Goal: Task Accomplishment & Management: Manage account settings

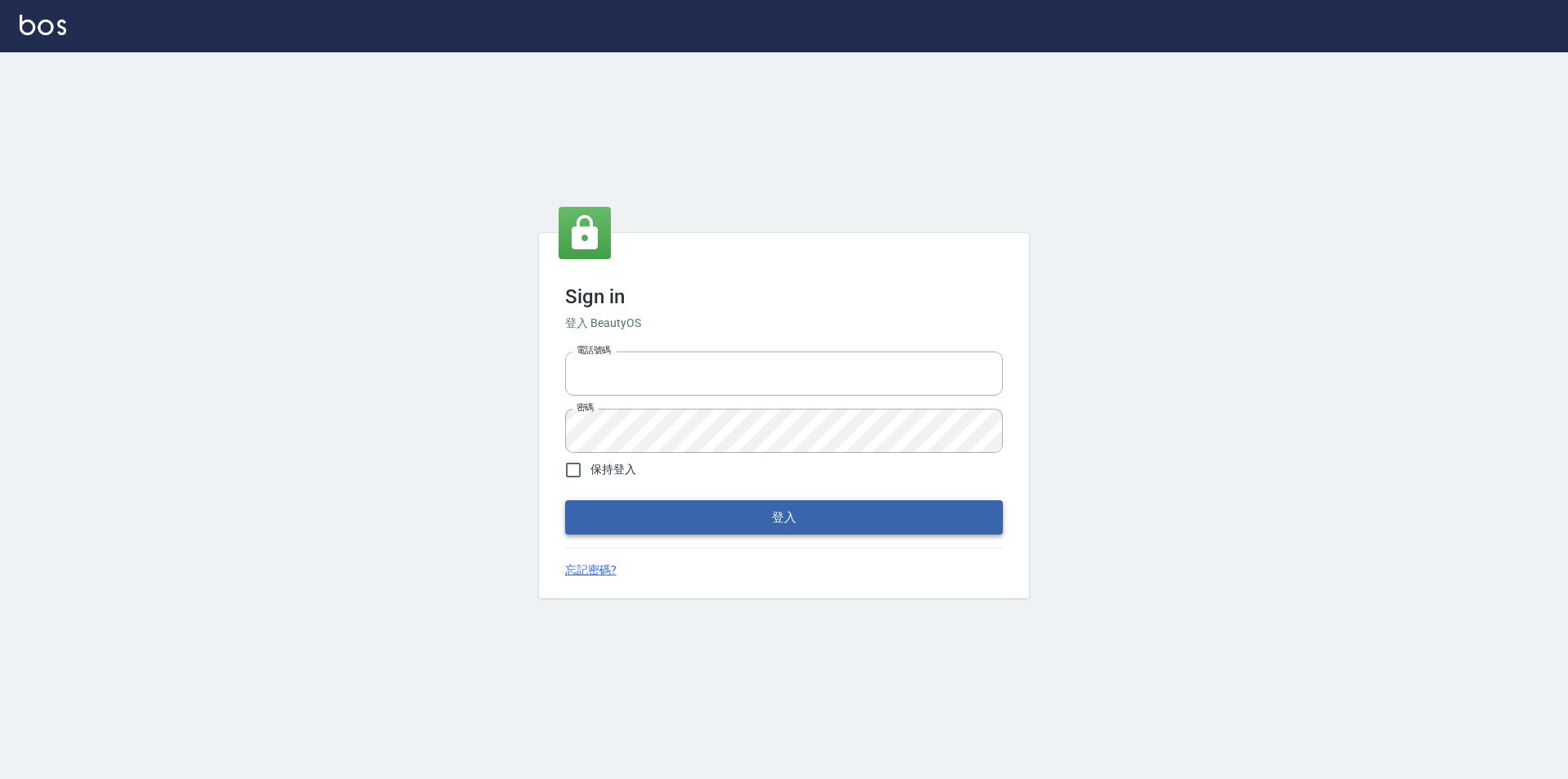
type input "0921567649"
click at [739, 517] on button "登入" at bounding box center [783, 518] width 437 height 35
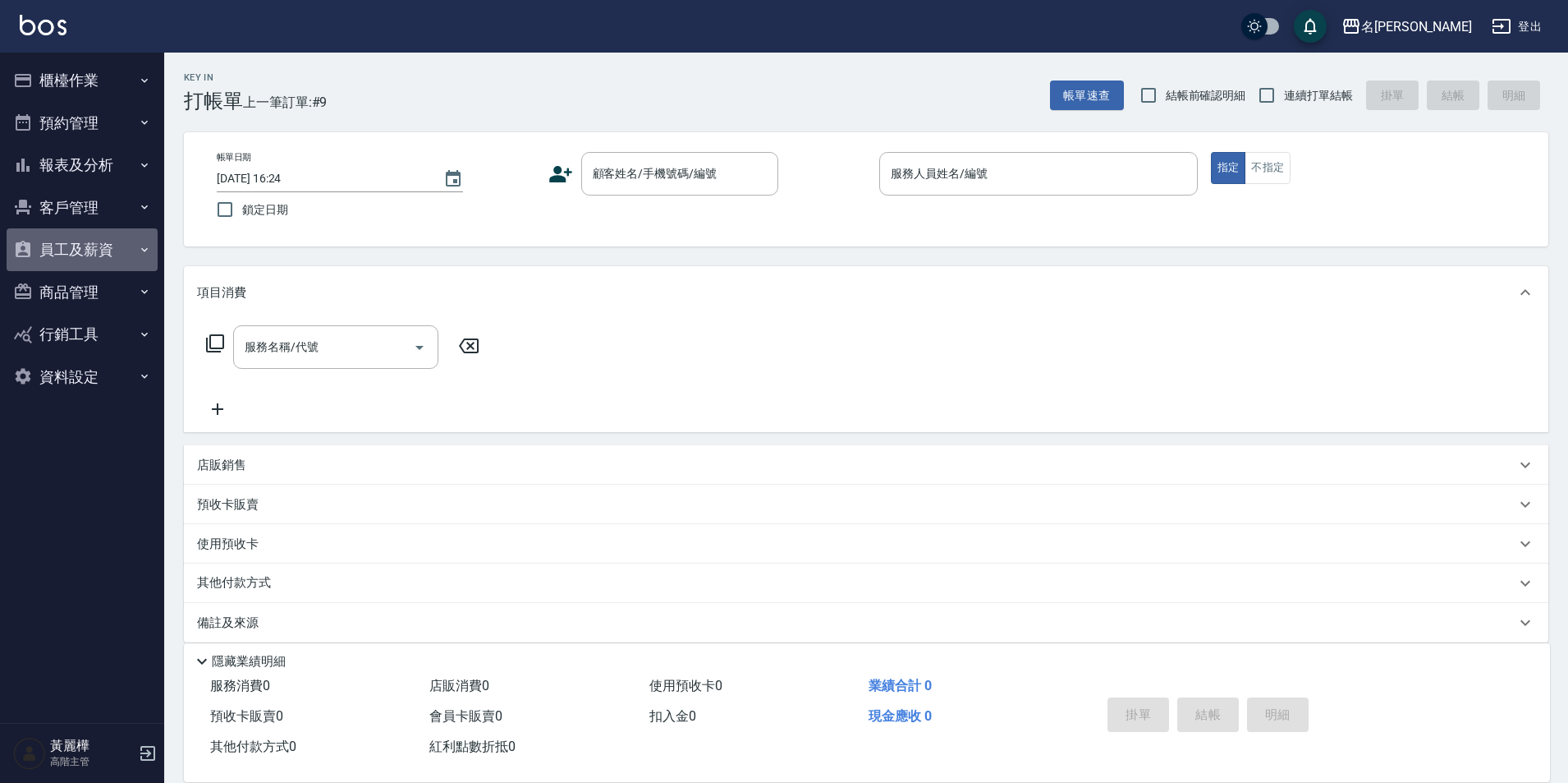
click at [44, 256] on button "員工及薪資" at bounding box center [81, 250] width 151 height 43
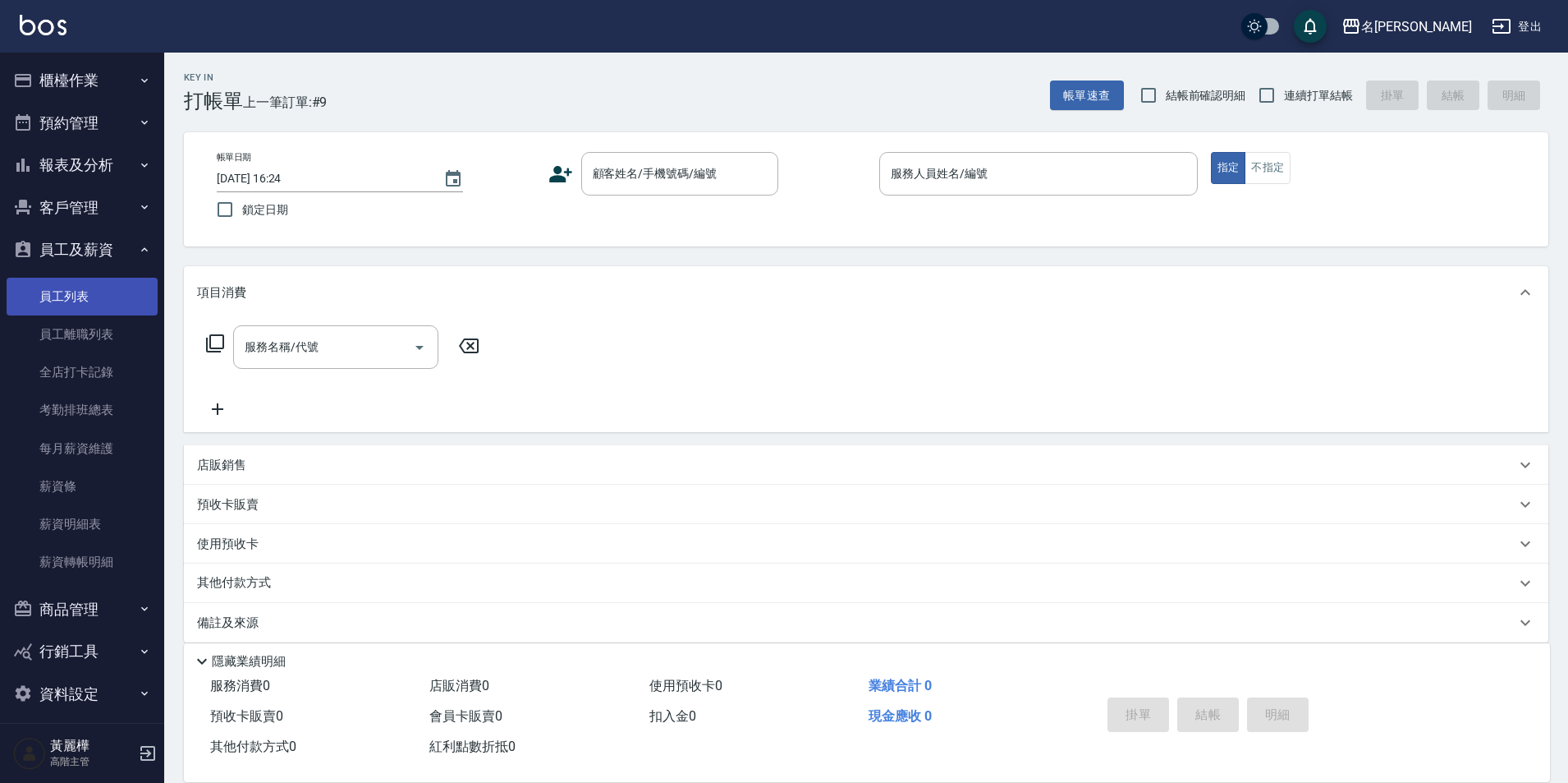
click at [58, 296] on link "員工列表" at bounding box center [81, 295] width 151 height 38
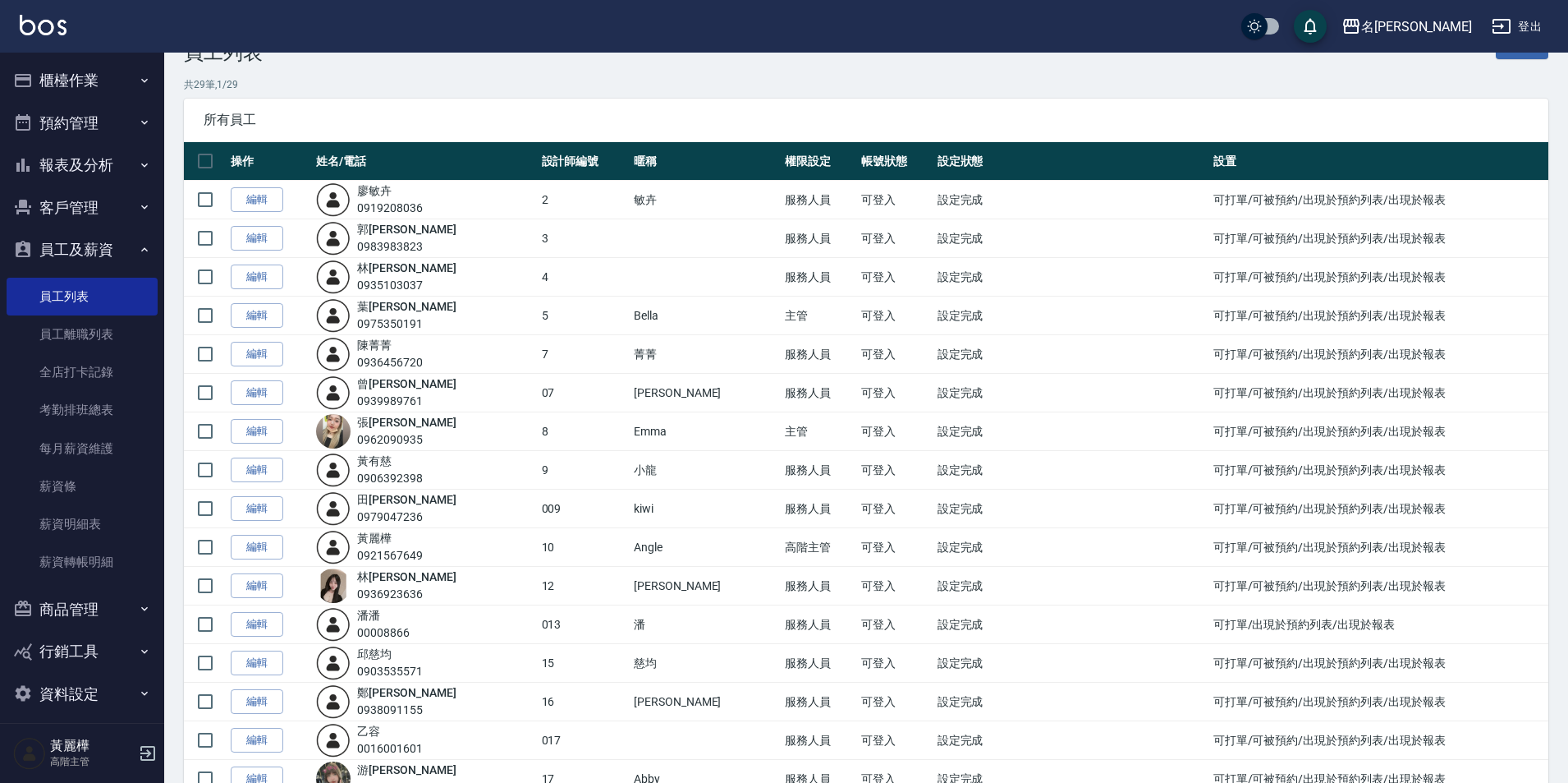
drag, startPoint x: 330, startPoint y: 671, endPoint x: 323, endPoint y: 714, distance: 43.6
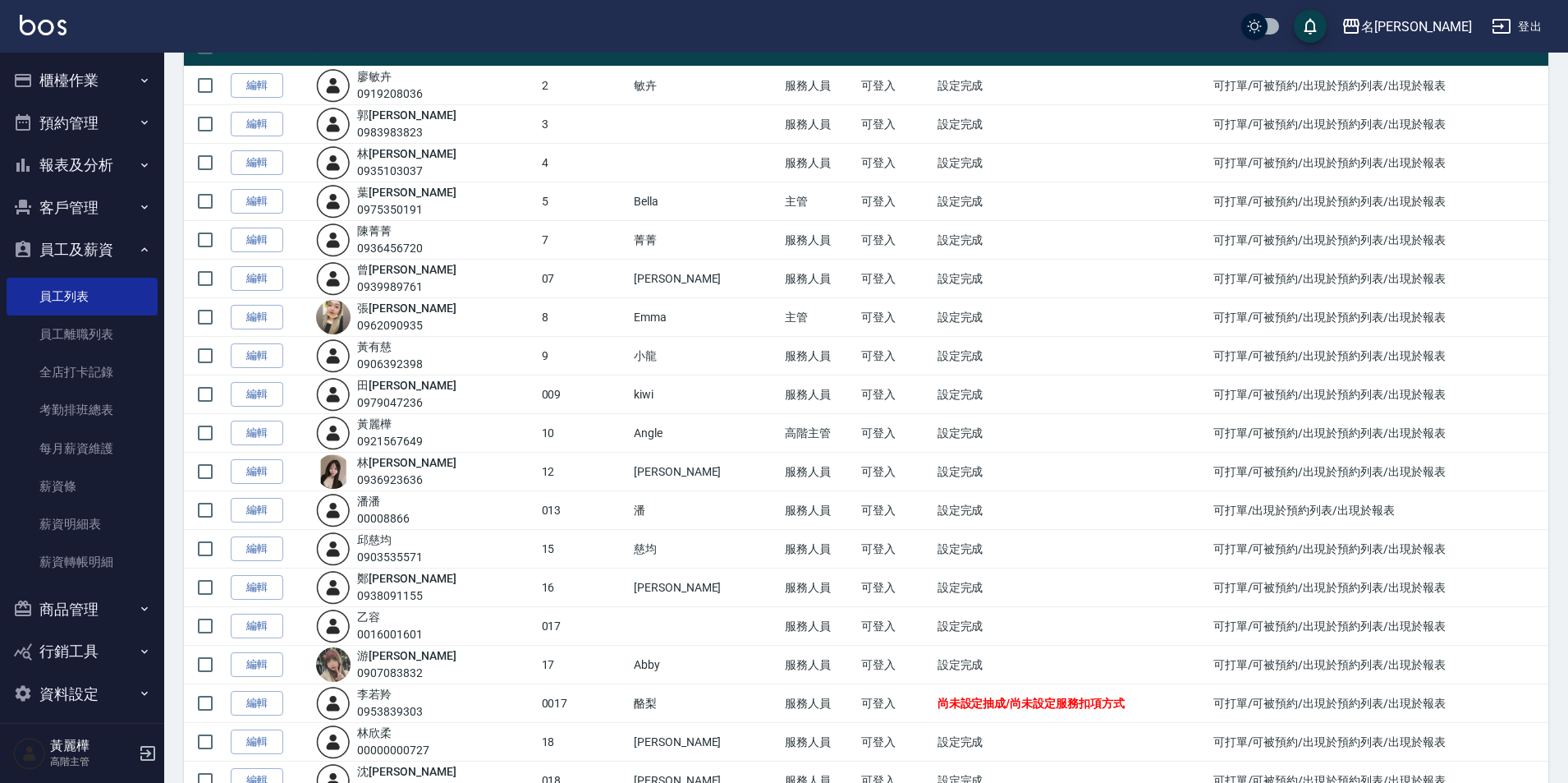
scroll to position [165, 0]
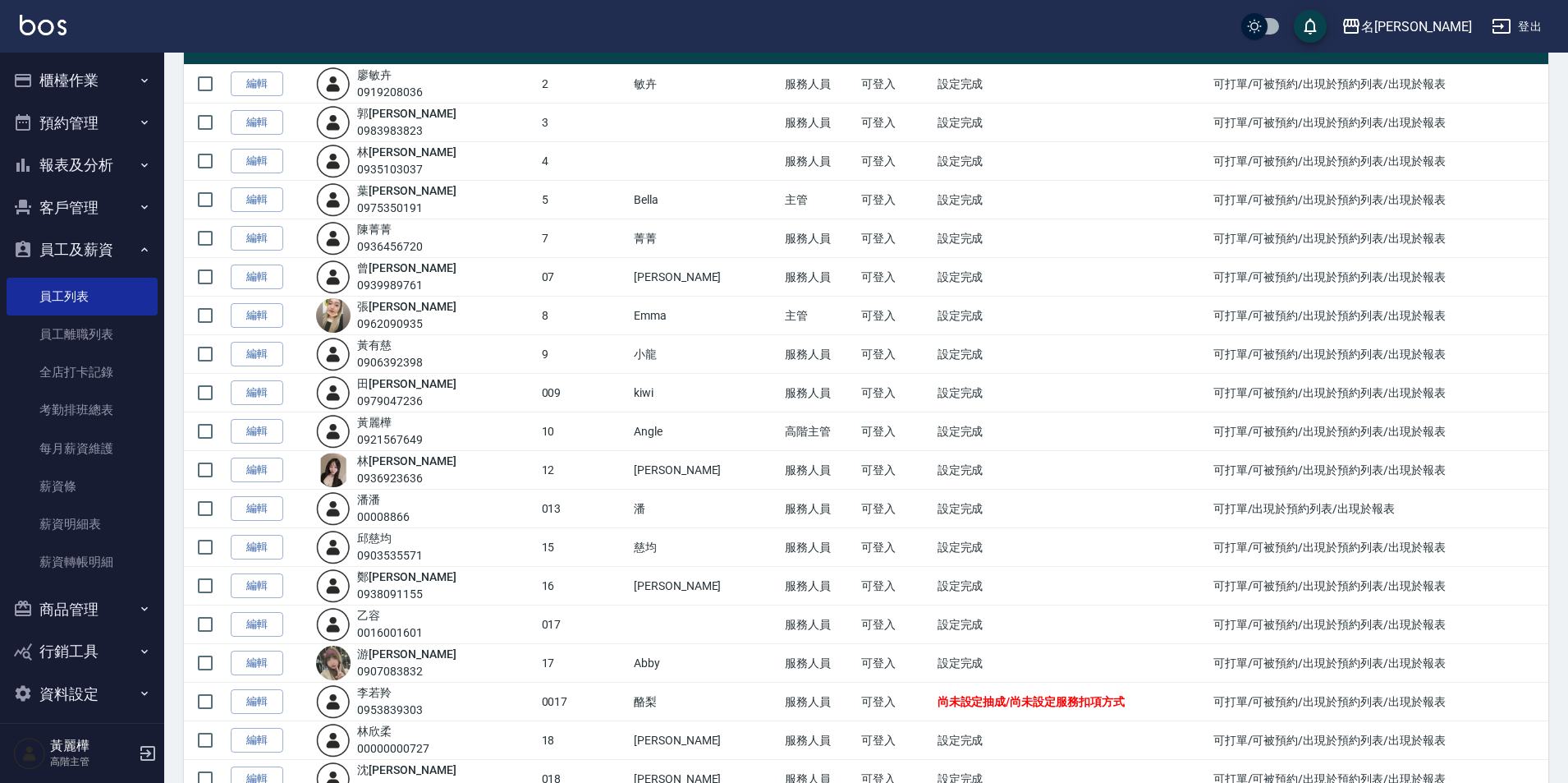
drag, startPoint x: 323, startPoint y: 714, endPoint x: 1037, endPoint y: 652, distance: 716.7
click at [1037, 652] on td "設定完成" at bounding box center [1072, 663] width 276 height 38
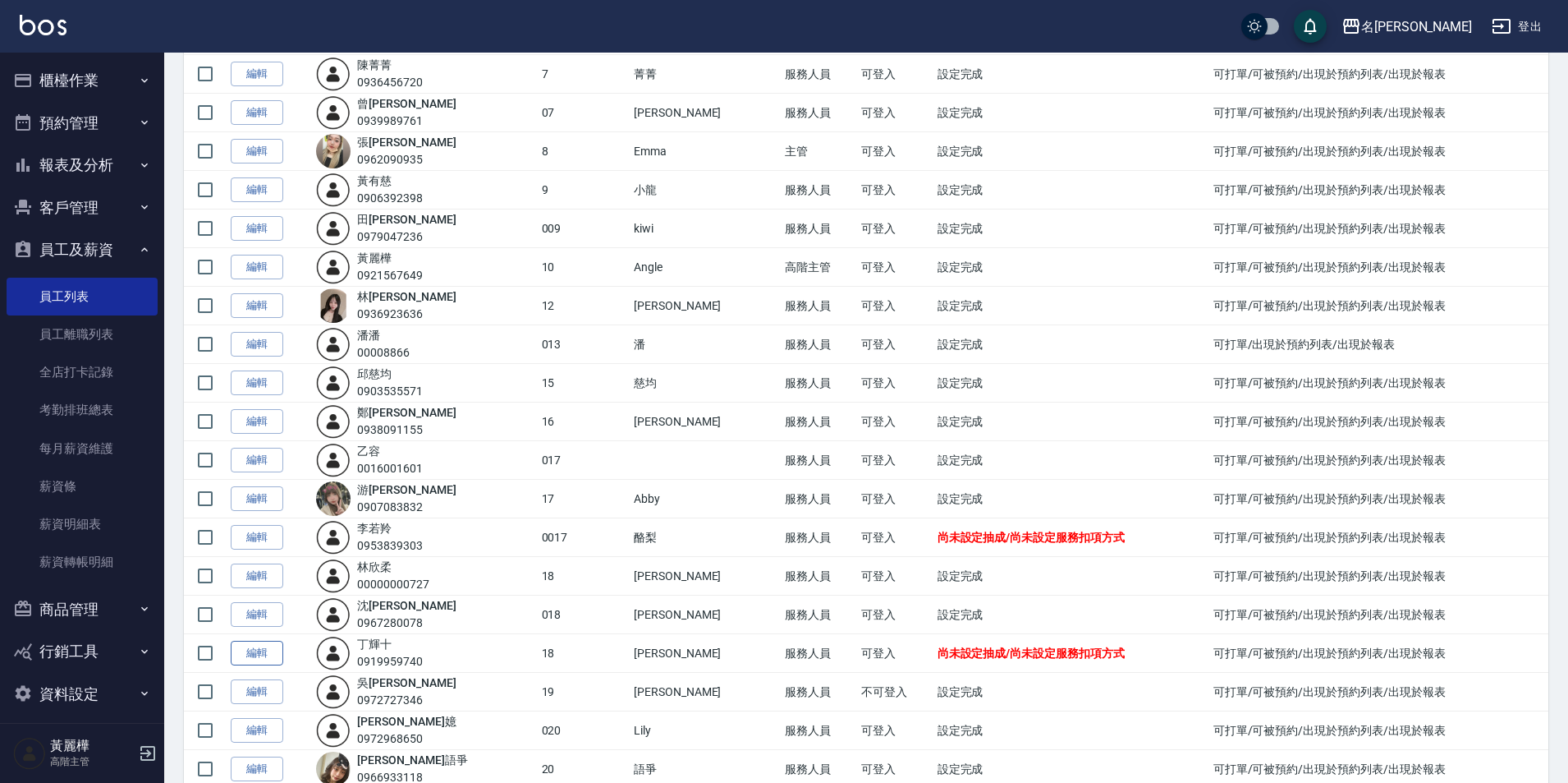
click at [265, 646] on link "編輯" at bounding box center [256, 653] width 52 height 26
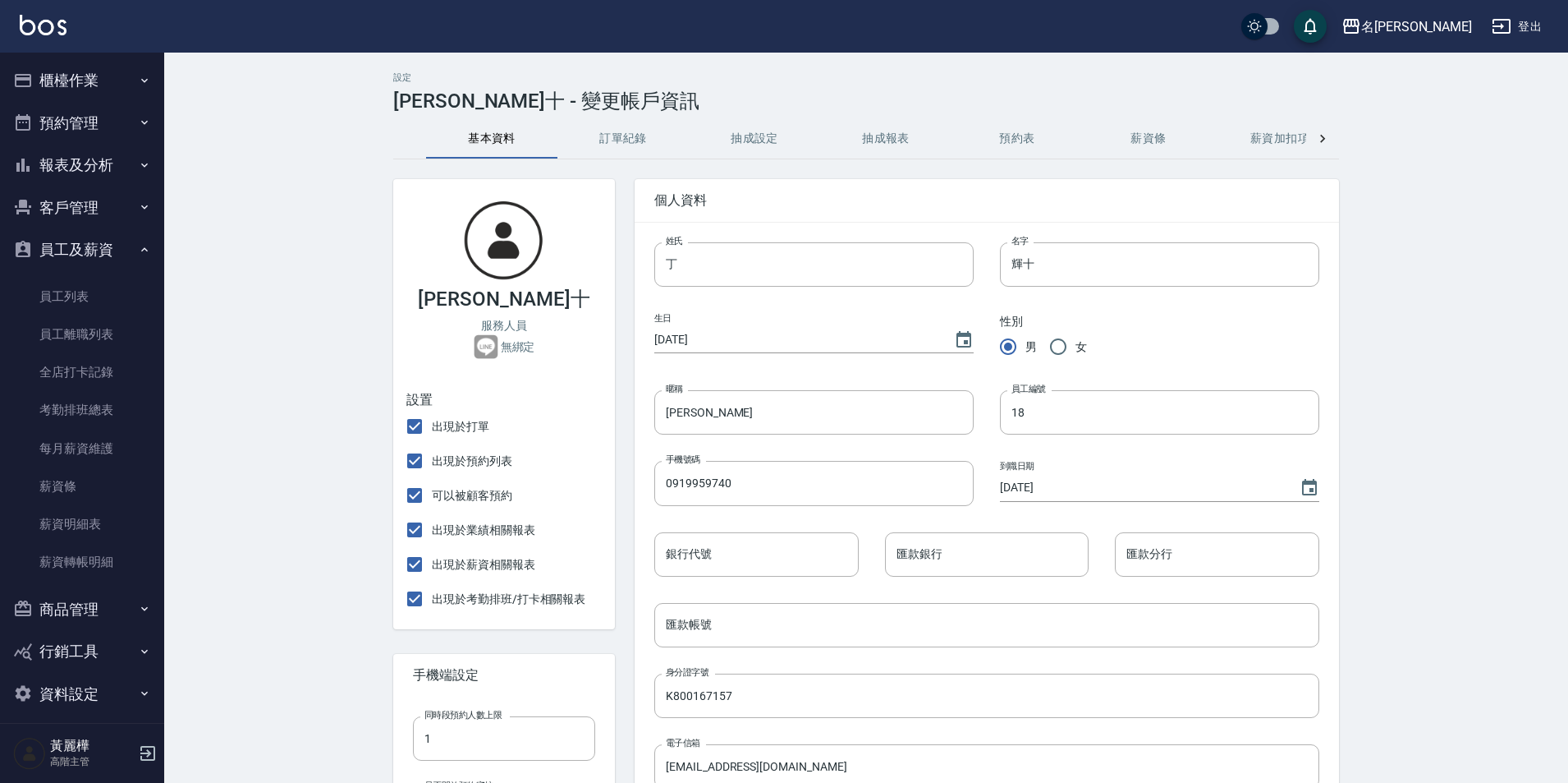
click at [903, 136] on button "抽成報表" at bounding box center [886, 138] width 132 height 39
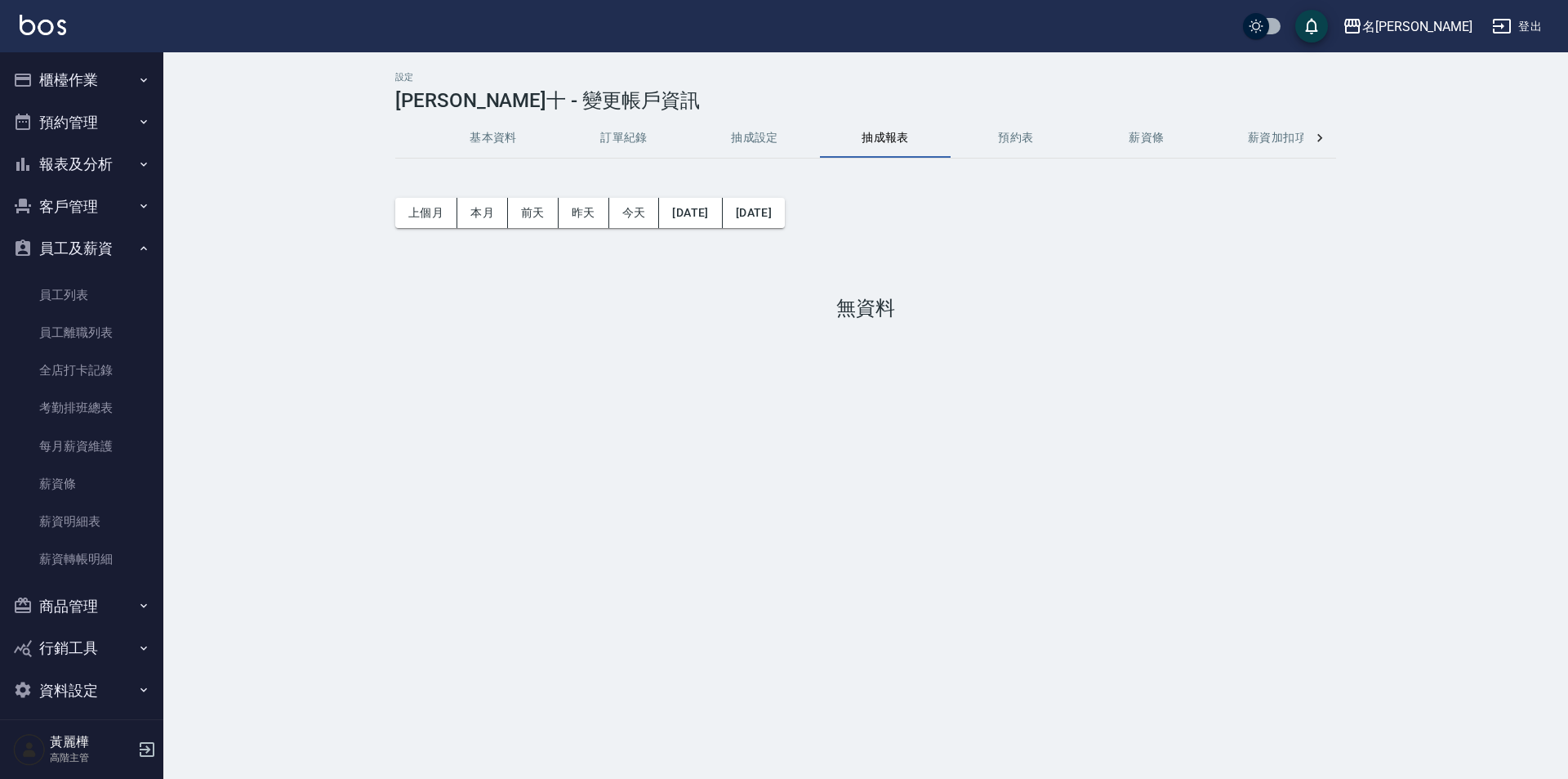
click at [870, 157] on hr at bounding box center [866, 157] width 940 height 1
click at [750, 128] on button "抽成設定" at bounding box center [755, 137] width 131 height 39
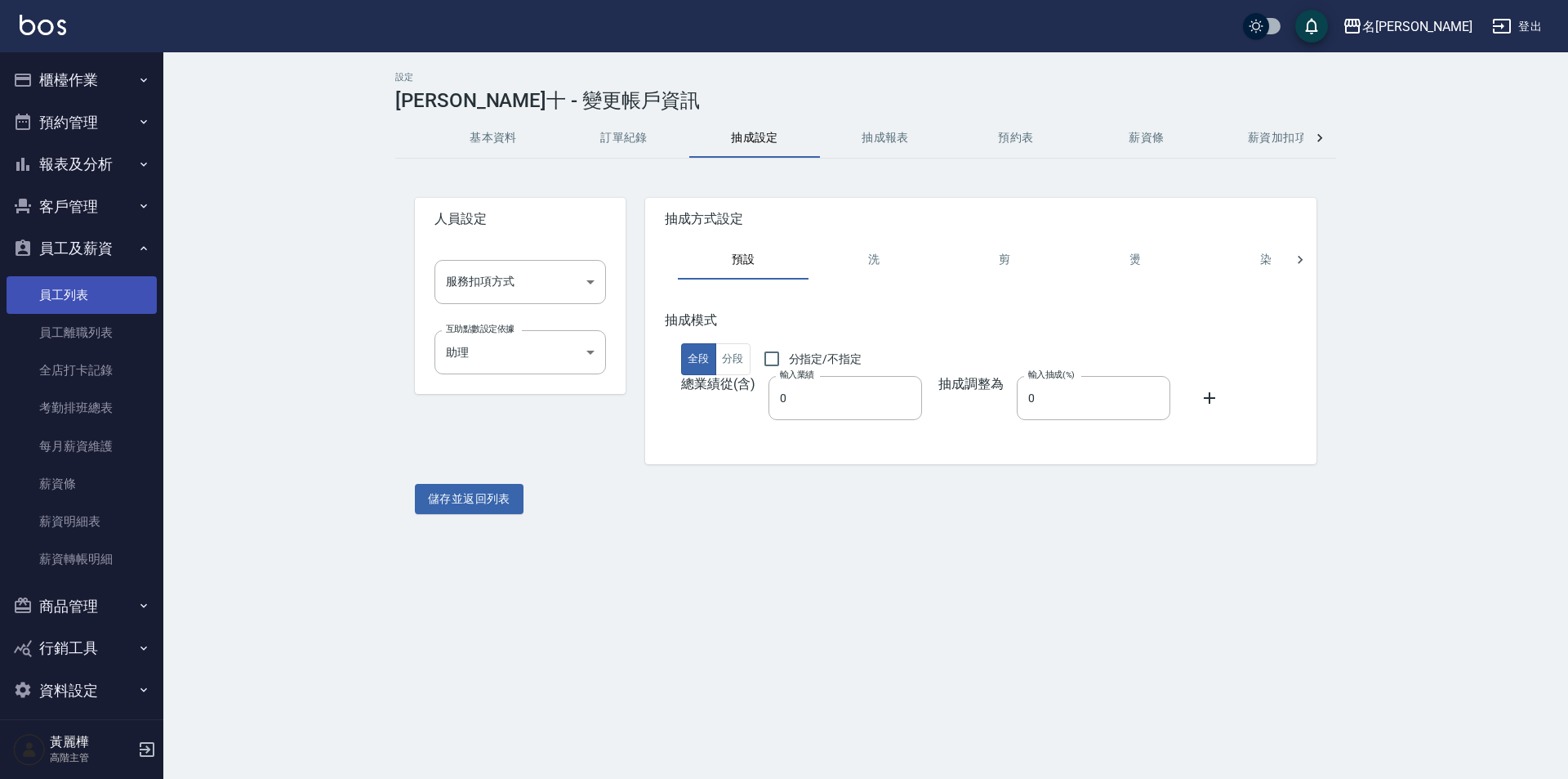
click at [76, 297] on link "員工列表" at bounding box center [81, 294] width 150 height 37
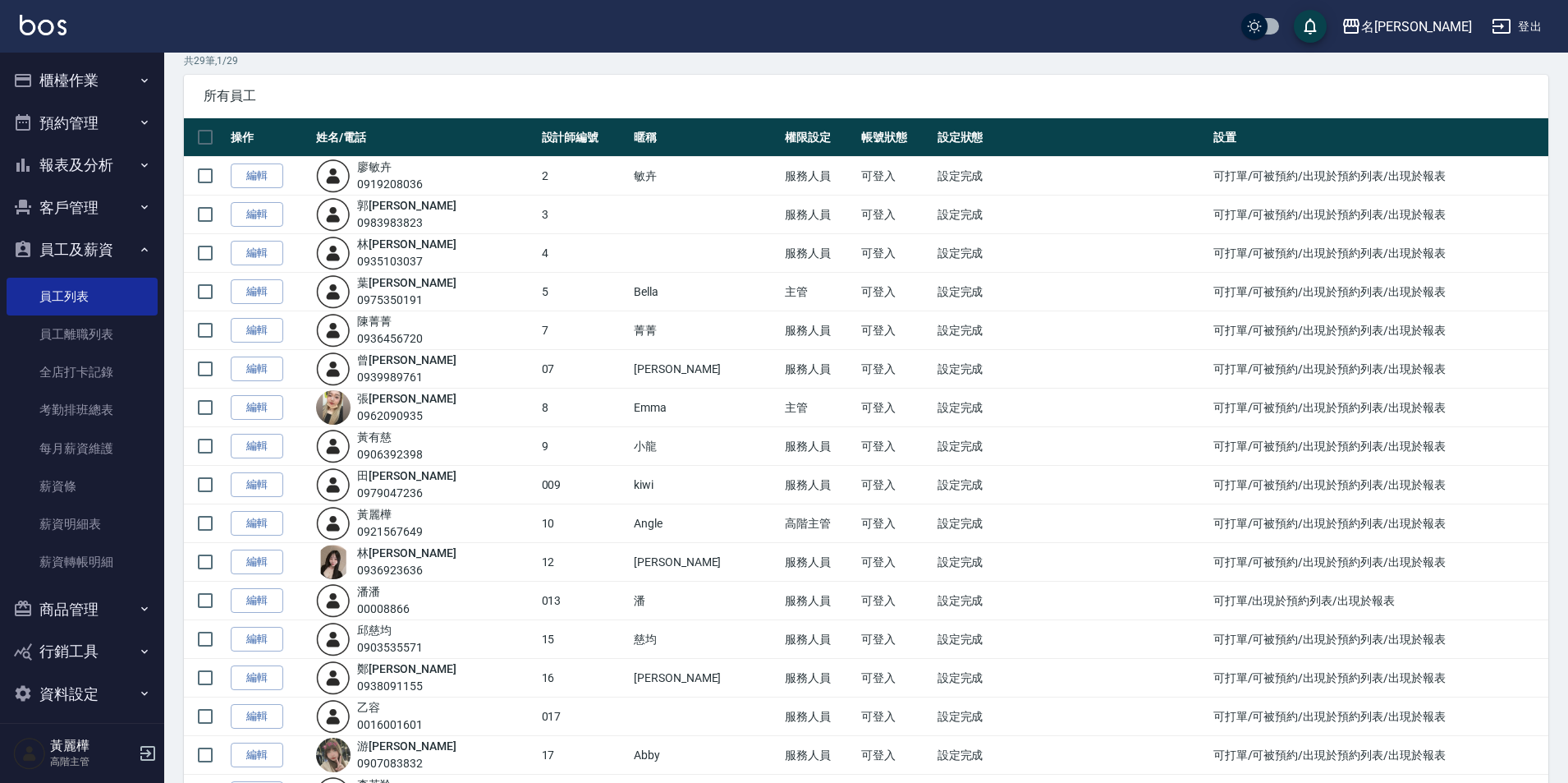
scroll to position [165, 0]
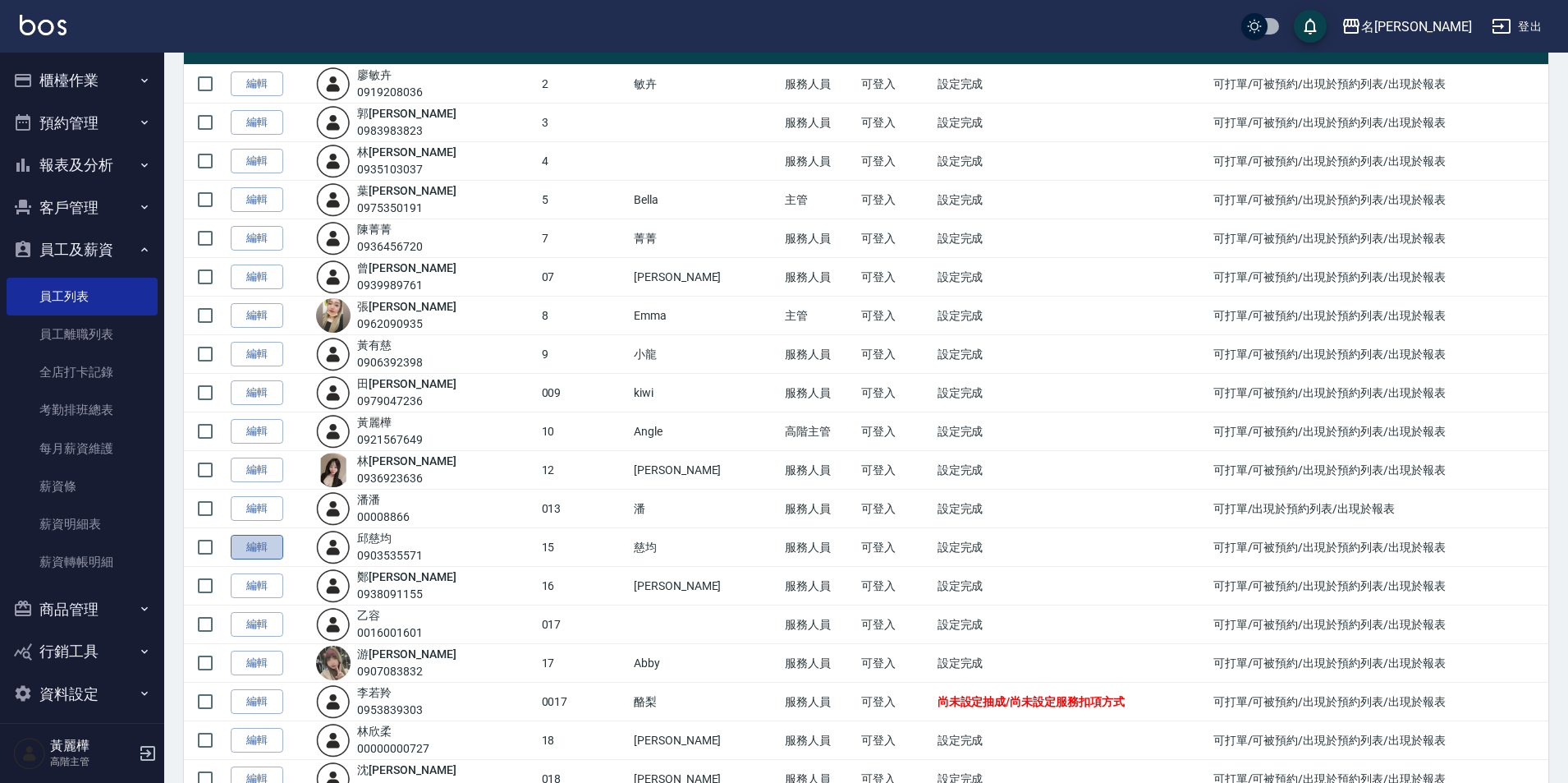
click at [276, 548] on link "編輯" at bounding box center [256, 548] width 52 height 26
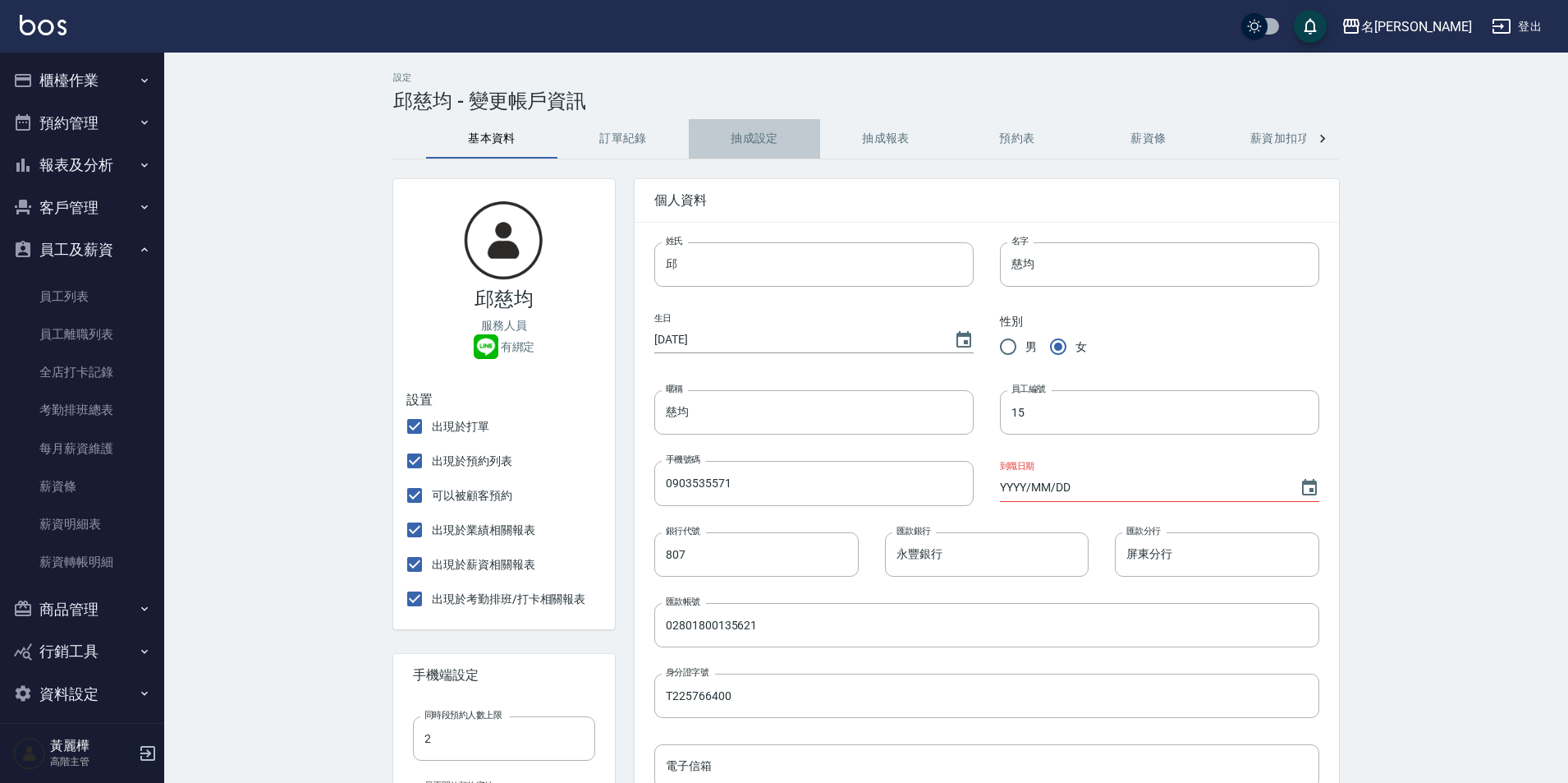
click at [751, 137] on button "抽成設定" at bounding box center [754, 138] width 132 height 39
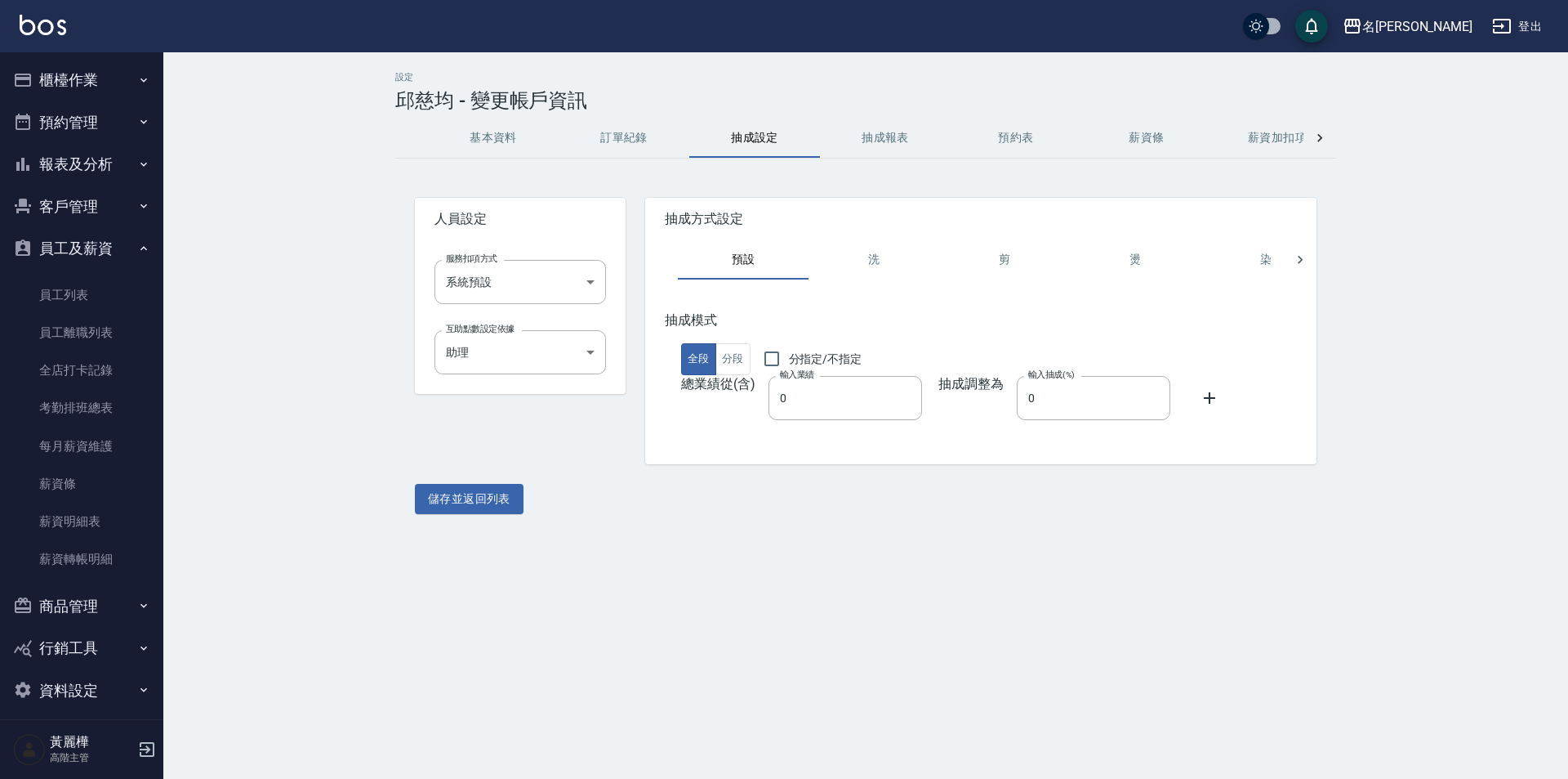
click at [873, 145] on button "抽成報表" at bounding box center [886, 137] width 131 height 39
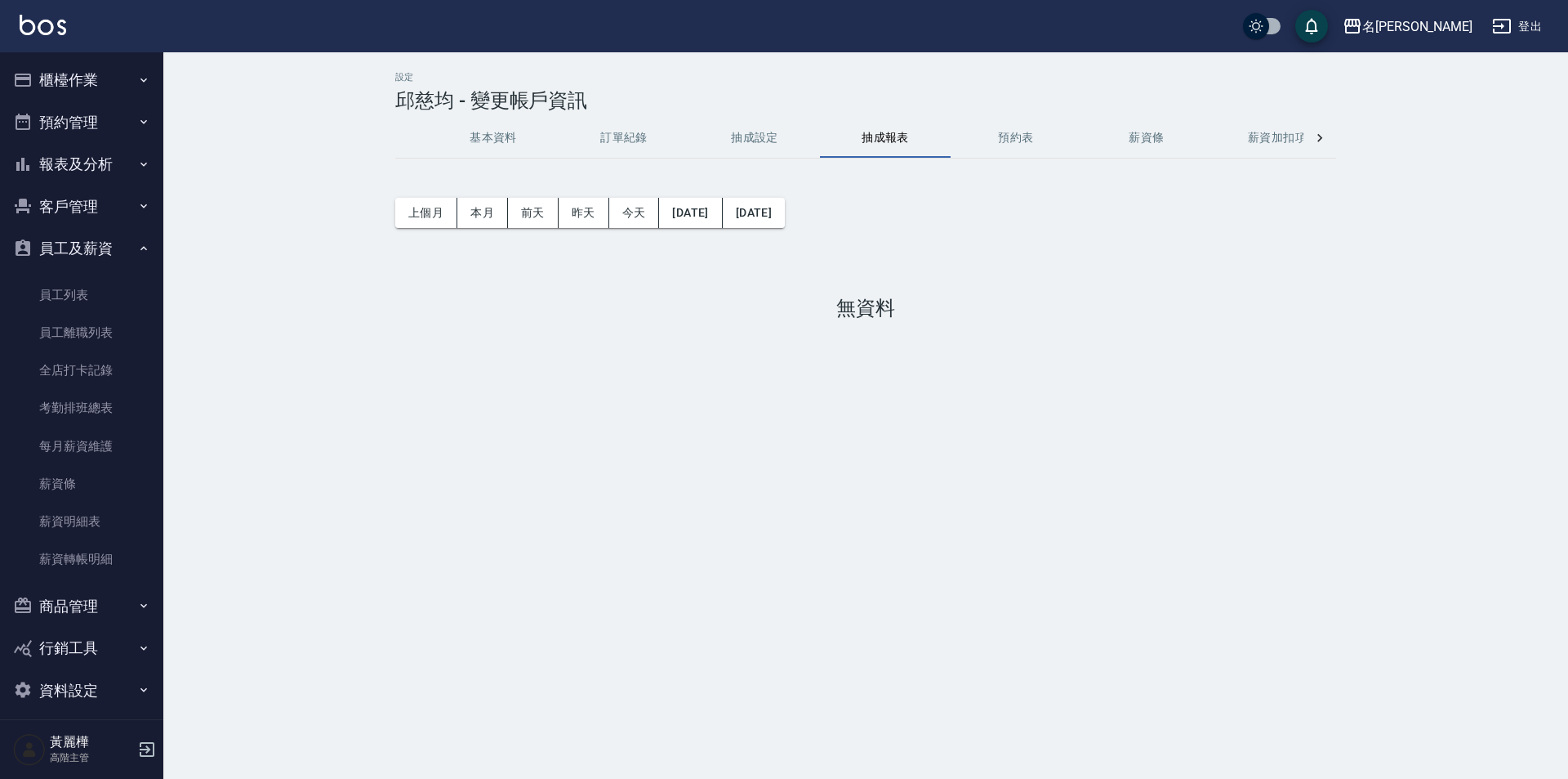
click at [753, 124] on button "抽成設定" at bounding box center [755, 137] width 131 height 39
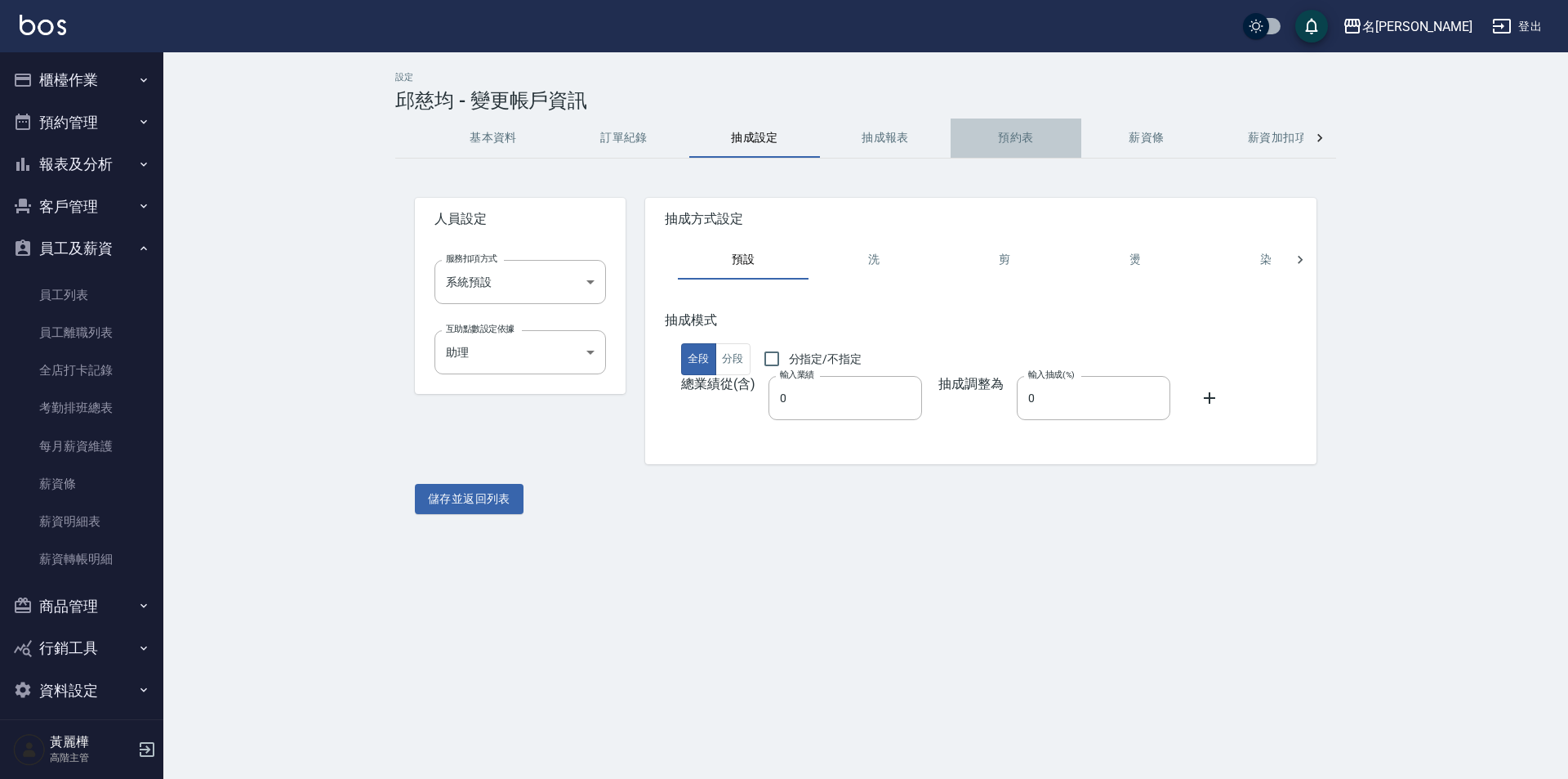
click at [986, 147] on button "預約表" at bounding box center [1016, 137] width 131 height 39
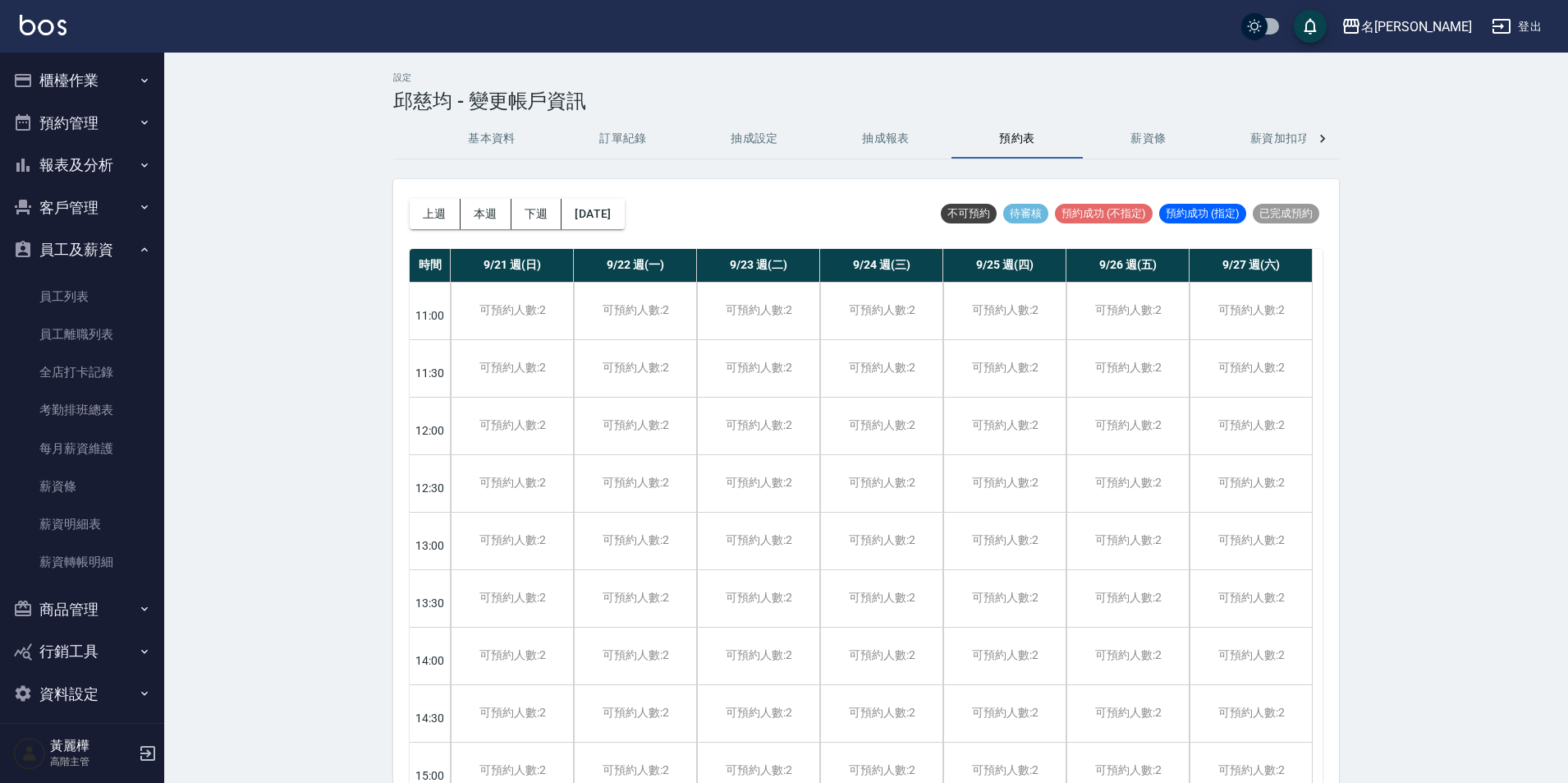
click at [857, 147] on button "抽成報表" at bounding box center [886, 138] width 132 height 39
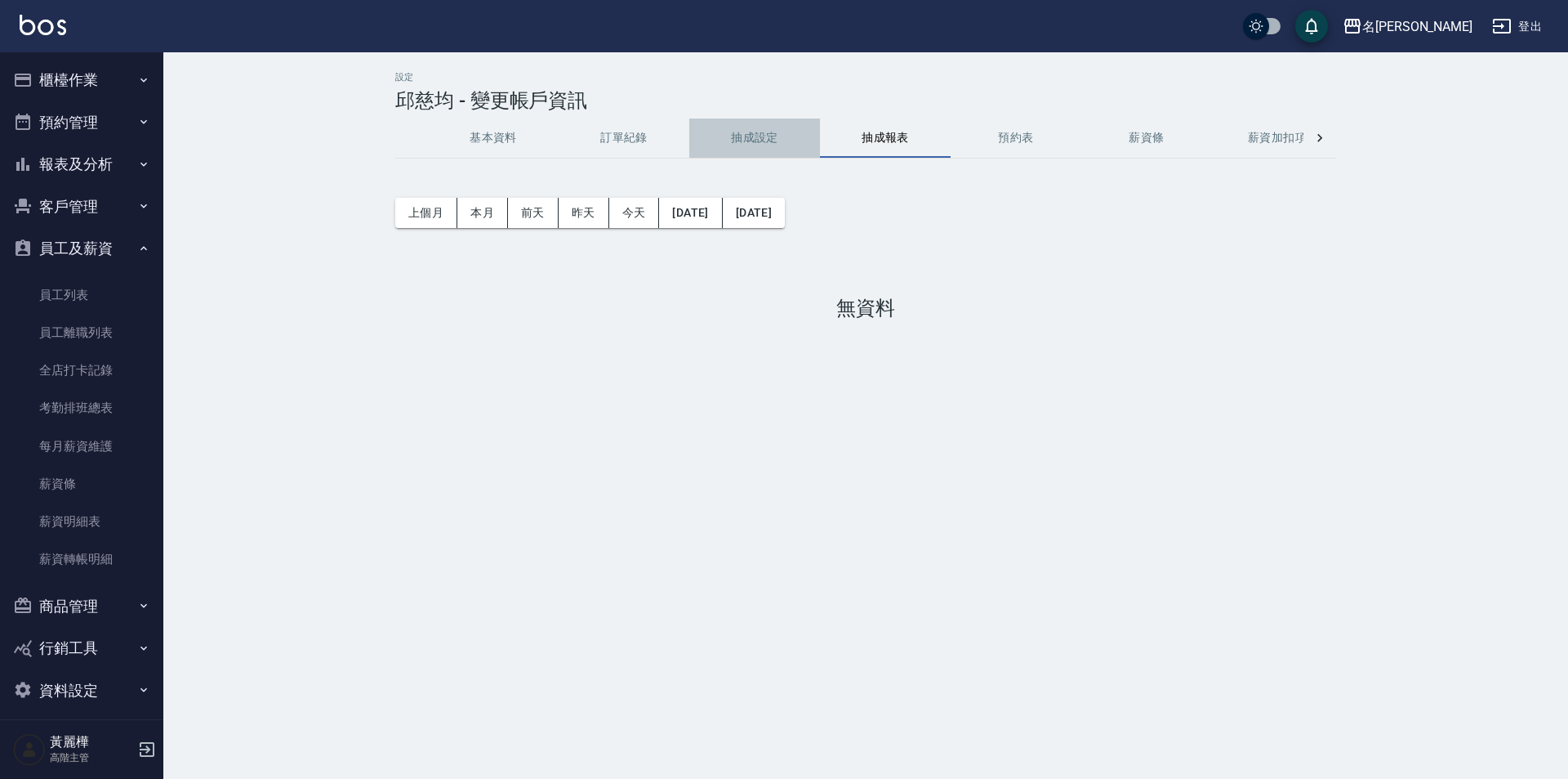
click at [765, 130] on button "抽成設定" at bounding box center [755, 137] width 131 height 39
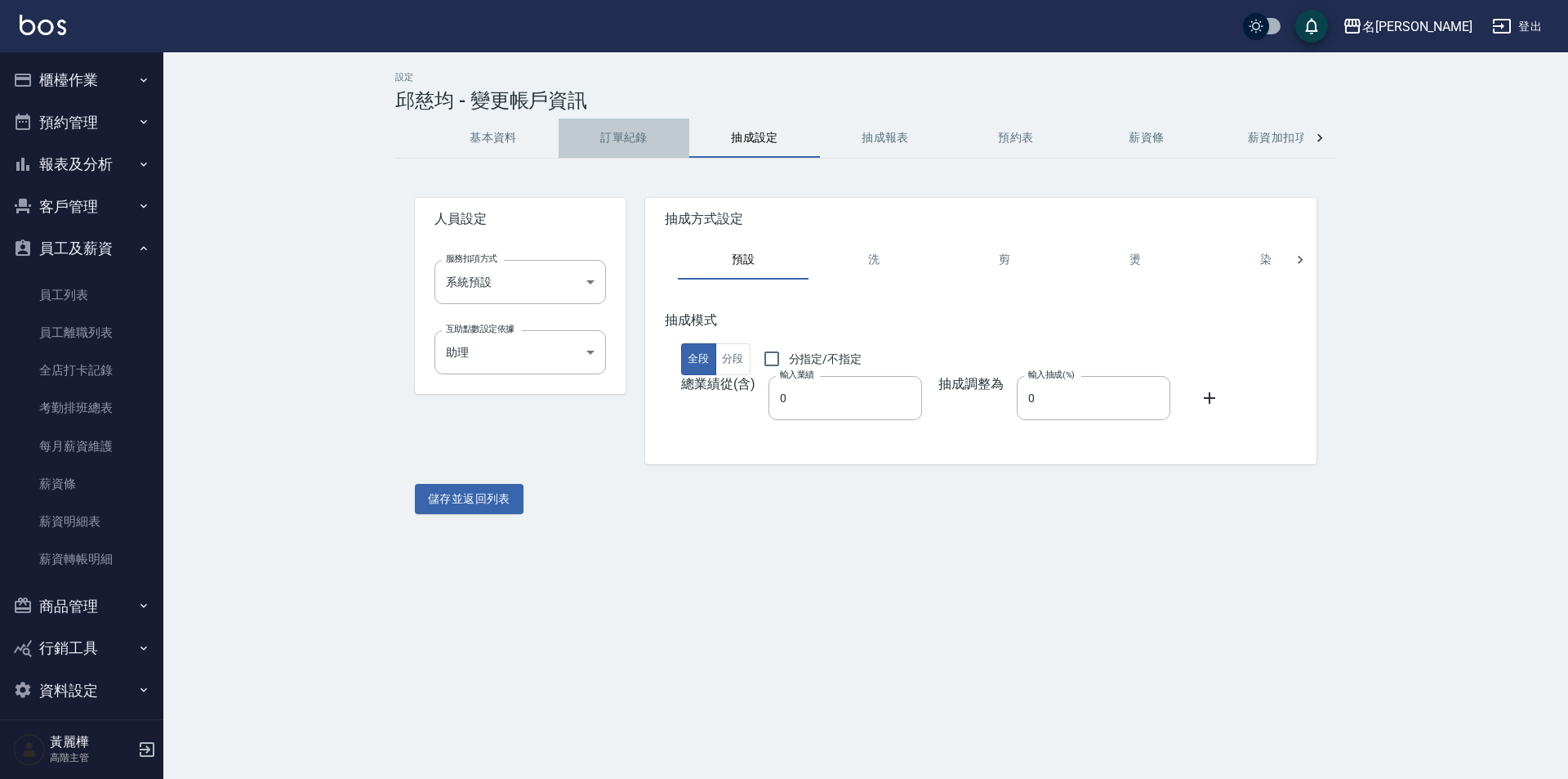
click at [618, 136] on button "訂單紀錄" at bounding box center [624, 137] width 131 height 39
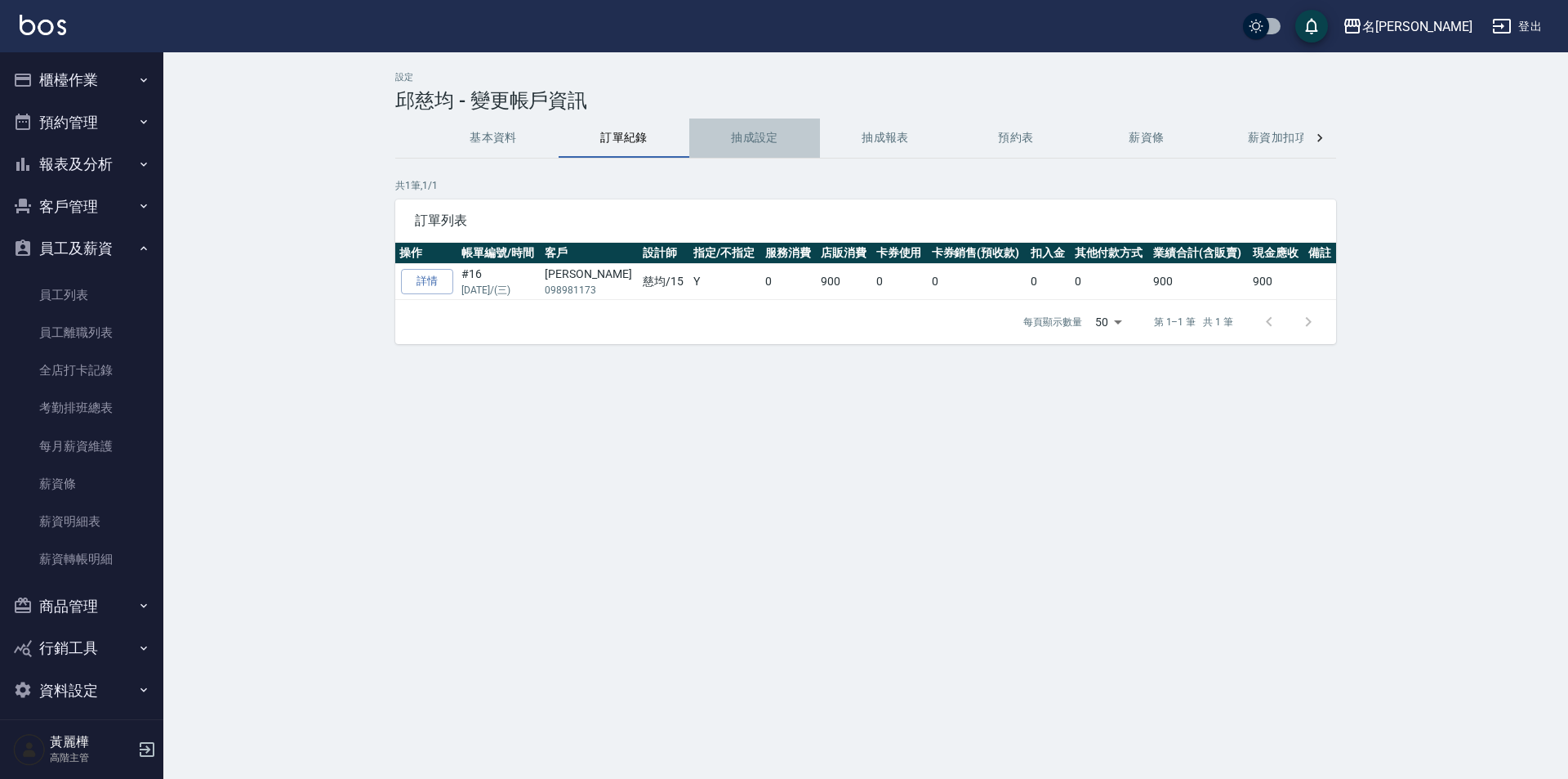
click at [733, 126] on button "抽成設定" at bounding box center [755, 137] width 131 height 39
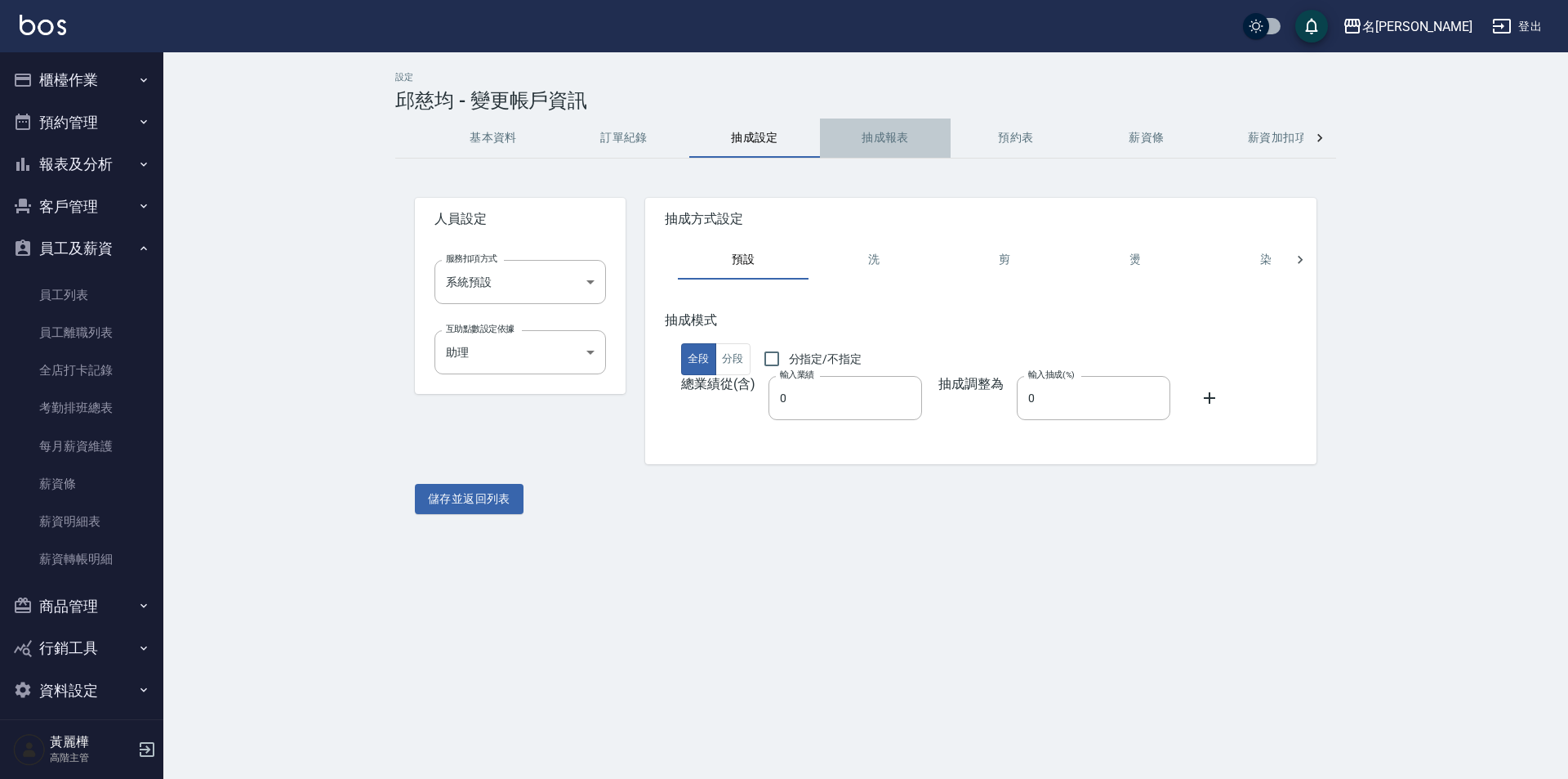
click at [900, 141] on button "抽成報表" at bounding box center [886, 137] width 131 height 39
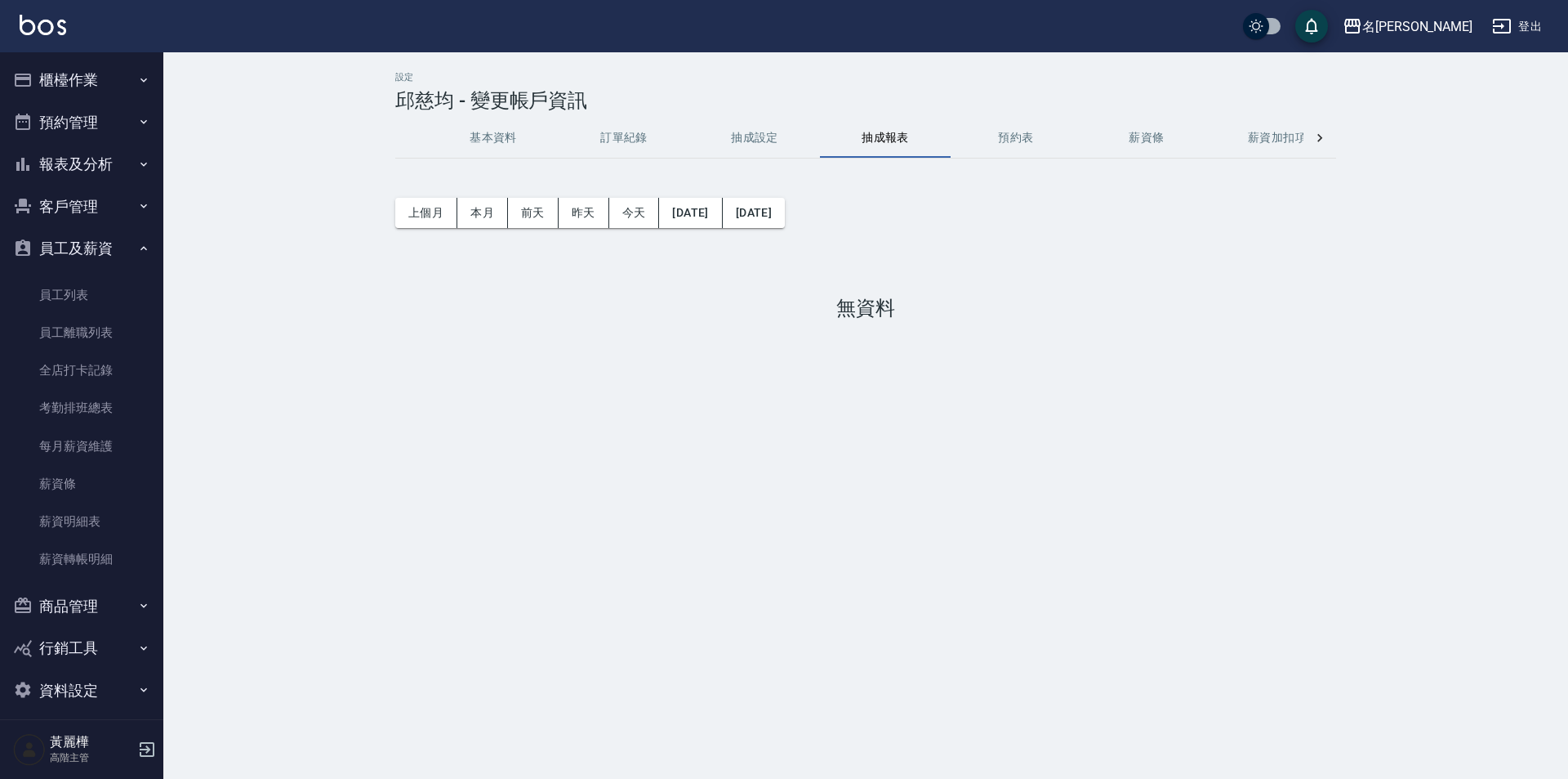
click at [1017, 145] on button "預約表" at bounding box center [1016, 137] width 131 height 39
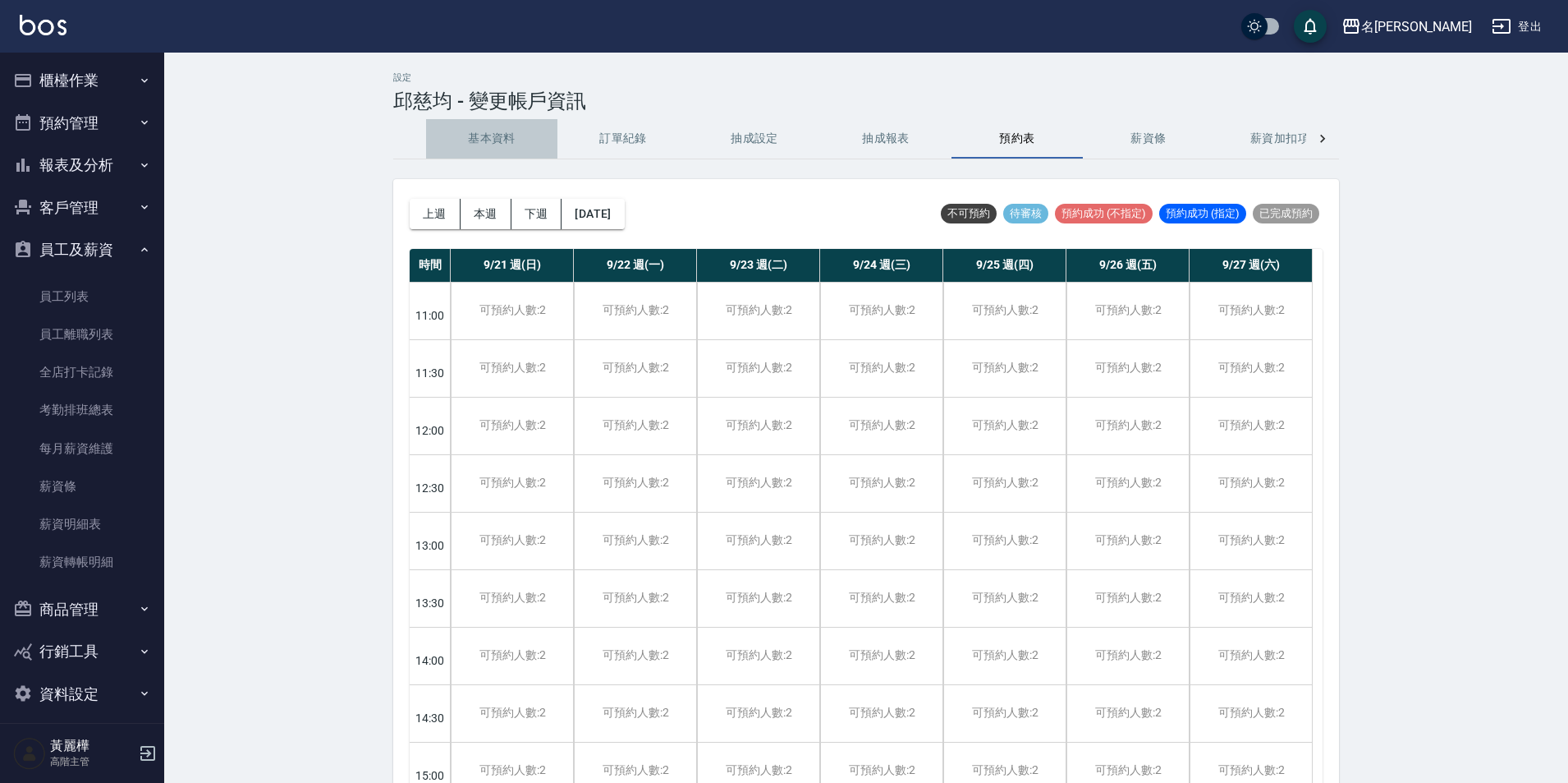
click at [464, 140] on button "基本資料" at bounding box center [492, 138] width 132 height 39
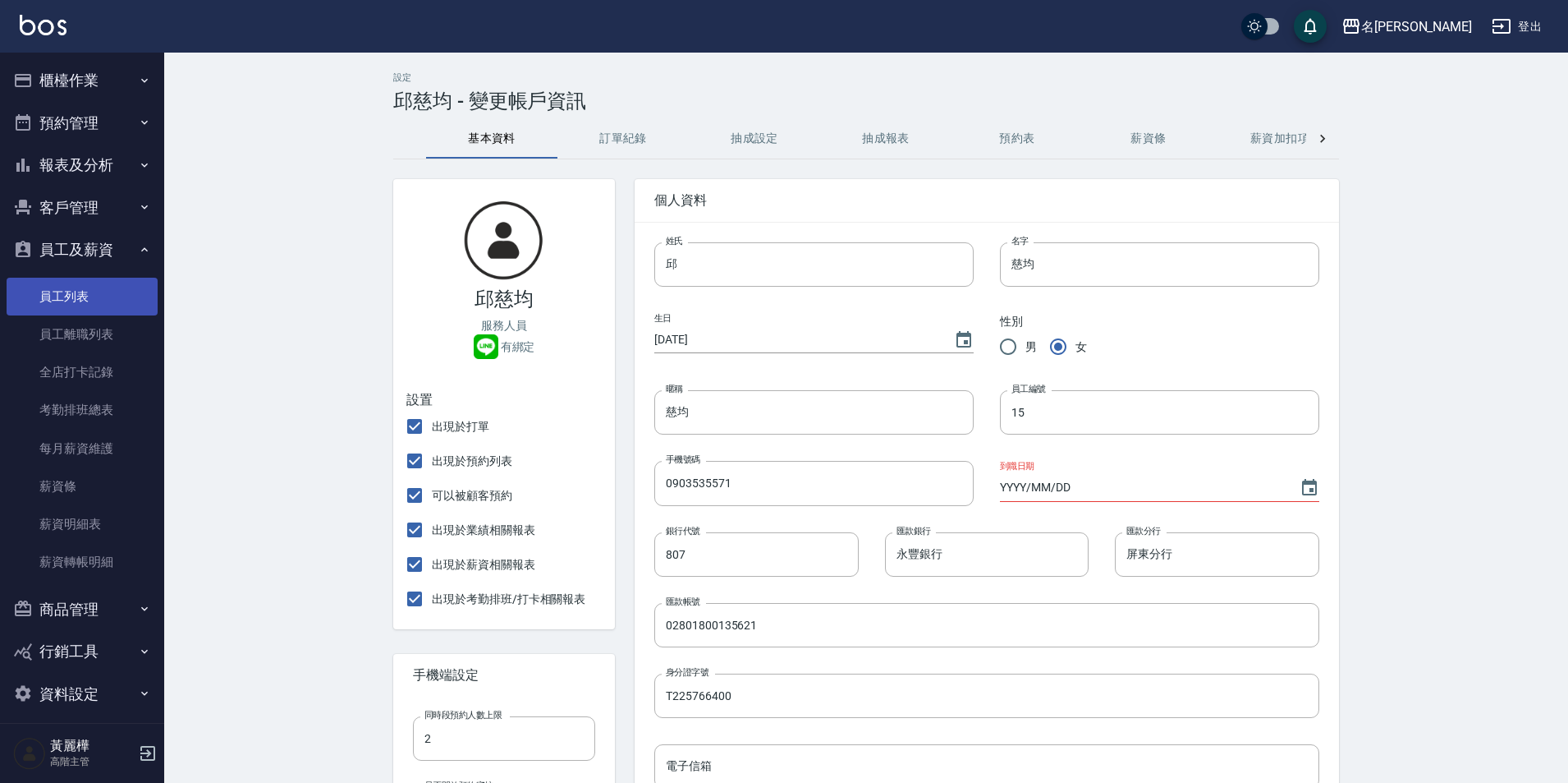
click at [75, 302] on link "員工列表" at bounding box center [81, 295] width 151 height 38
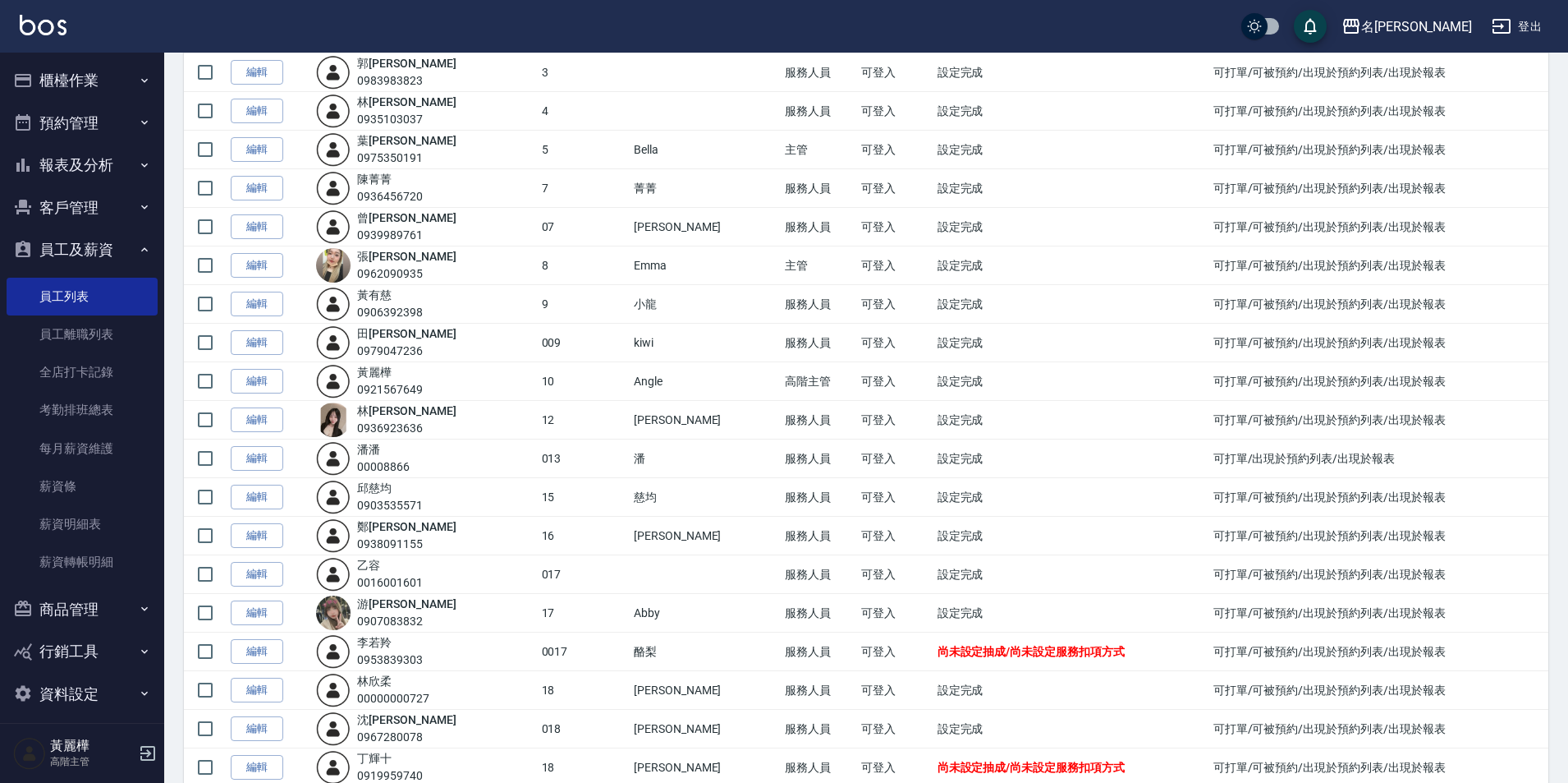
scroll to position [411, 0]
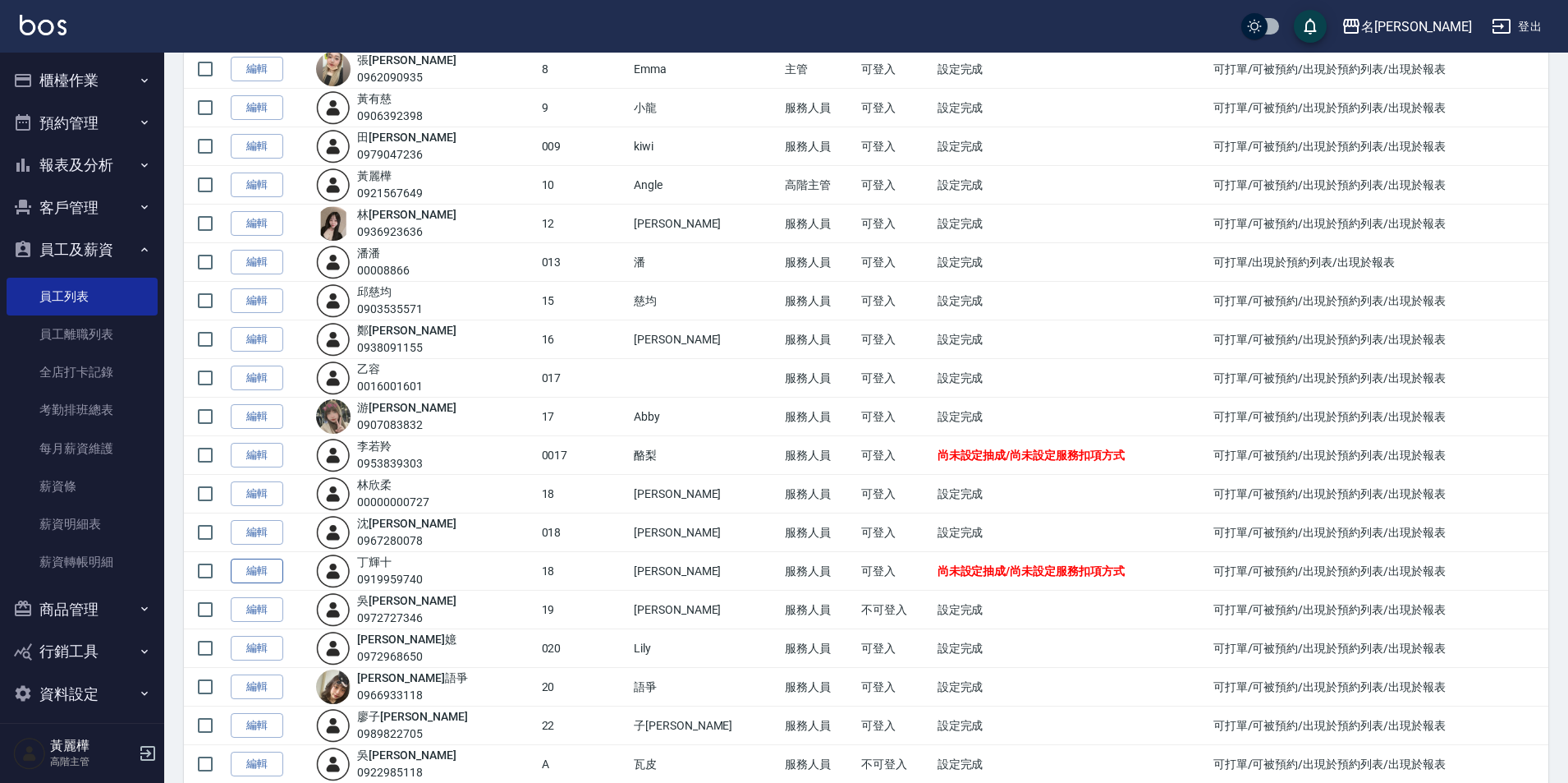
click at [238, 574] on link "編輯" at bounding box center [256, 572] width 52 height 26
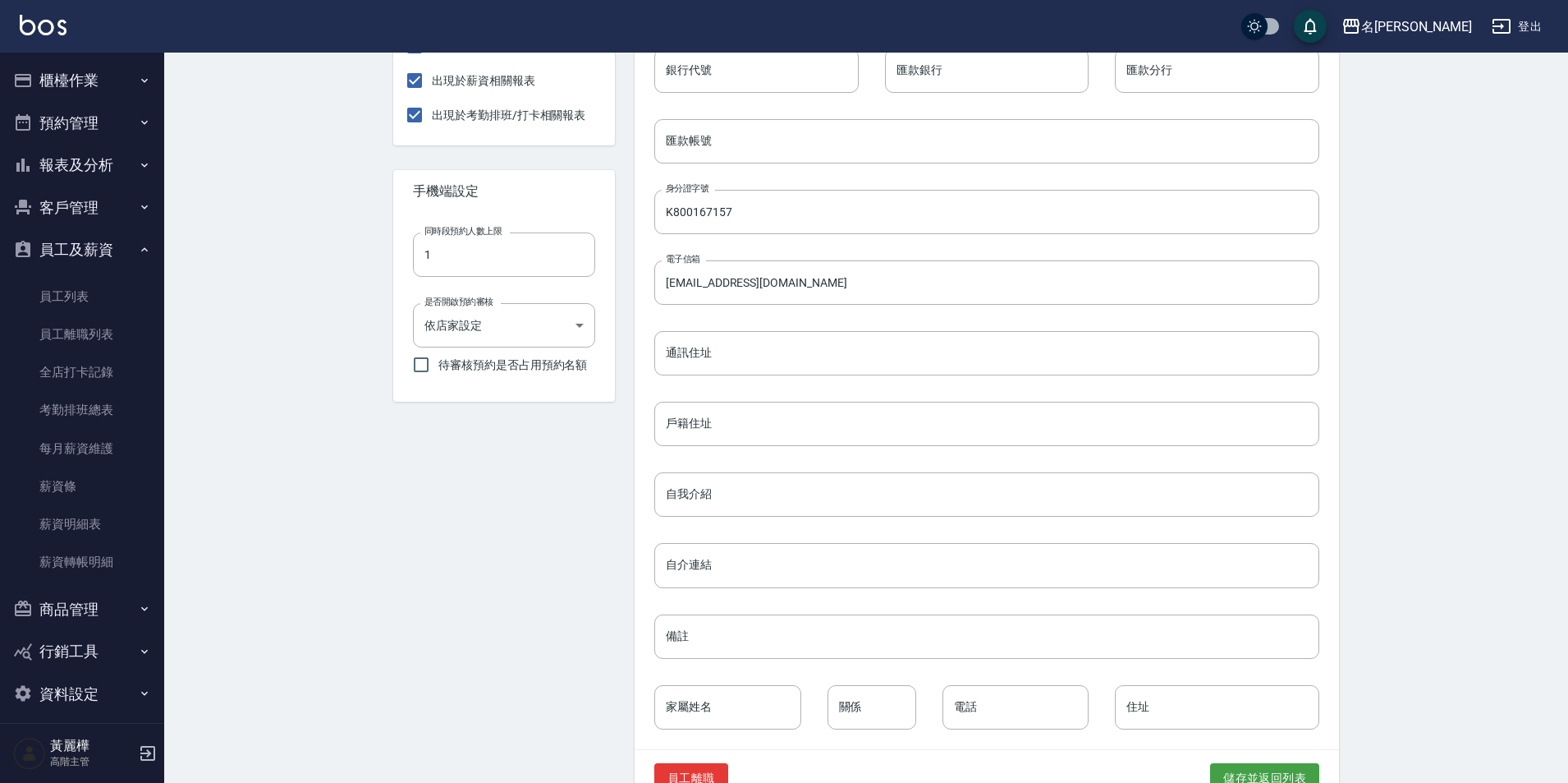
scroll to position [445, 0]
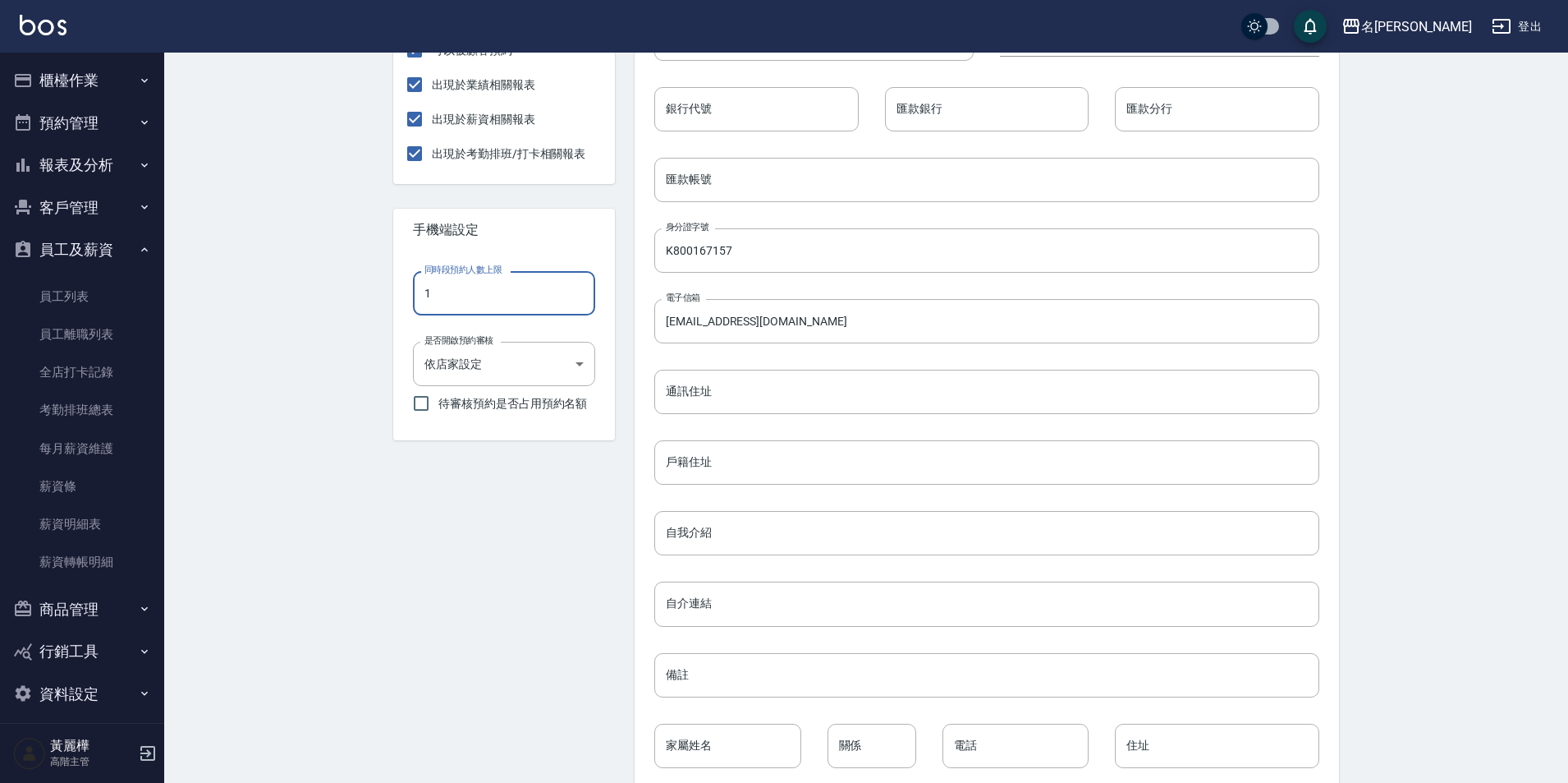
click at [504, 295] on input "1" at bounding box center [504, 293] width 182 height 44
click at [560, 368] on body "名留龍江 登出 櫃檯作業 打帳單 帳單列表 掛單列表 座位開單 營業儀表板 現金收支登錄 高階收支登錄 材料自購登錄 每日結帳 排班表 現場電腦打卡 掃碼打卡…" at bounding box center [784, 209] width 1568 height 1309
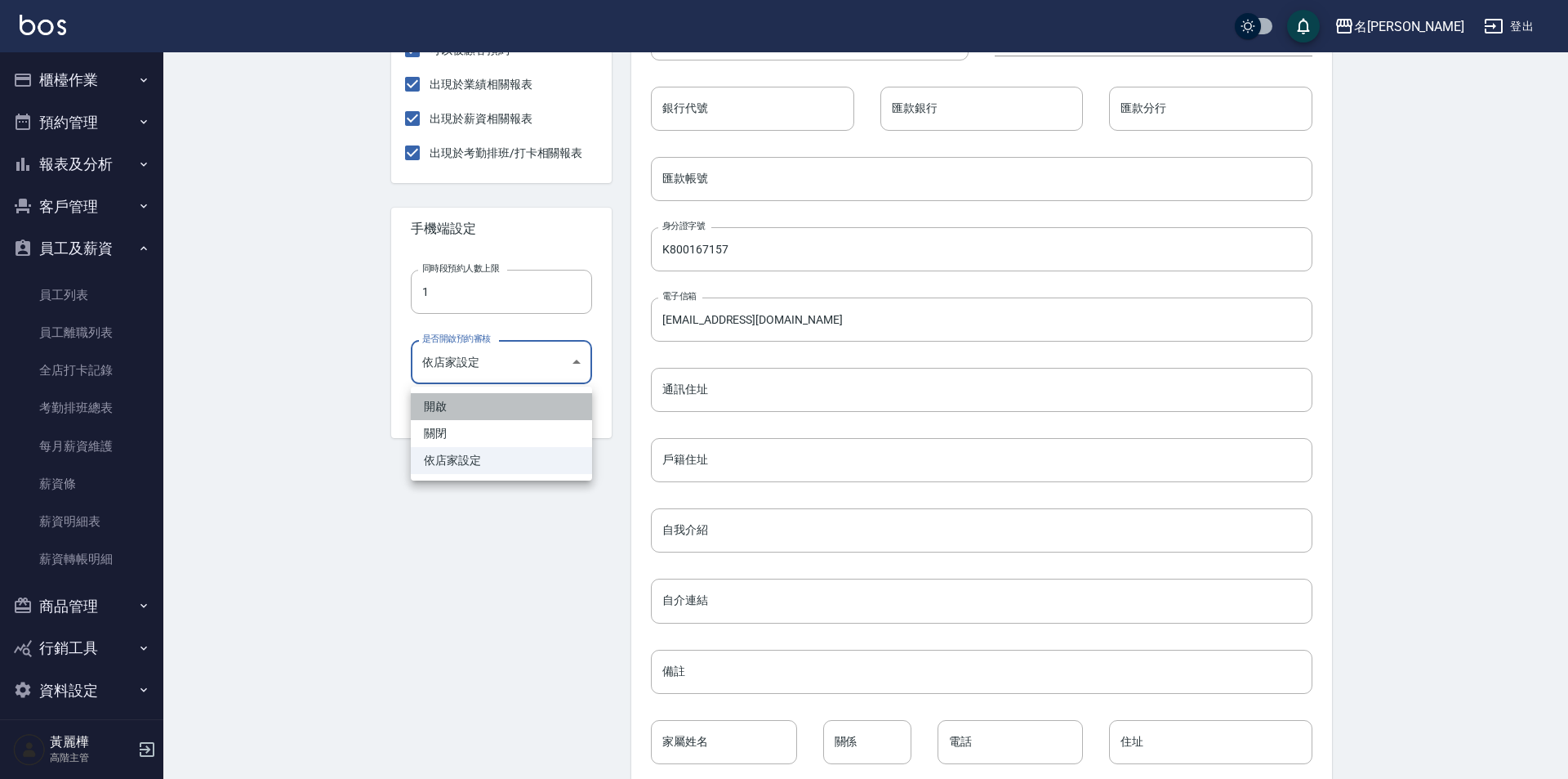
click at [449, 411] on li "開啟" at bounding box center [501, 407] width 181 height 27
type input "TRUE"
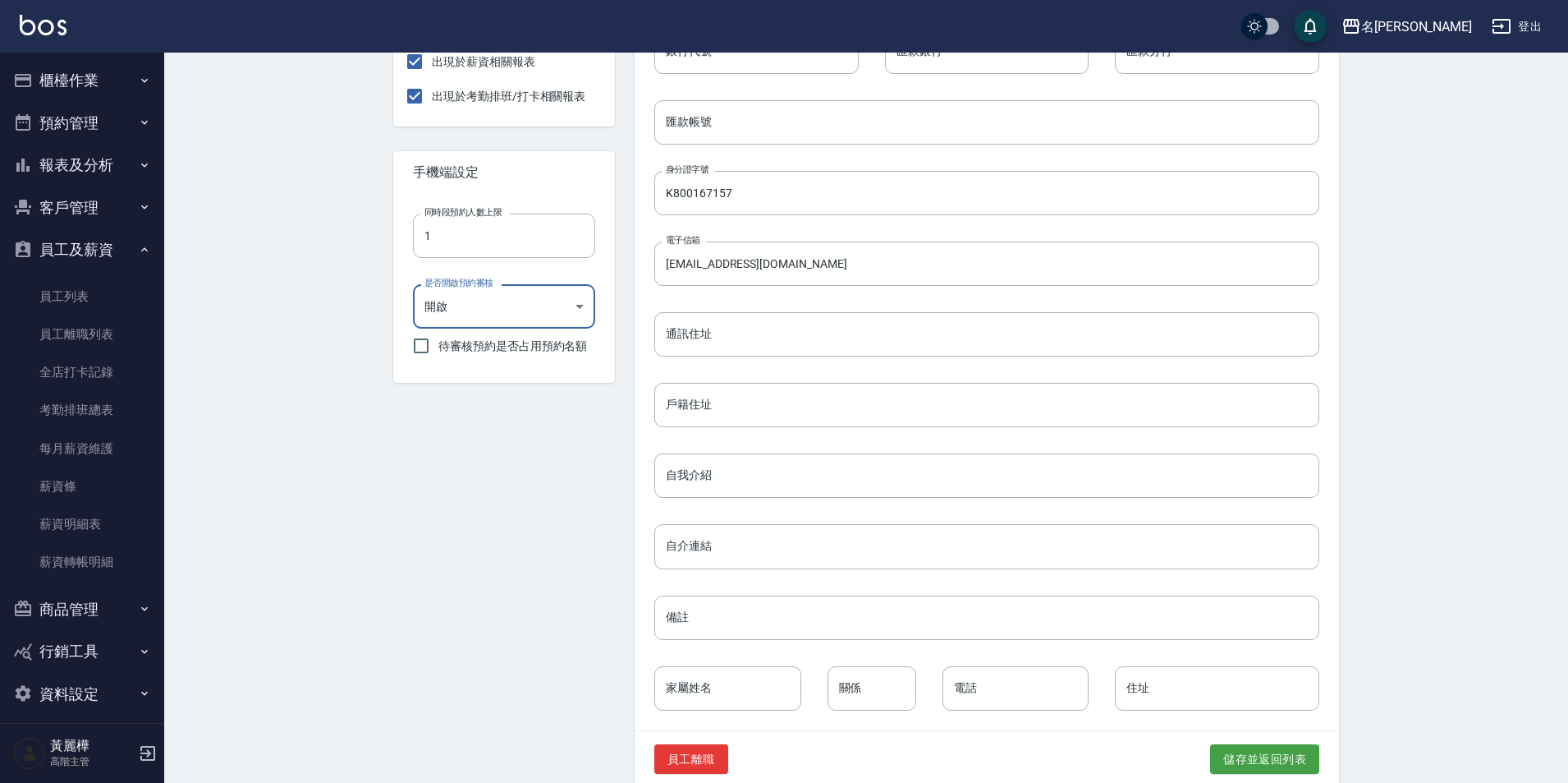
scroll to position [527, 0]
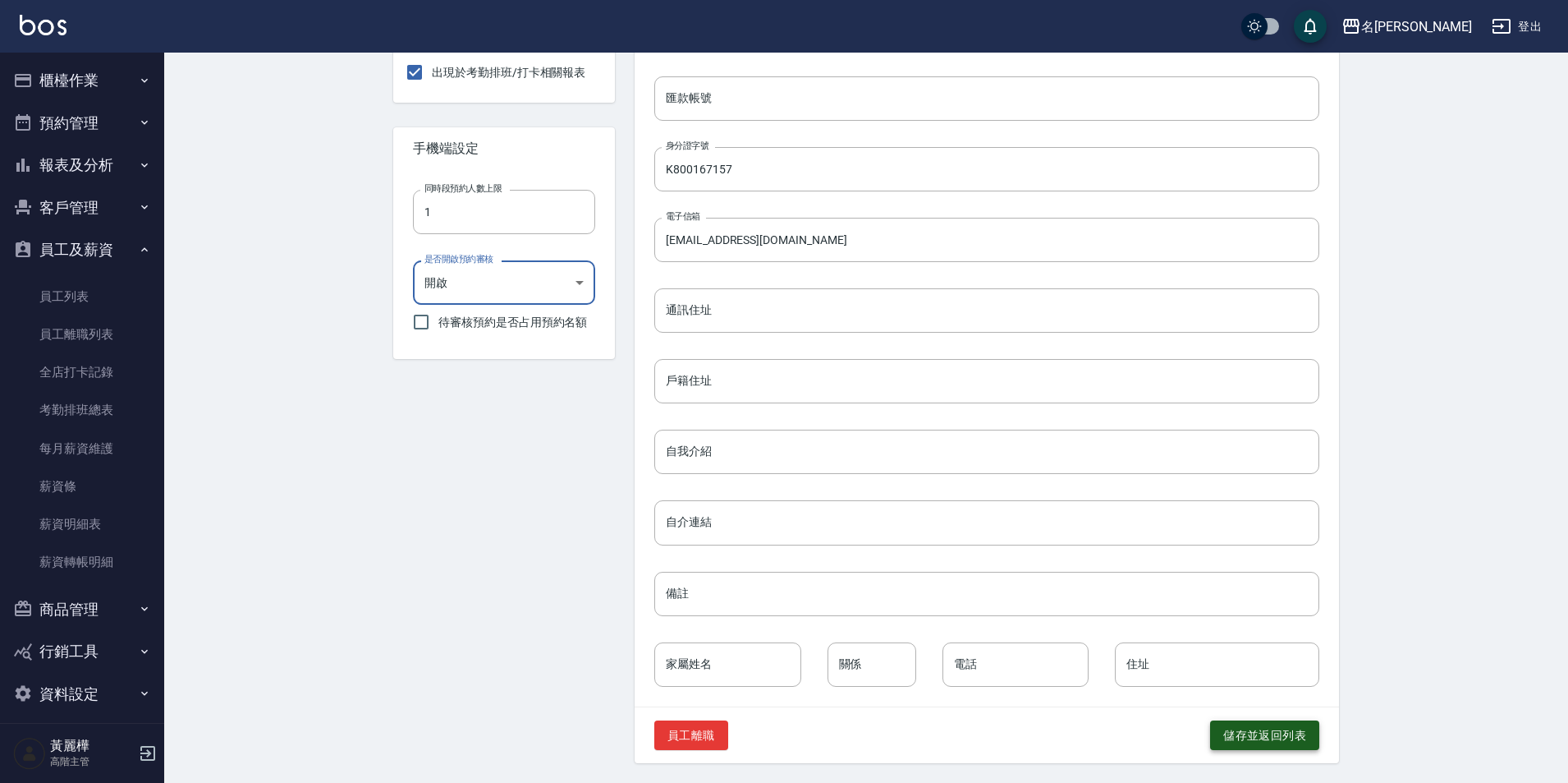
click at [1220, 735] on button "儲存並返回列表" at bounding box center [1264, 735] width 109 height 30
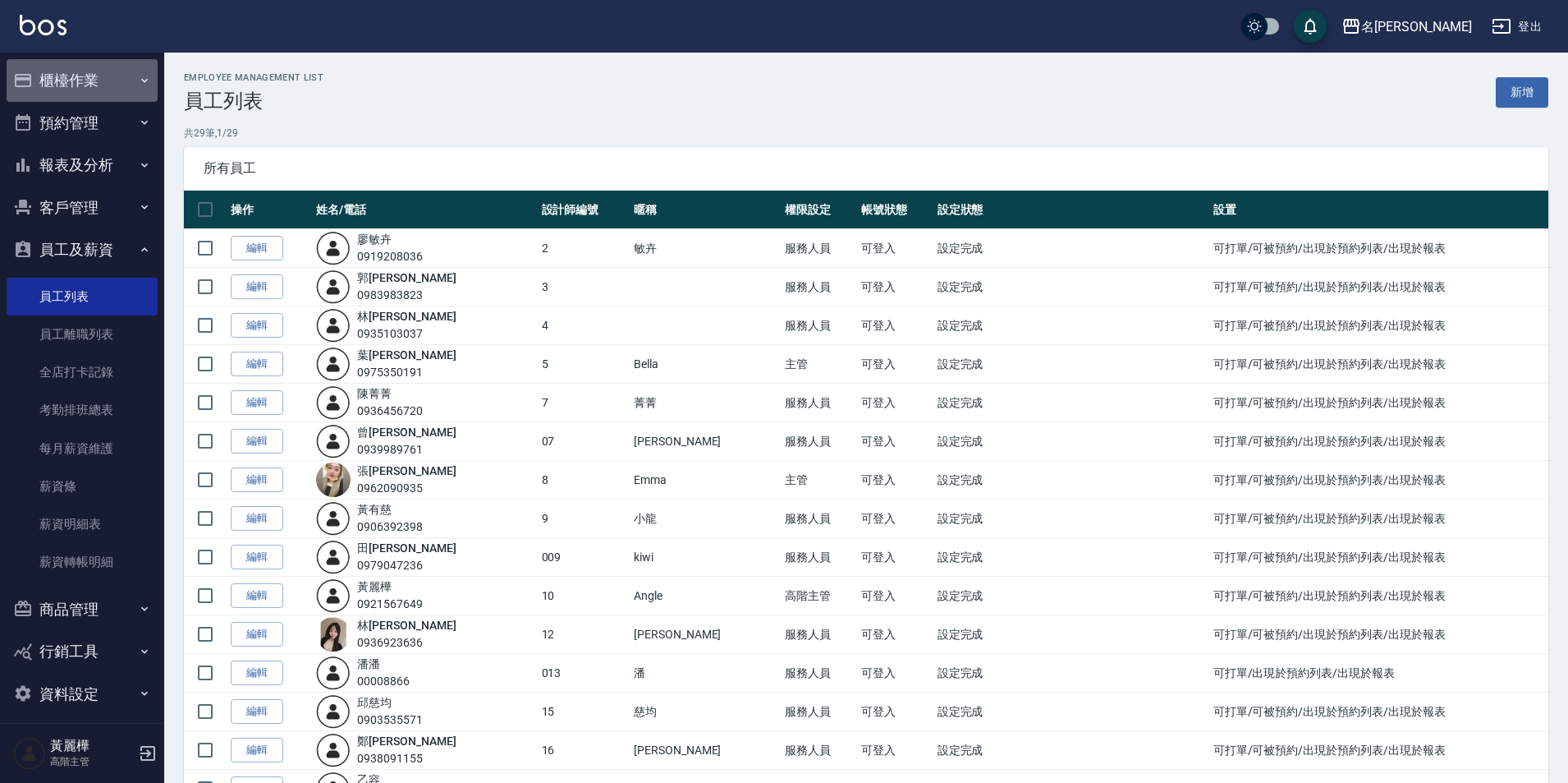
click at [83, 79] on button "櫃檯作業" at bounding box center [81, 80] width 151 height 43
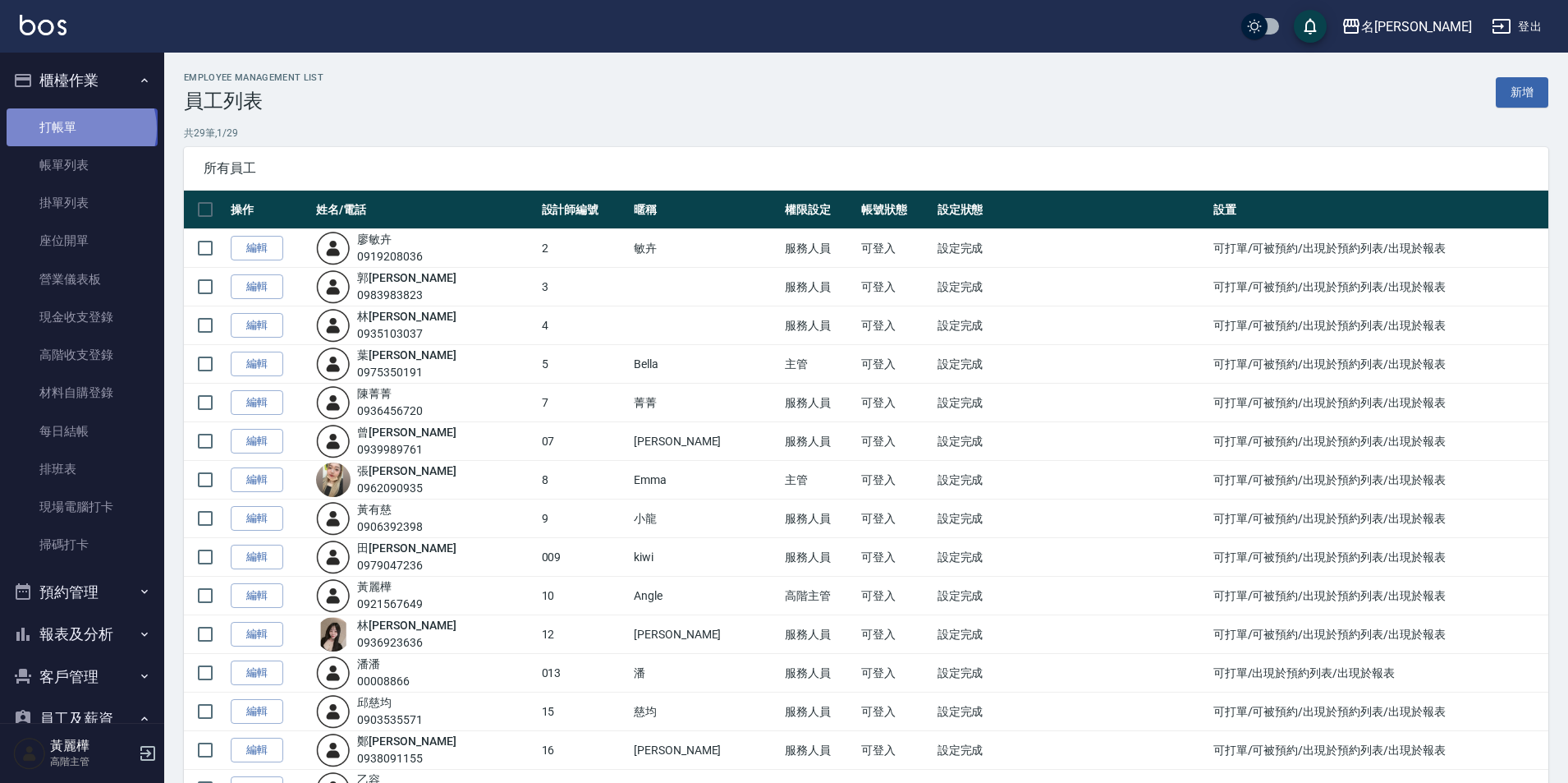
drag, startPoint x: 80, startPoint y: 128, endPoint x: 93, endPoint y: 134, distance: 14.3
click at [80, 129] on link "打帳單" at bounding box center [81, 127] width 151 height 38
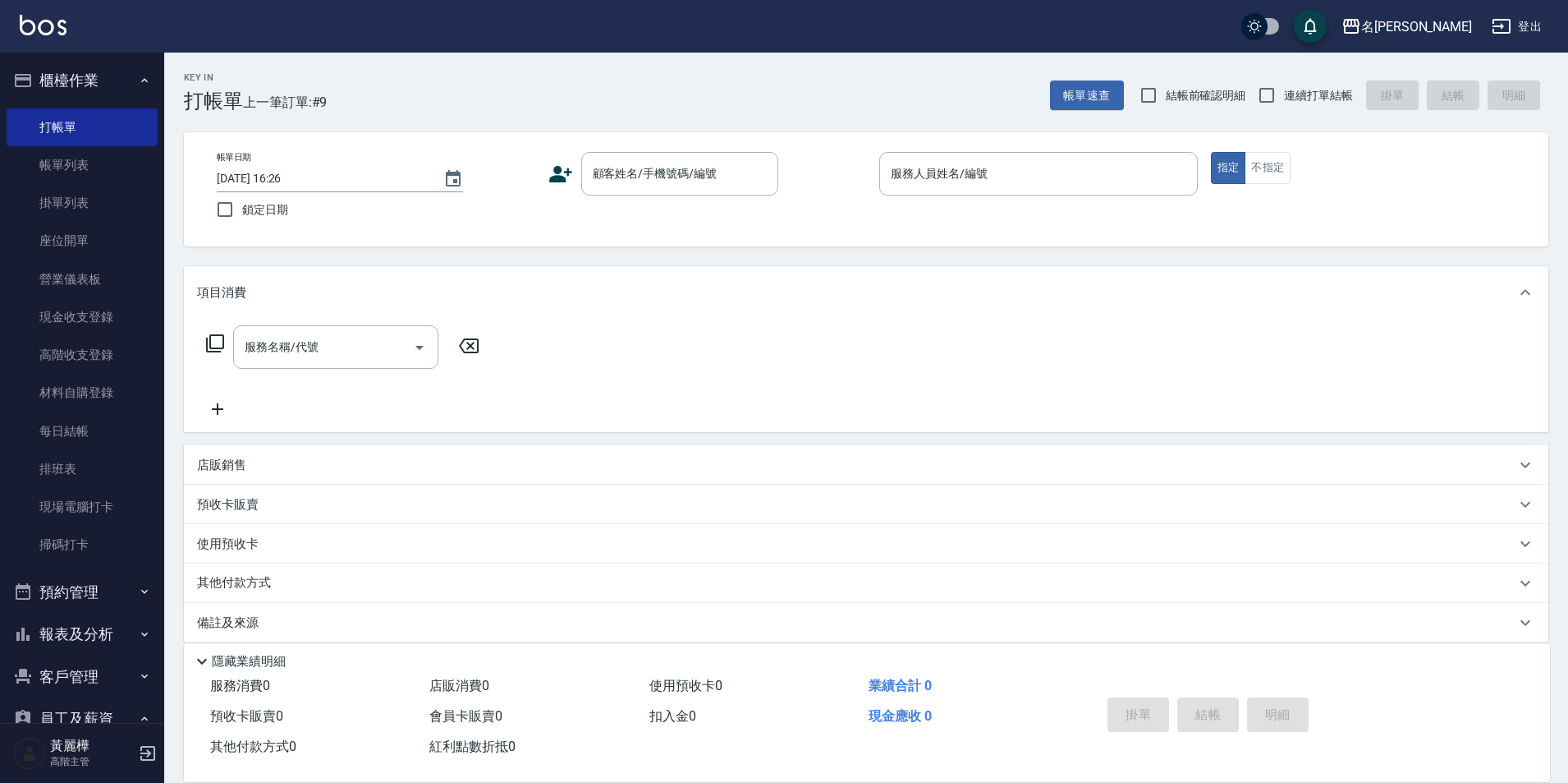
click at [209, 339] on icon at bounding box center [215, 343] width 18 height 18
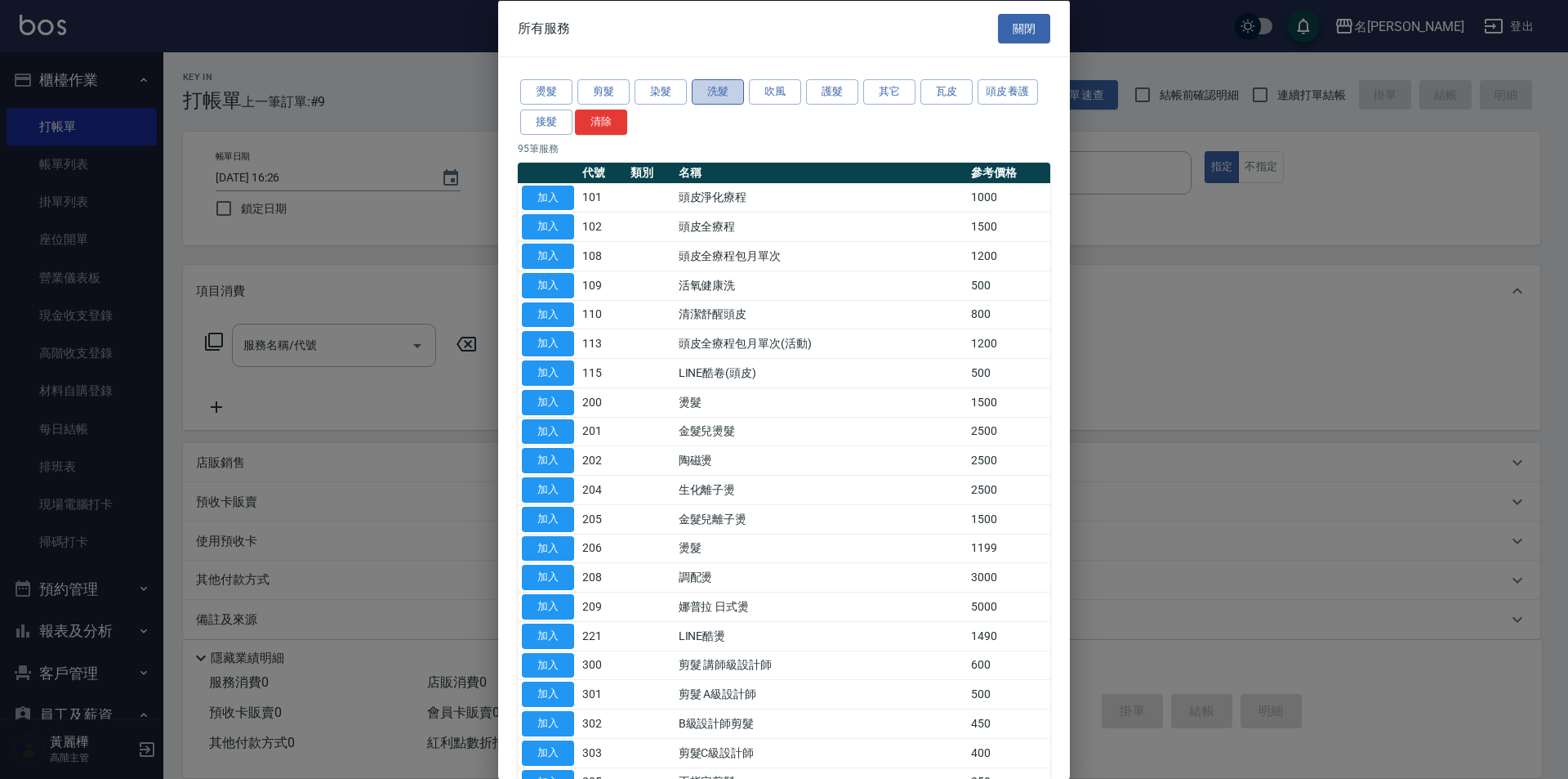
click at [737, 89] on button "洗髮" at bounding box center [718, 92] width 52 height 25
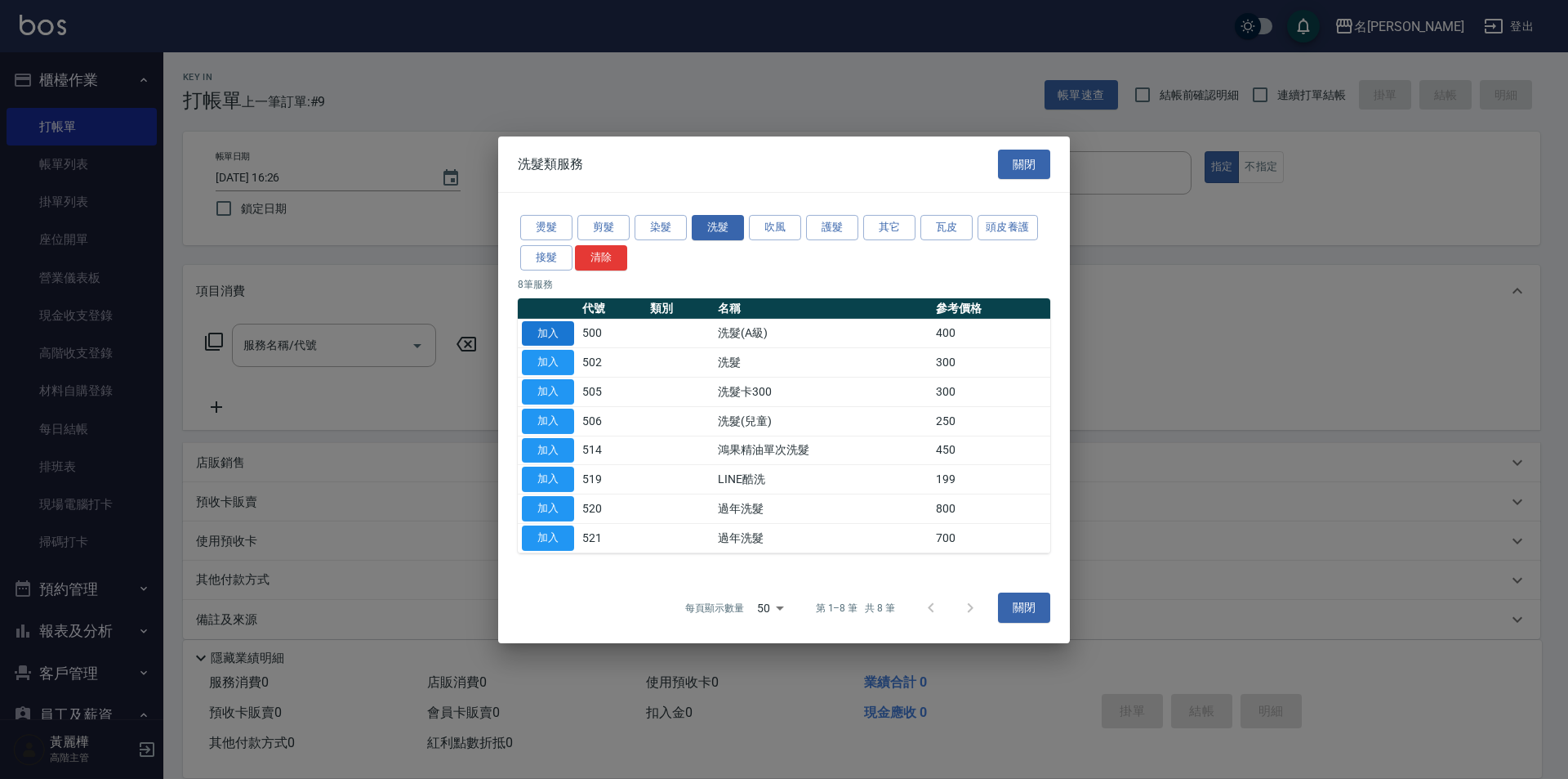
click at [556, 332] on button "加入" at bounding box center [548, 333] width 52 height 25
type input "洗髮(A級)(500)"
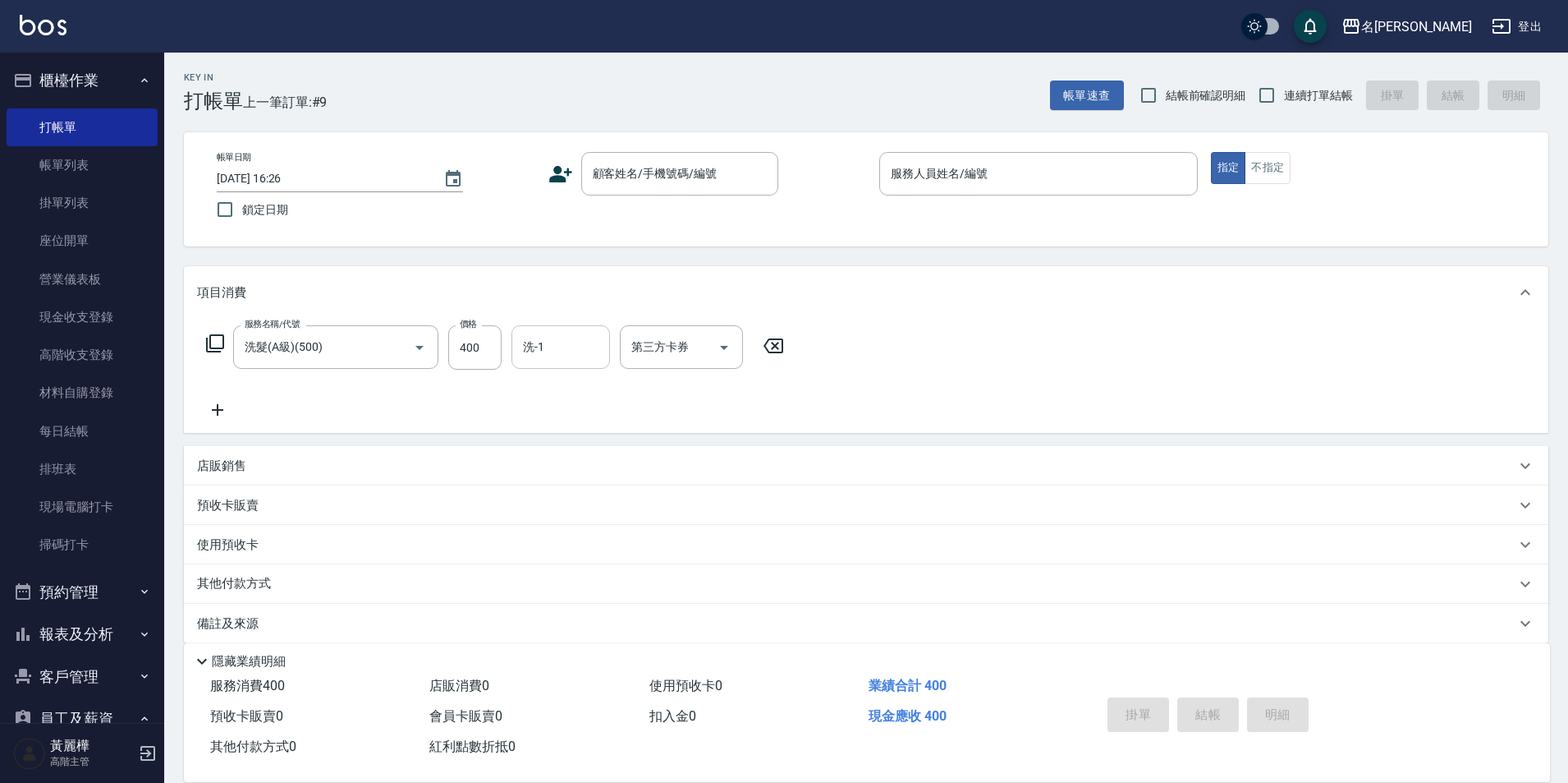
click at [525, 352] on input "洗-1" at bounding box center [560, 347] width 84 height 28
click at [47, 121] on link "打帳單" at bounding box center [81, 127] width 151 height 38
click at [59, 87] on button "櫃檯作業" at bounding box center [81, 80] width 151 height 43
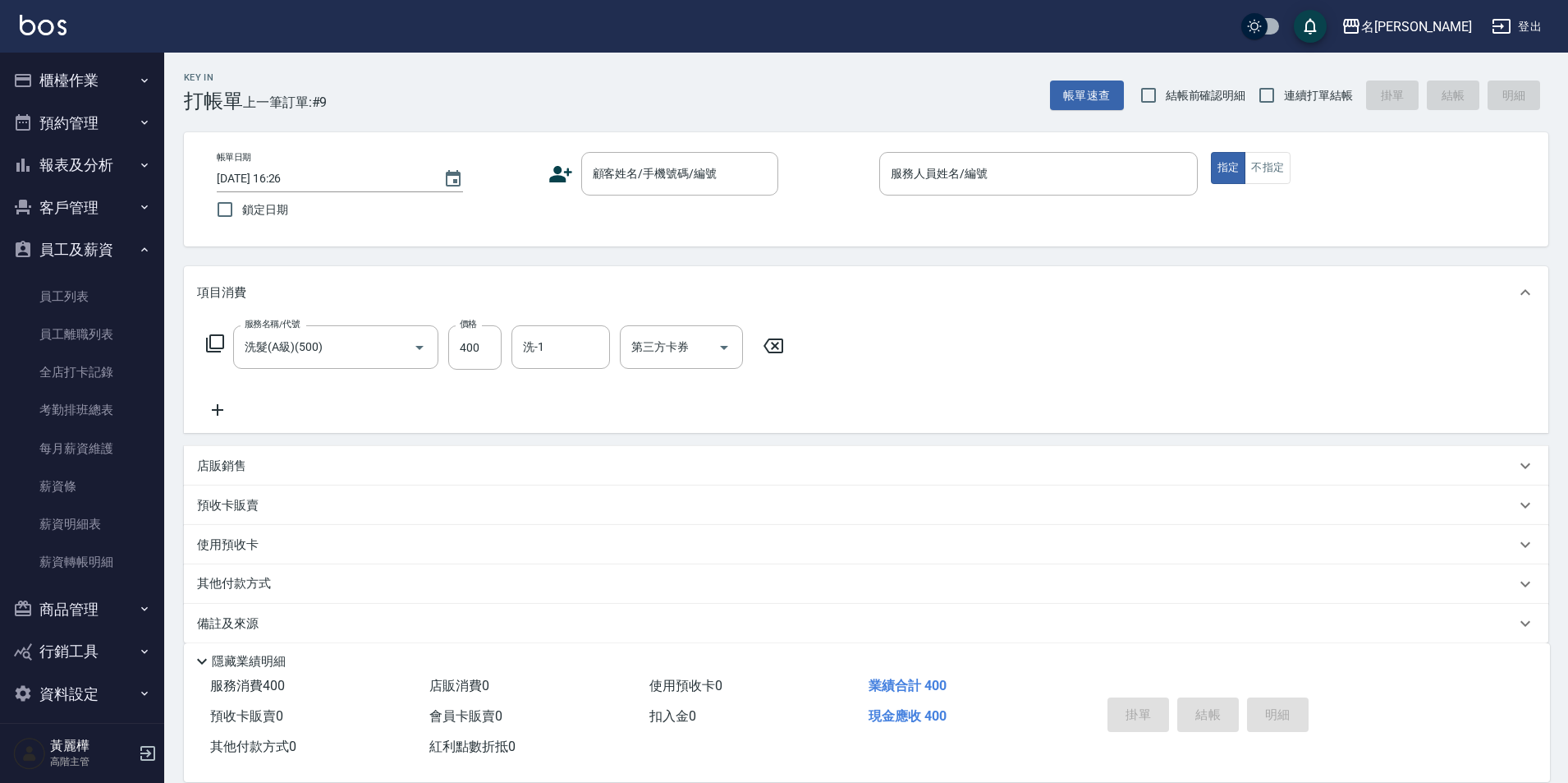
click at [66, 116] on button "預約管理" at bounding box center [81, 123] width 151 height 43
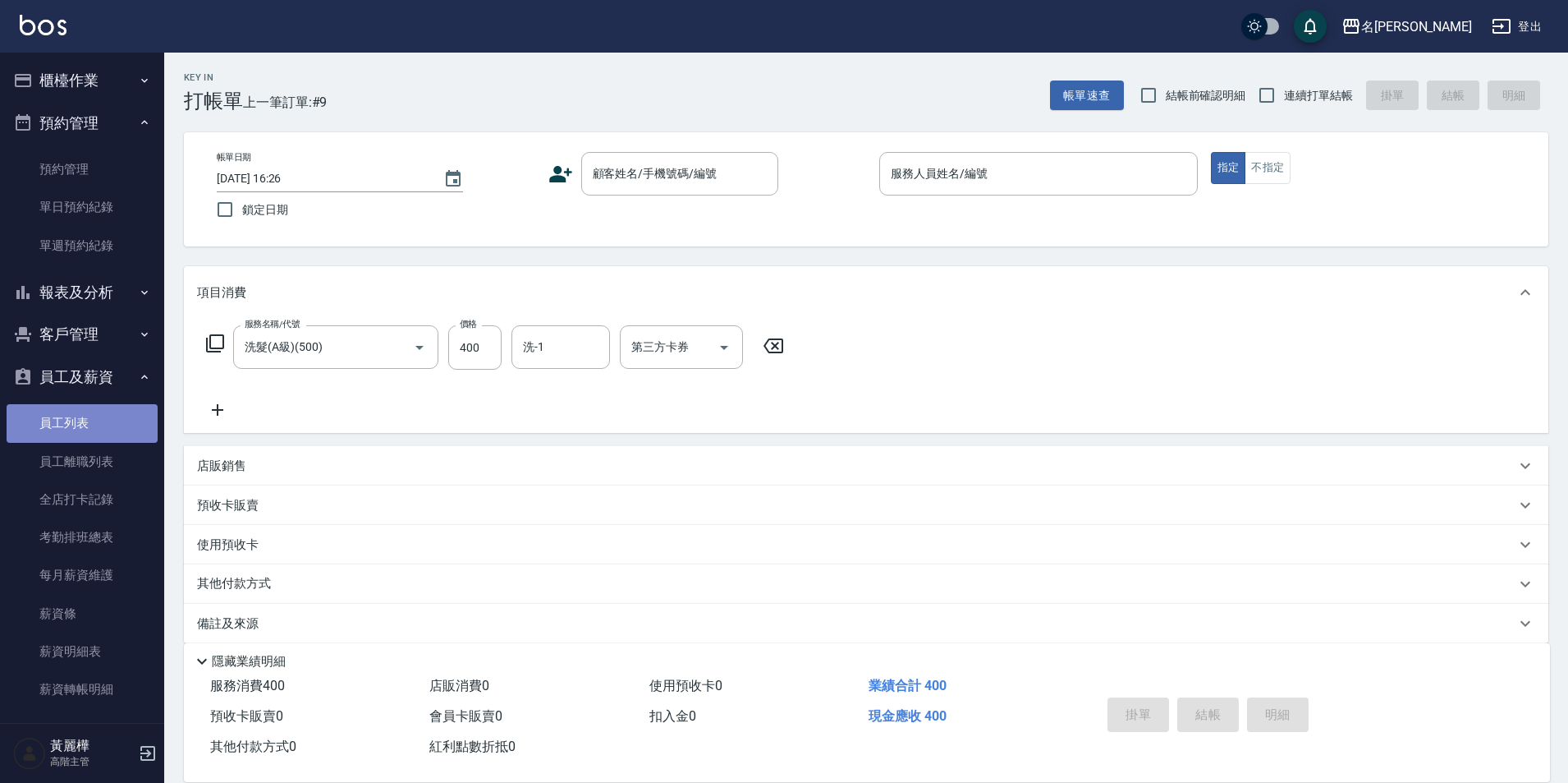
click at [99, 431] on link "員工列表" at bounding box center [81, 423] width 151 height 38
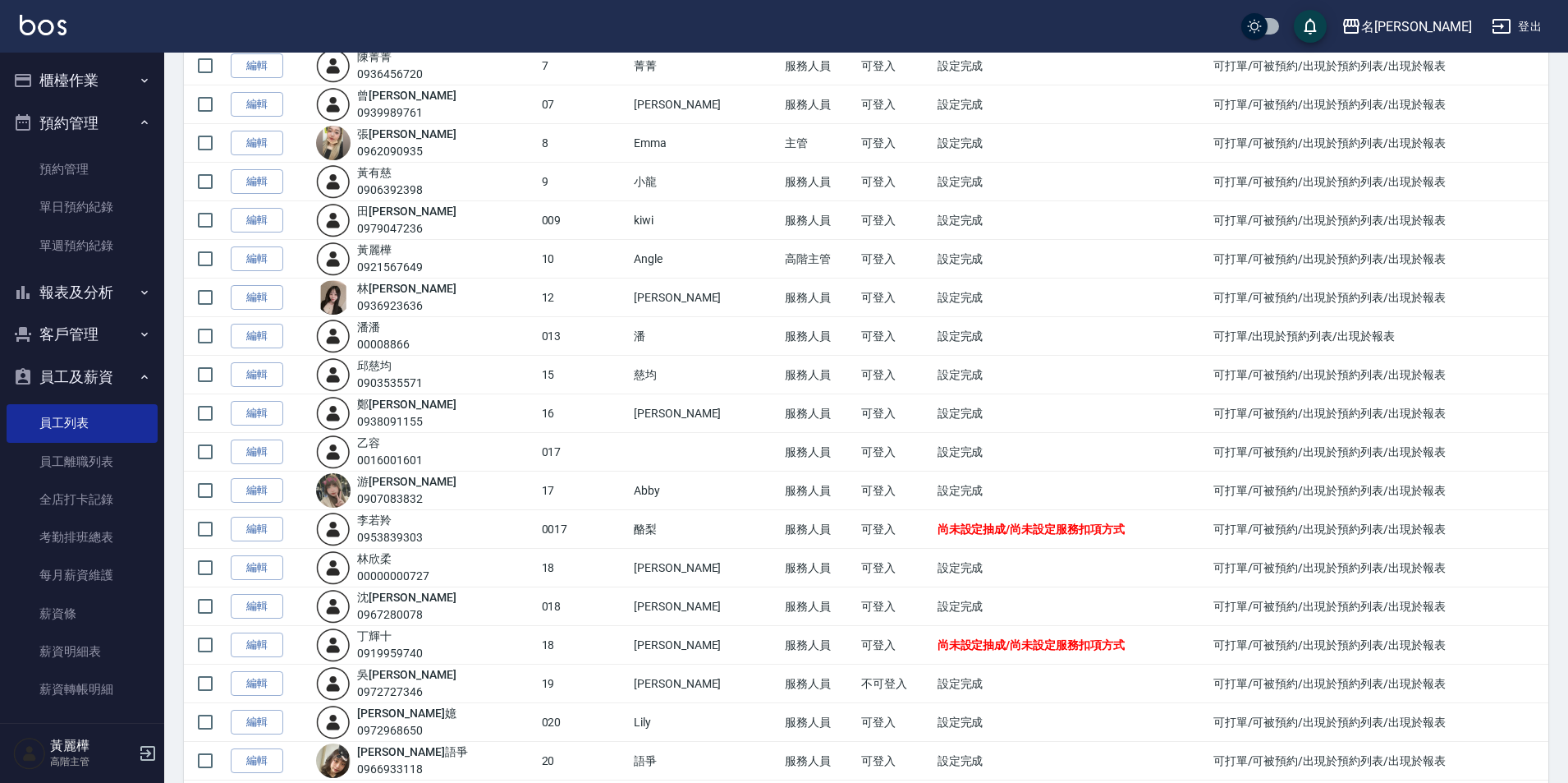
scroll to position [411, 0]
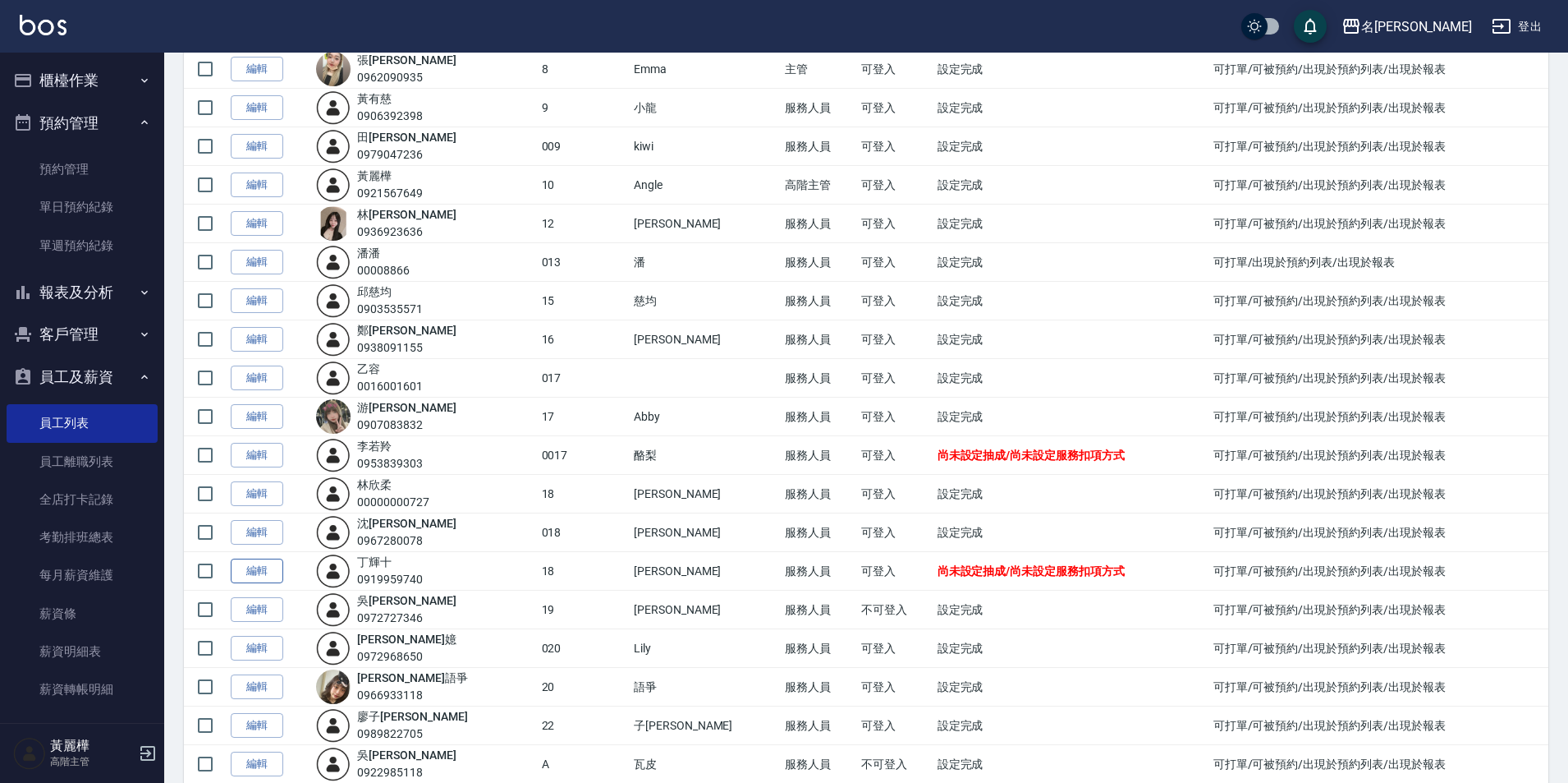
click at [250, 572] on link "編輯" at bounding box center [256, 572] width 52 height 26
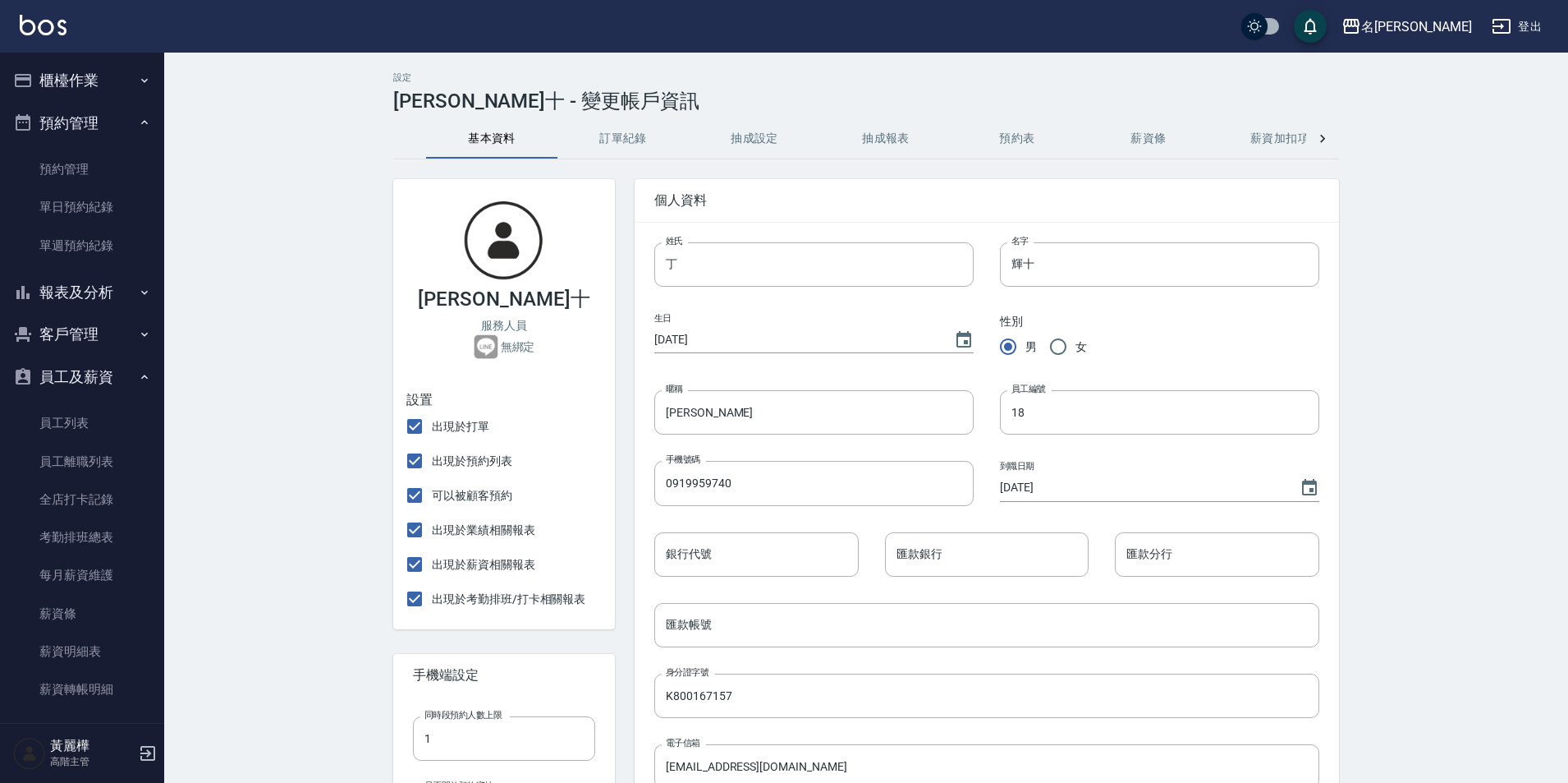
type input "TRUE"
click at [53, 423] on link "員工列表" at bounding box center [81, 423] width 151 height 38
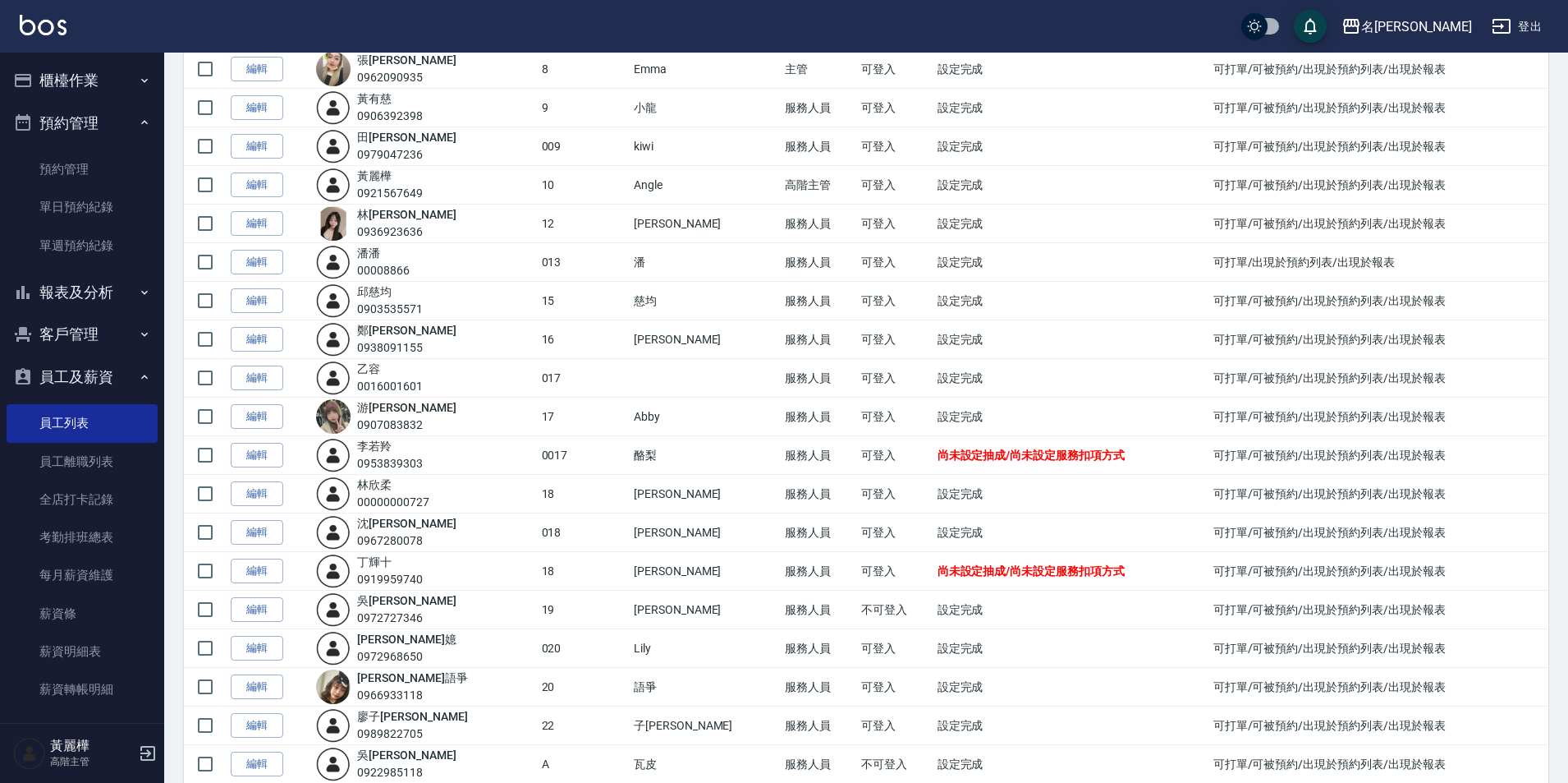
scroll to position [630, 0]
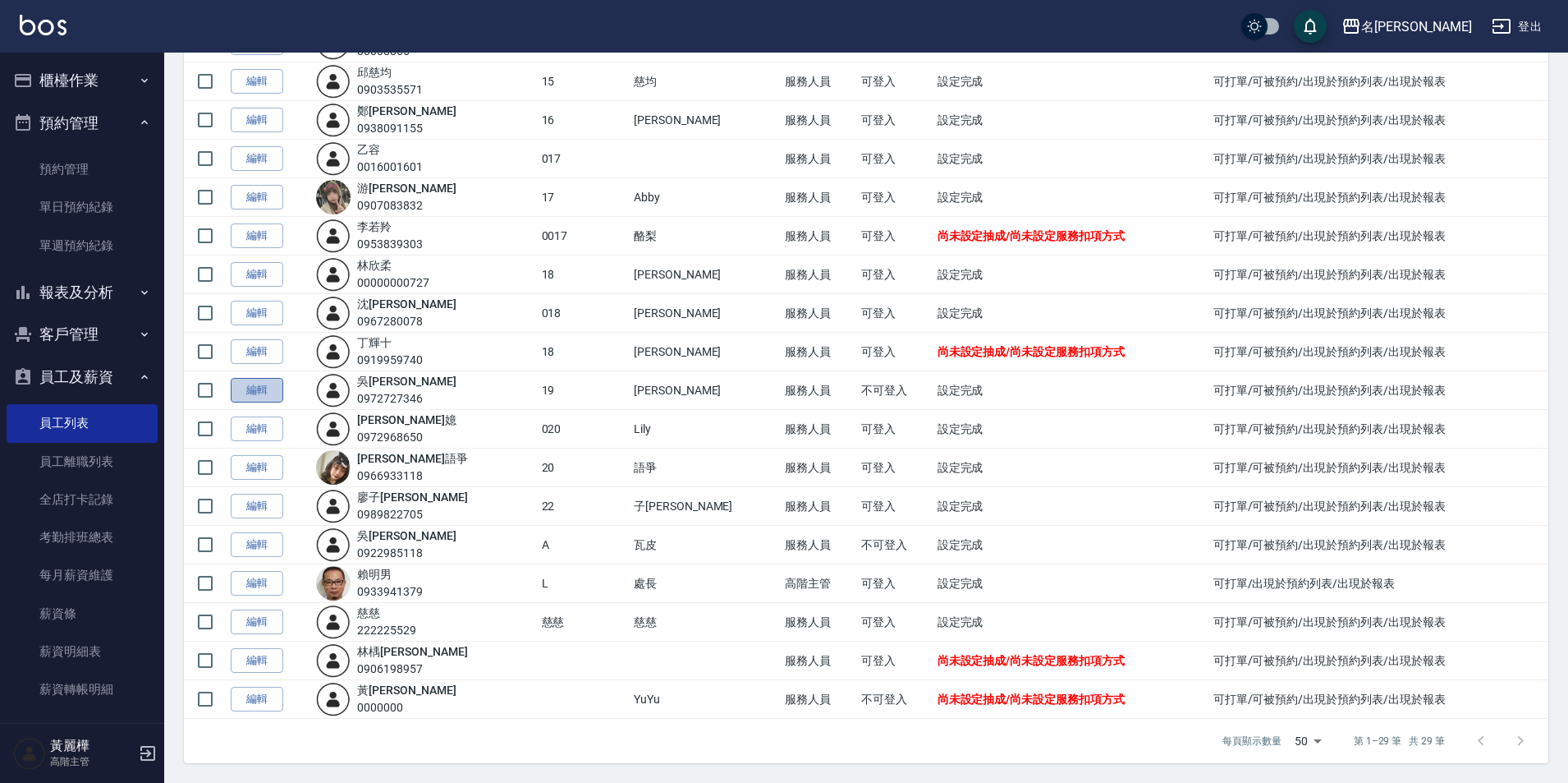
click at [254, 394] on link "編輯" at bounding box center [256, 391] width 52 height 26
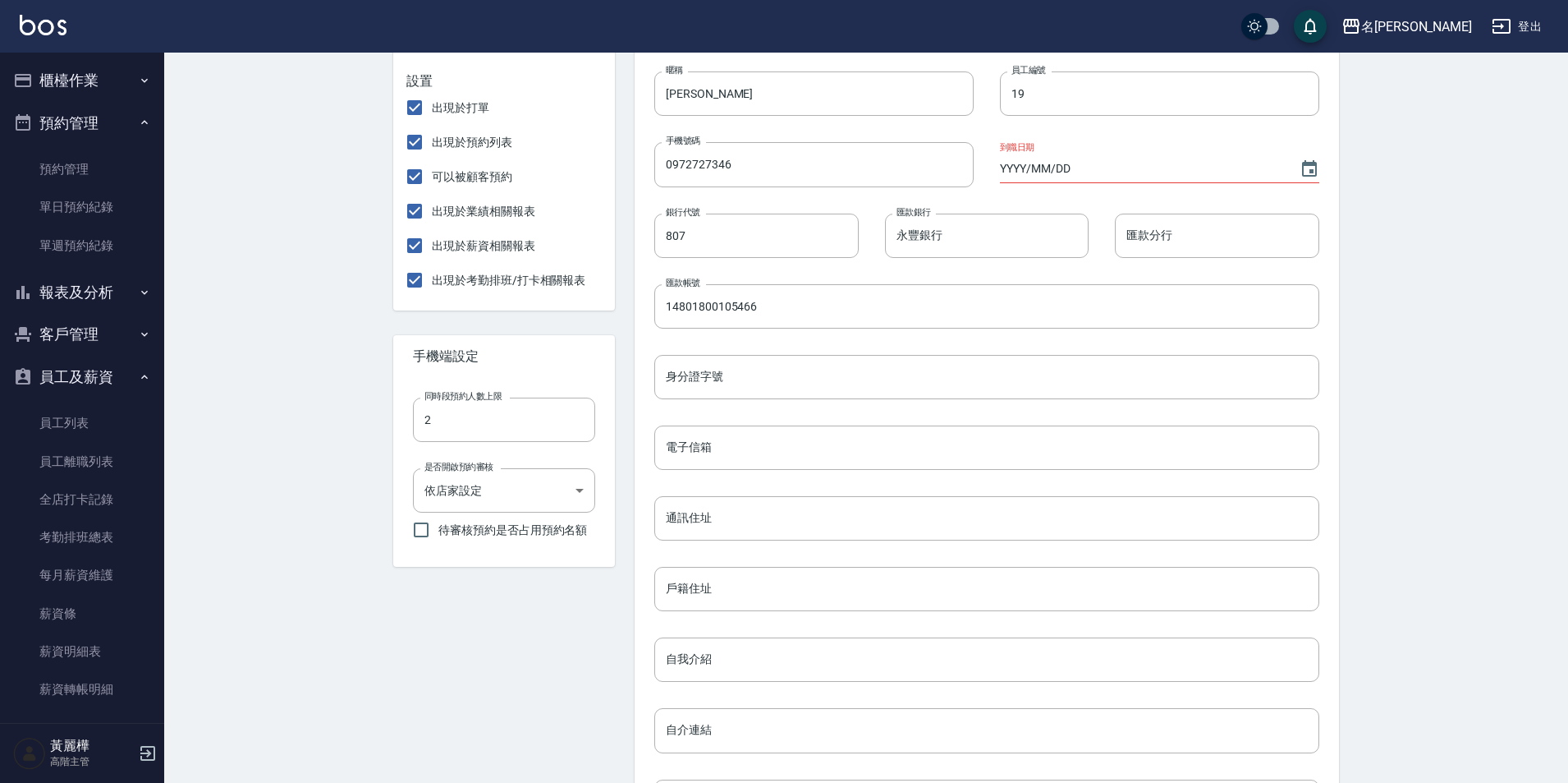
scroll to position [328, 0]
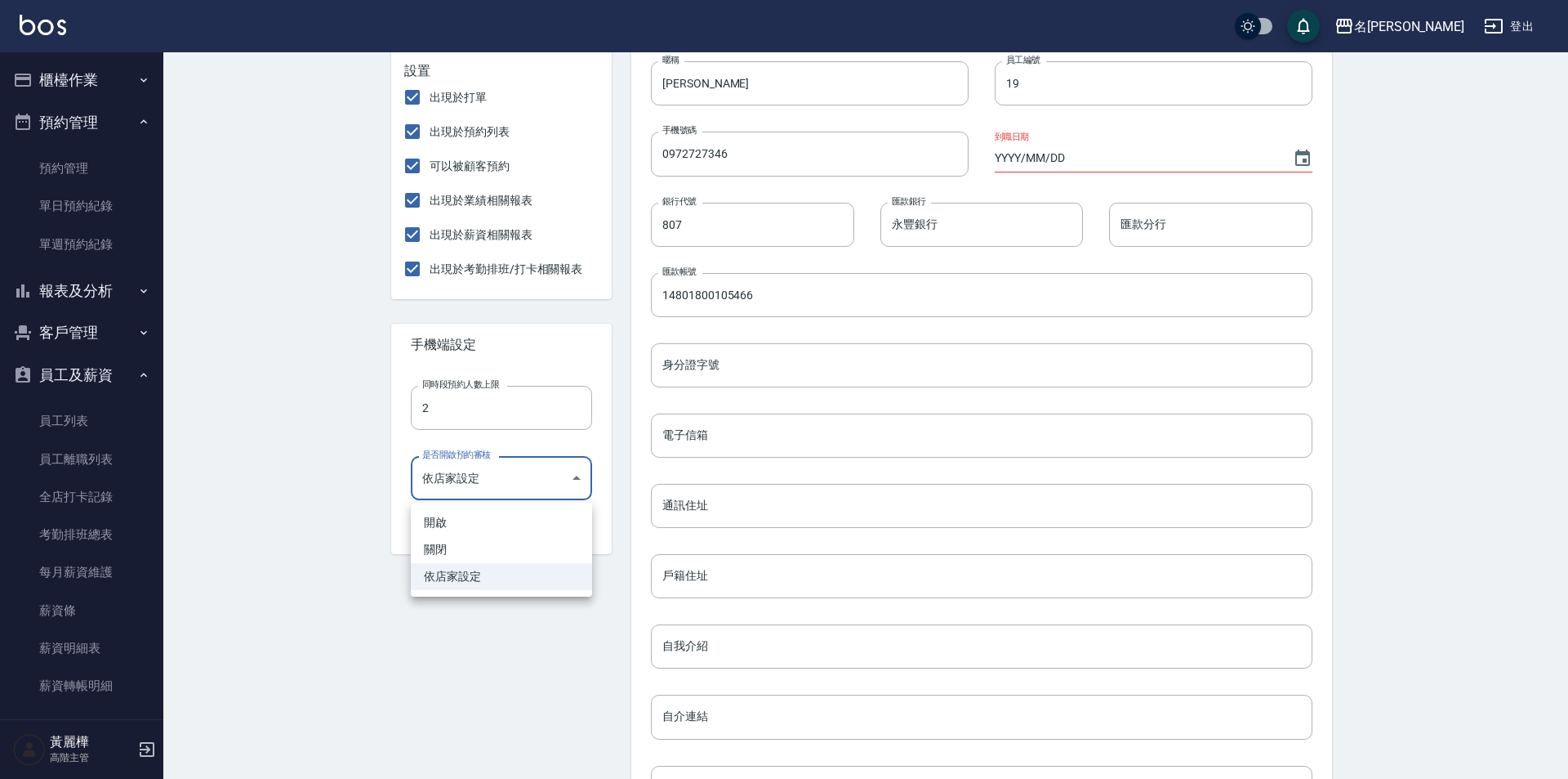
click at [576, 484] on body "名留龍江 登出 櫃檯作業 打帳單 帳單列表 掛單列表 座位開單 營業儀表板 現金收支登錄 高階收支登錄 材料自購登錄 每日結帳 排班表 現場電腦打卡 掃碼打卡…" at bounding box center [784, 324] width 1568 height 1302
click at [261, 541] on div at bounding box center [784, 390] width 1568 height 779
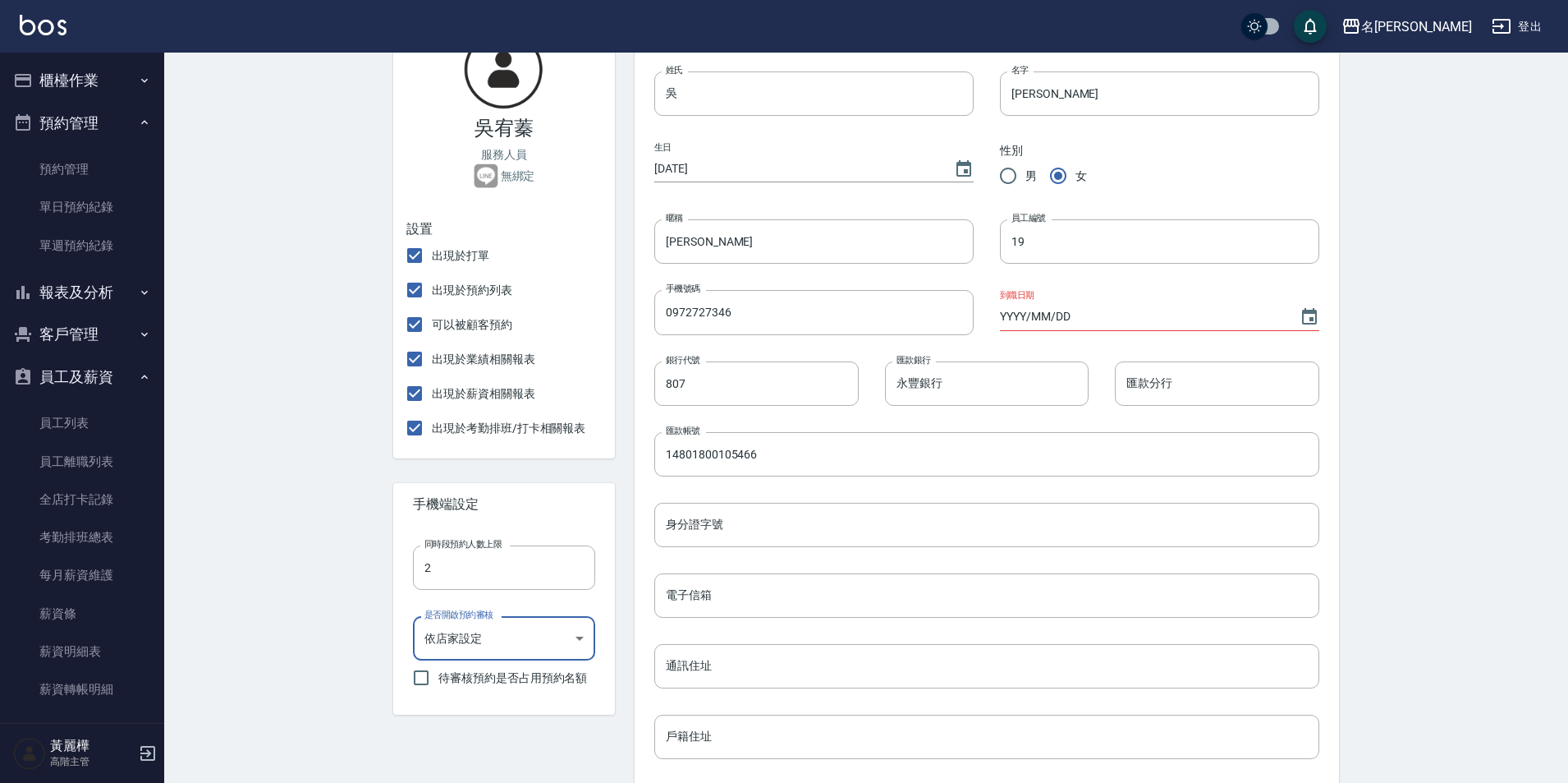
scroll to position [0, 0]
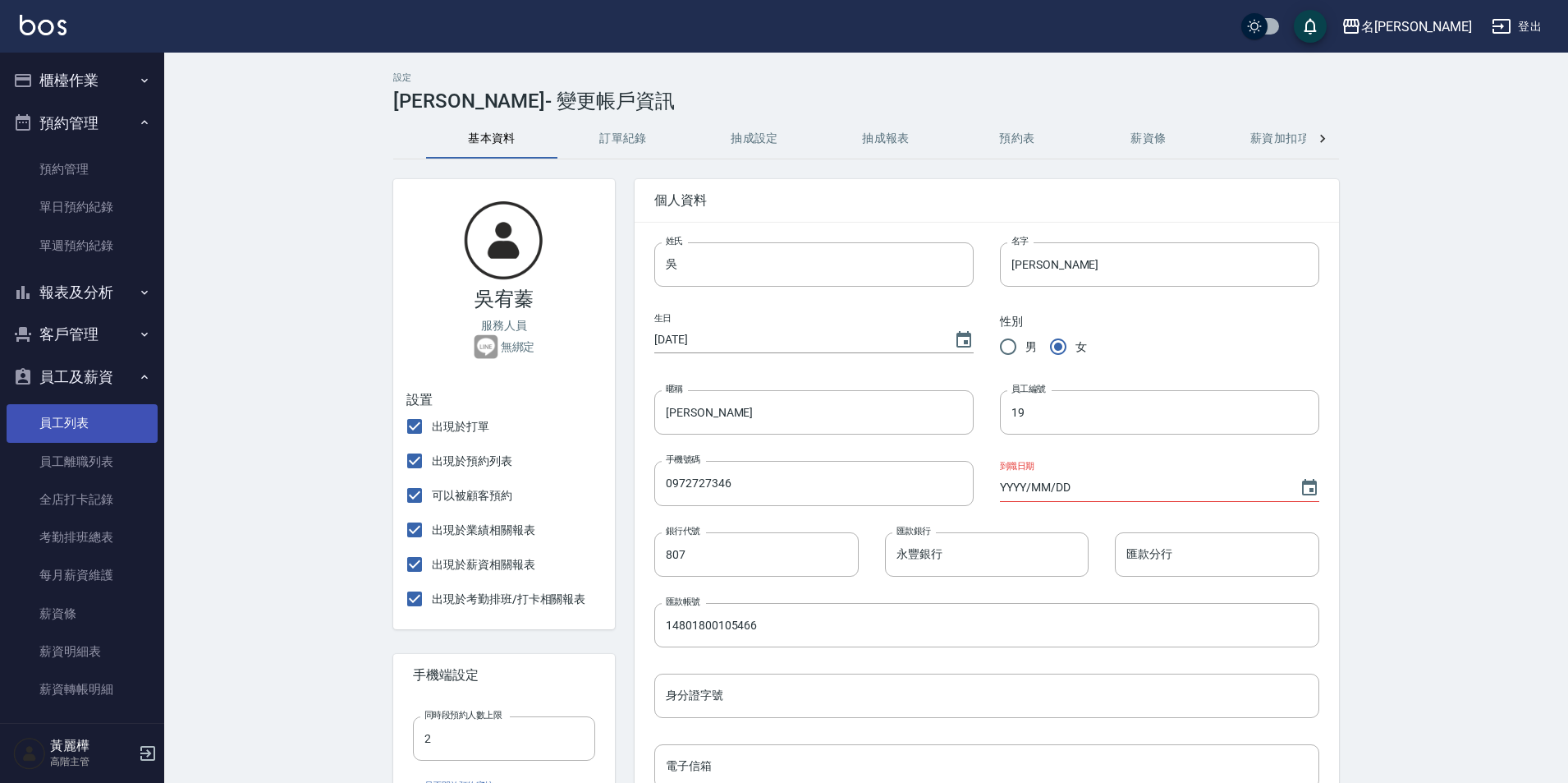
click at [83, 429] on link "員工列表" at bounding box center [81, 423] width 151 height 38
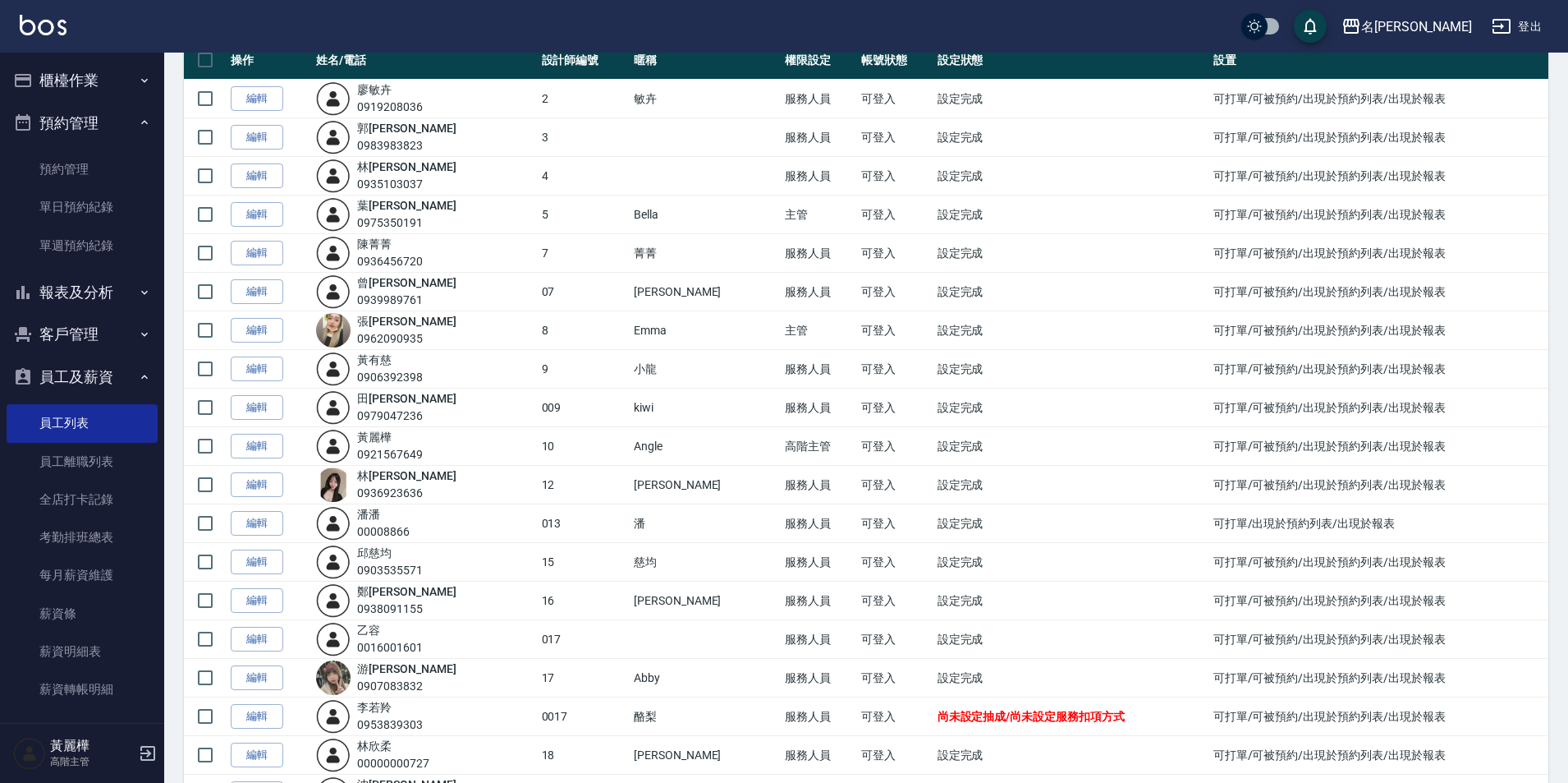
scroll to position [328, 0]
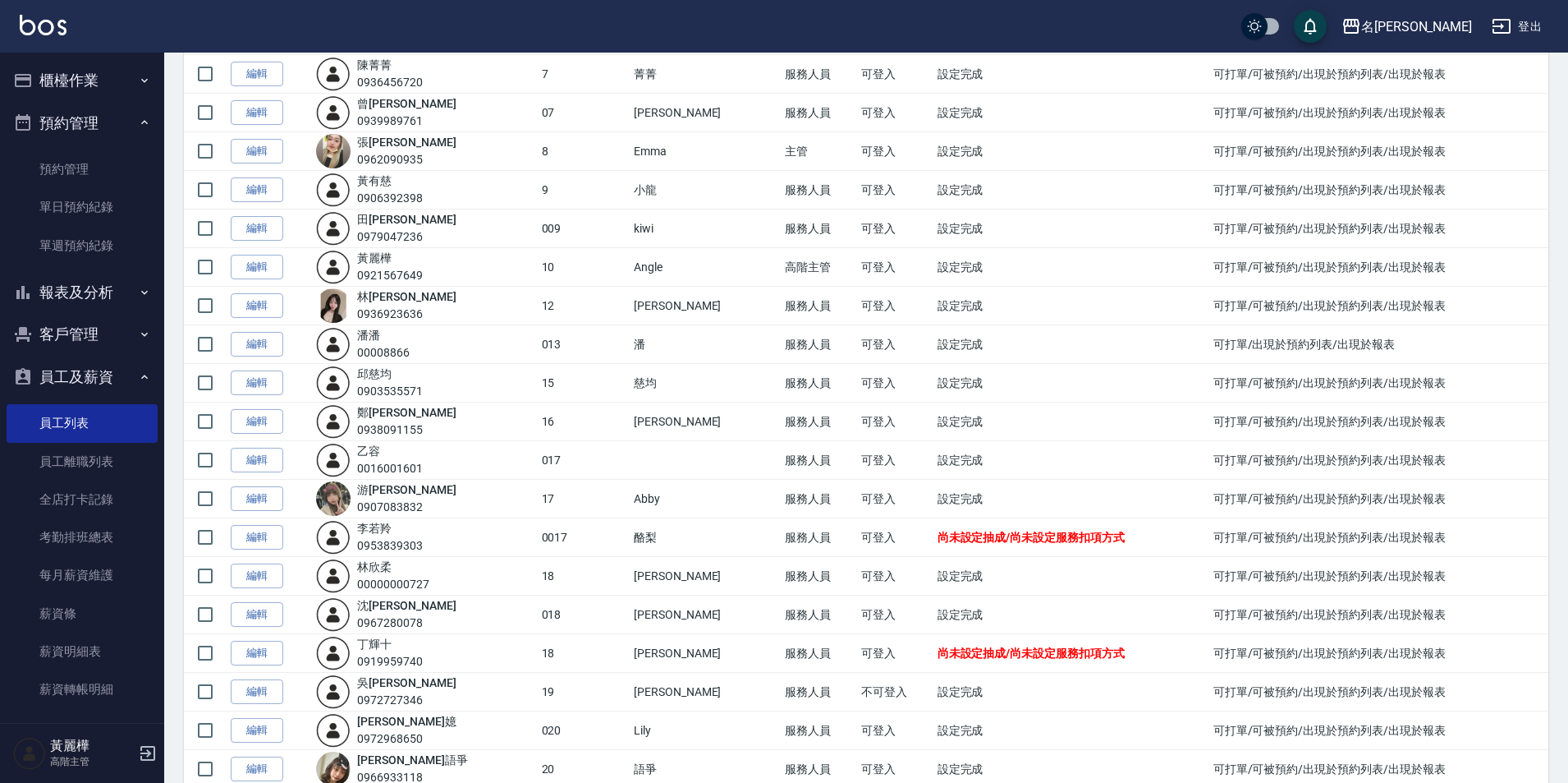
click at [240, 424] on link "編輯" at bounding box center [256, 422] width 52 height 26
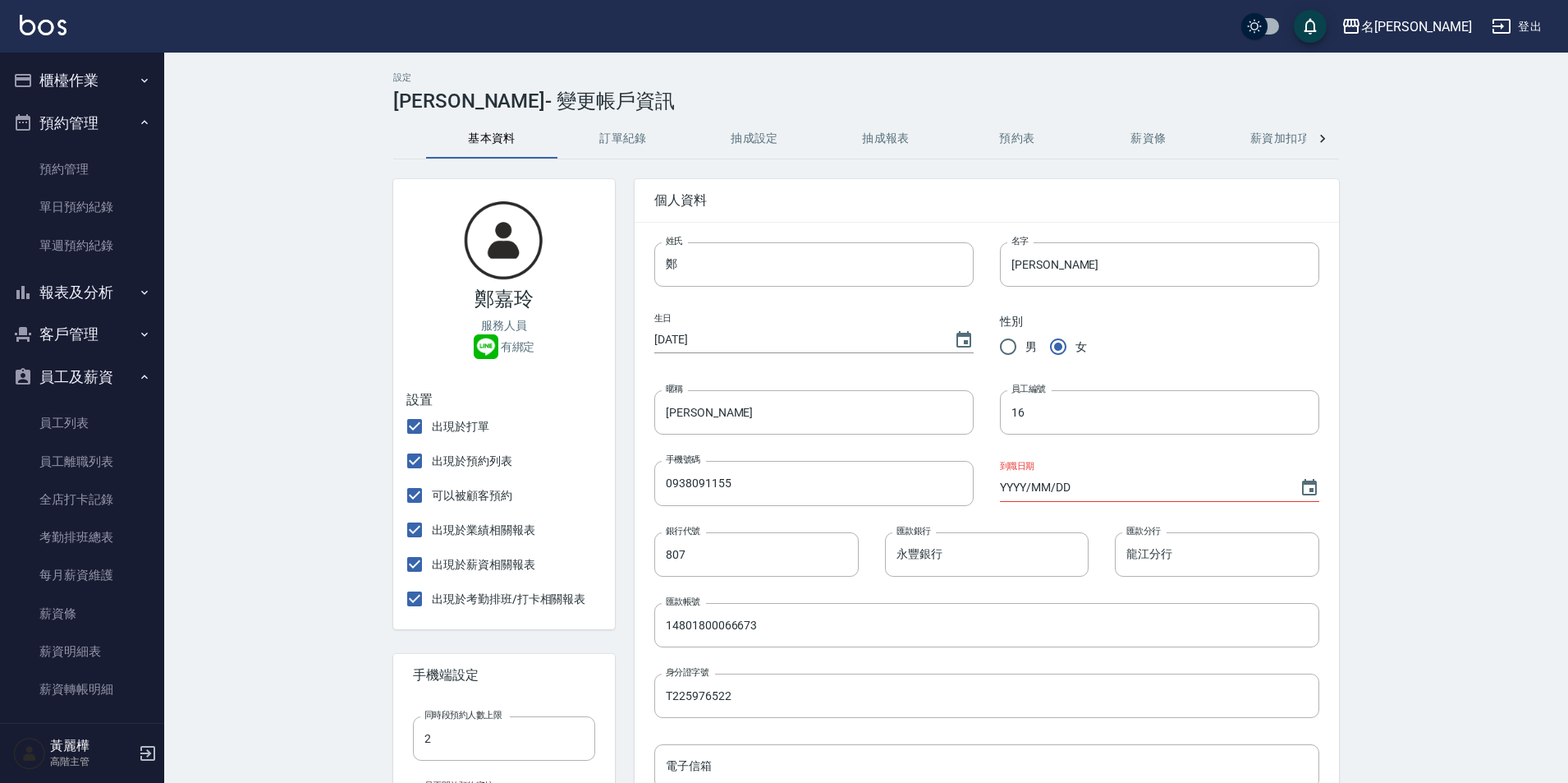
click at [627, 141] on button "訂單紀錄" at bounding box center [624, 138] width 132 height 39
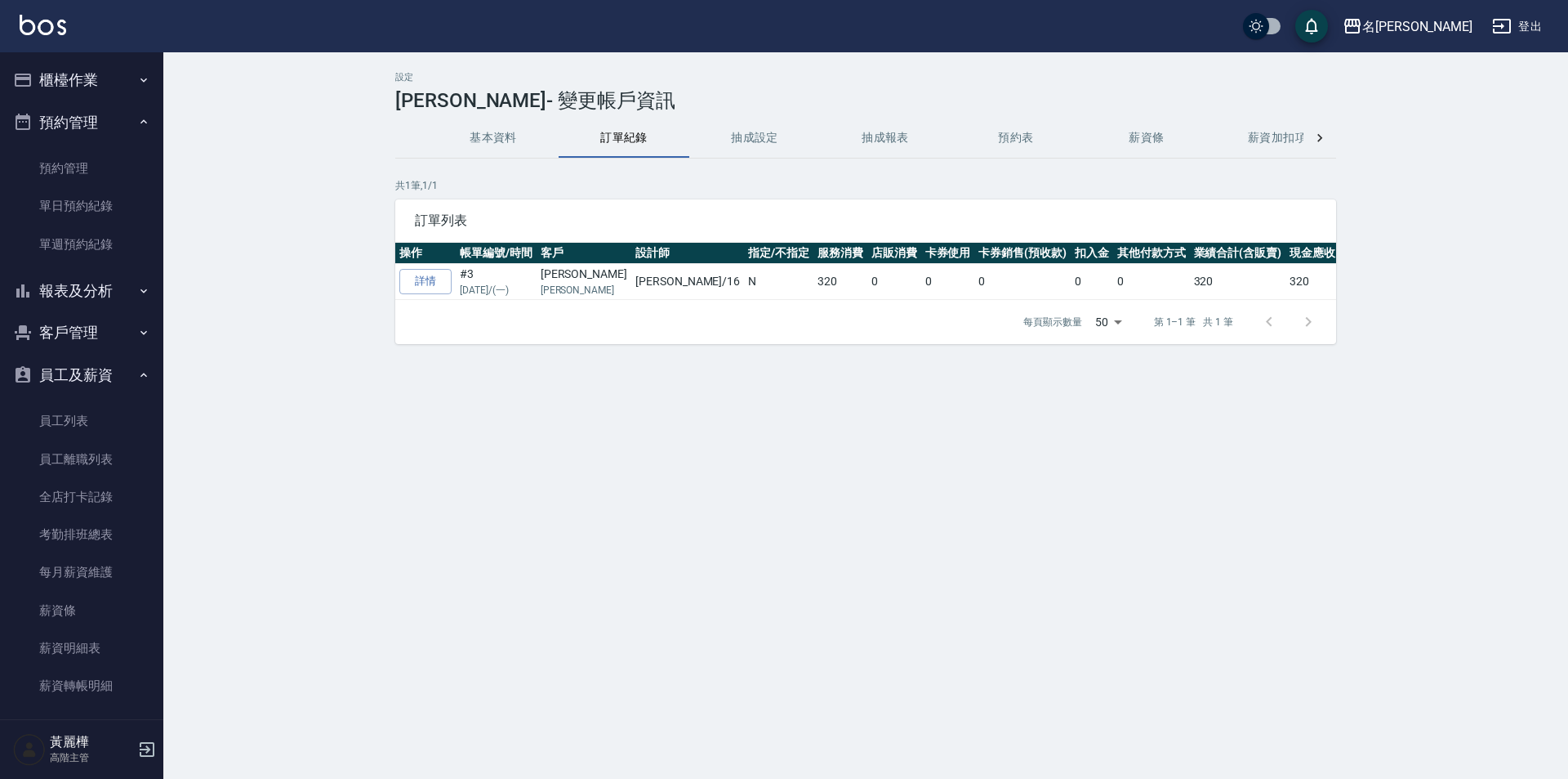
click at [761, 141] on button "抽成設定" at bounding box center [755, 137] width 131 height 39
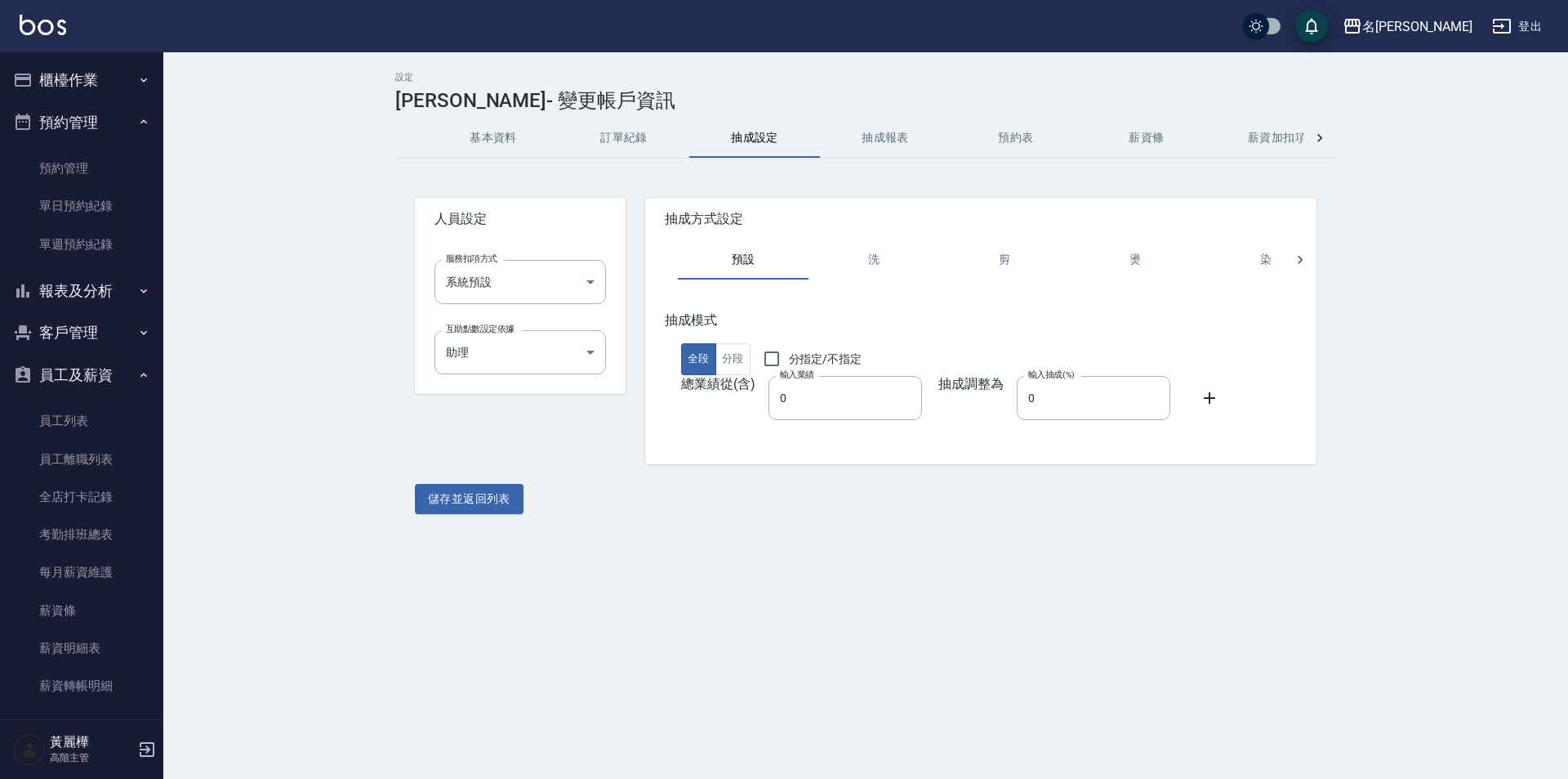
click at [891, 140] on button "抽成報表" at bounding box center [886, 137] width 131 height 39
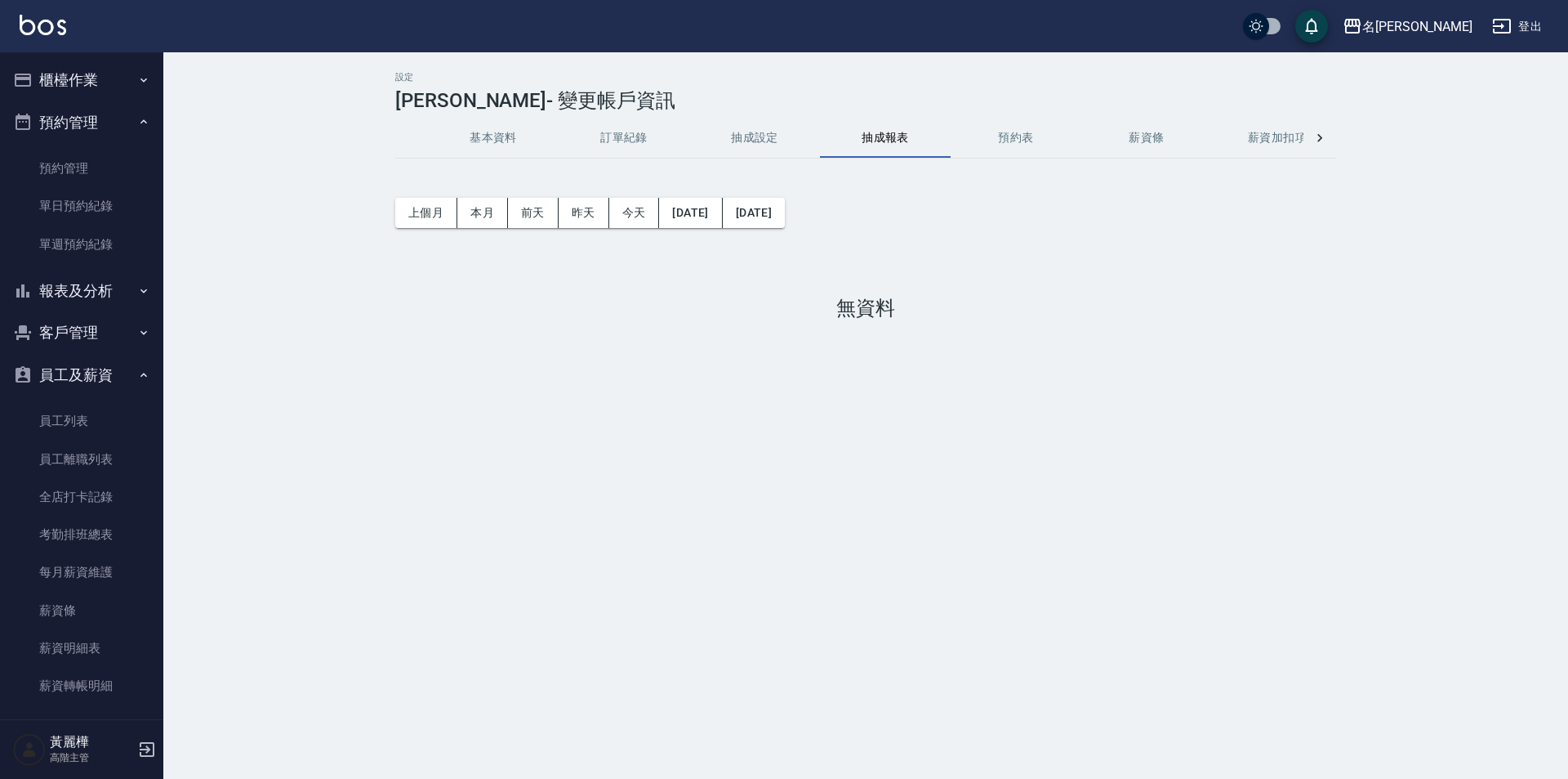
click at [758, 141] on button "抽成設定" at bounding box center [755, 137] width 131 height 39
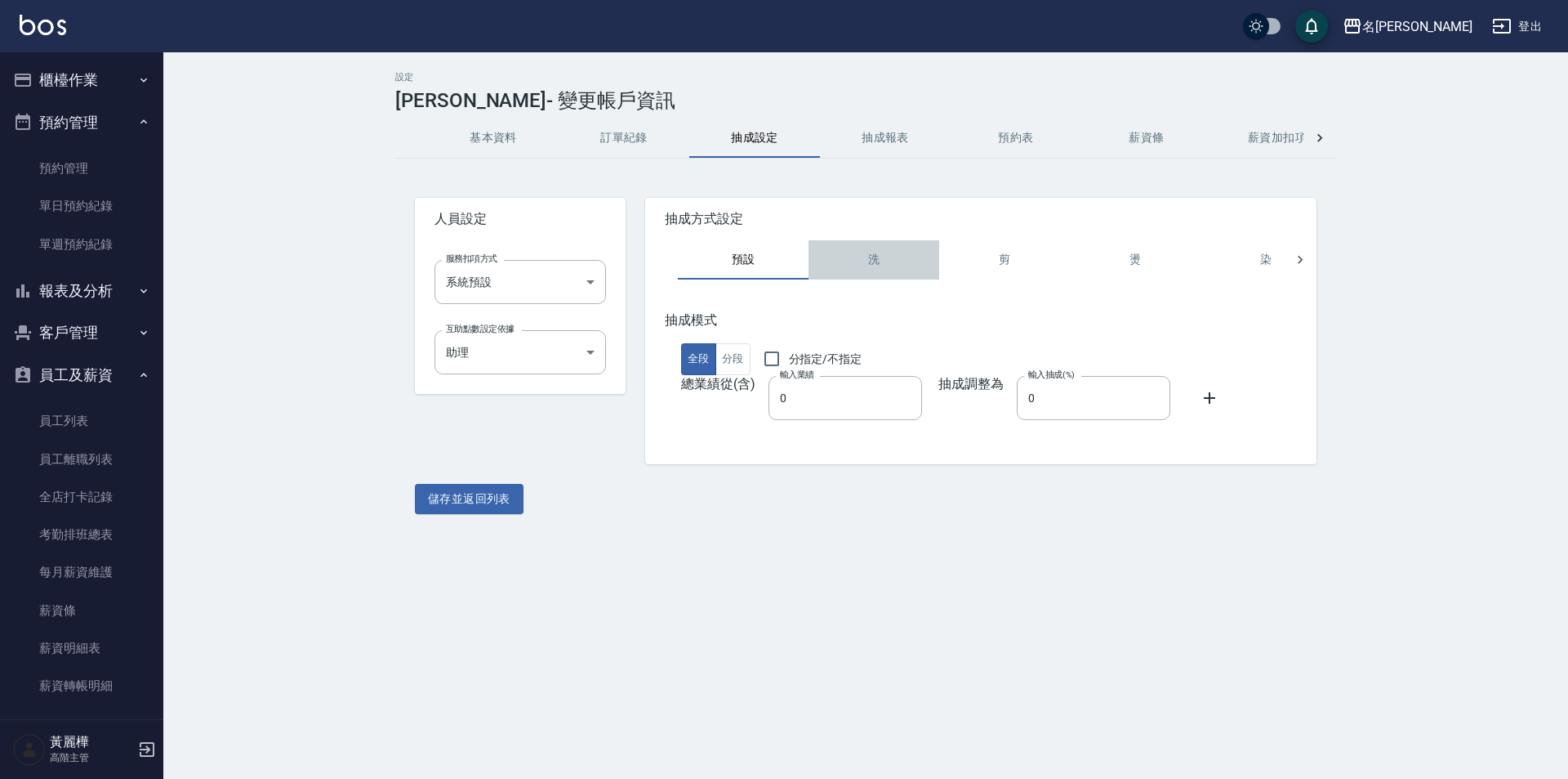
click at [869, 268] on button "洗" at bounding box center [874, 259] width 131 height 39
click at [1010, 251] on button "剪" at bounding box center [1005, 259] width 131 height 39
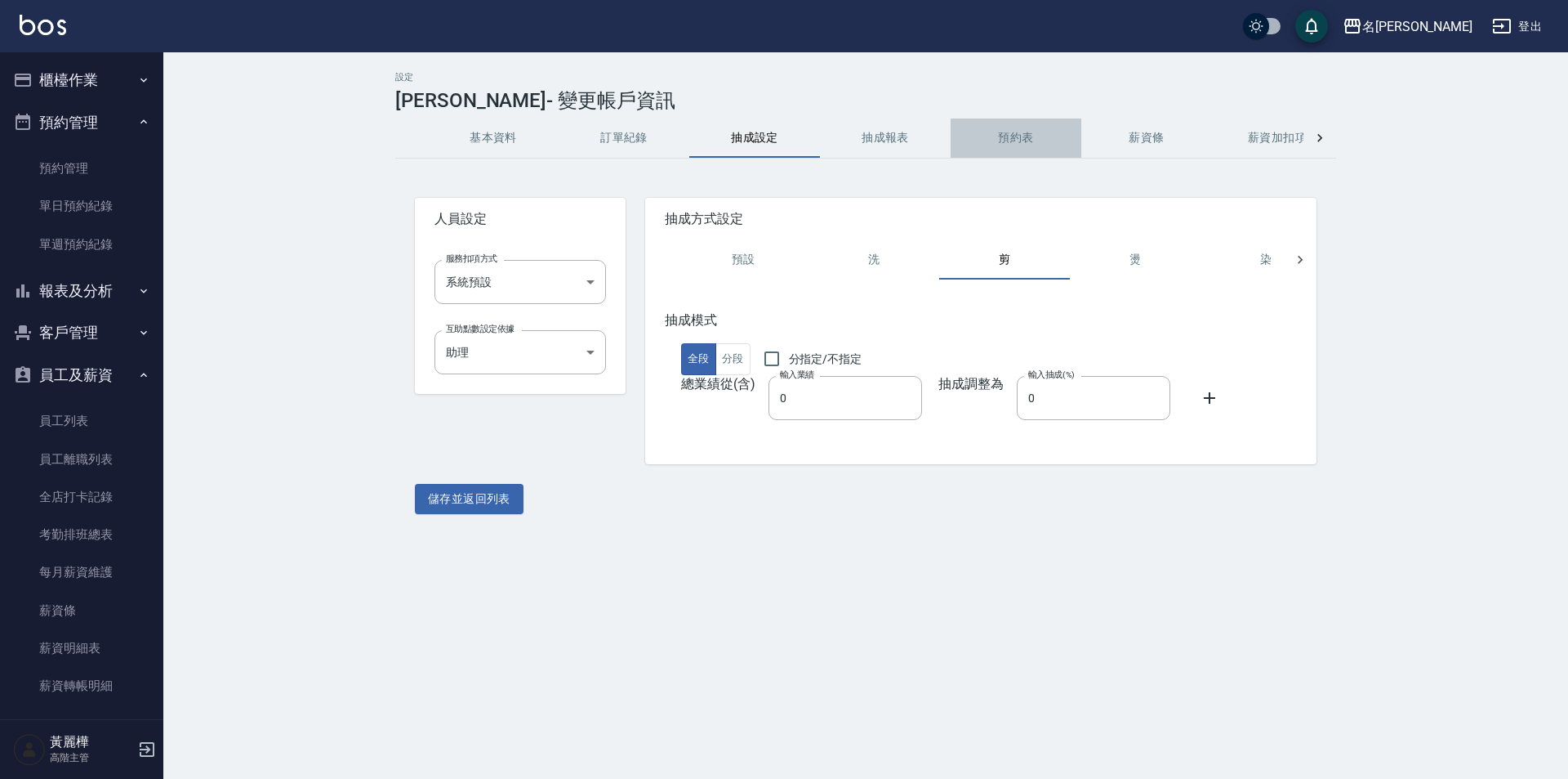
click at [1025, 140] on button "預約表" at bounding box center [1016, 137] width 131 height 39
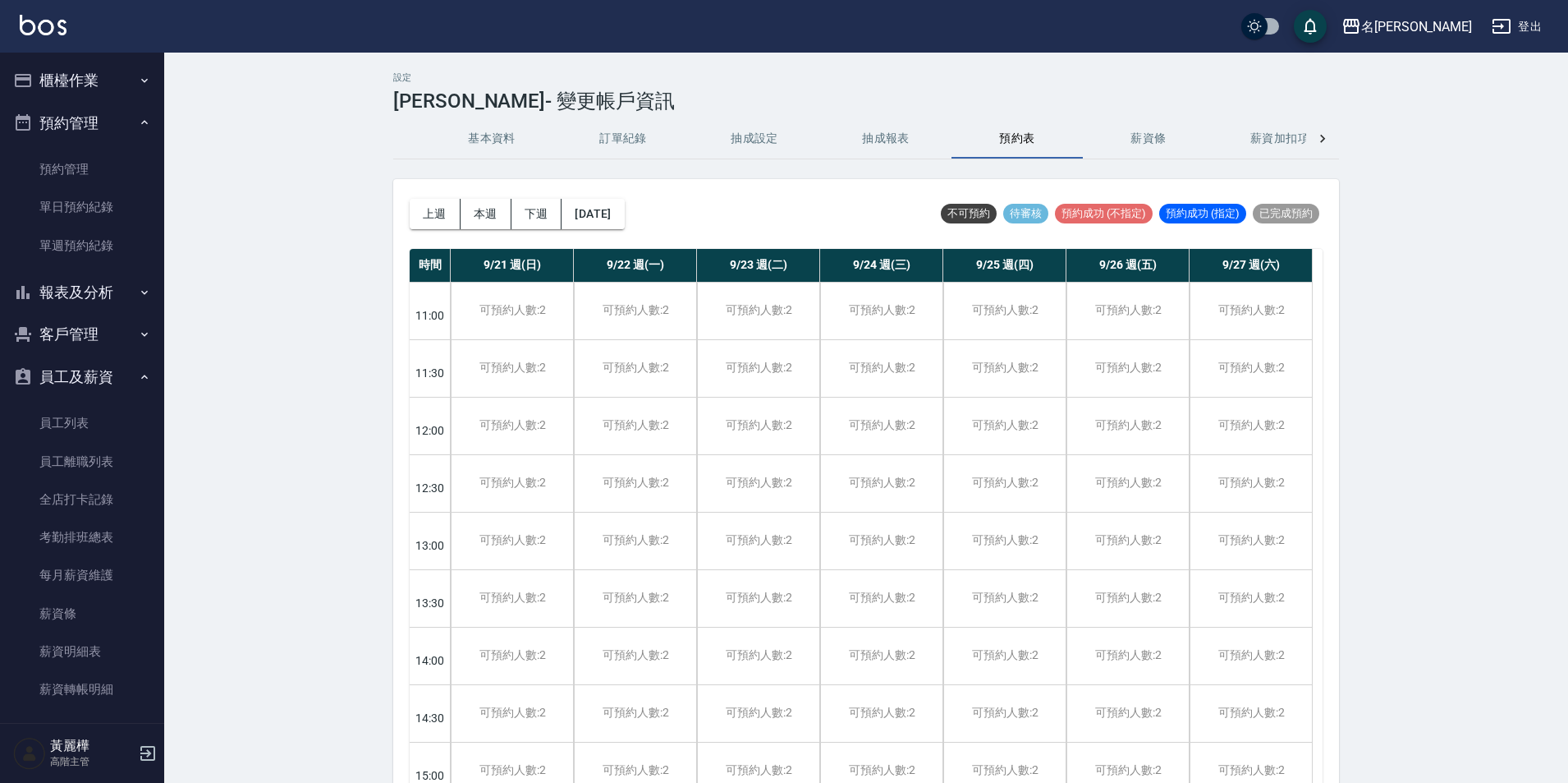
click at [1326, 137] on icon at bounding box center [1323, 139] width 16 height 16
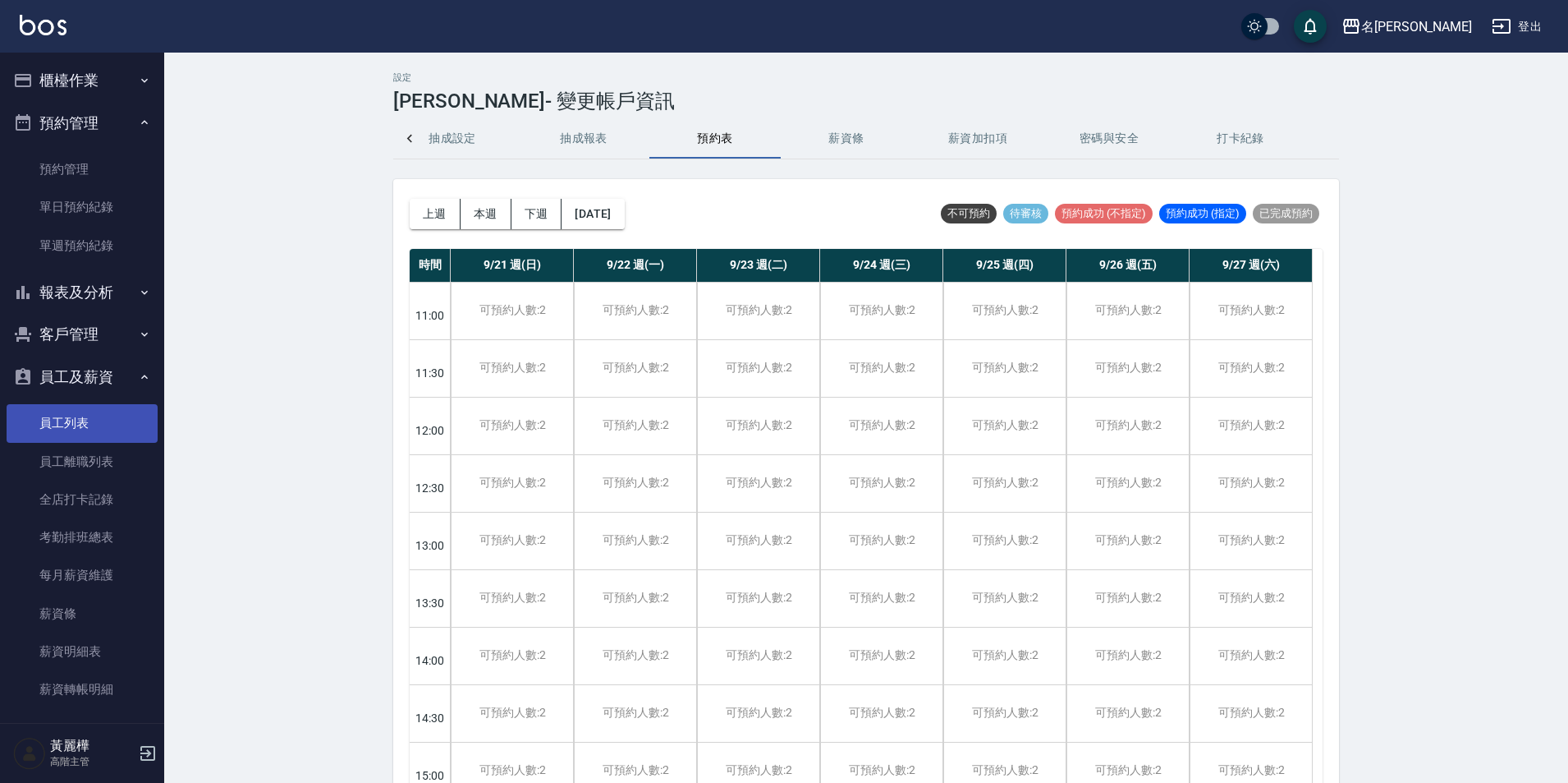
click at [66, 426] on link "員工列表" at bounding box center [81, 423] width 151 height 38
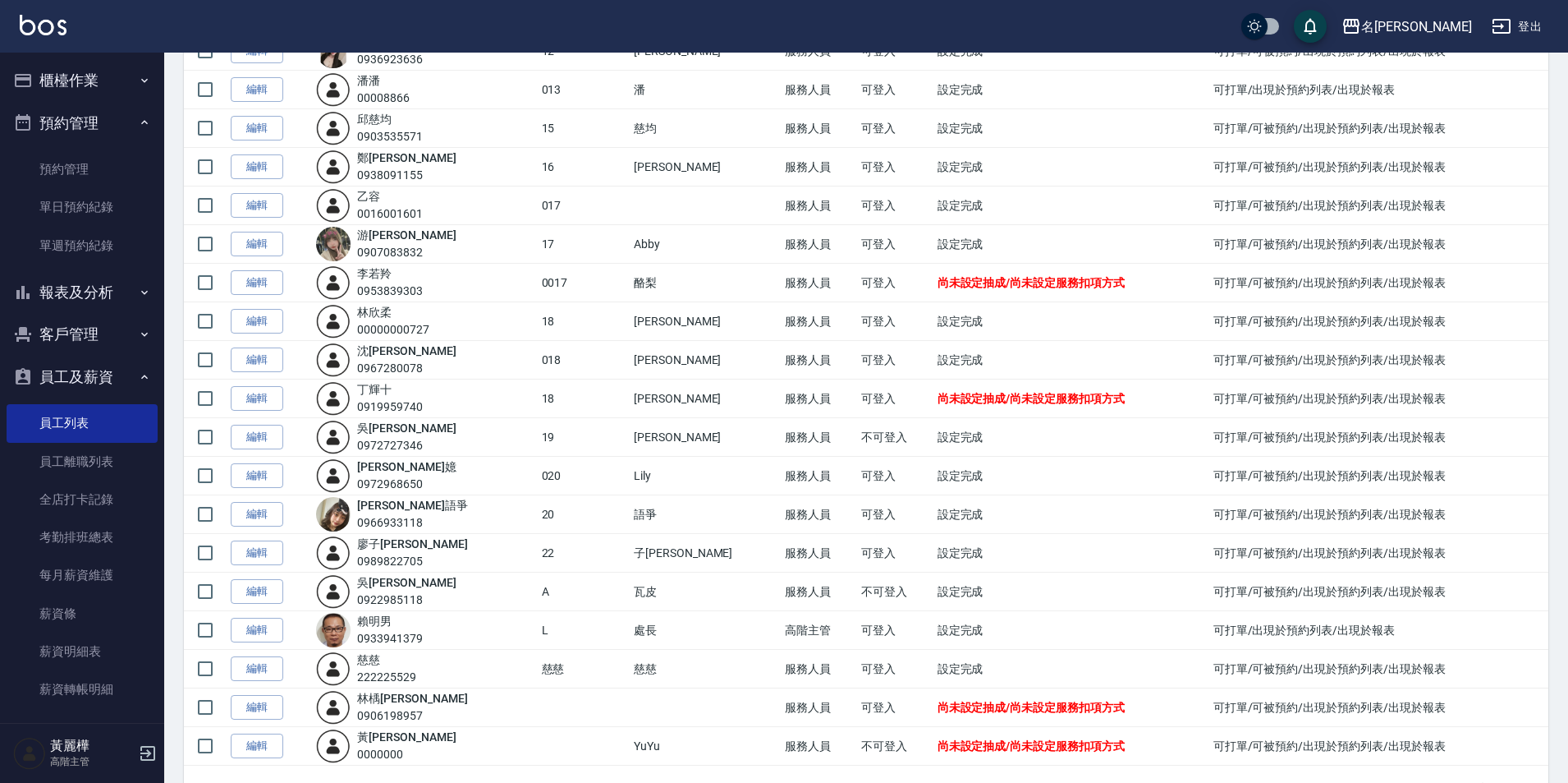
scroll to position [630, 0]
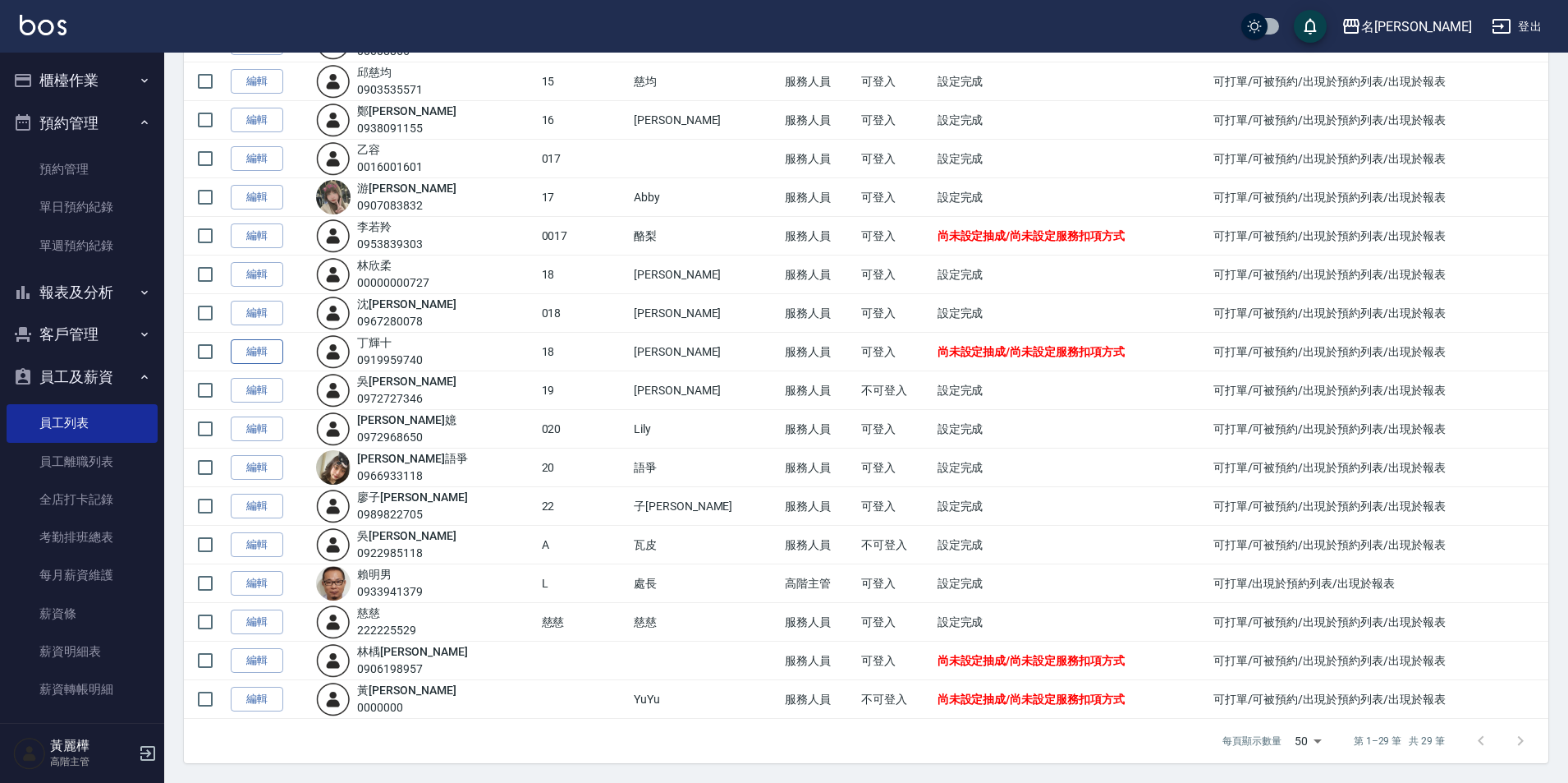
click at [261, 350] on link "編輯" at bounding box center [256, 352] width 52 height 26
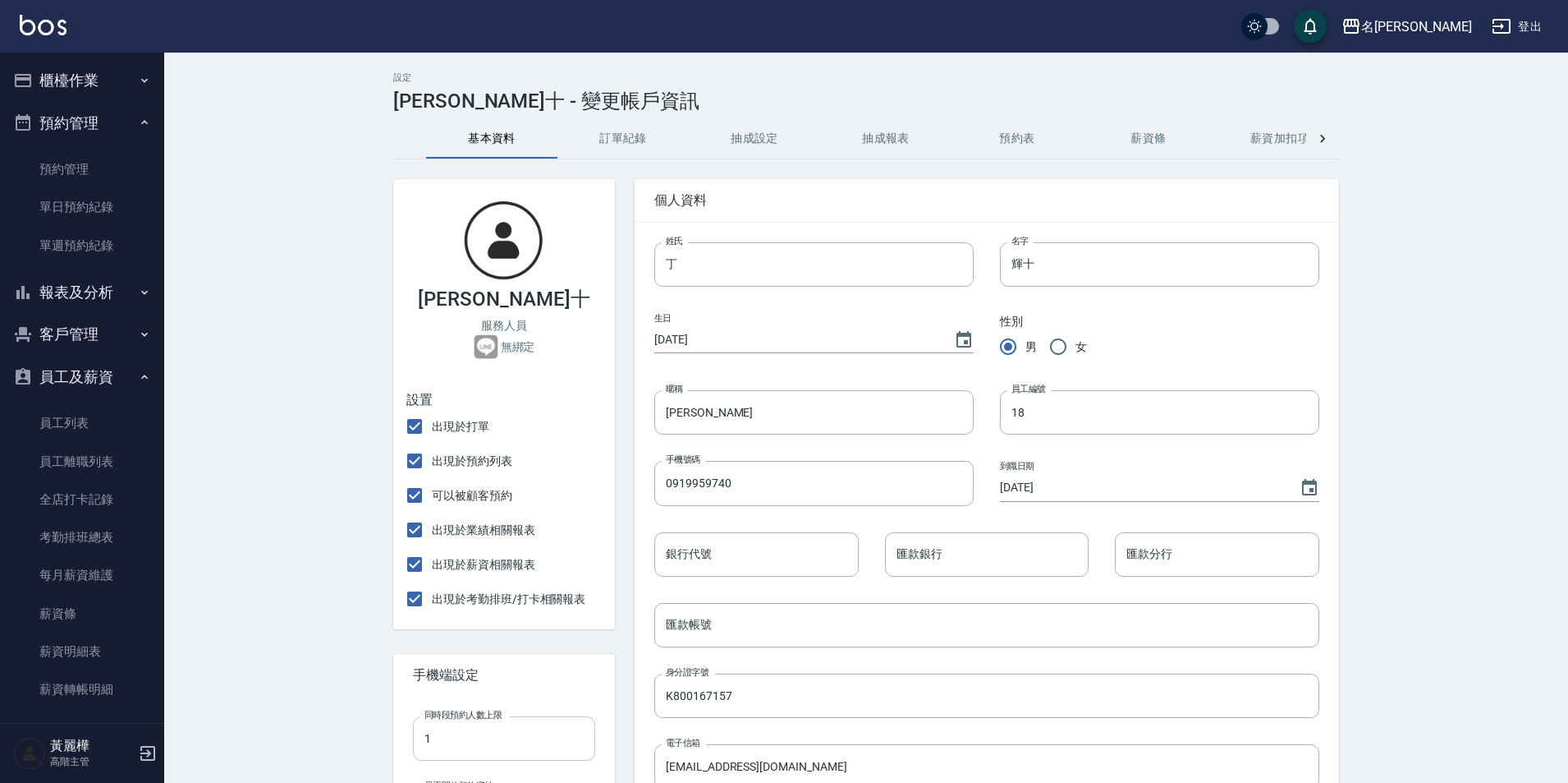
click at [443, 729] on input "1" at bounding box center [504, 738] width 182 height 44
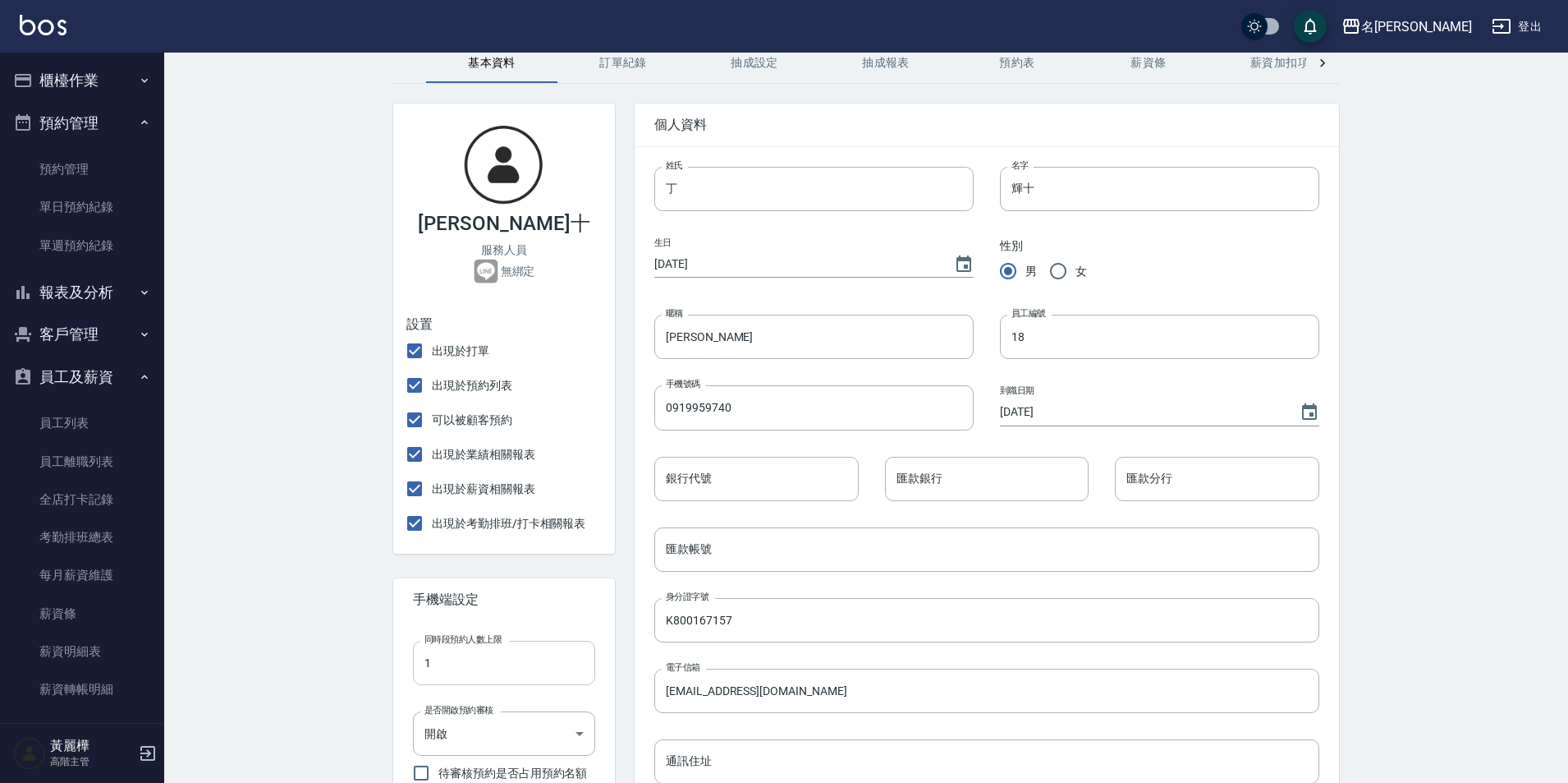
scroll to position [165, 0]
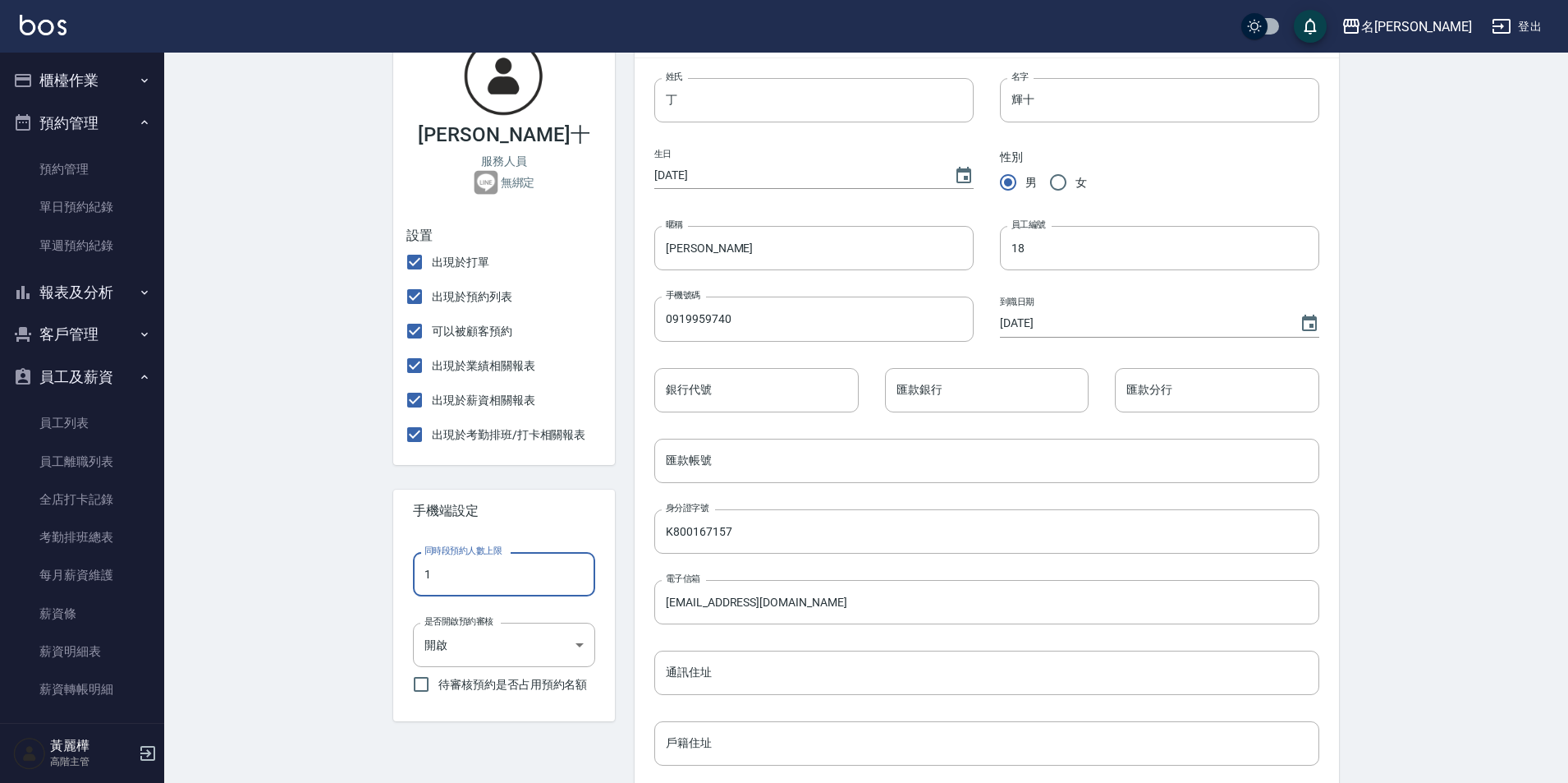
drag, startPoint x: 457, startPoint y: 584, endPoint x: 421, endPoint y: 582, distance: 36.1
click at [421, 582] on input "1" at bounding box center [504, 574] width 182 height 44
type input "2"
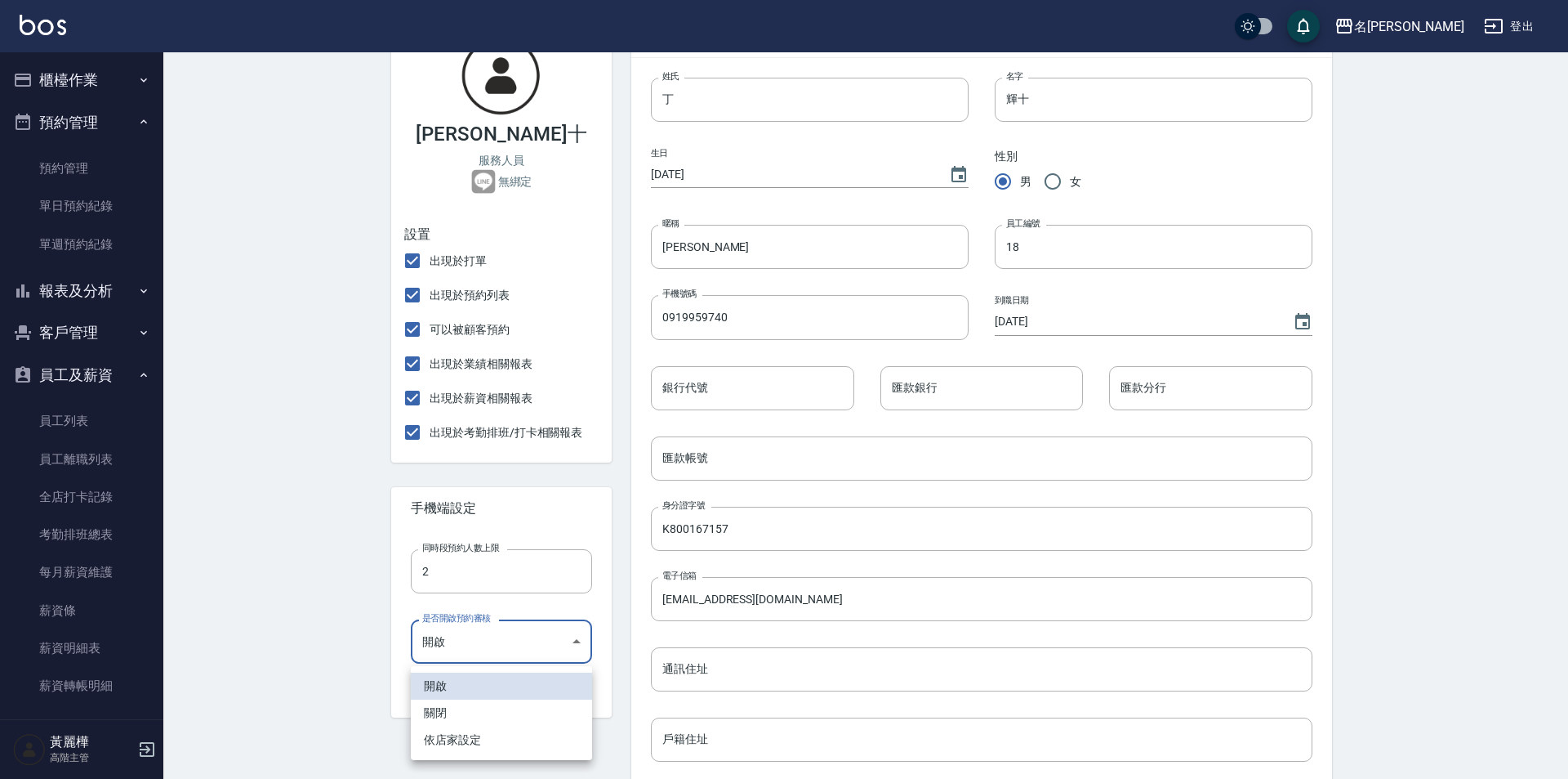
click at [580, 640] on body "名留龍江 登出 櫃檯作業 打帳單 帳單列表 掛單列表 座位開單 營業儀表板 現金收支登錄 高階收支登錄 材料自購登錄 每日結帳 排班表 現場電腦打卡 掃碼打卡…" at bounding box center [784, 487] width 1568 height 1302
click at [478, 720] on li "關閉" at bounding box center [501, 713] width 181 height 27
type input "FALSE"
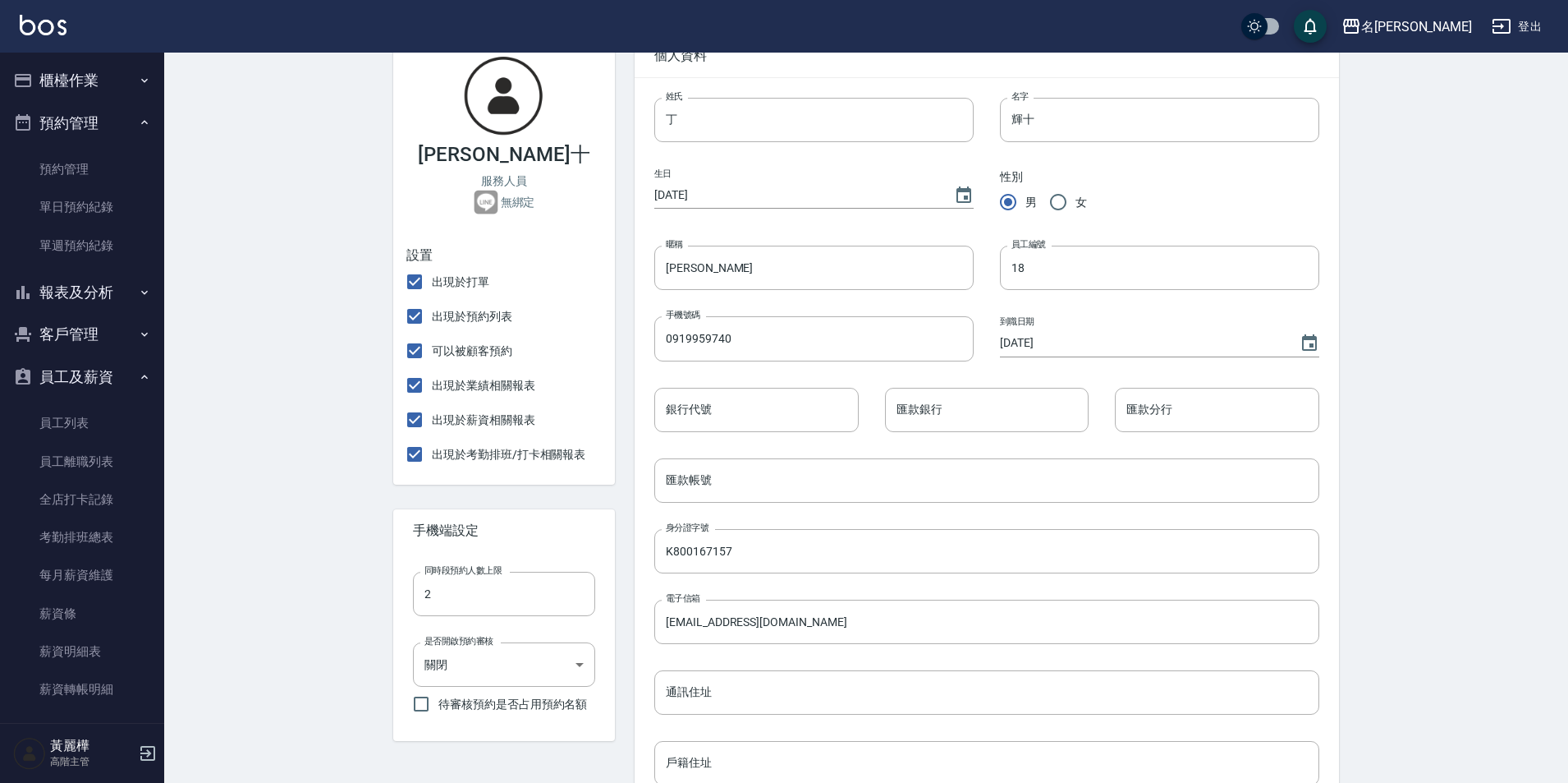
scroll to position [0, 0]
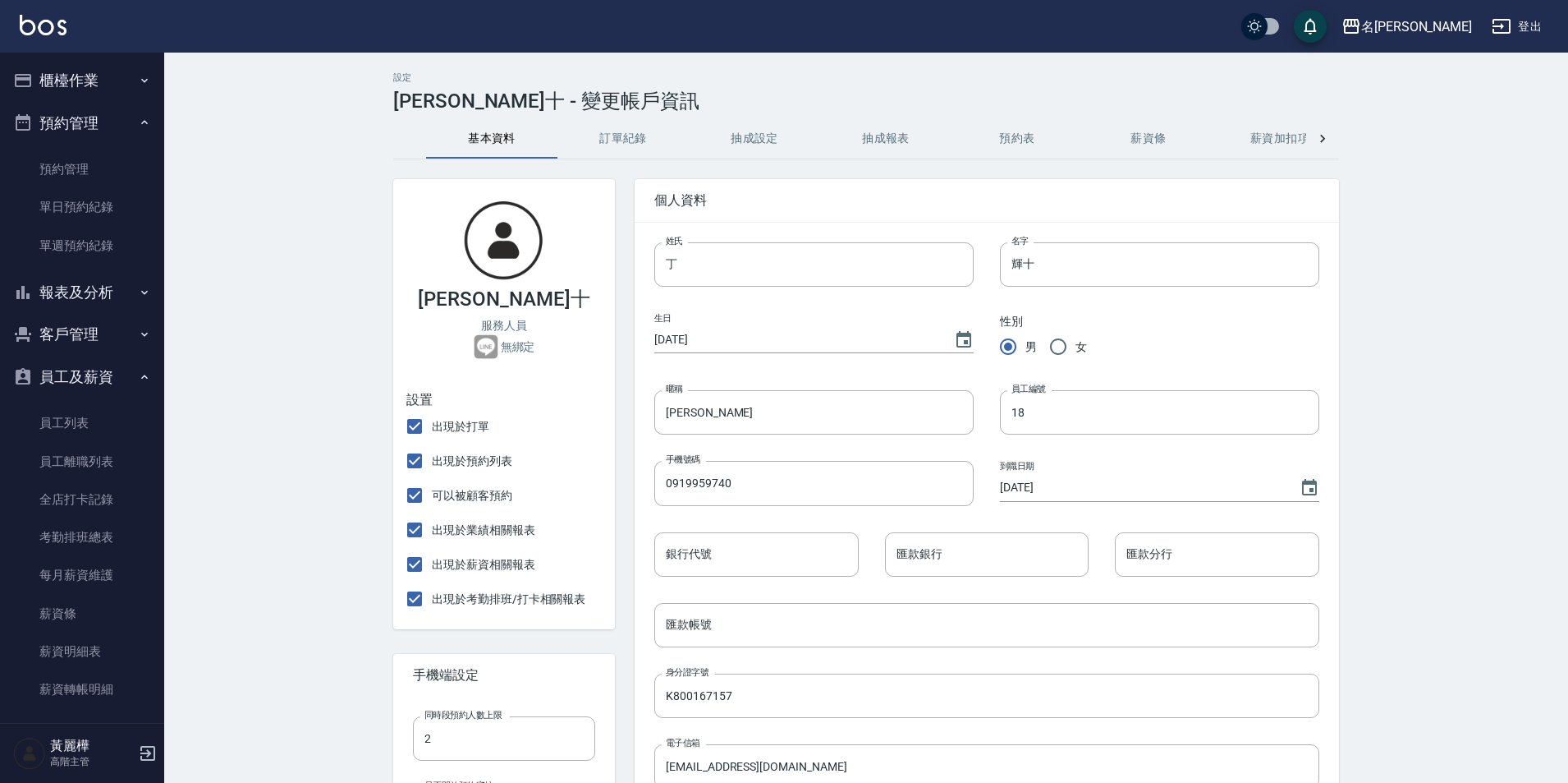
click at [609, 143] on button "訂單紀錄" at bounding box center [624, 138] width 132 height 39
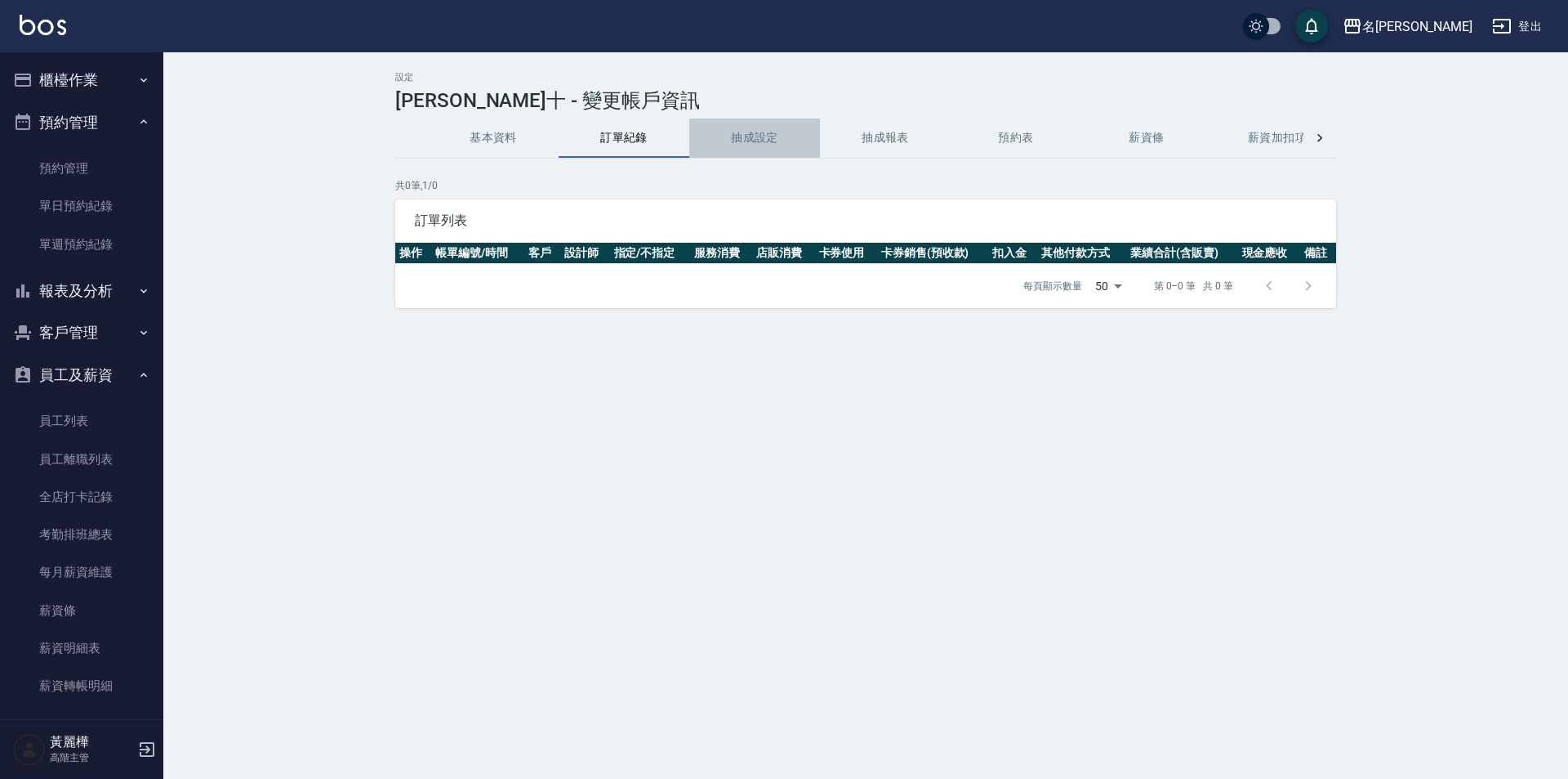
click at [725, 146] on button "抽成設定" at bounding box center [755, 137] width 131 height 39
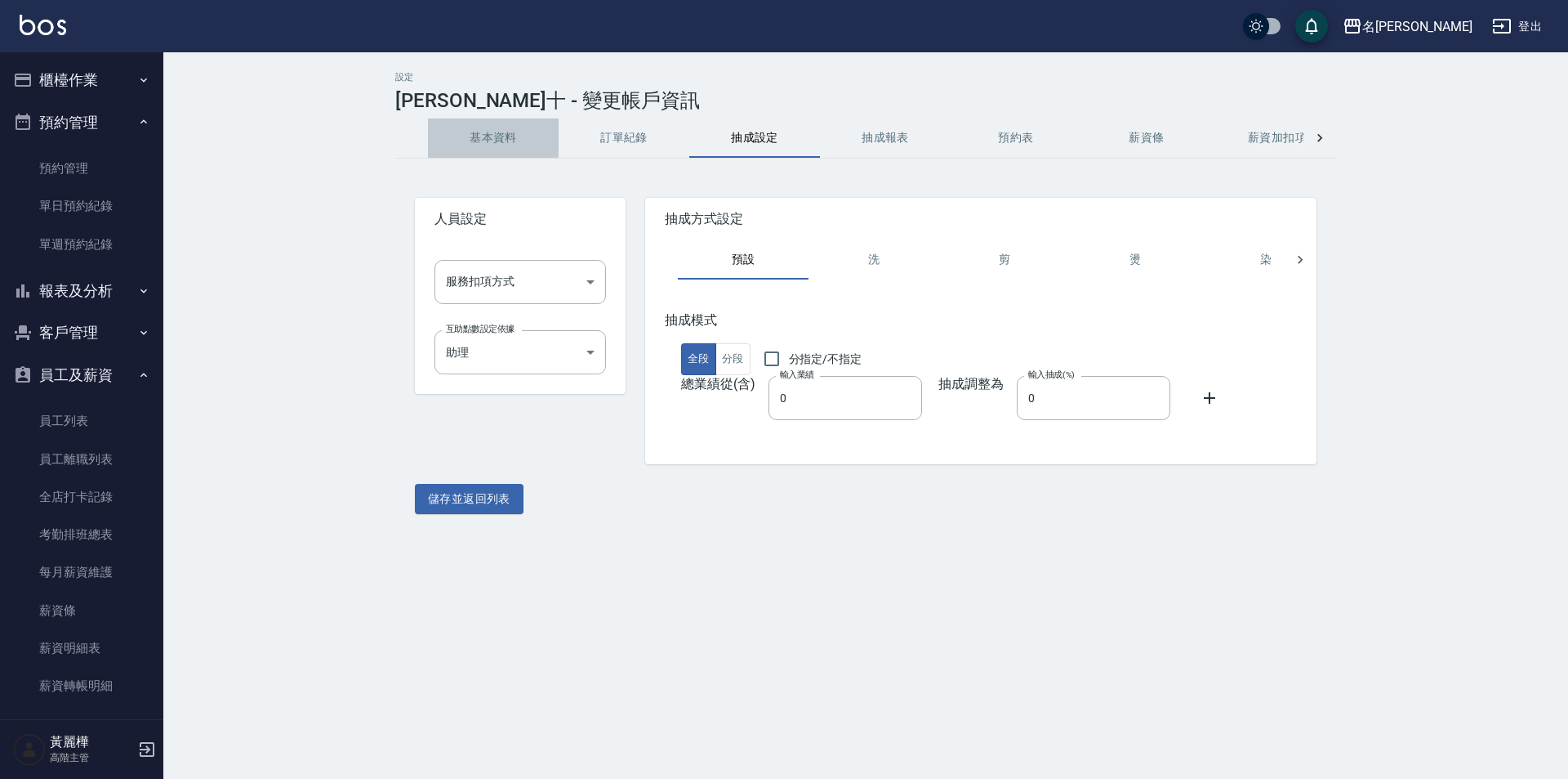
click at [491, 137] on button "基本資料" at bounding box center [494, 137] width 131 height 39
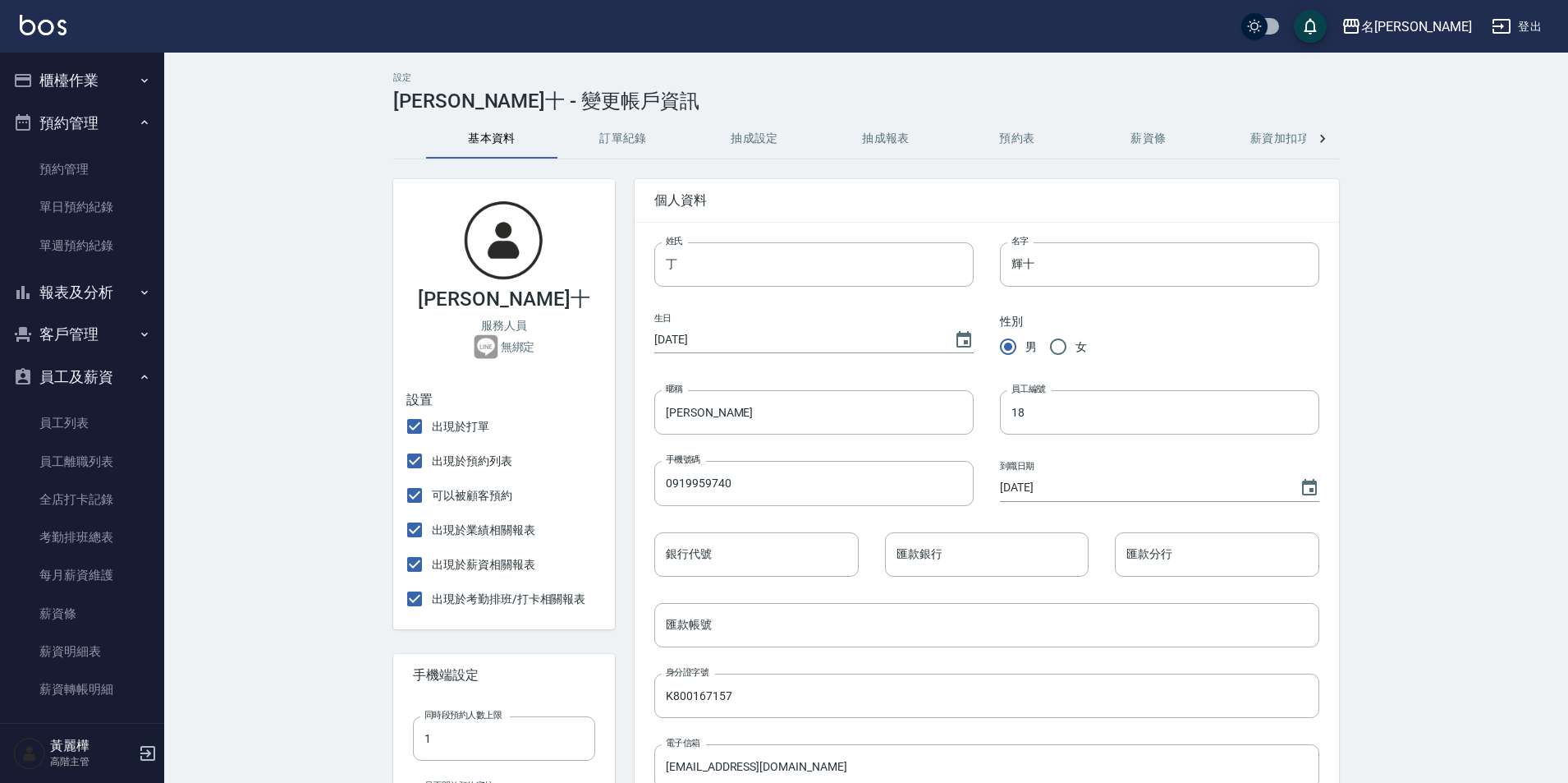
click at [471, 133] on button "基本資料" at bounding box center [492, 138] width 132 height 39
click at [435, 107] on h3 "[PERSON_NAME]十 - 變更帳戶資訊" at bounding box center [546, 101] width 306 height 23
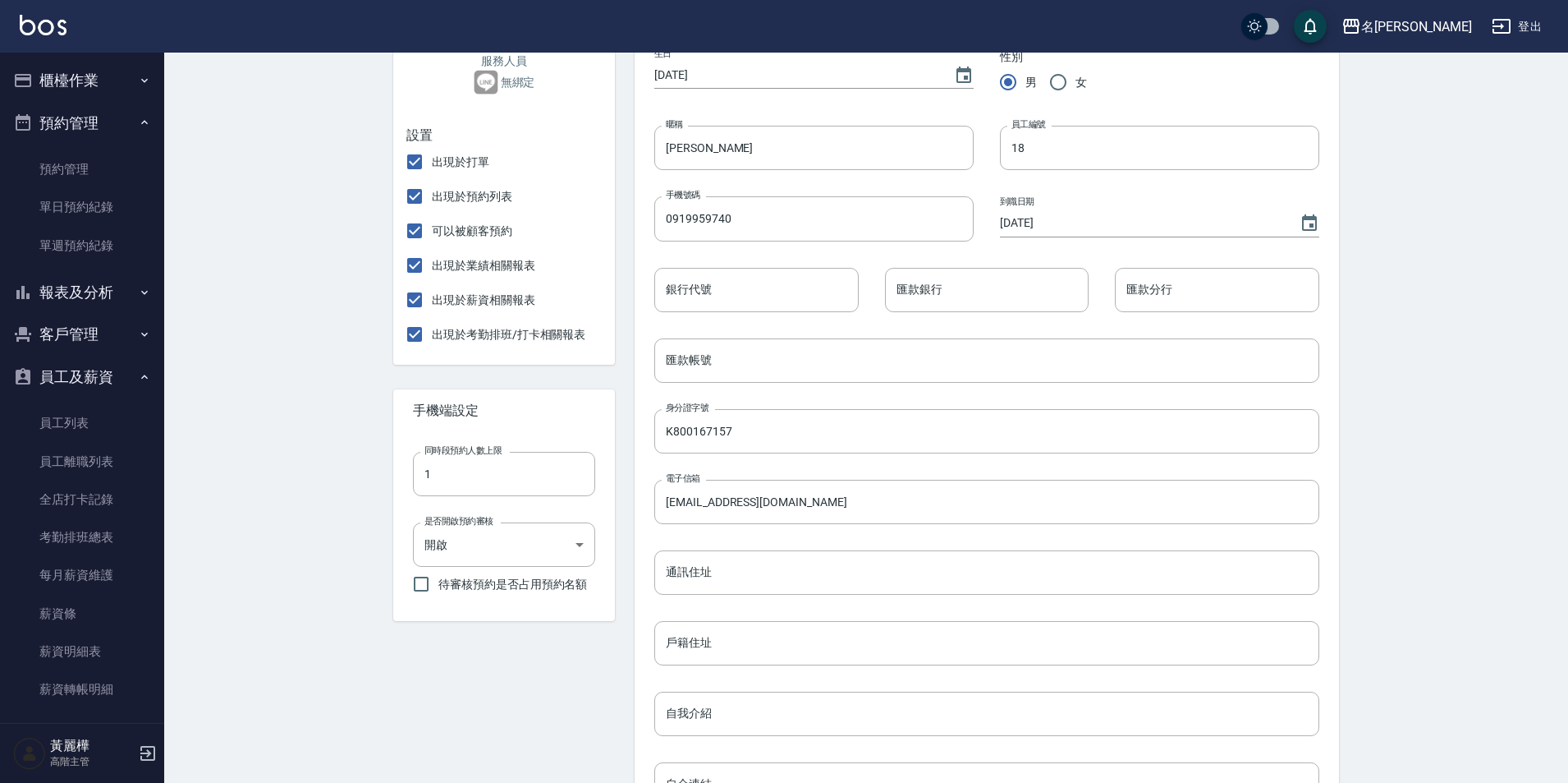
scroll to position [328, 0]
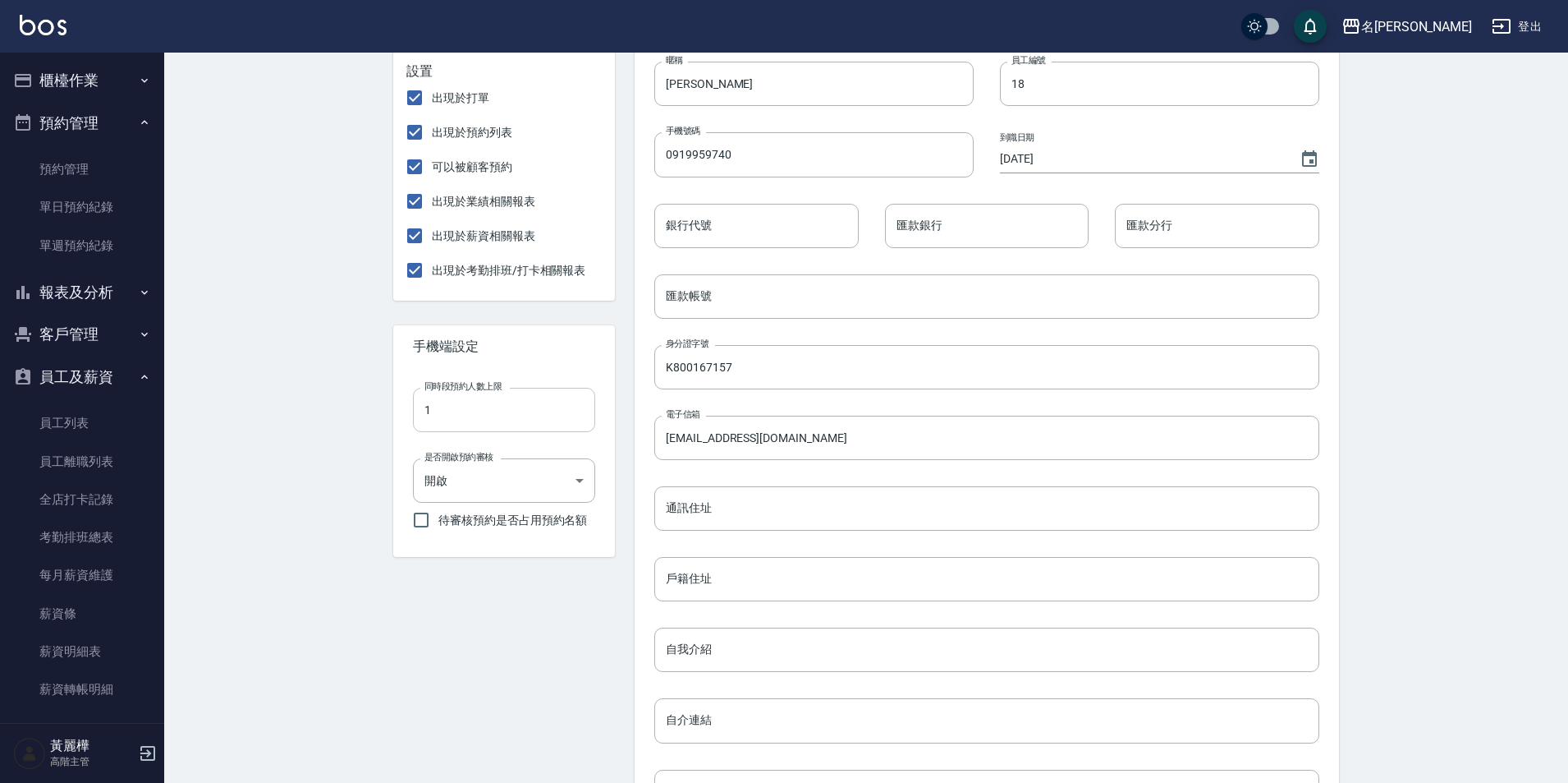
click at [507, 408] on input "1" at bounding box center [504, 410] width 182 height 44
drag, startPoint x: 442, startPoint y: 415, endPoint x: 416, endPoint y: 413, distance: 26.1
click at [416, 413] on input "1" at bounding box center [504, 410] width 182 height 44
type input "2"
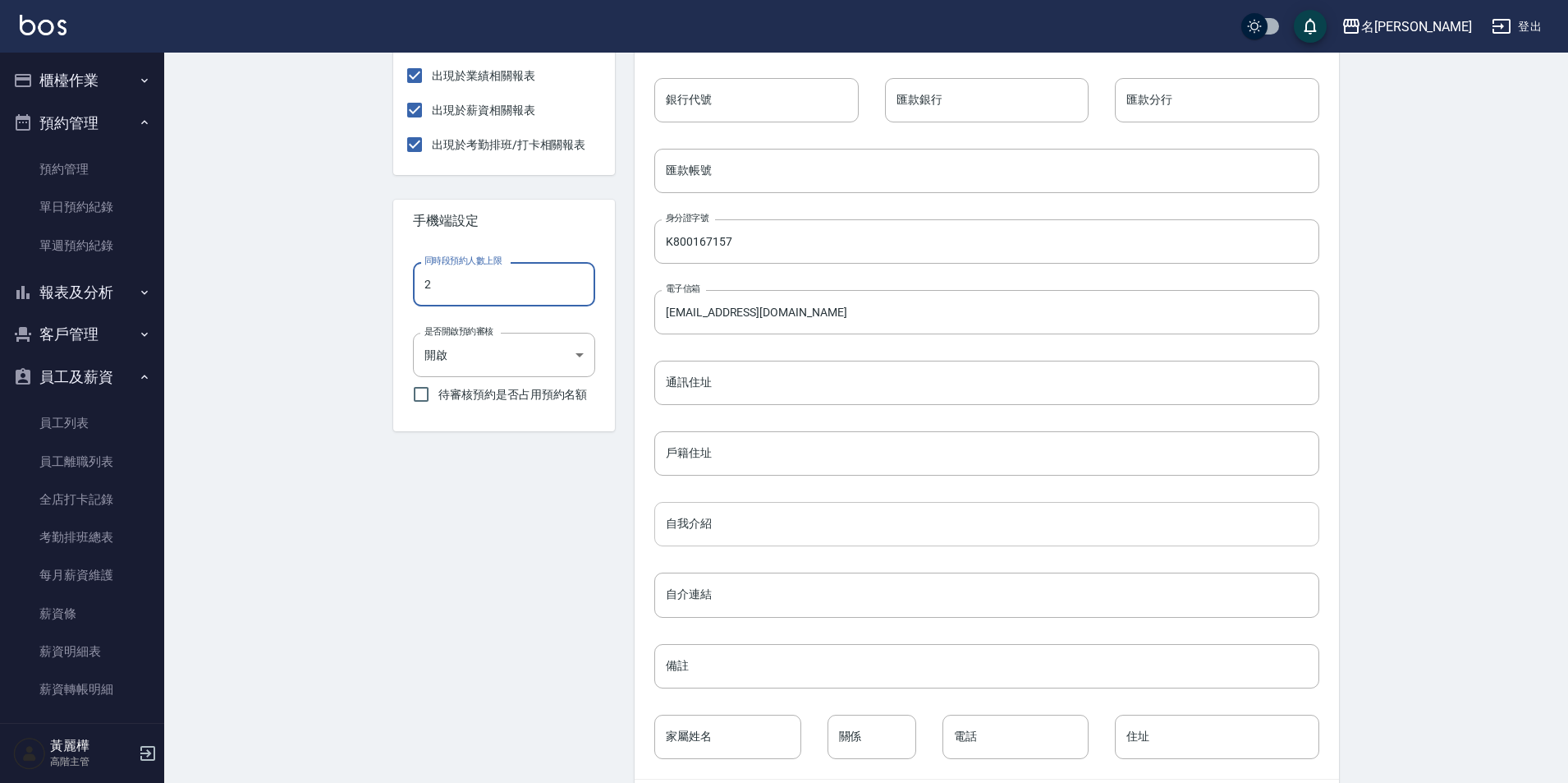
scroll to position [527, 0]
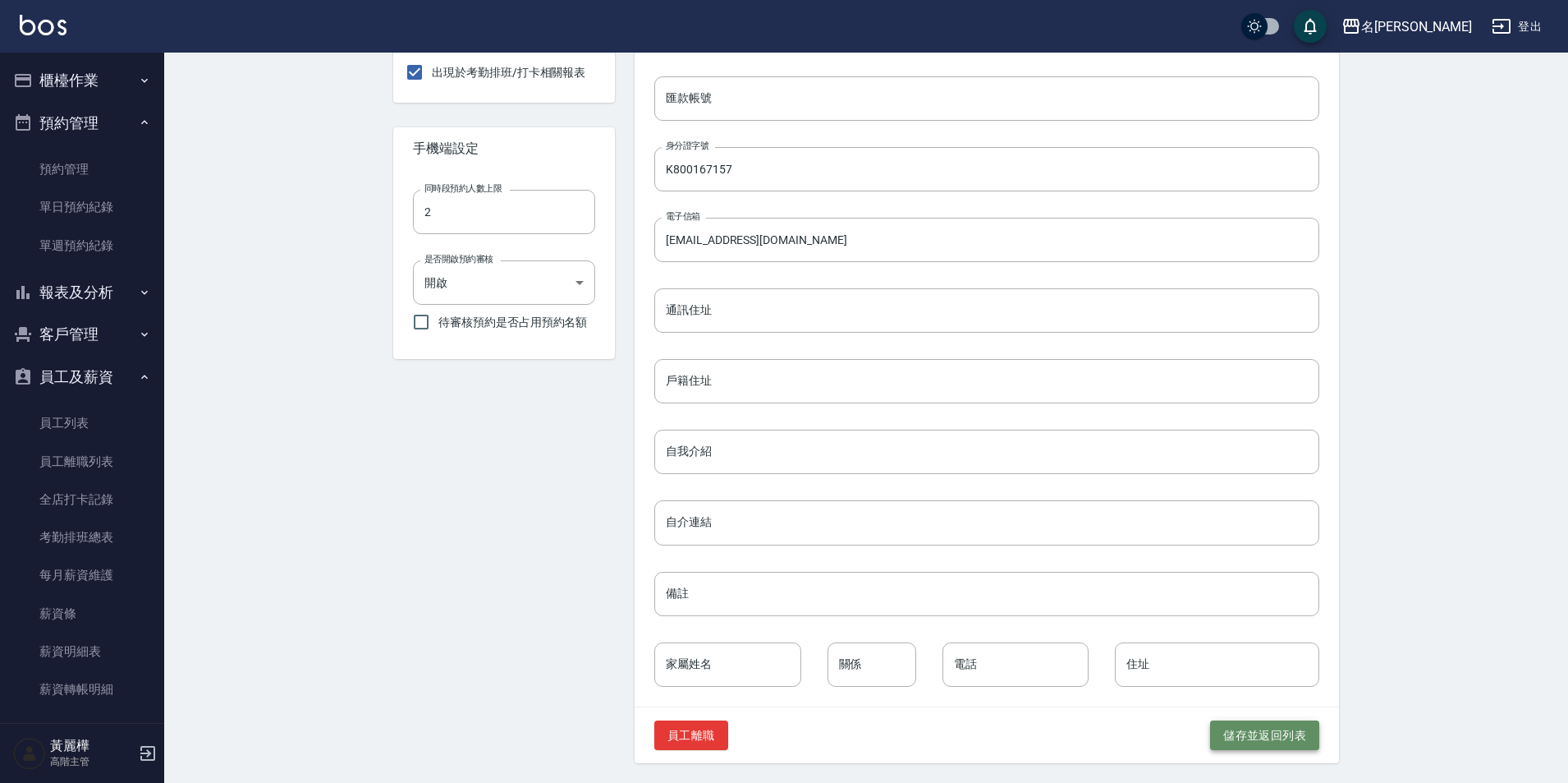
click at [1267, 731] on button "儲存並返回列表" at bounding box center [1264, 735] width 109 height 30
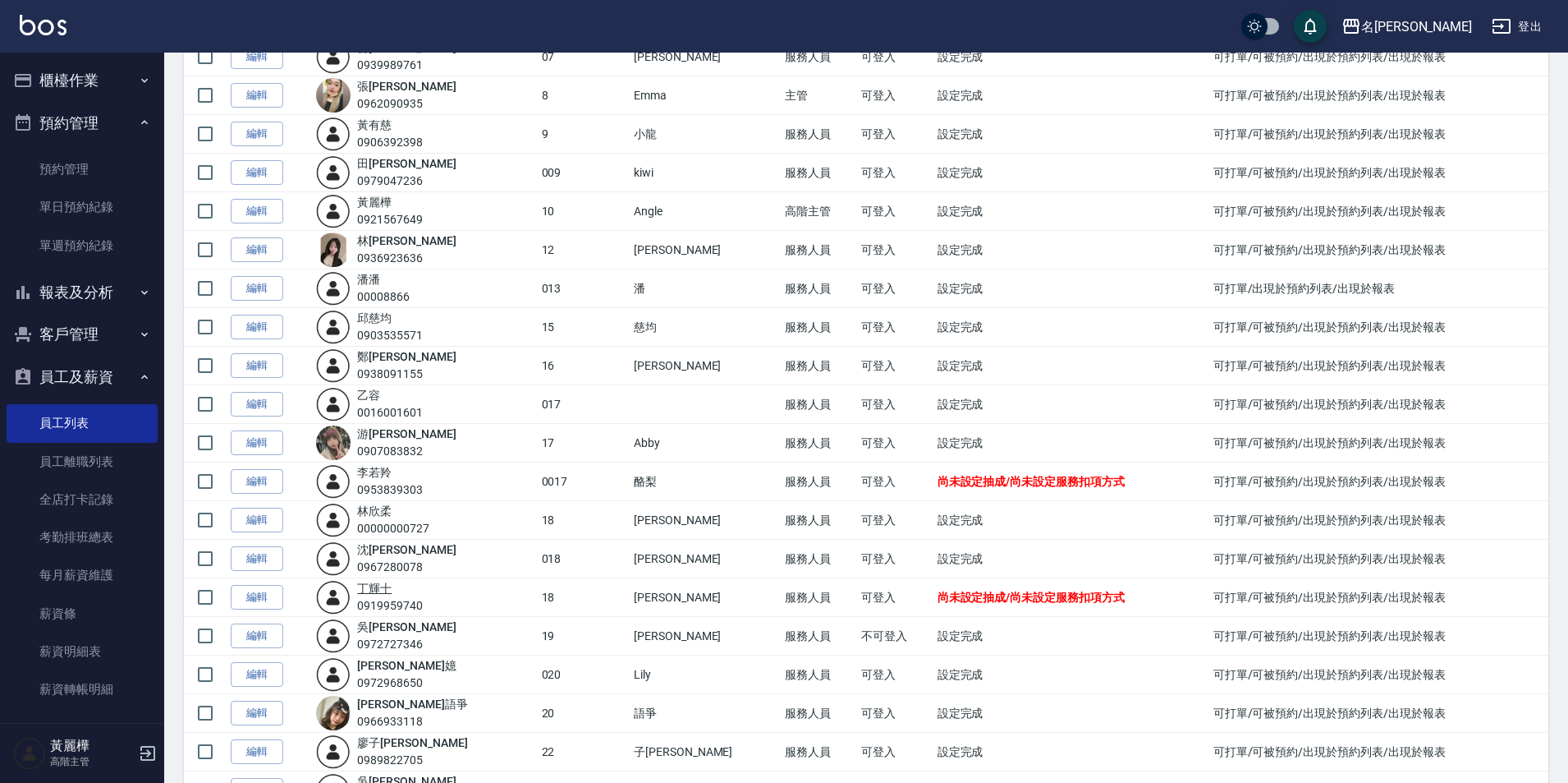
scroll to position [411, 0]
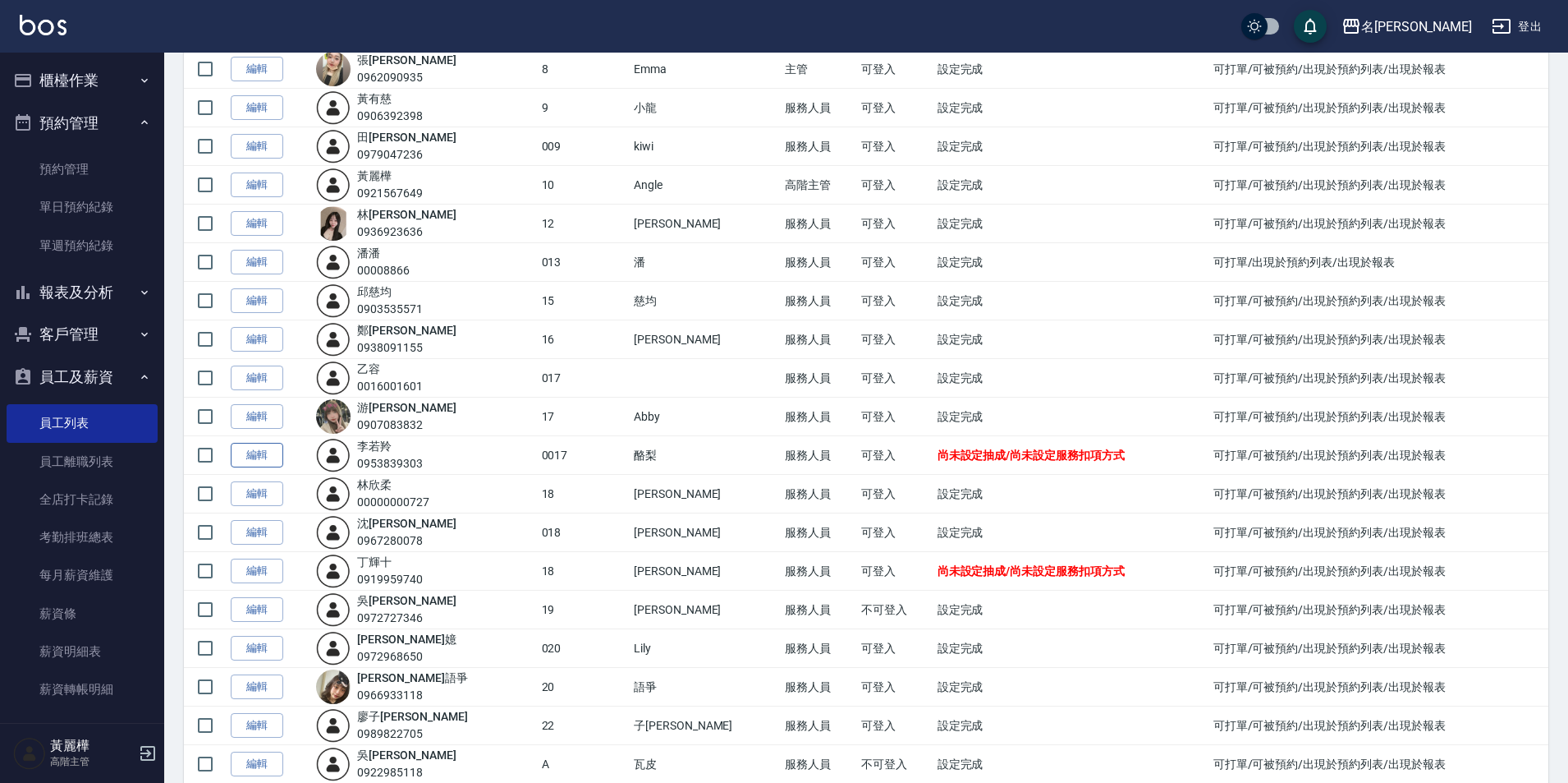
click at [251, 456] on link "編輯" at bounding box center [256, 456] width 52 height 26
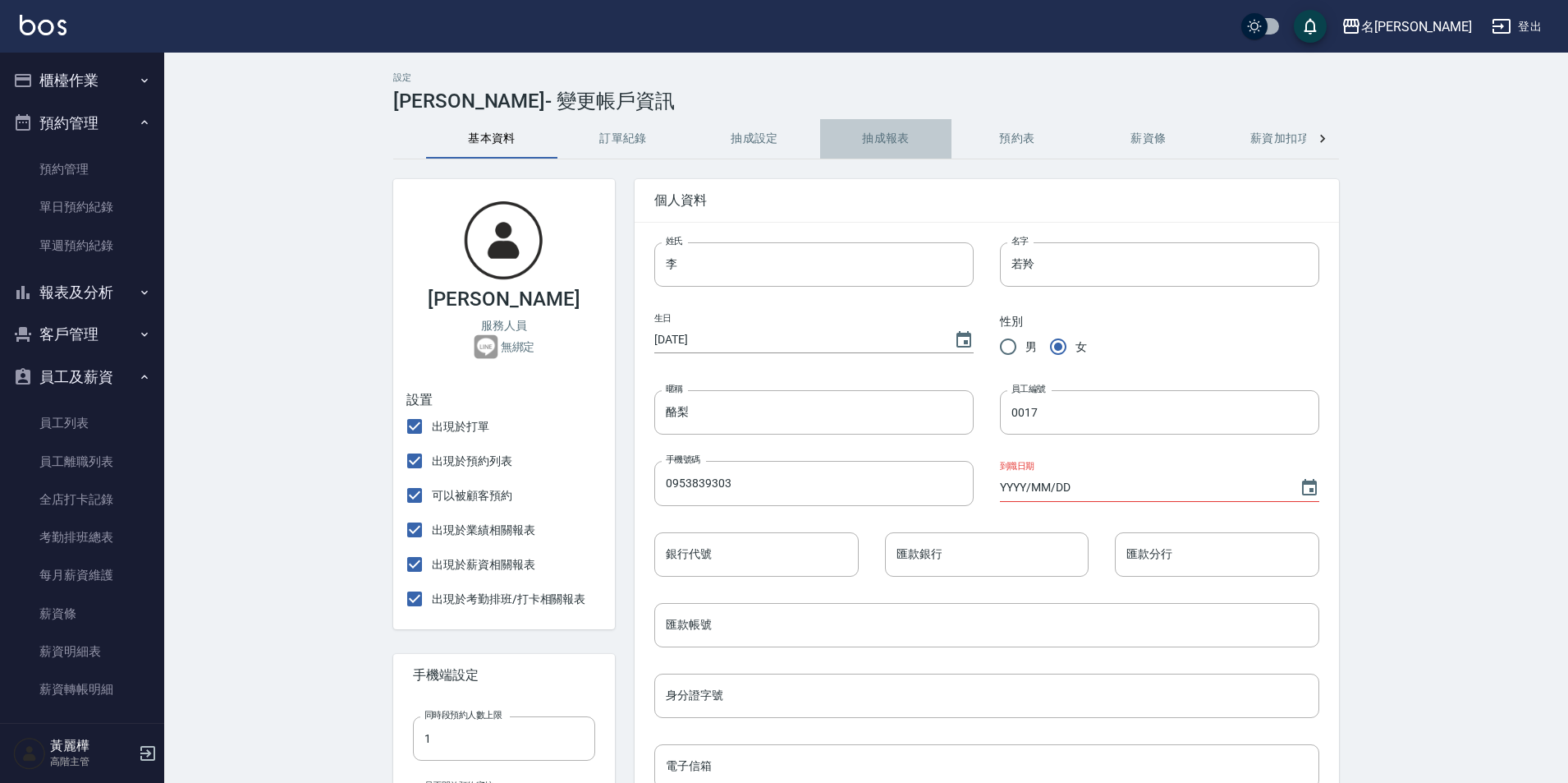
click at [900, 146] on button "抽成報表" at bounding box center [886, 138] width 132 height 39
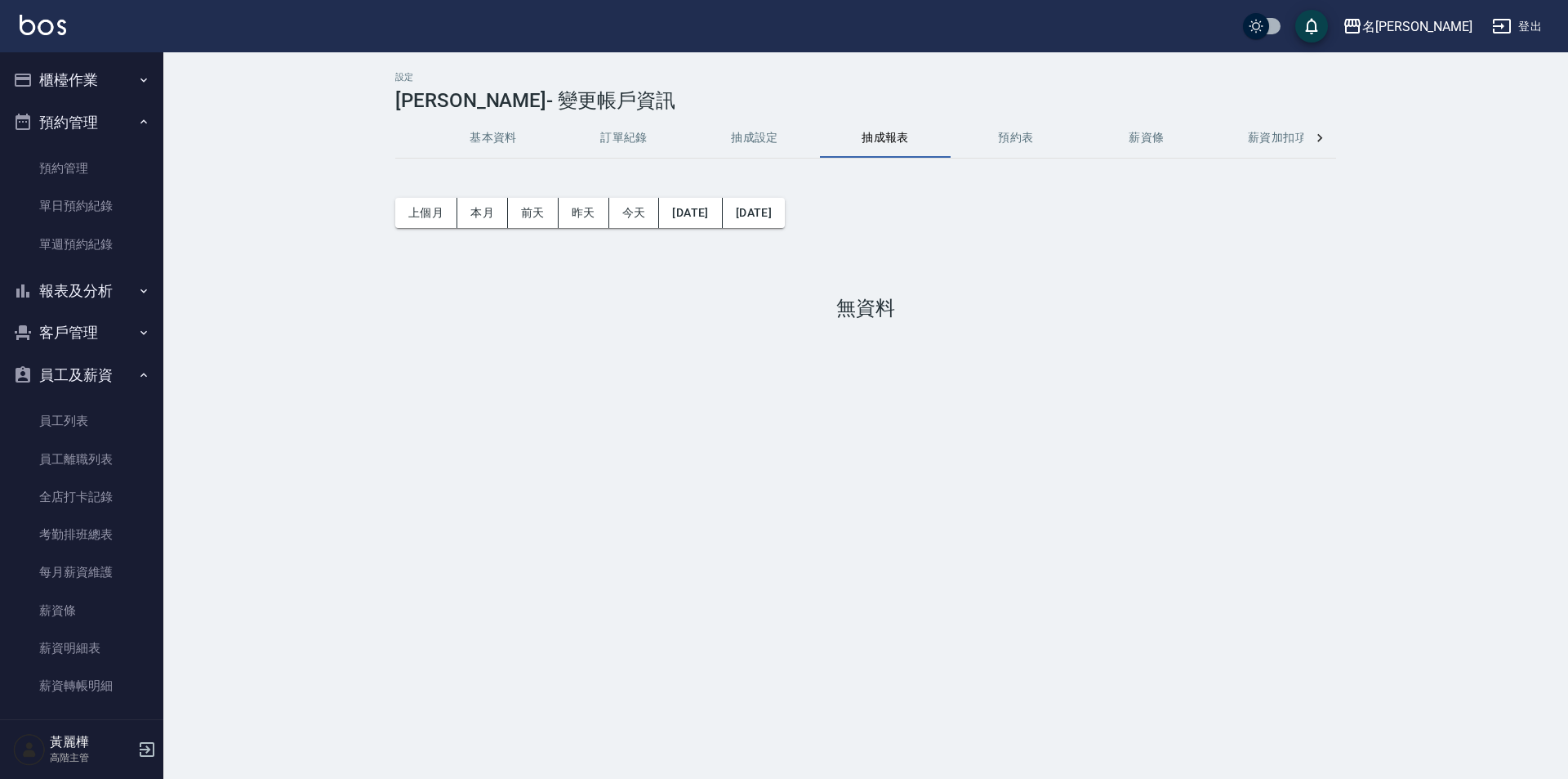
click at [750, 137] on button "抽成設定" at bounding box center [755, 137] width 131 height 39
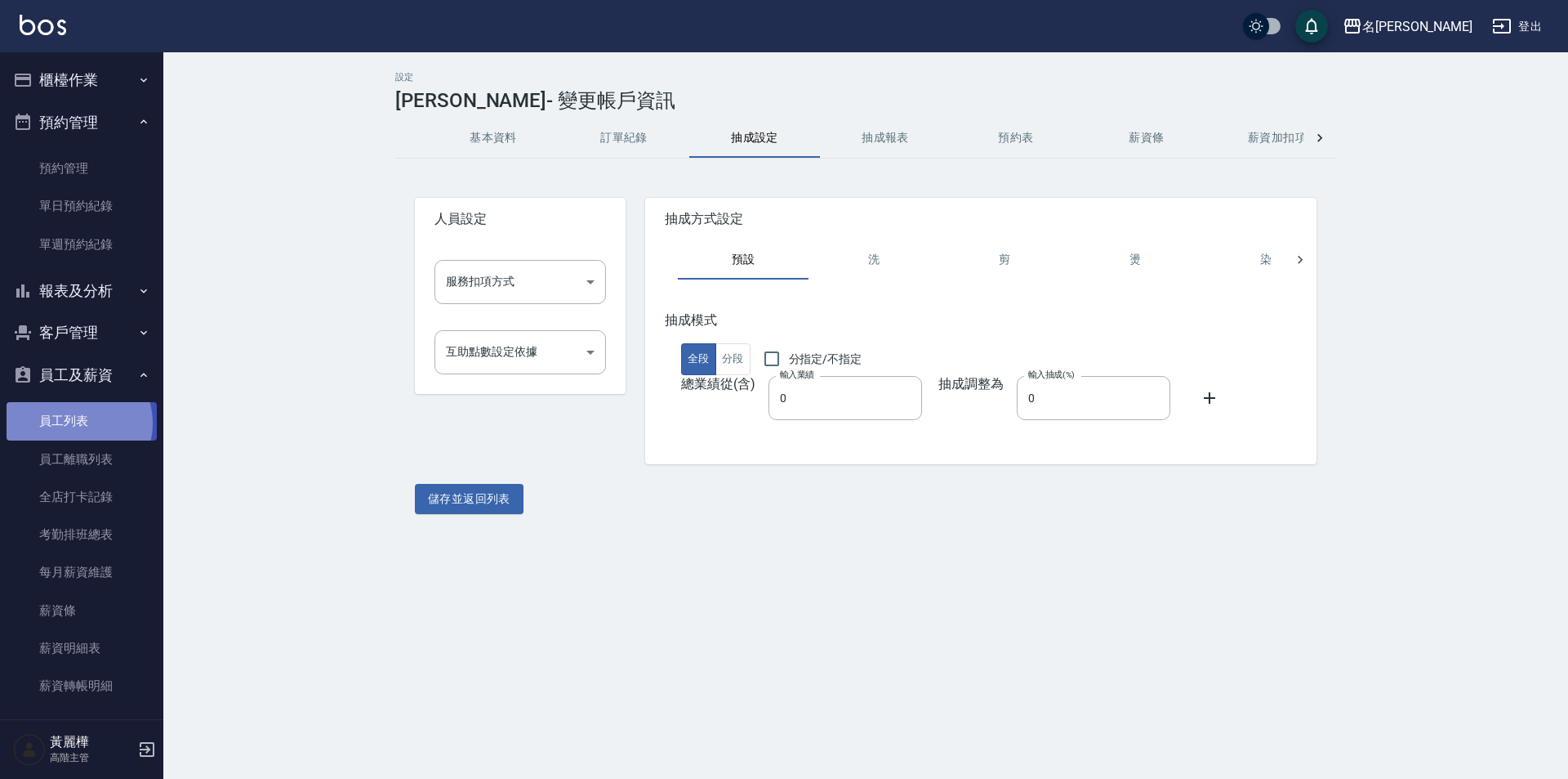
click at [75, 423] on link "員工列表" at bounding box center [81, 420] width 150 height 37
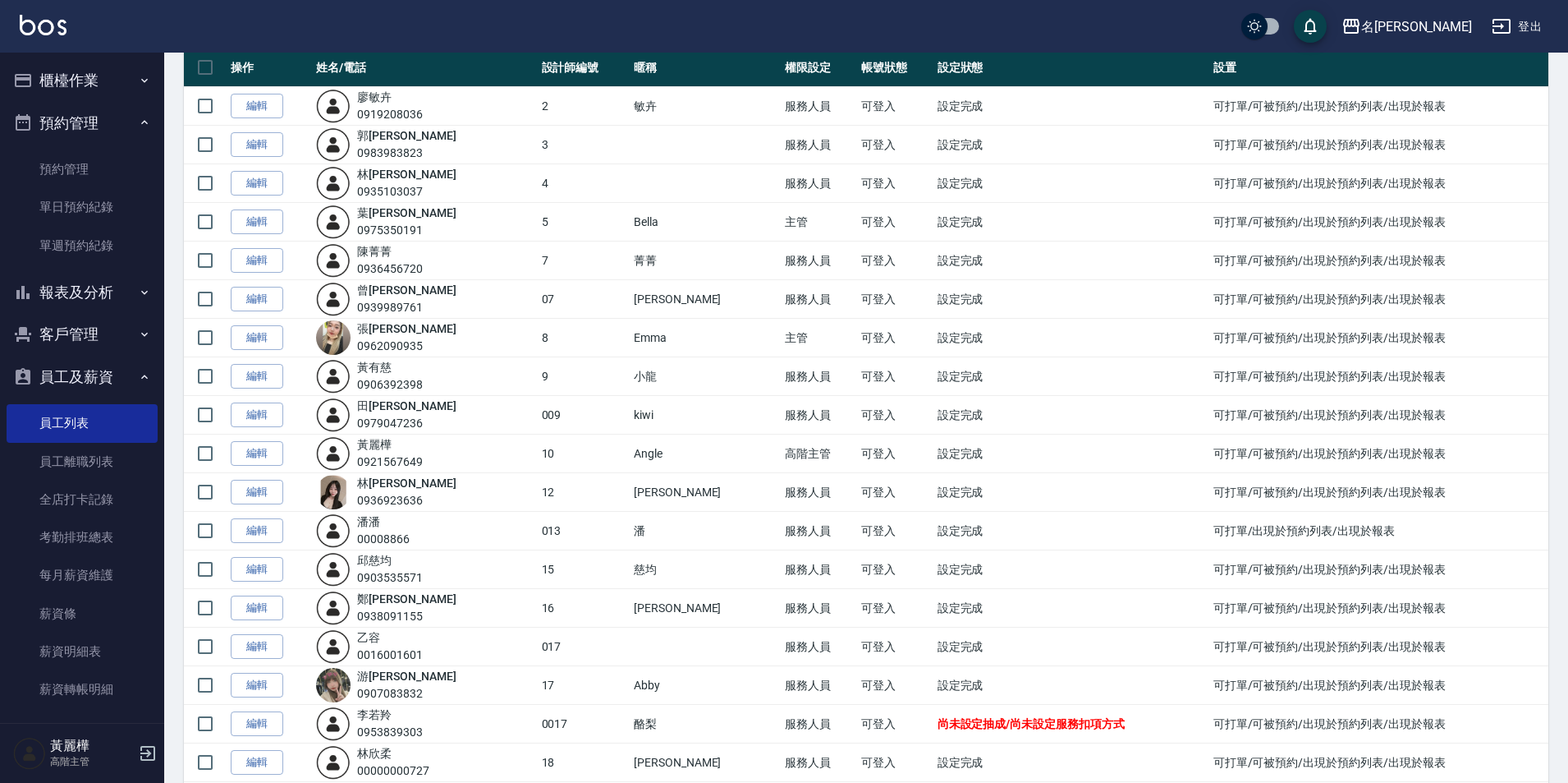
scroll to position [246, 0]
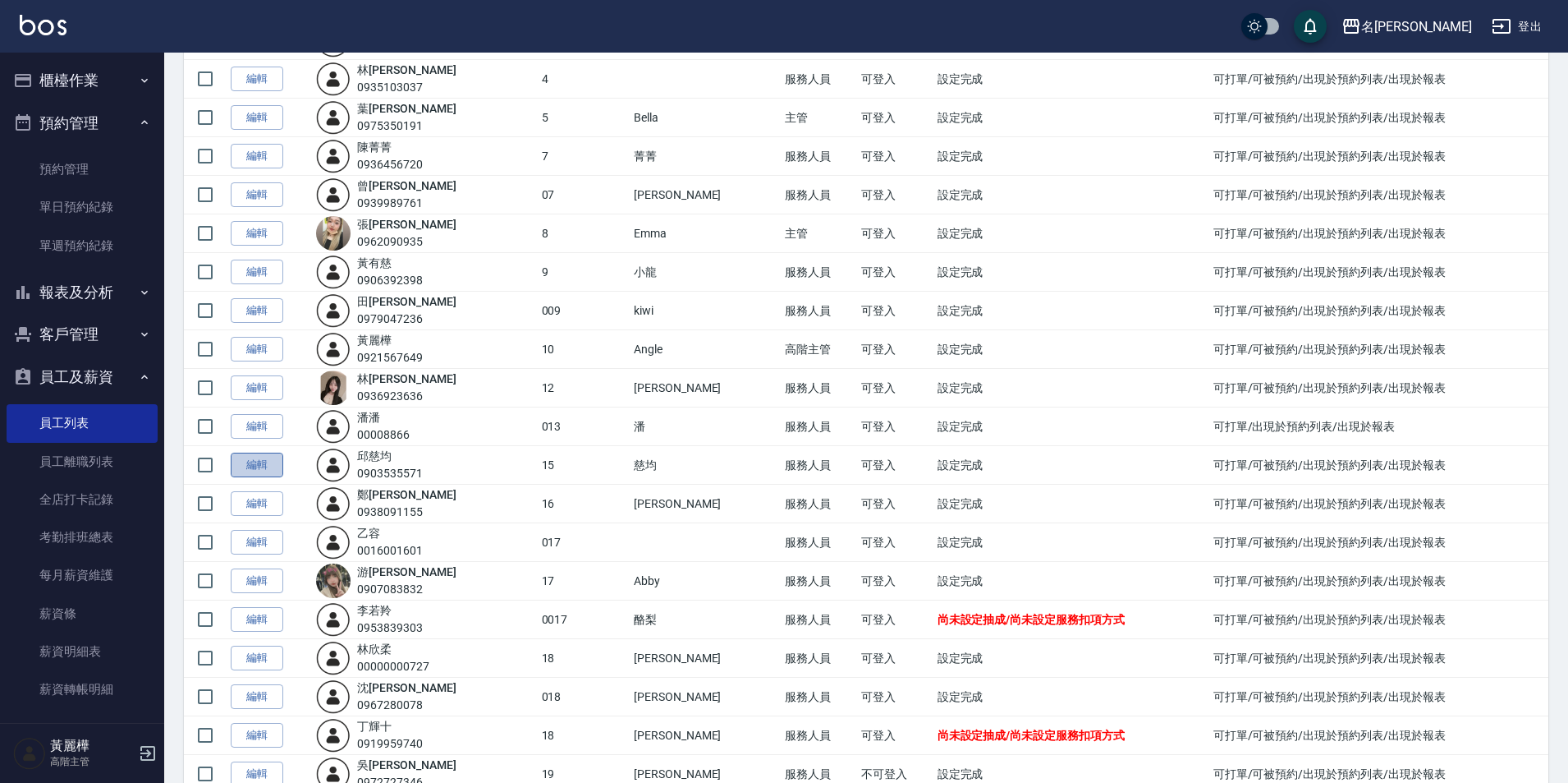
click at [250, 463] on link "編輯" at bounding box center [256, 466] width 52 height 26
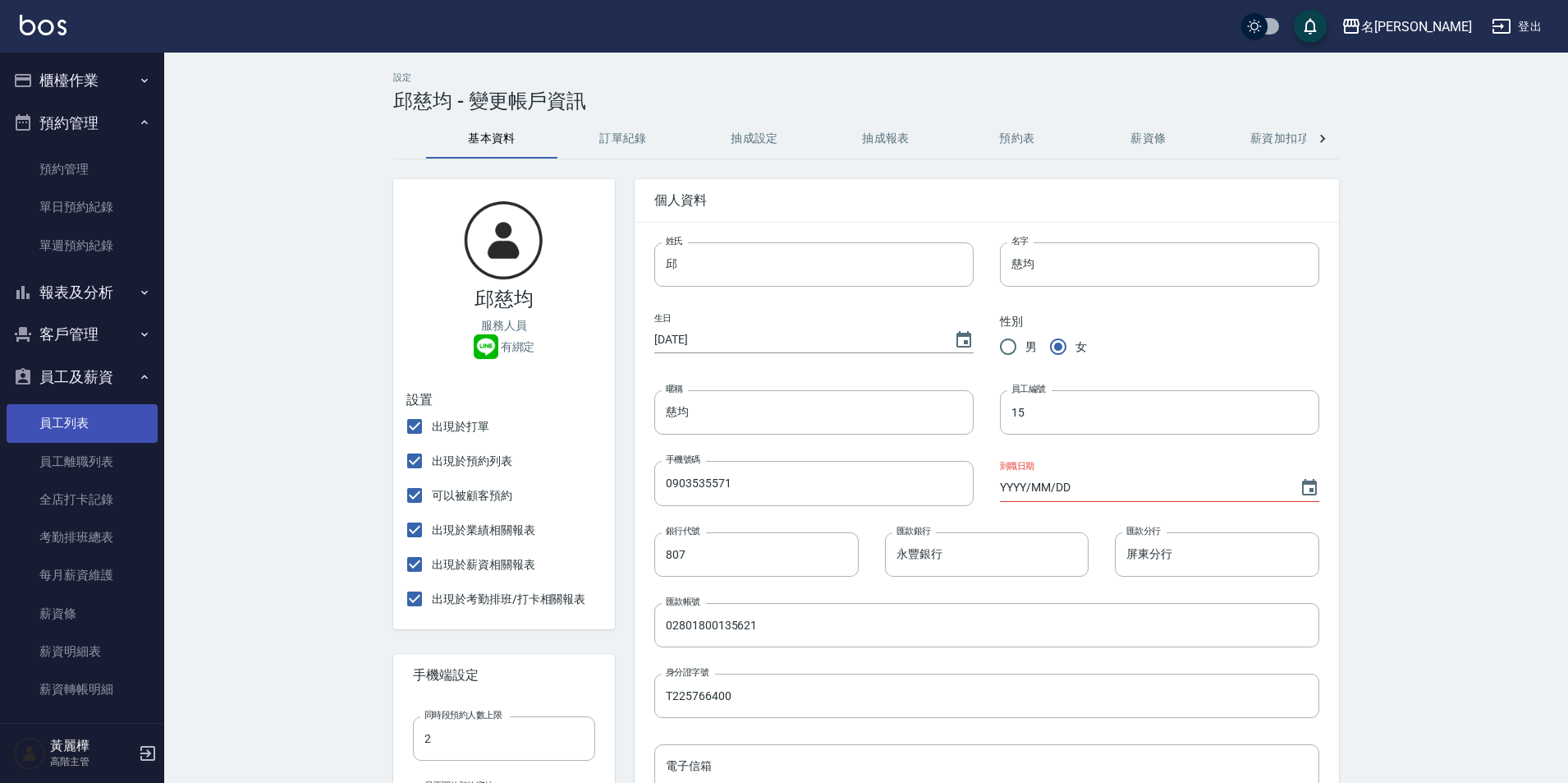
click at [66, 427] on link "員工列表" at bounding box center [81, 423] width 151 height 38
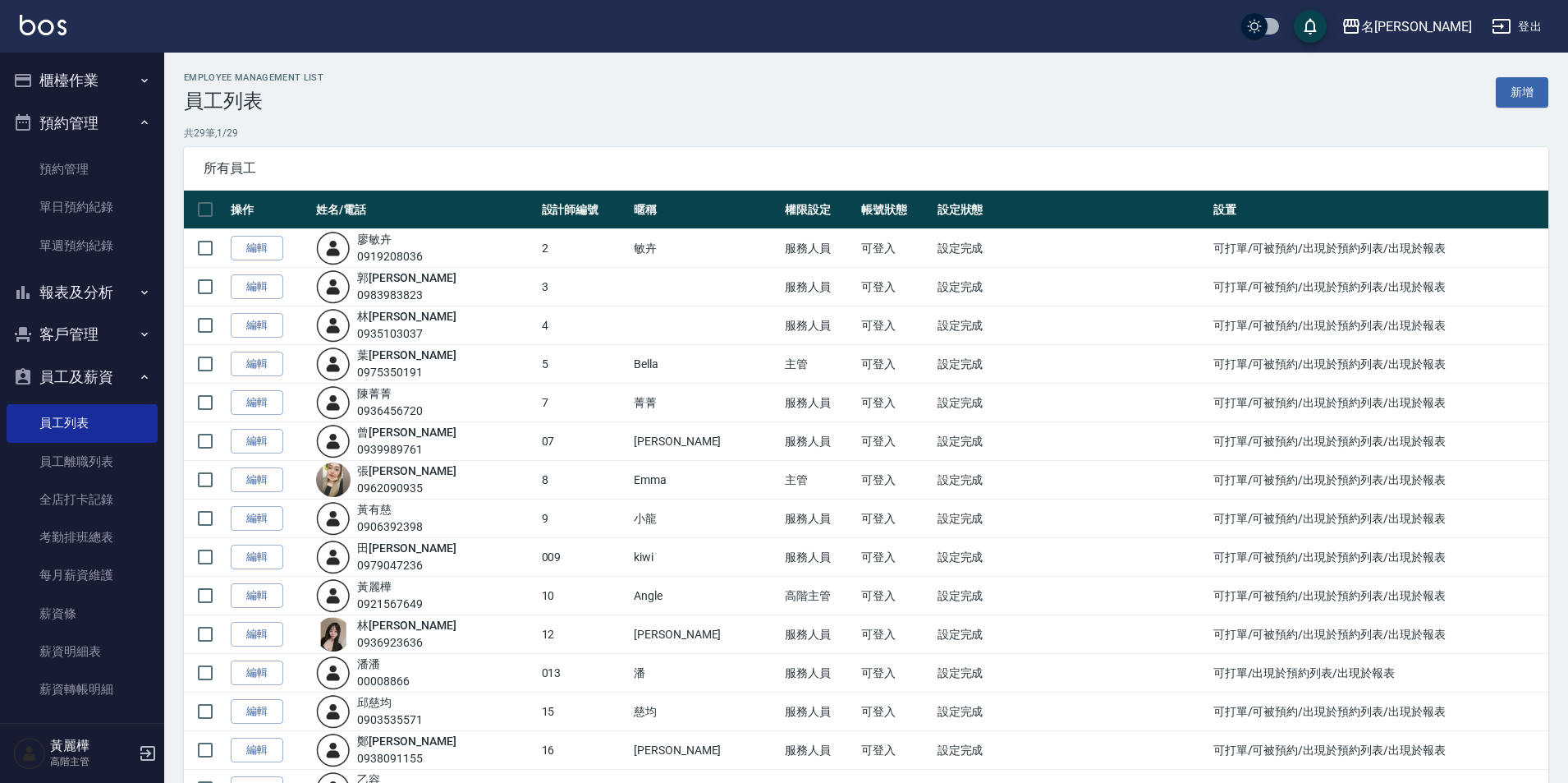
scroll to position [165, 0]
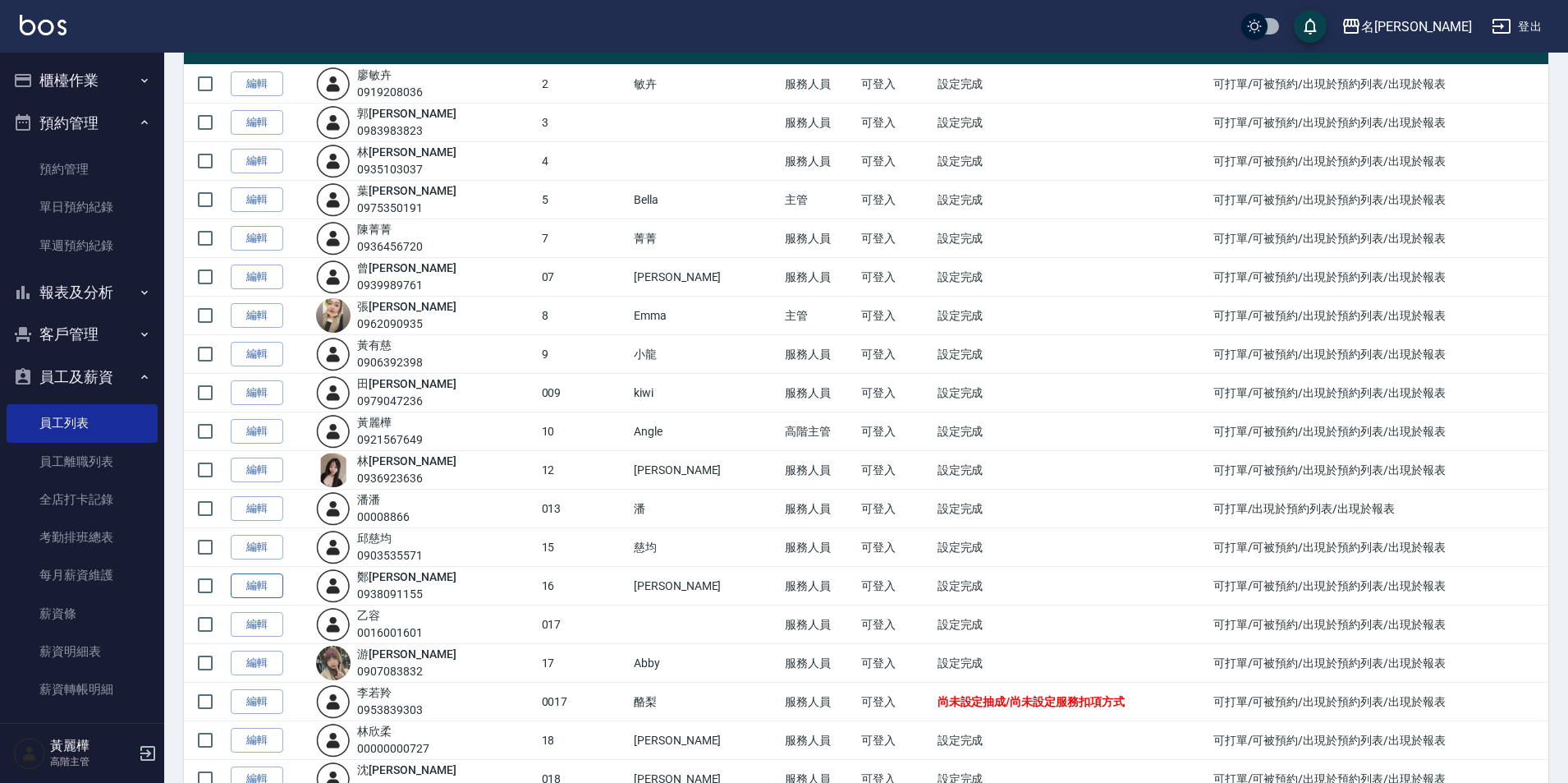
click at [256, 592] on link "編輯" at bounding box center [256, 586] width 52 height 26
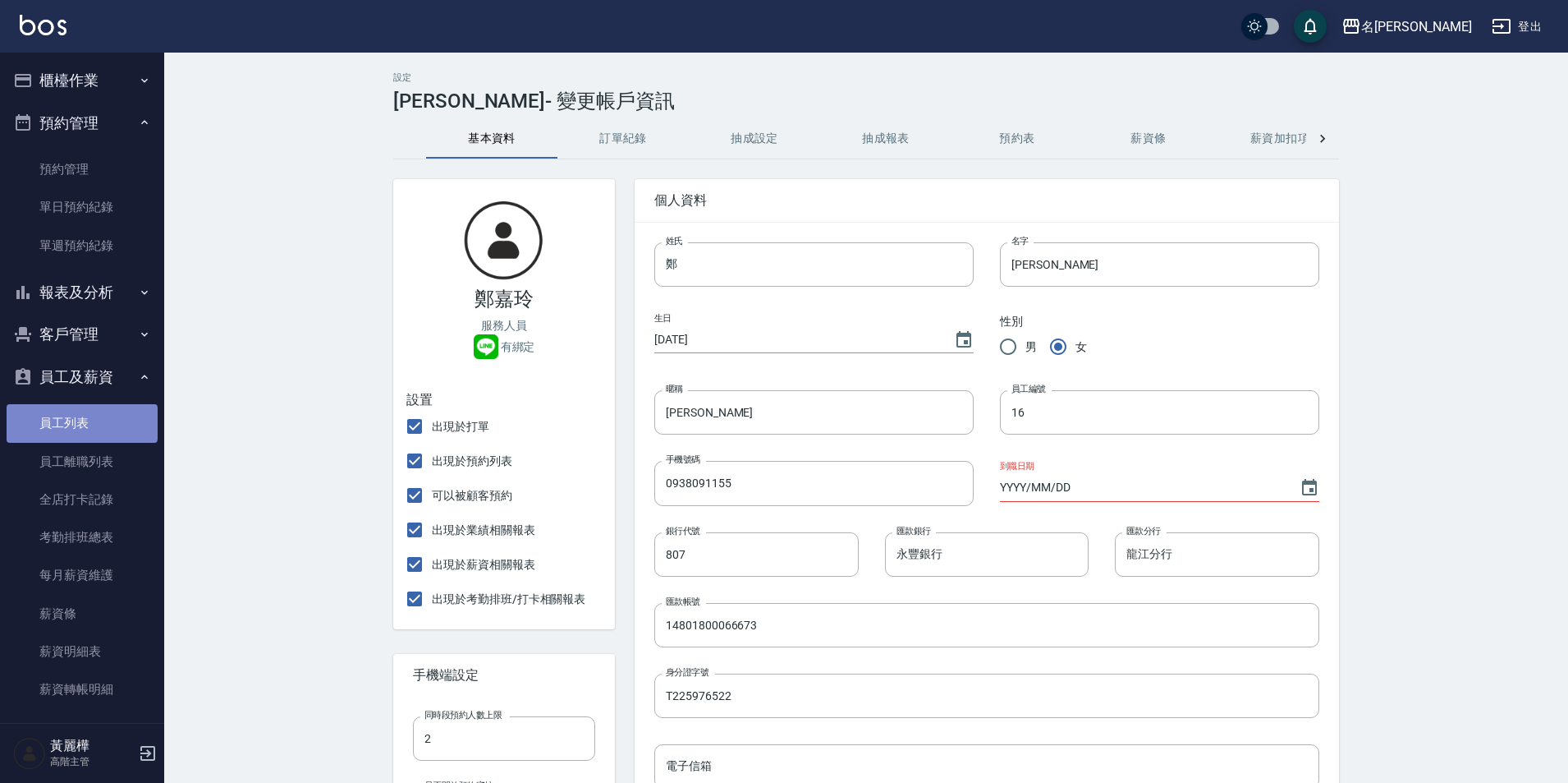
click at [81, 423] on link "員工列表" at bounding box center [81, 423] width 151 height 38
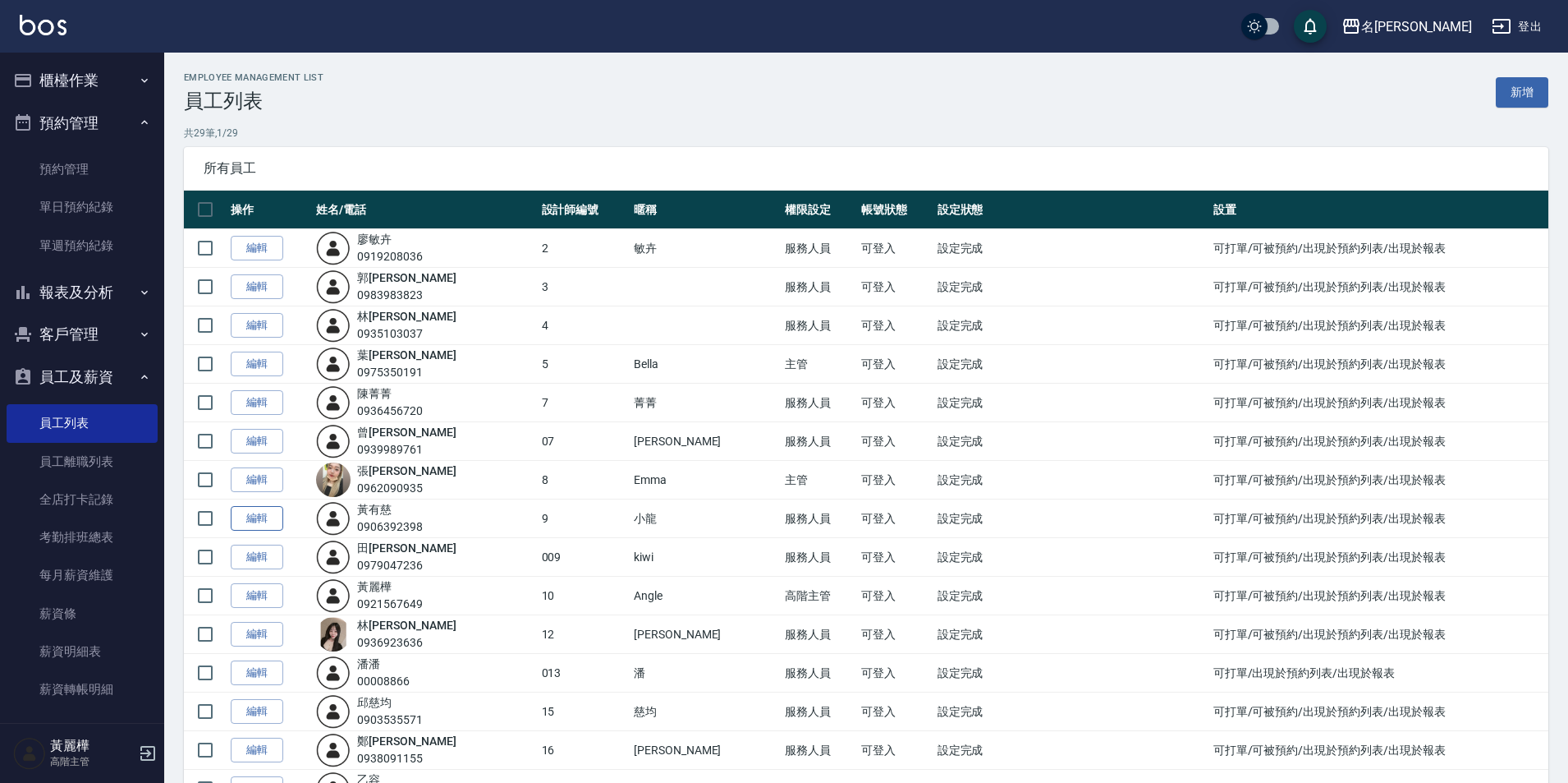
click at [256, 515] on link "編輯" at bounding box center [256, 519] width 52 height 26
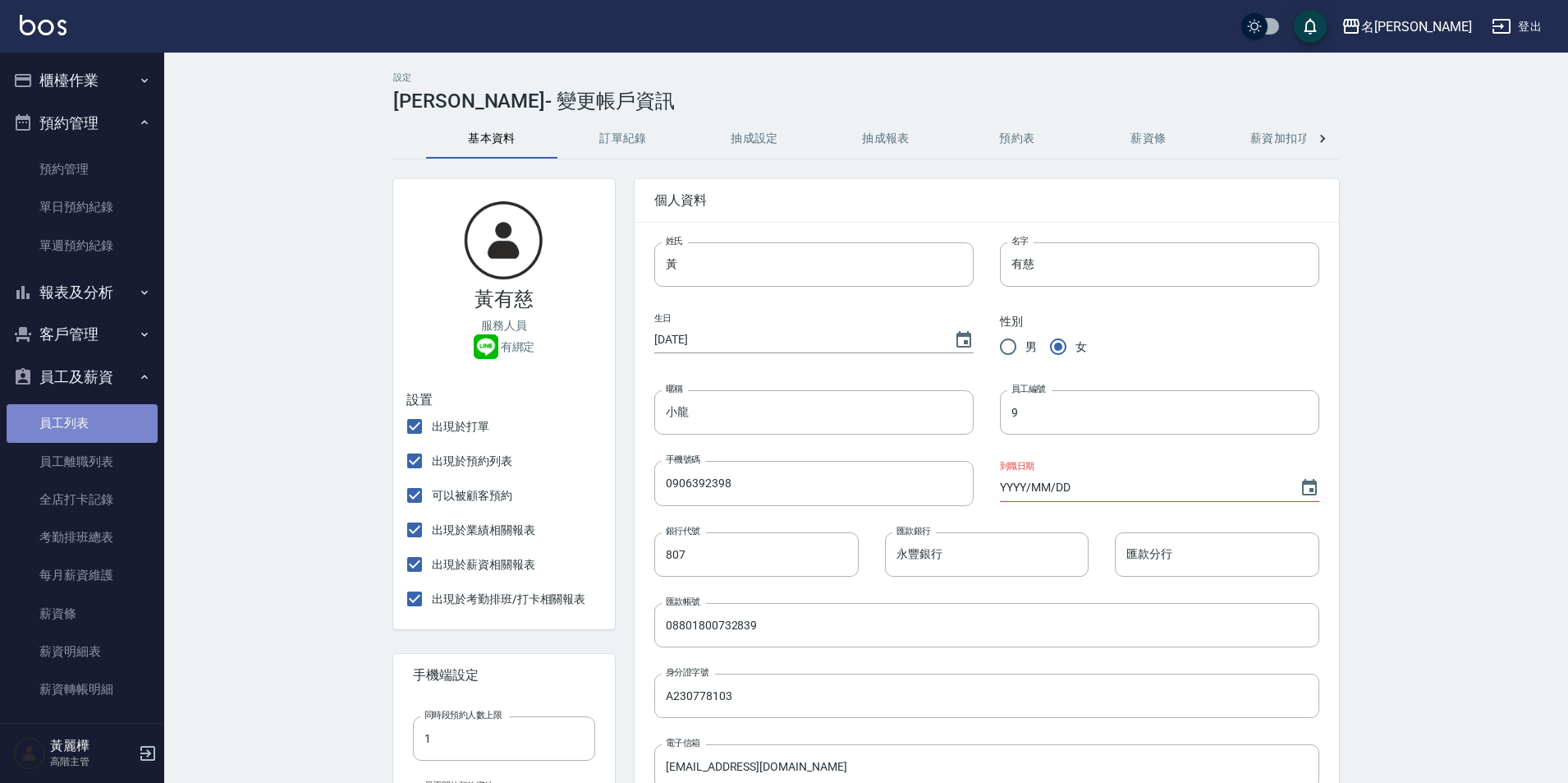
click at [83, 410] on link "員工列表" at bounding box center [81, 423] width 151 height 38
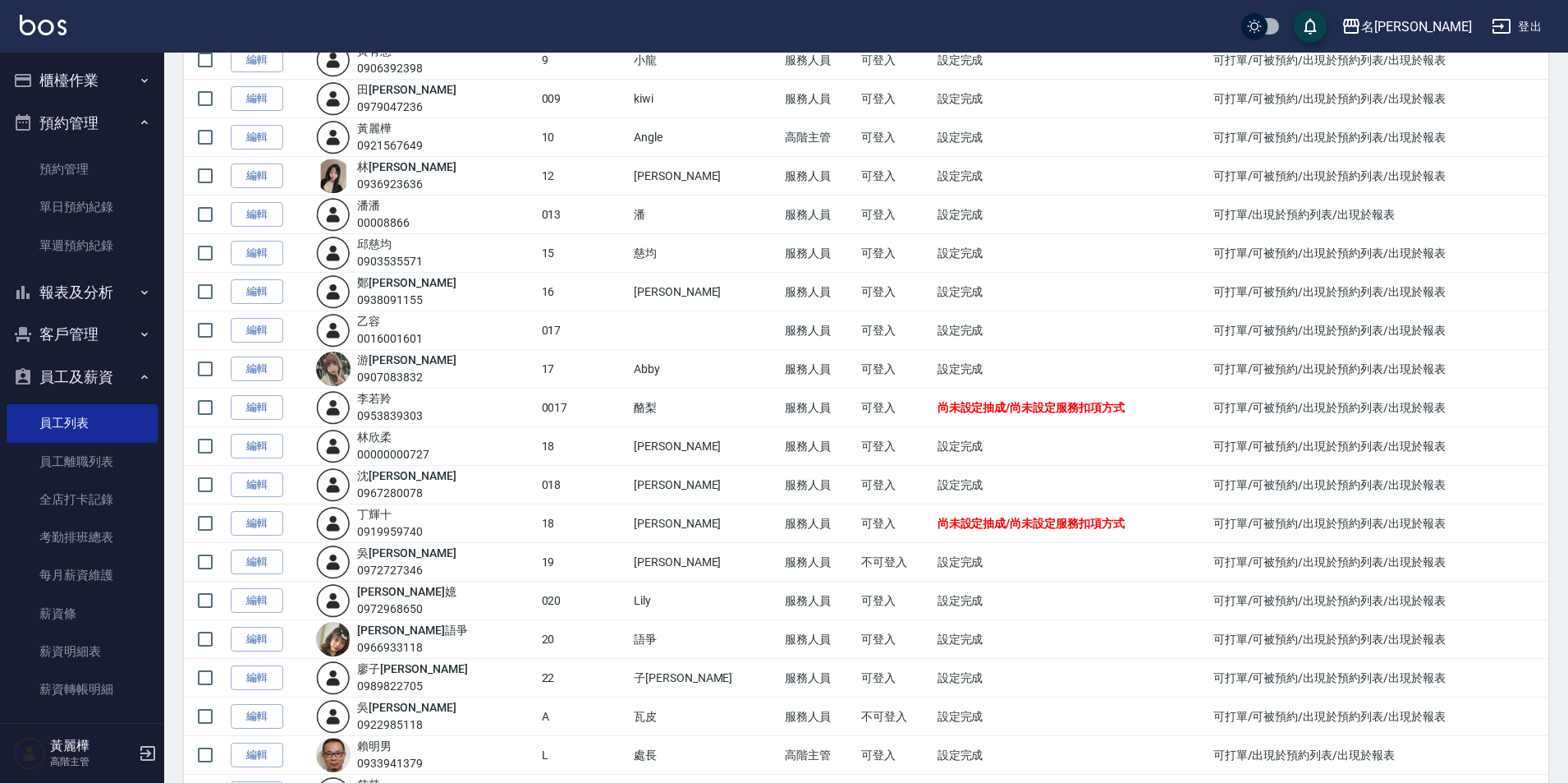
scroll to position [575, 0]
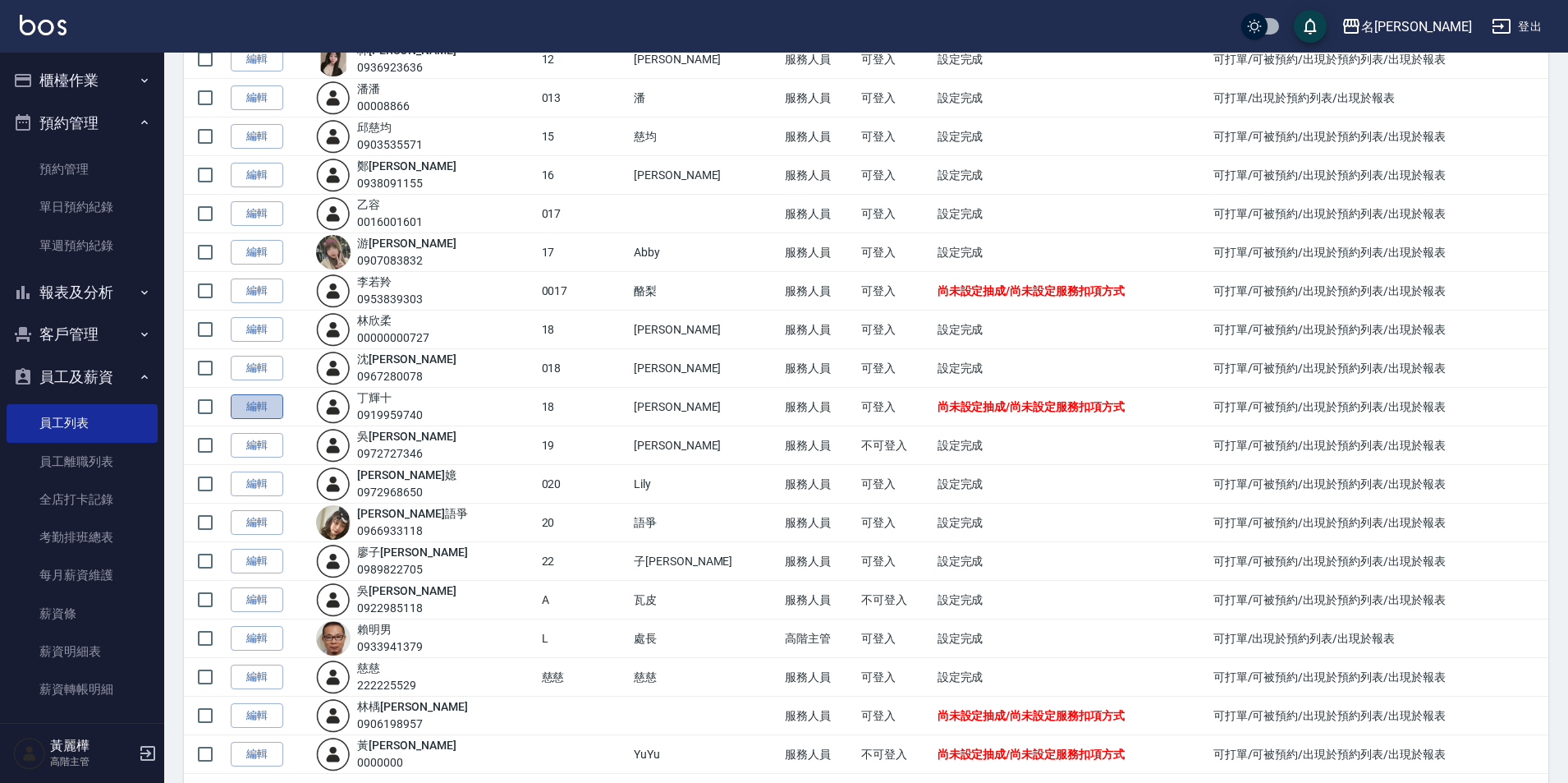
click at [260, 401] on link "編輯" at bounding box center [256, 407] width 52 height 26
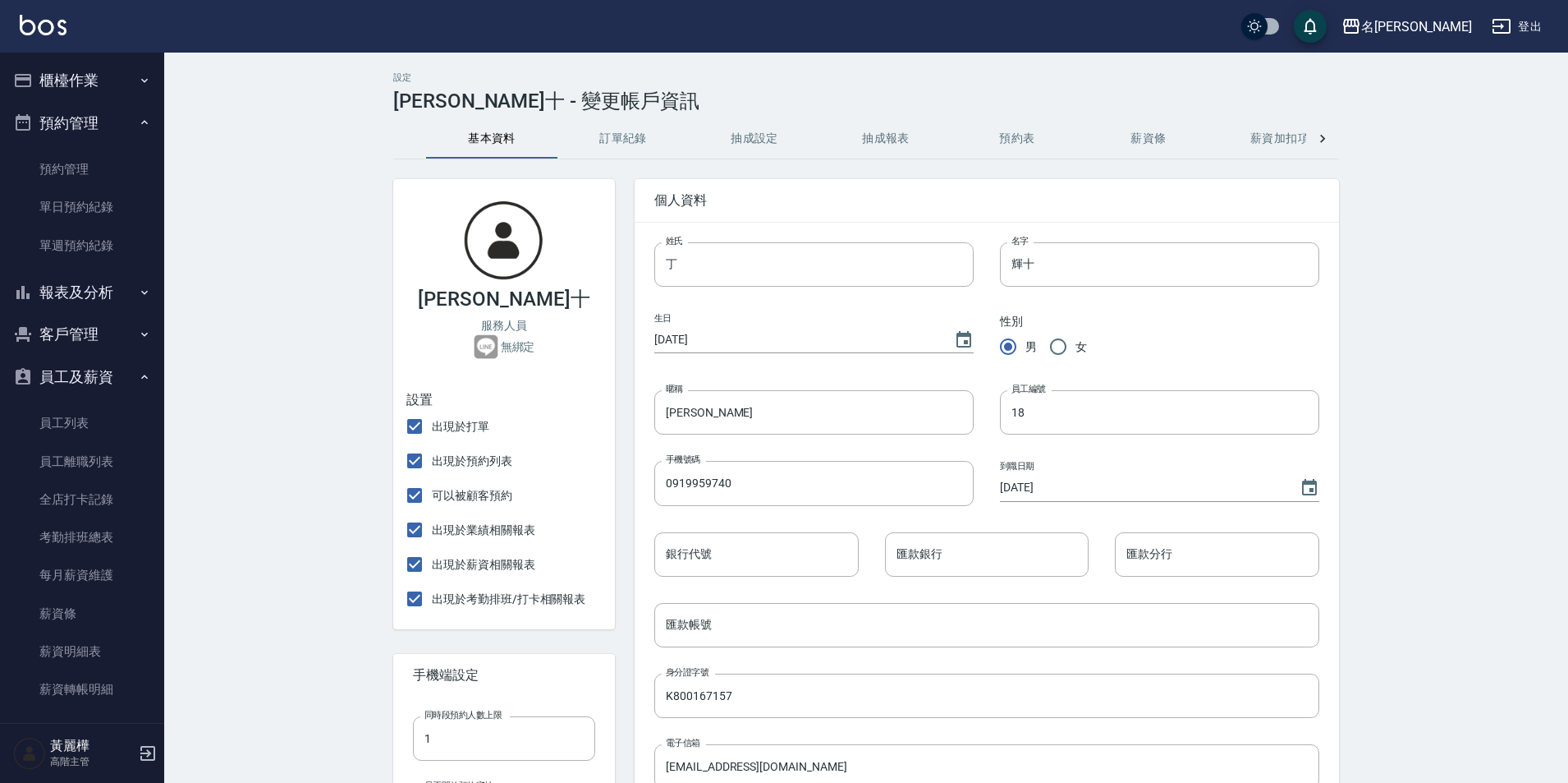
type input "2"
click at [506, 349] on p "無綁定" at bounding box center [518, 347] width 35 height 17
click at [493, 343] on img at bounding box center [485, 346] width 25 height 25
click at [73, 436] on link "員工列表" at bounding box center [81, 423] width 151 height 38
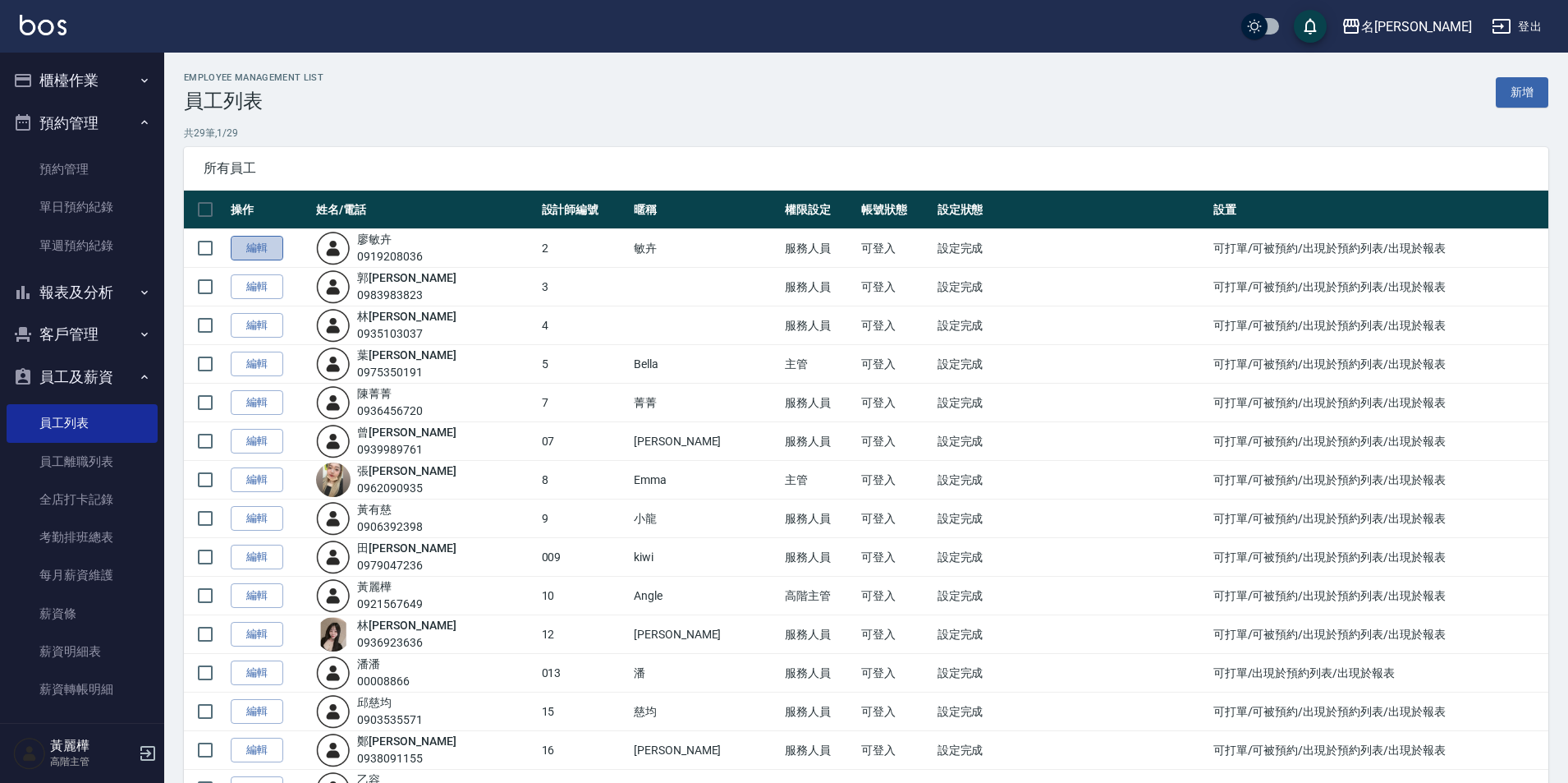
click at [261, 246] on link "編輯" at bounding box center [256, 249] width 52 height 26
click at [261, 246] on div "Employee Management List 員工列表 新增 共 29 筆, 1 / 29 所有員工 操作 姓名/電話 設計師編號 暱稱 權限設定 帳號狀…" at bounding box center [784, 706] width 1568 height 1412
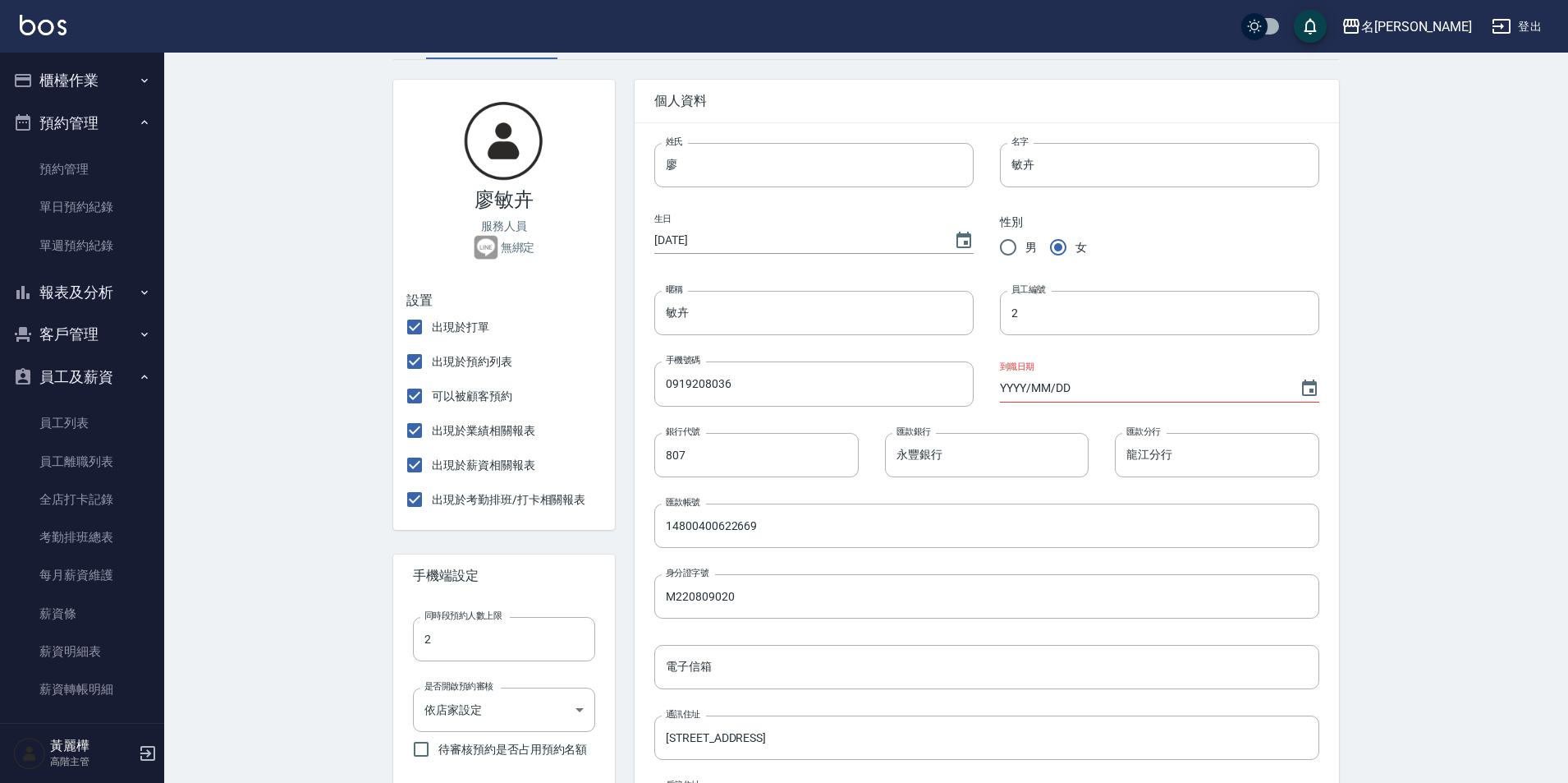
scroll to position [246, 0]
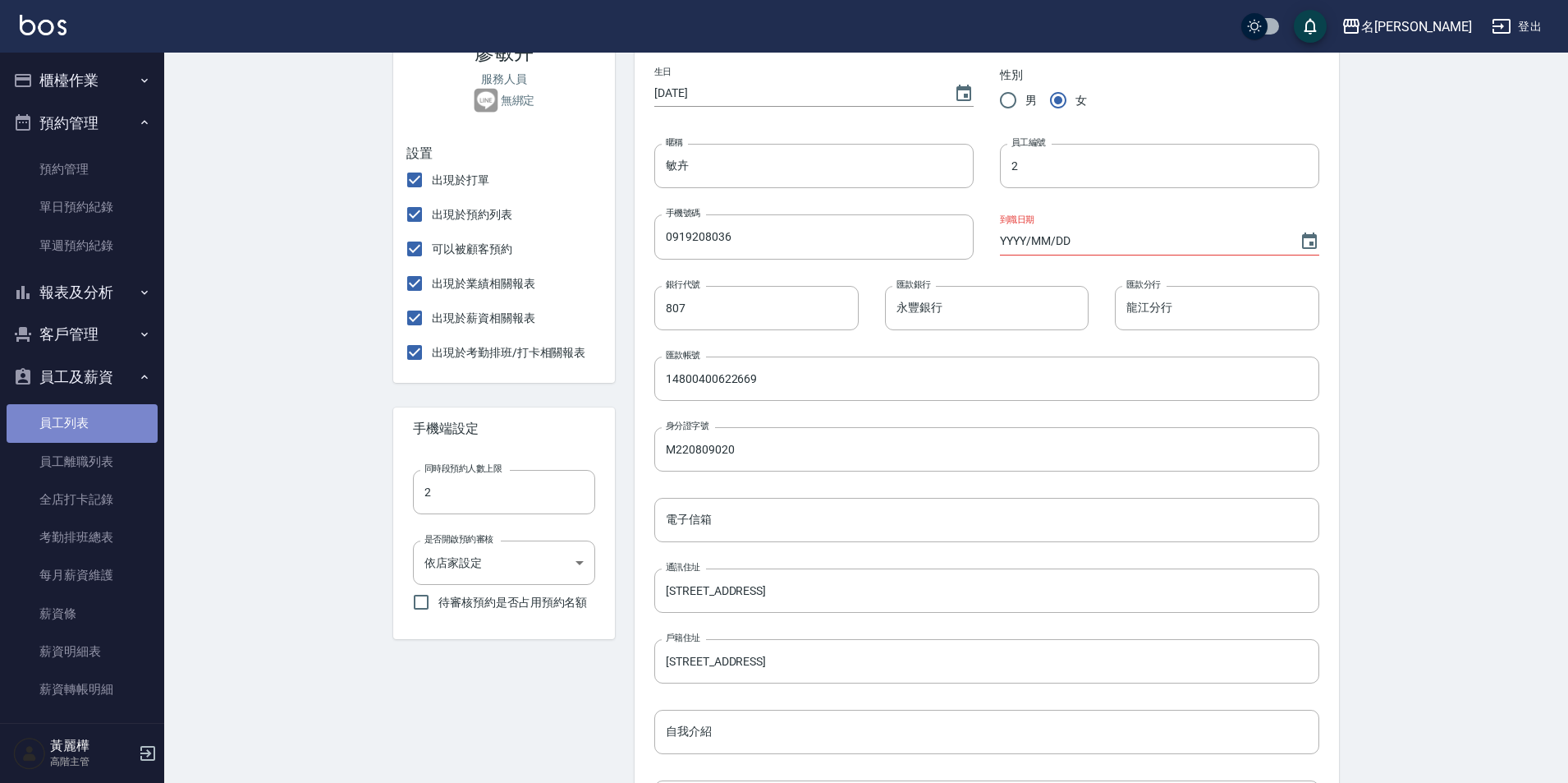
click at [83, 426] on link "員工列表" at bounding box center [81, 423] width 151 height 38
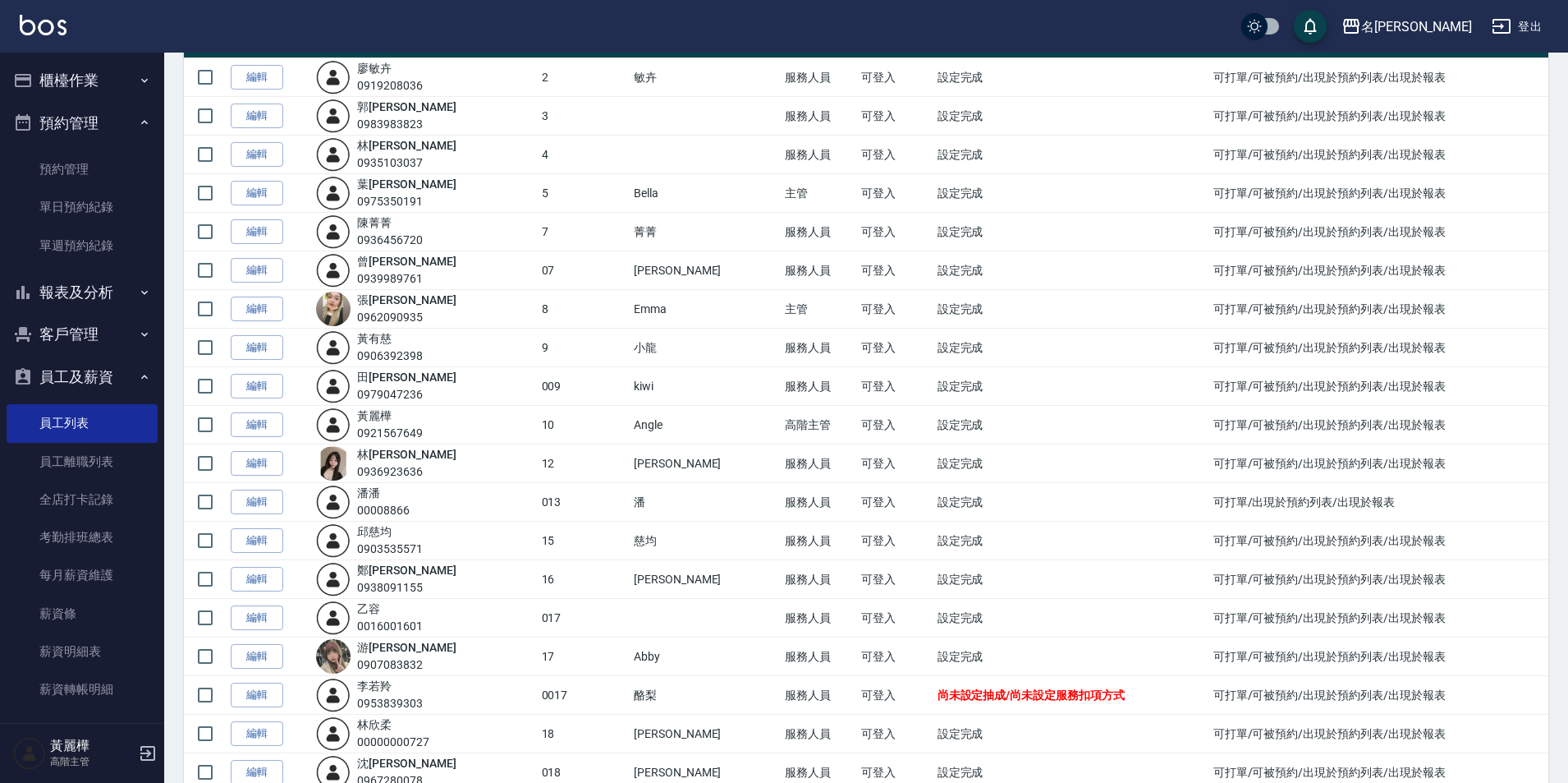
scroll to position [328, 0]
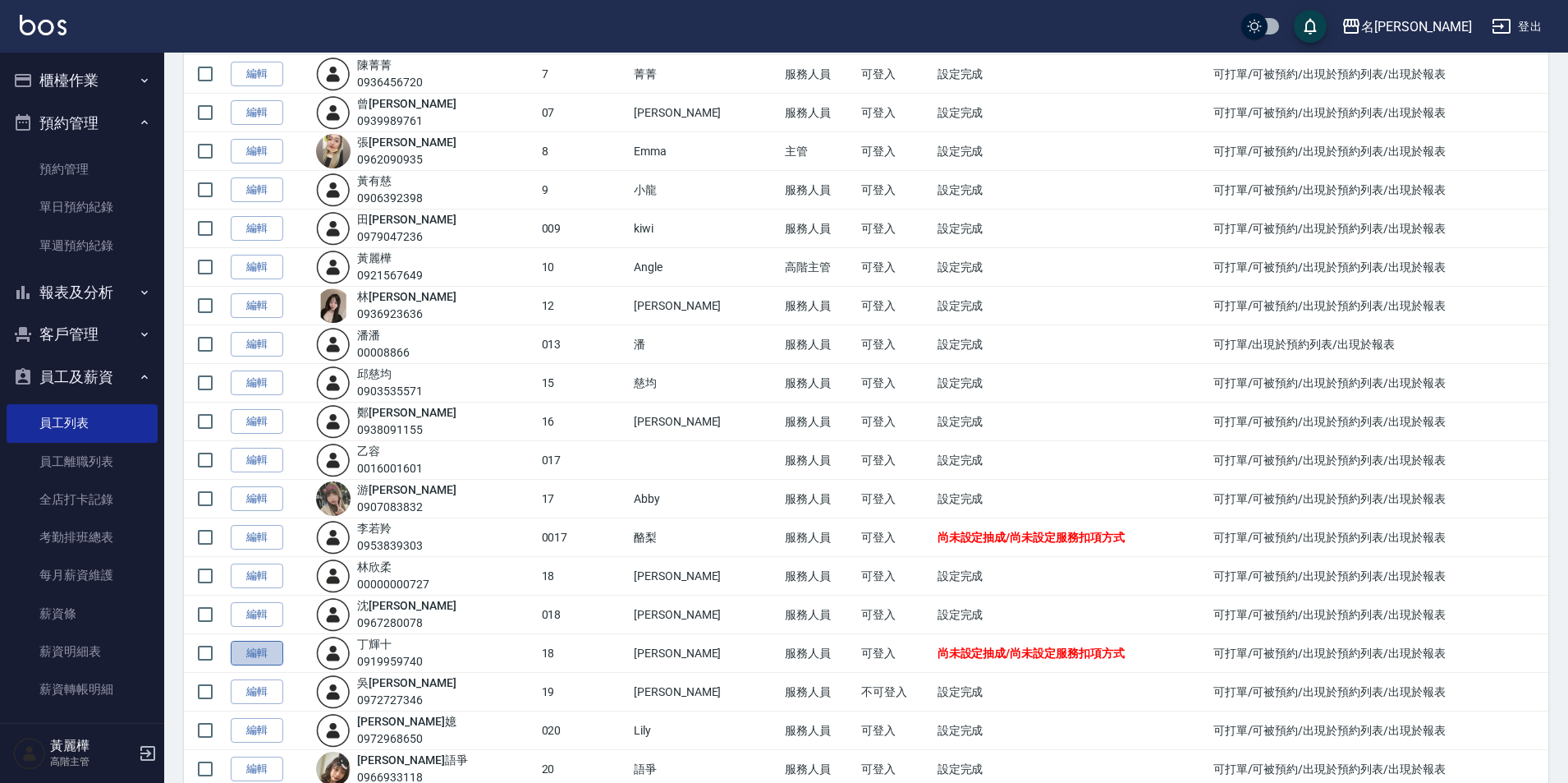
click at [243, 655] on link "編輯" at bounding box center [256, 653] width 52 height 26
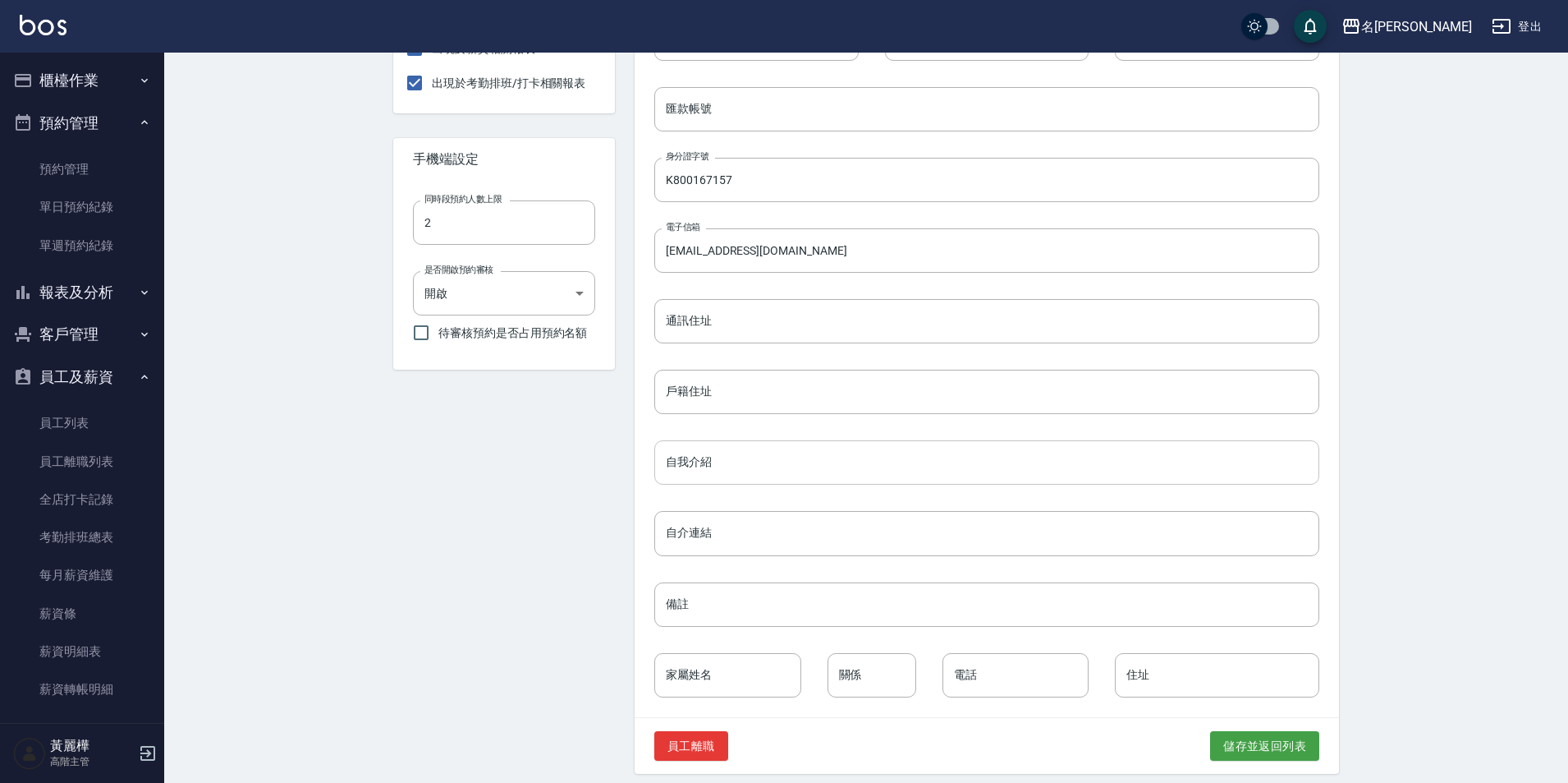
scroll to position [527, 0]
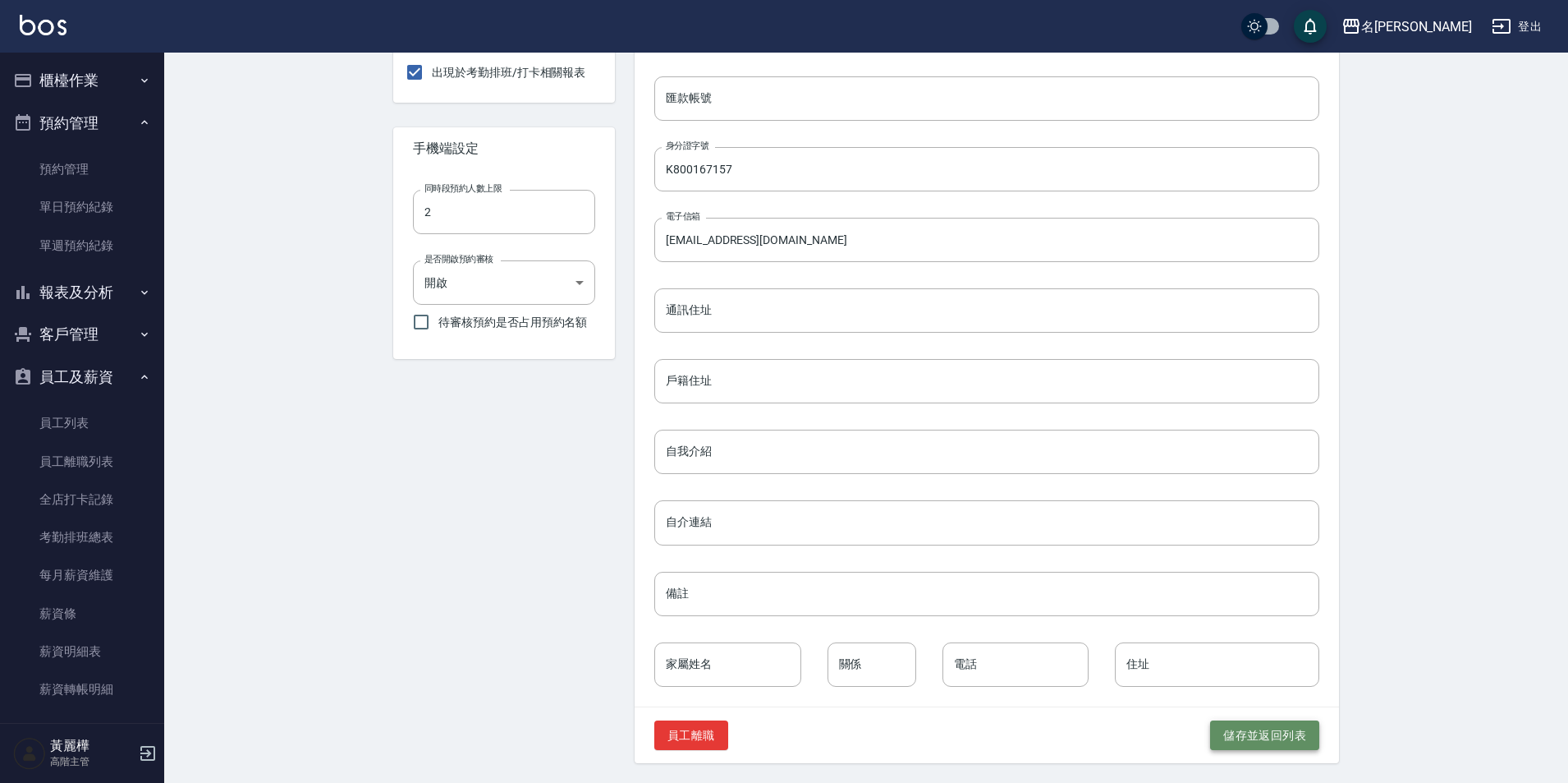
click at [1276, 737] on button "儲存並返回列表" at bounding box center [1264, 735] width 109 height 30
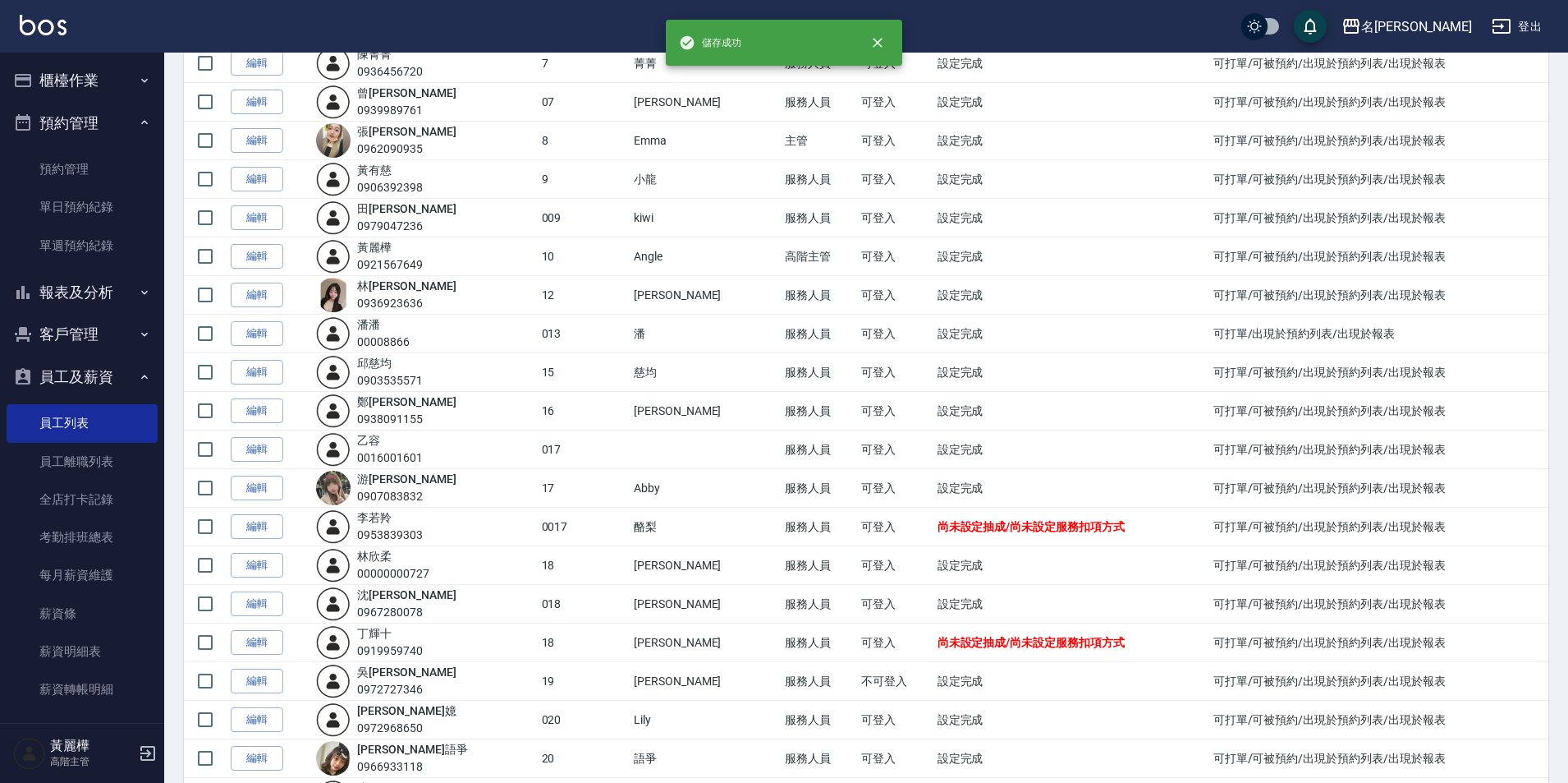
scroll to position [493, 0]
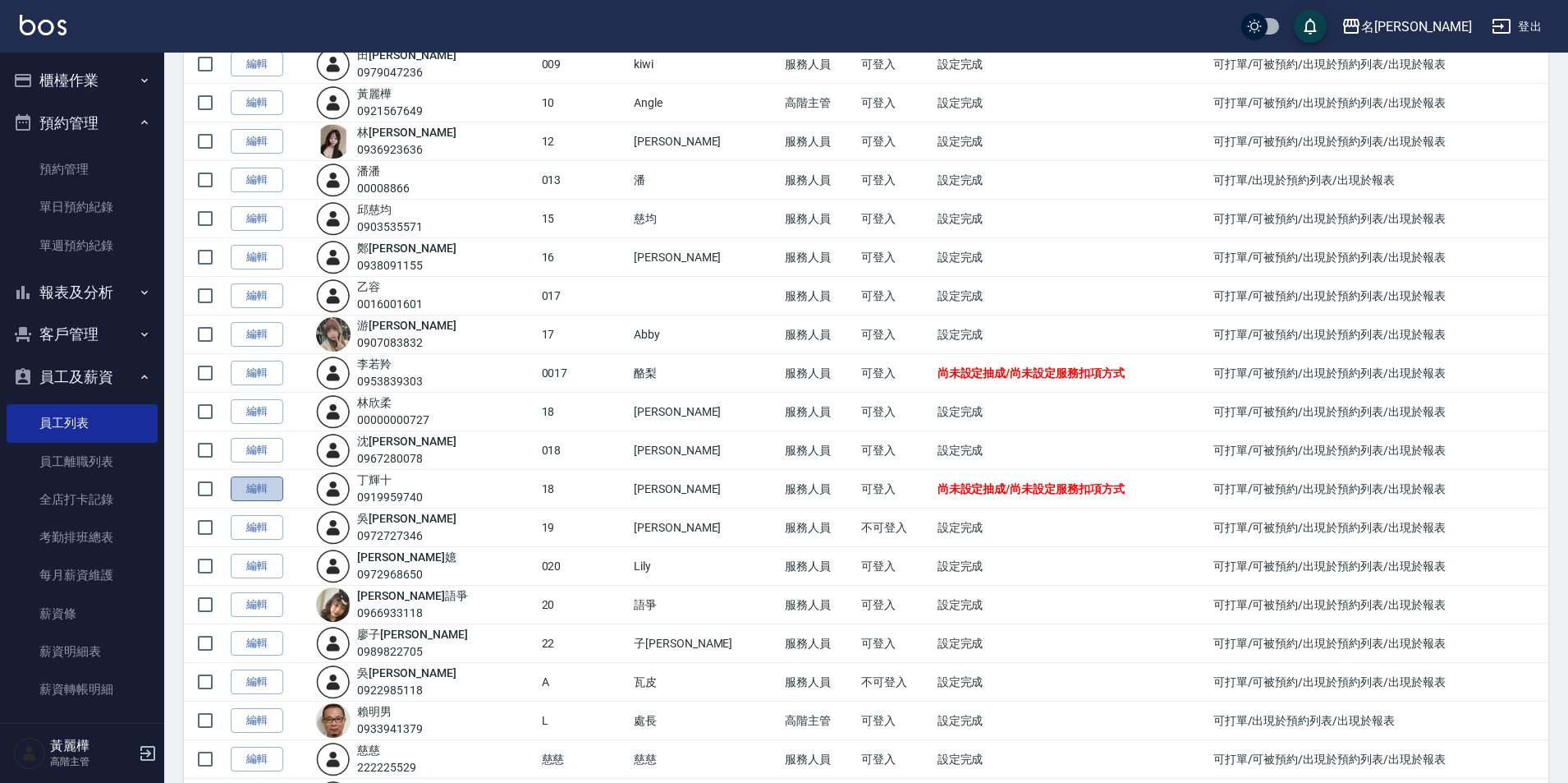
click at [265, 486] on link "編輯" at bounding box center [256, 489] width 52 height 26
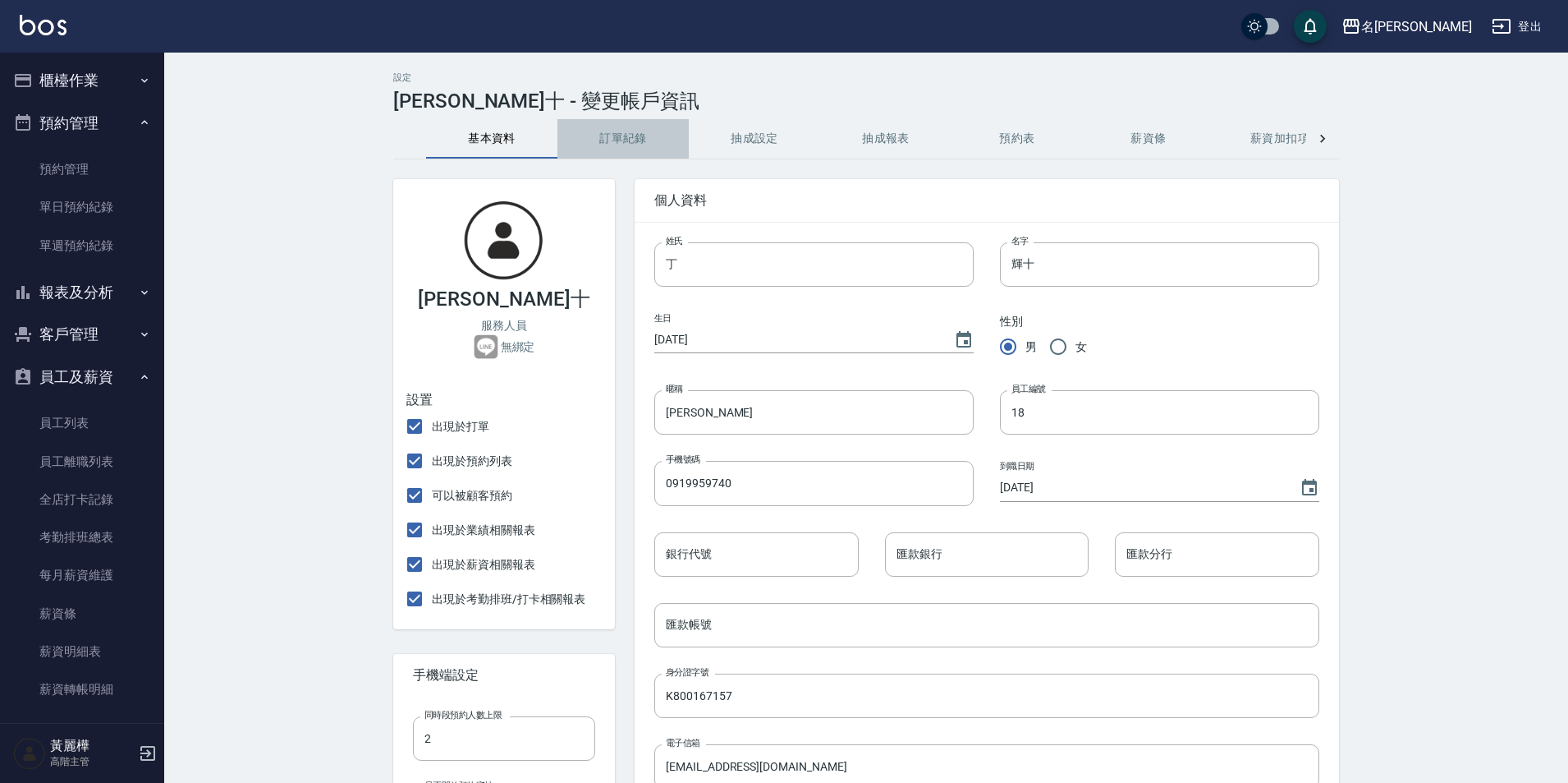
click at [607, 131] on button "訂單紀錄" at bounding box center [624, 138] width 132 height 39
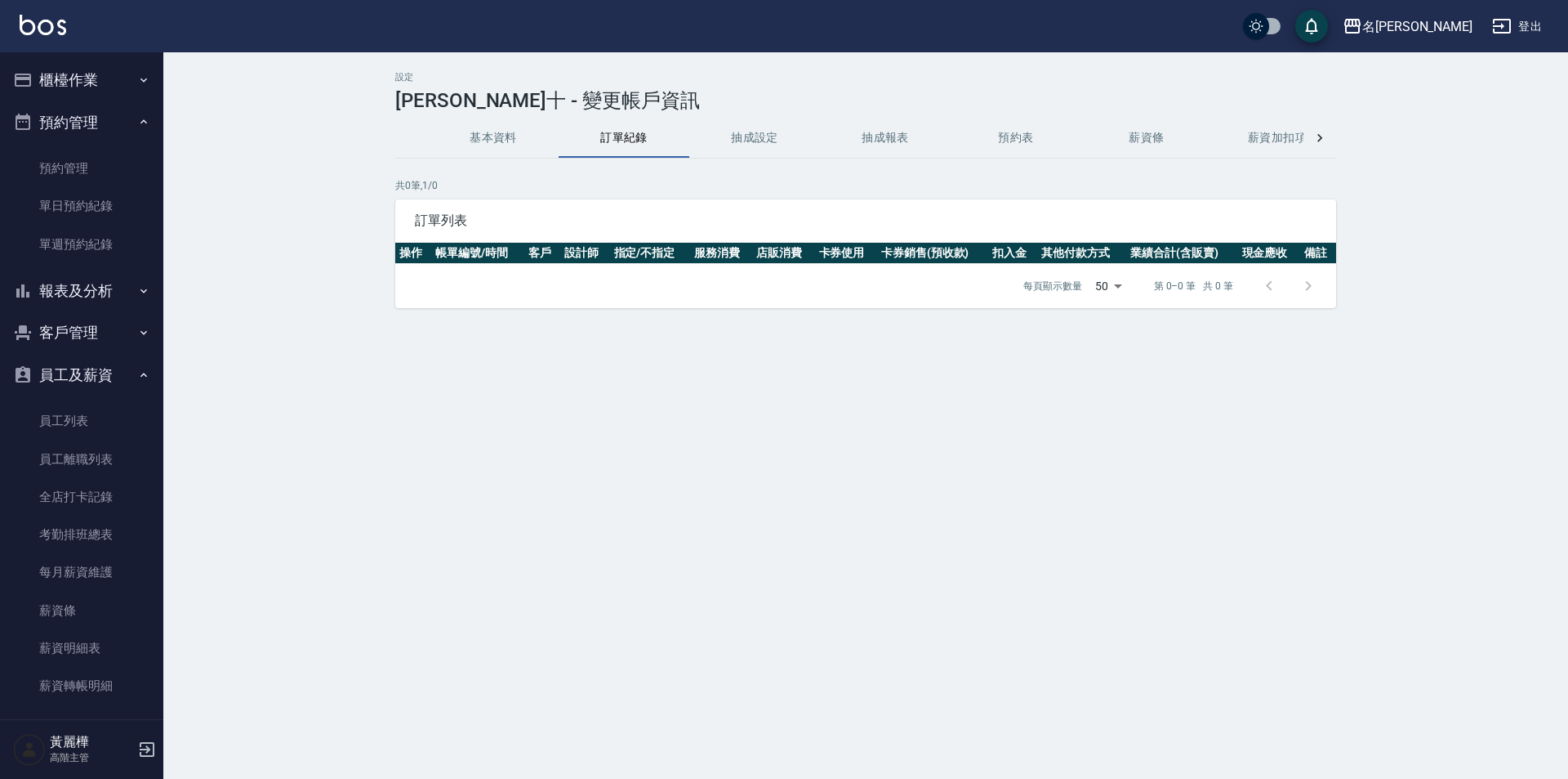
click at [749, 144] on button "抽成設定" at bounding box center [755, 137] width 131 height 39
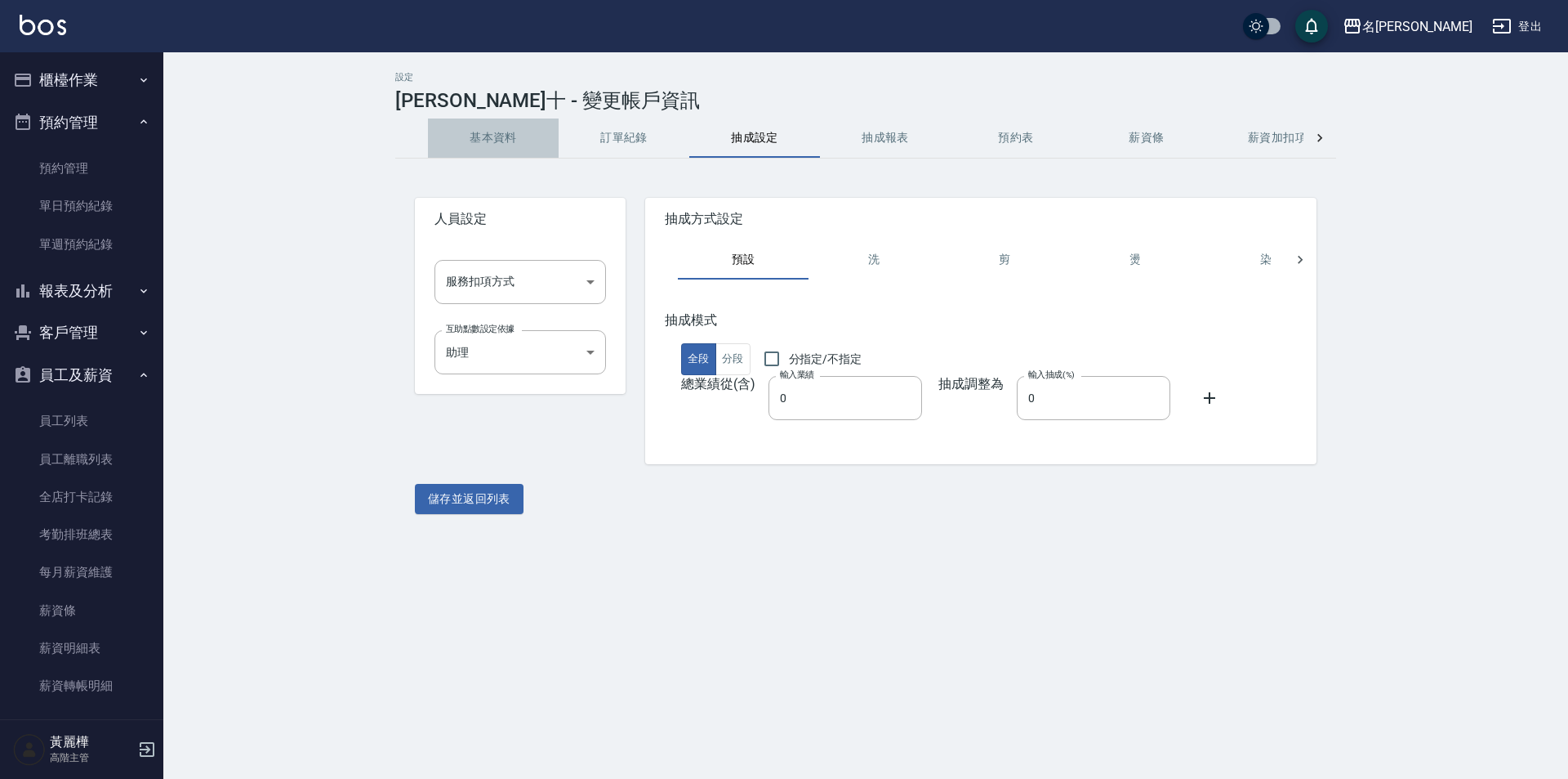
click at [486, 143] on button "基本資料" at bounding box center [494, 137] width 131 height 39
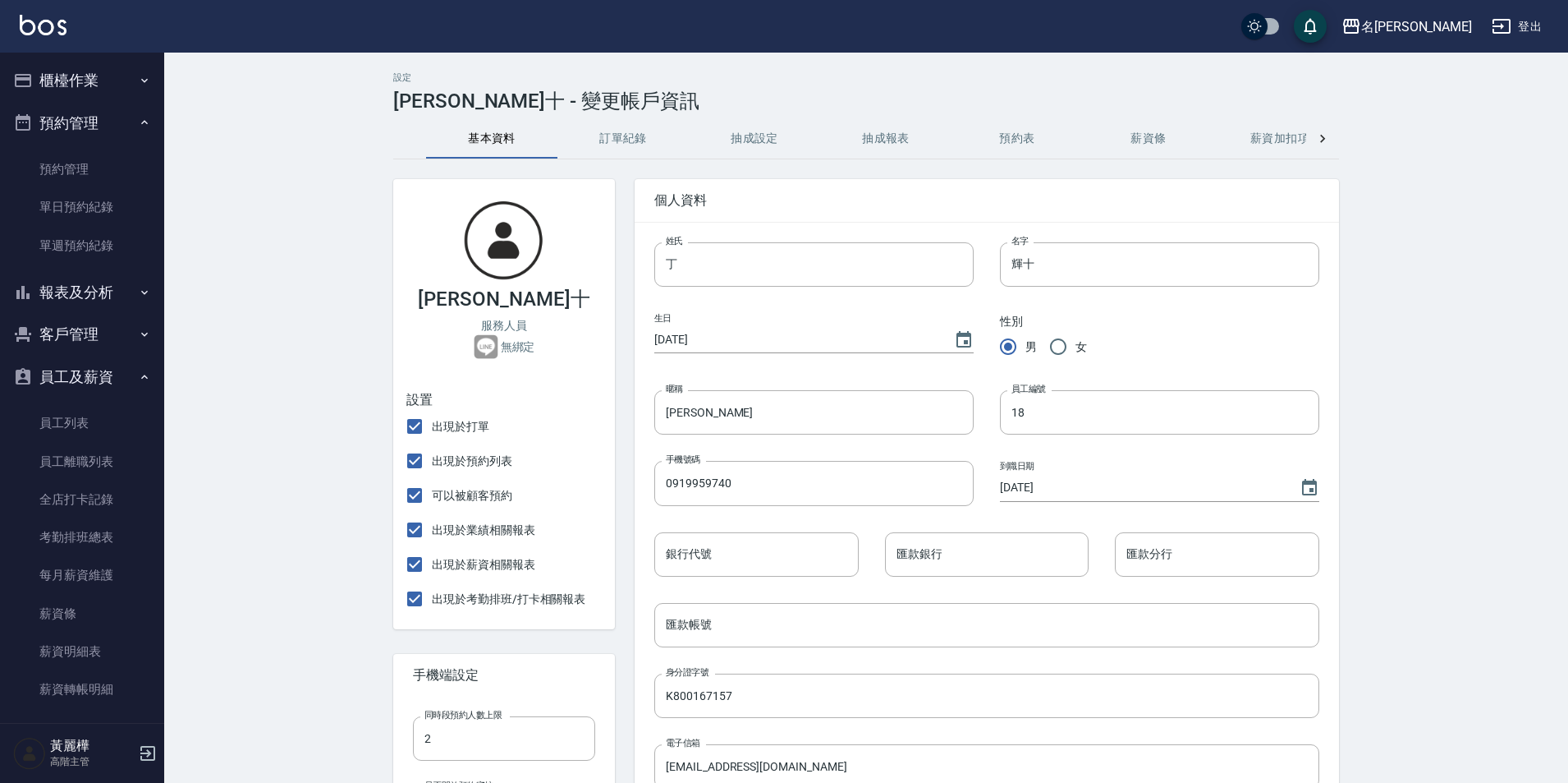
click at [748, 136] on button "抽成設定" at bounding box center [754, 138] width 132 height 39
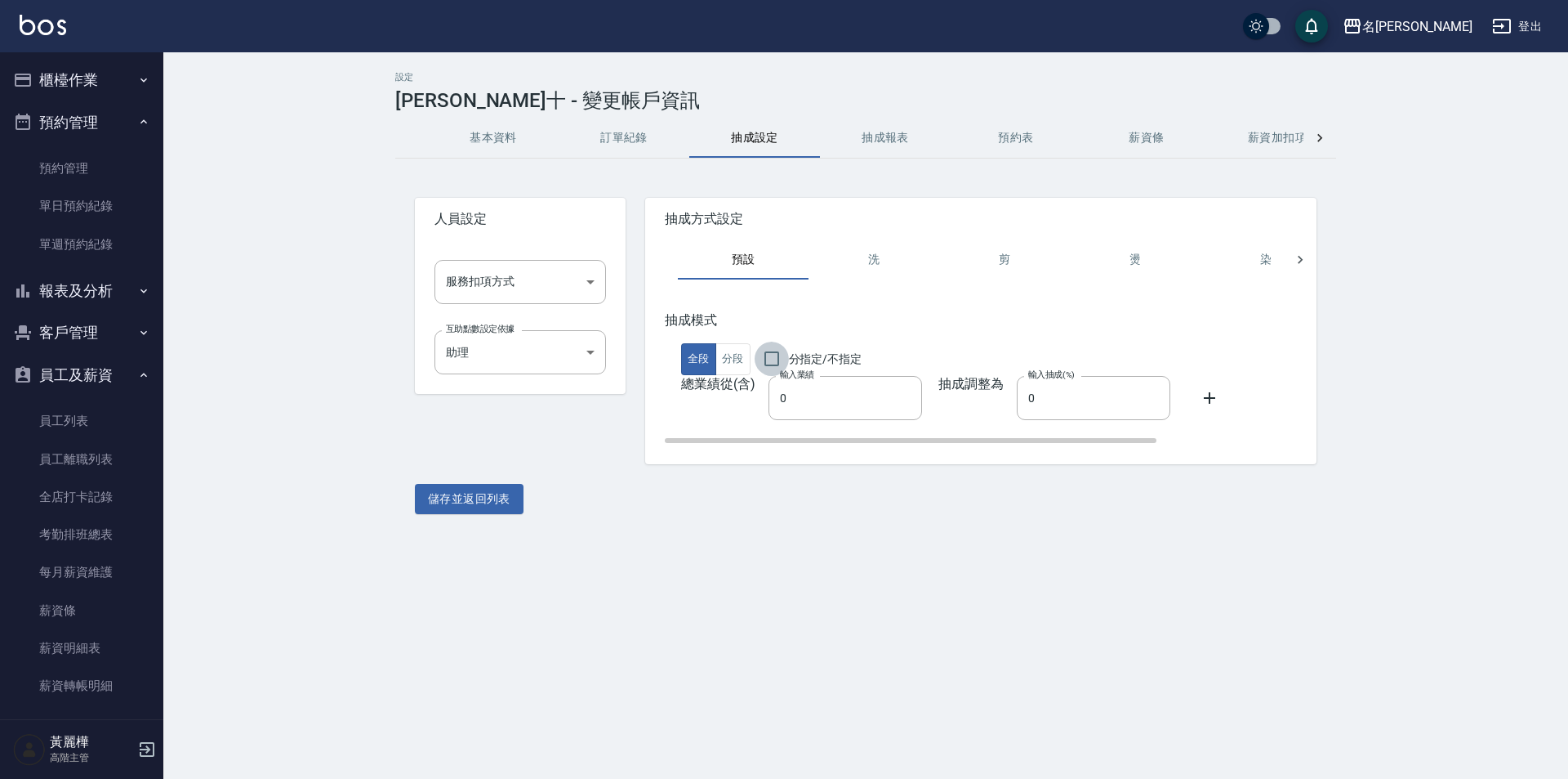
click at [766, 362] on input "分指定/不指定" at bounding box center [772, 359] width 35 height 35
checkbox input "true"
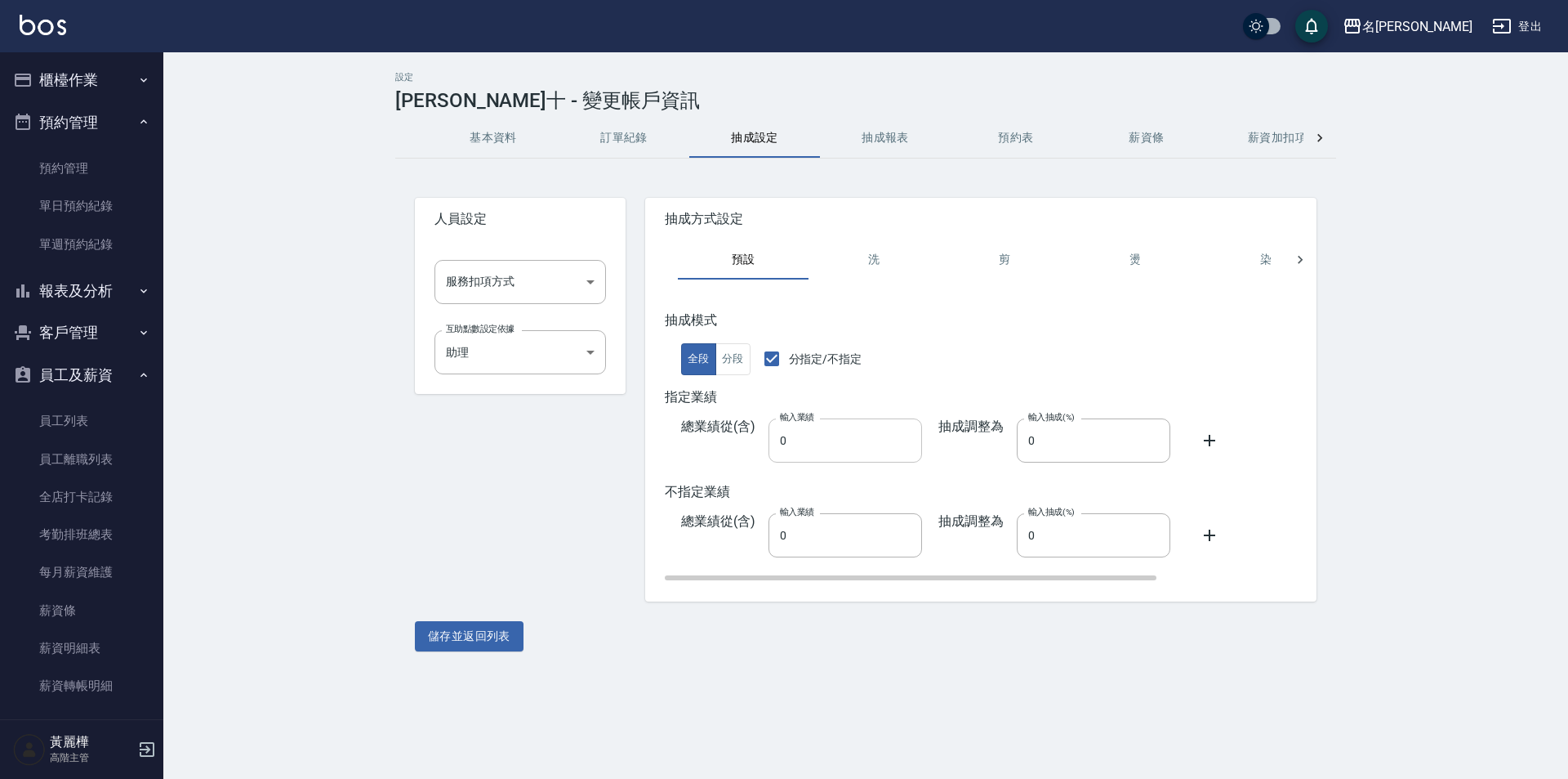
click at [888, 437] on input "0" at bounding box center [845, 440] width 154 height 44
click at [797, 436] on input "0" at bounding box center [845, 440] width 154 height 44
drag, startPoint x: 797, startPoint y: 436, endPoint x: 740, endPoint y: 460, distance: 61.8
click at [740, 460] on div "總業績從(含) 輸入業績 0 輸入業績" at bounding box center [793, 440] width 257 height 44
click at [816, 443] on input "0" at bounding box center [845, 440] width 154 height 44
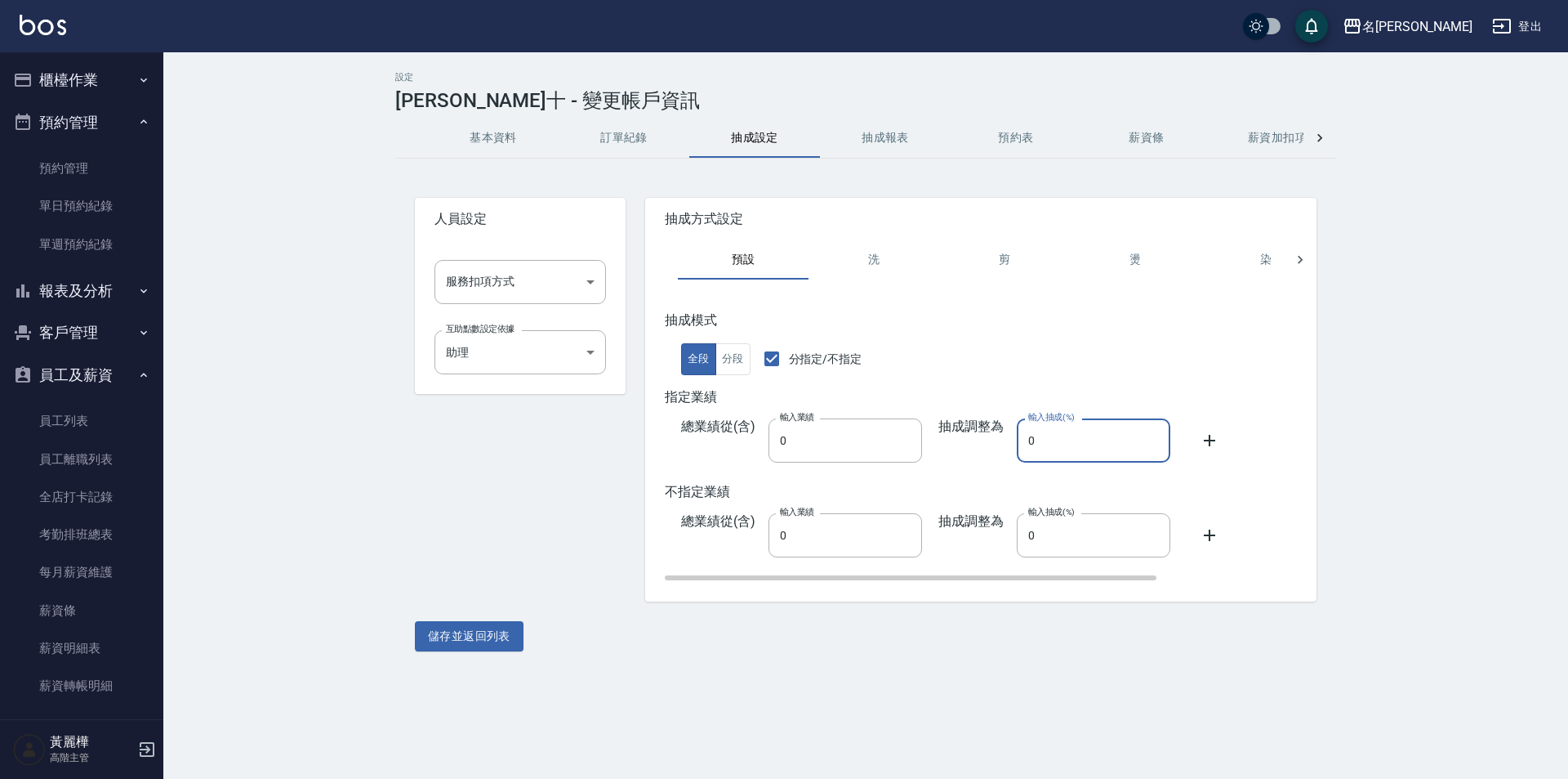
drag, startPoint x: 1020, startPoint y: 436, endPoint x: 1040, endPoint y: 439, distance: 20.2
click at [1040, 439] on input "0" at bounding box center [1093, 440] width 154 height 44
type input "0.40"
drag, startPoint x: 1052, startPoint y: 525, endPoint x: 998, endPoint y: 543, distance: 56.9
click at [998, 543] on div "抽成調整為 輸入抽成(%) 0 輸入抽成(%)" at bounding box center [1046, 535] width 248 height 44
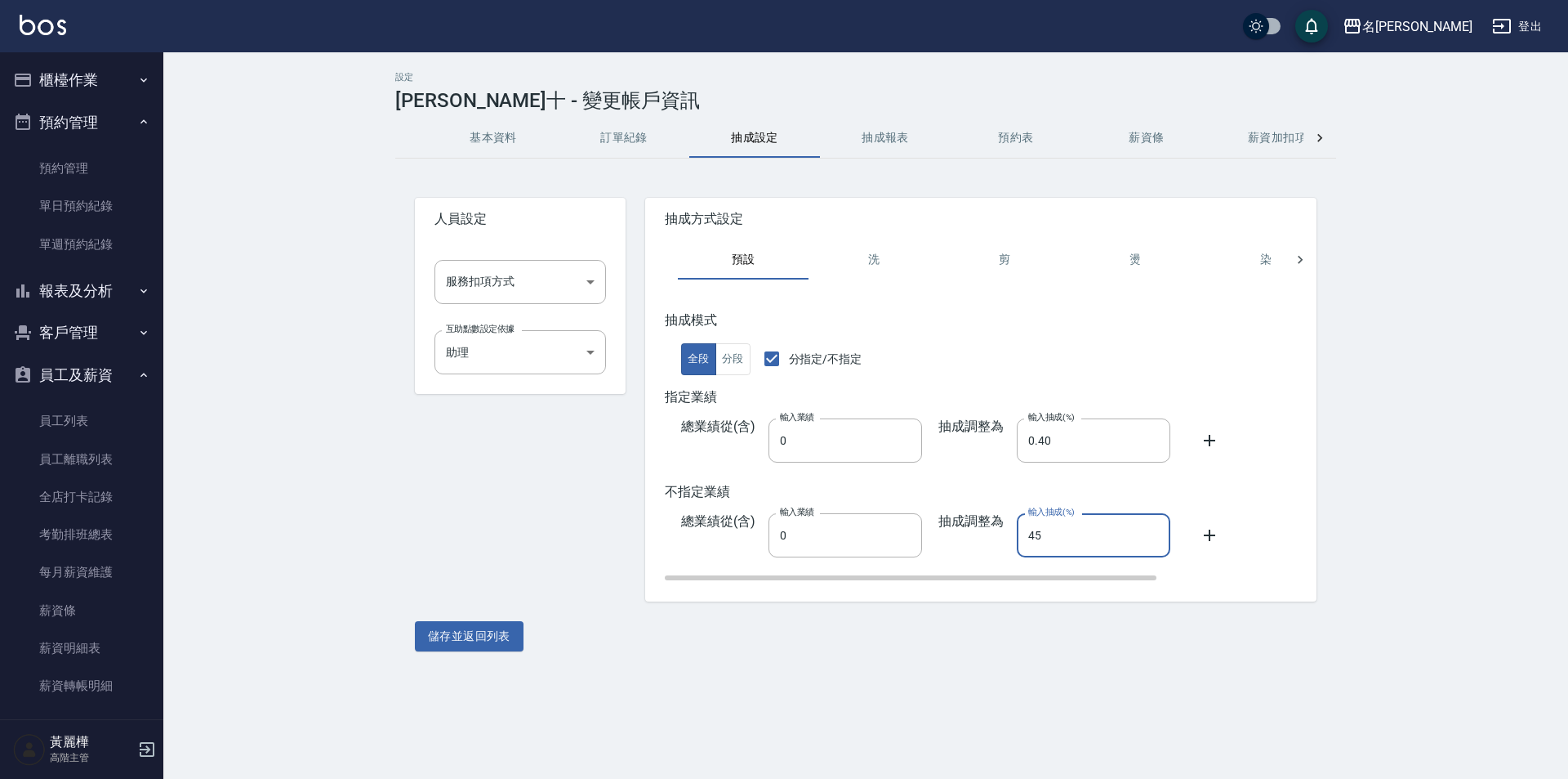
click at [1020, 535] on input "45" at bounding box center [1093, 535] width 154 height 44
click at [507, 634] on button "儲存並返回列表" at bounding box center [468, 635] width 108 height 30
click at [960, 519] on span "抽成調整為" at bounding box center [971, 535] width 65 height 44
click at [835, 541] on input "0" at bounding box center [845, 535] width 154 height 44
drag, startPoint x: 1069, startPoint y: 531, endPoint x: 988, endPoint y: 541, distance: 81.6
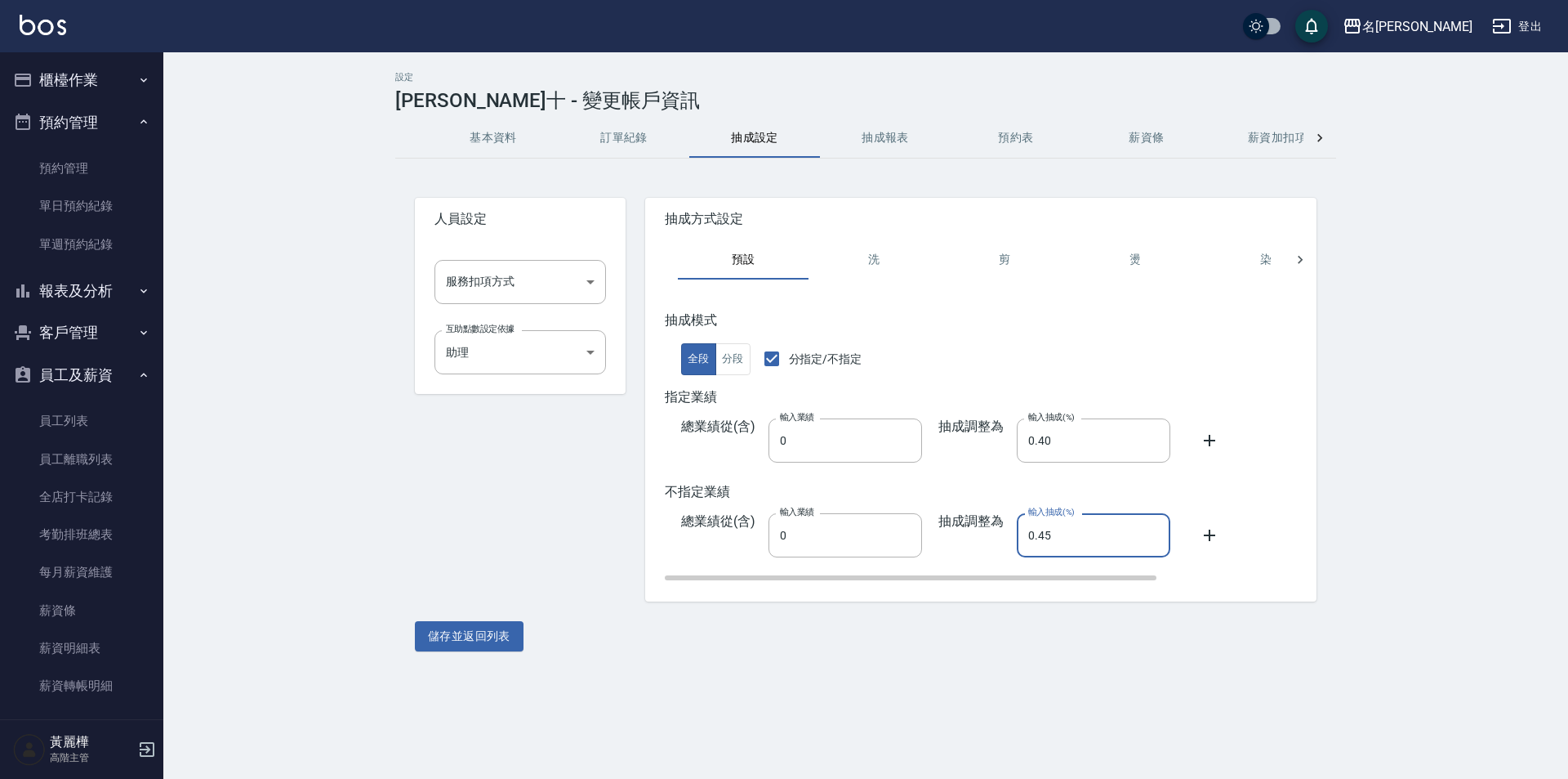
click at [988, 541] on div "抽成調整為 輸入抽成(%) 0.45 輸入抽成(%)" at bounding box center [1046, 535] width 248 height 44
type input "0"
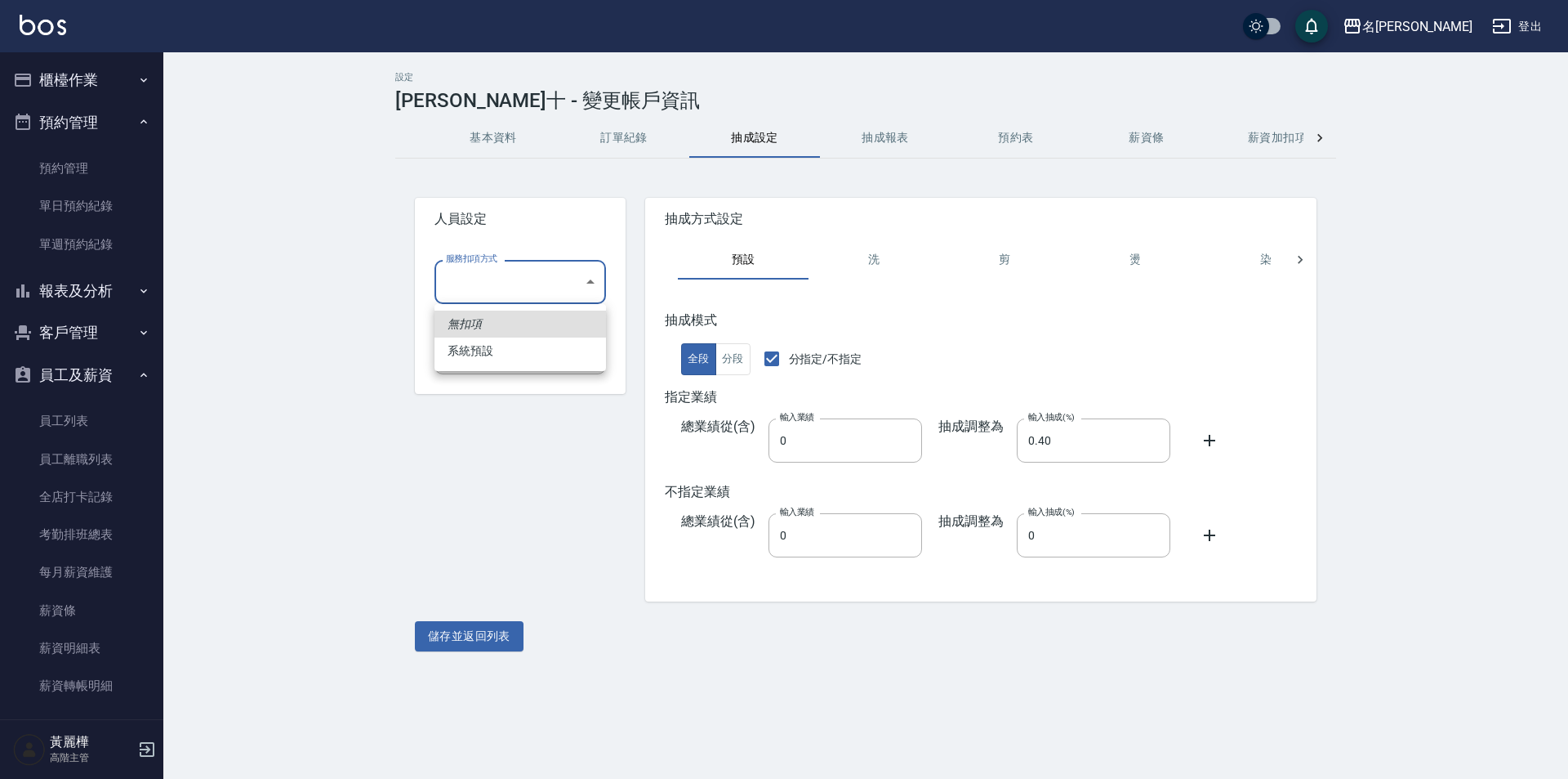
click at [596, 283] on body "名留龍江 登出 櫃檯作業 打帳單 帳單列表 掛單列表 座位開單 營業儀表板 現金收支登錄 高階收支登錄 材料自購登錄 每日結帳 排班表 現場電腦打卡 掃碼打卡…" at bounding box center [784, 390] width 1568 height 779
click at [583, 350] on li "系統預設" at bounding box center [520, 351] width 172 height 27
type input "系統預設"
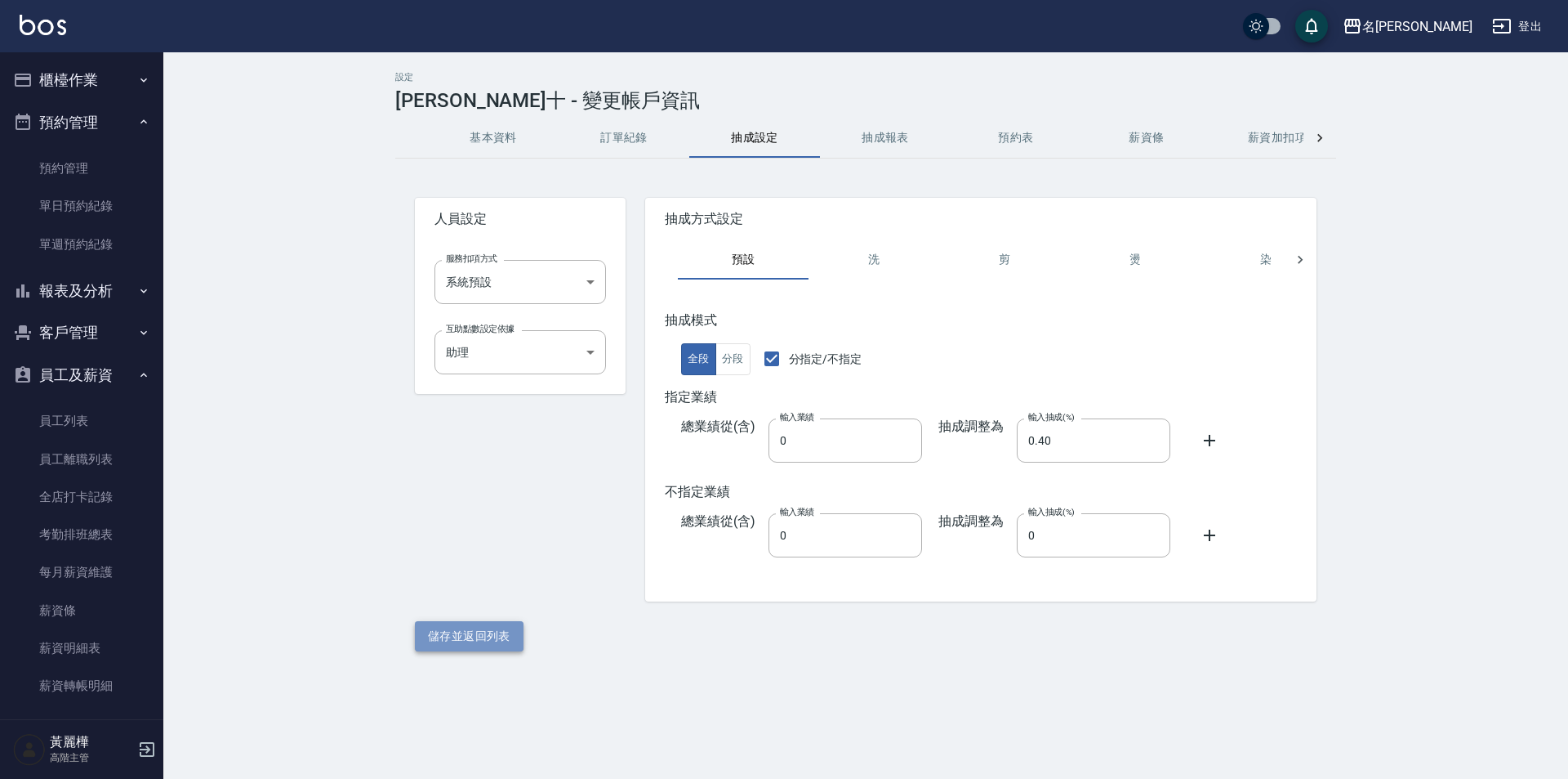
click at [466, 637] on button "儲存並返回列表" at bounding box center [468, 635] width 108 height 30
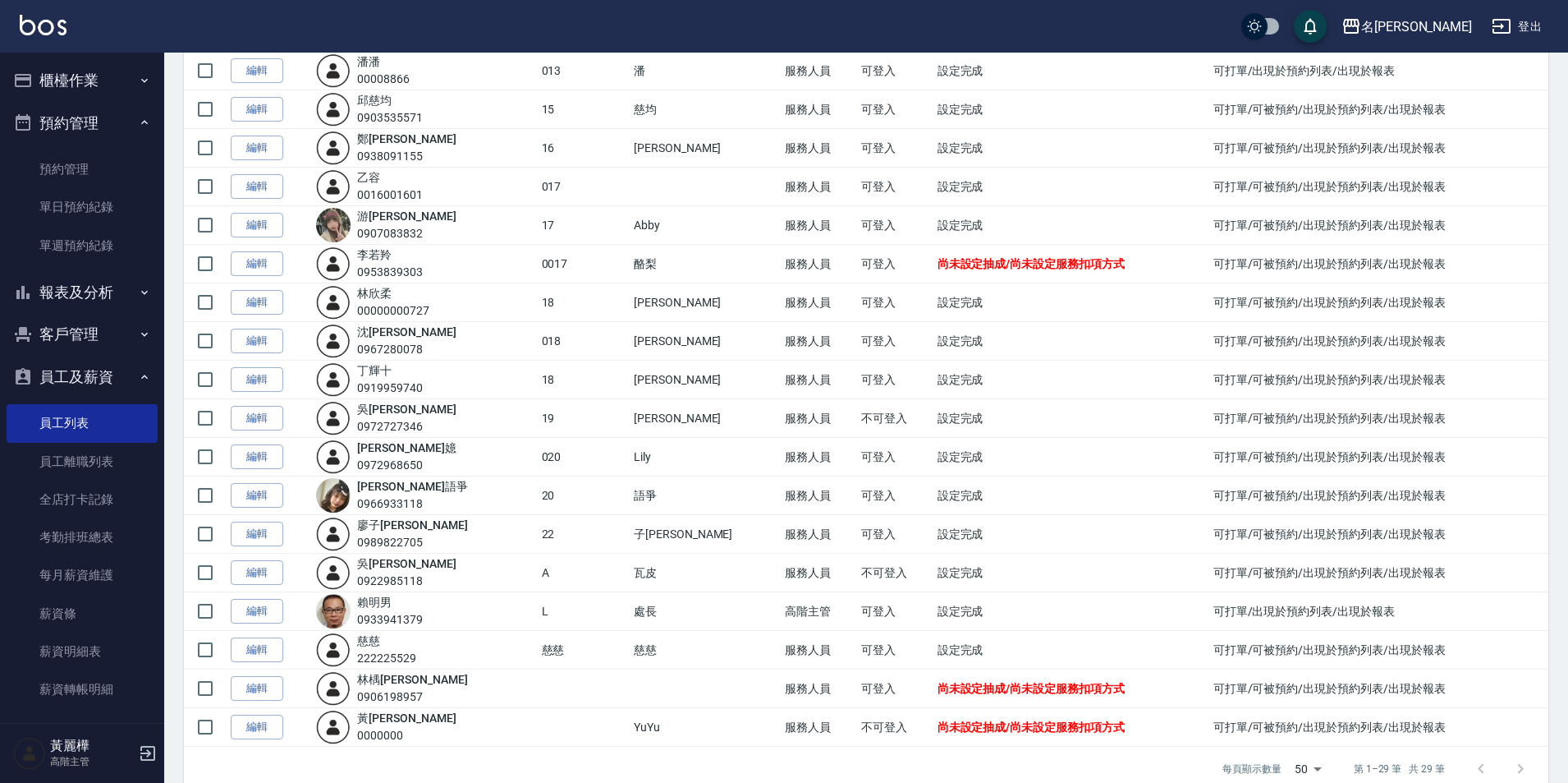
scroll to position [630, 0]
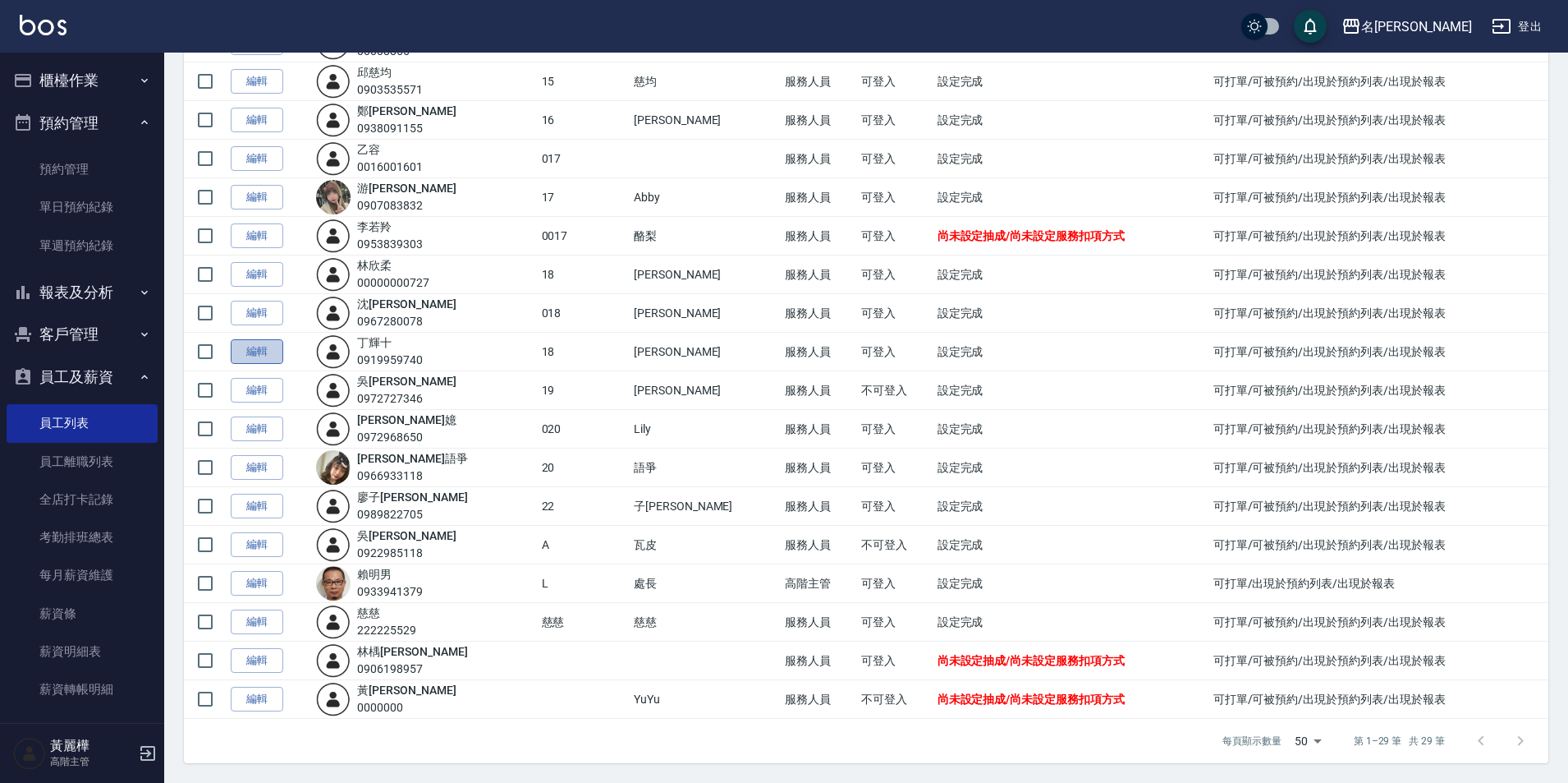
click at [251, 351] on link "編輯" at bounding box center [256, 352] width 52 height 26
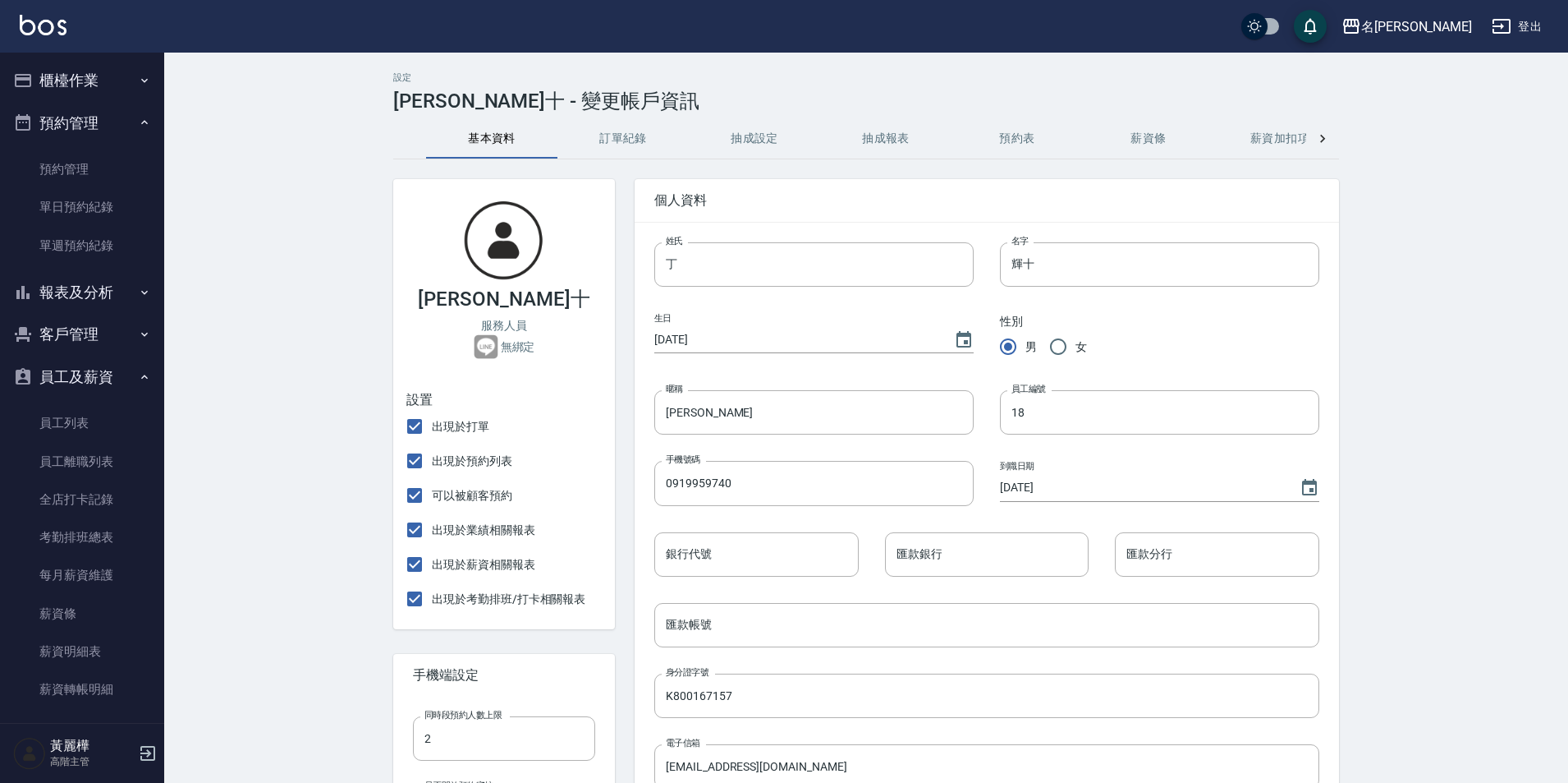
click at [98, 83] on button "櫃檯作業" at bounding box center [81, 80] width 151 height 43
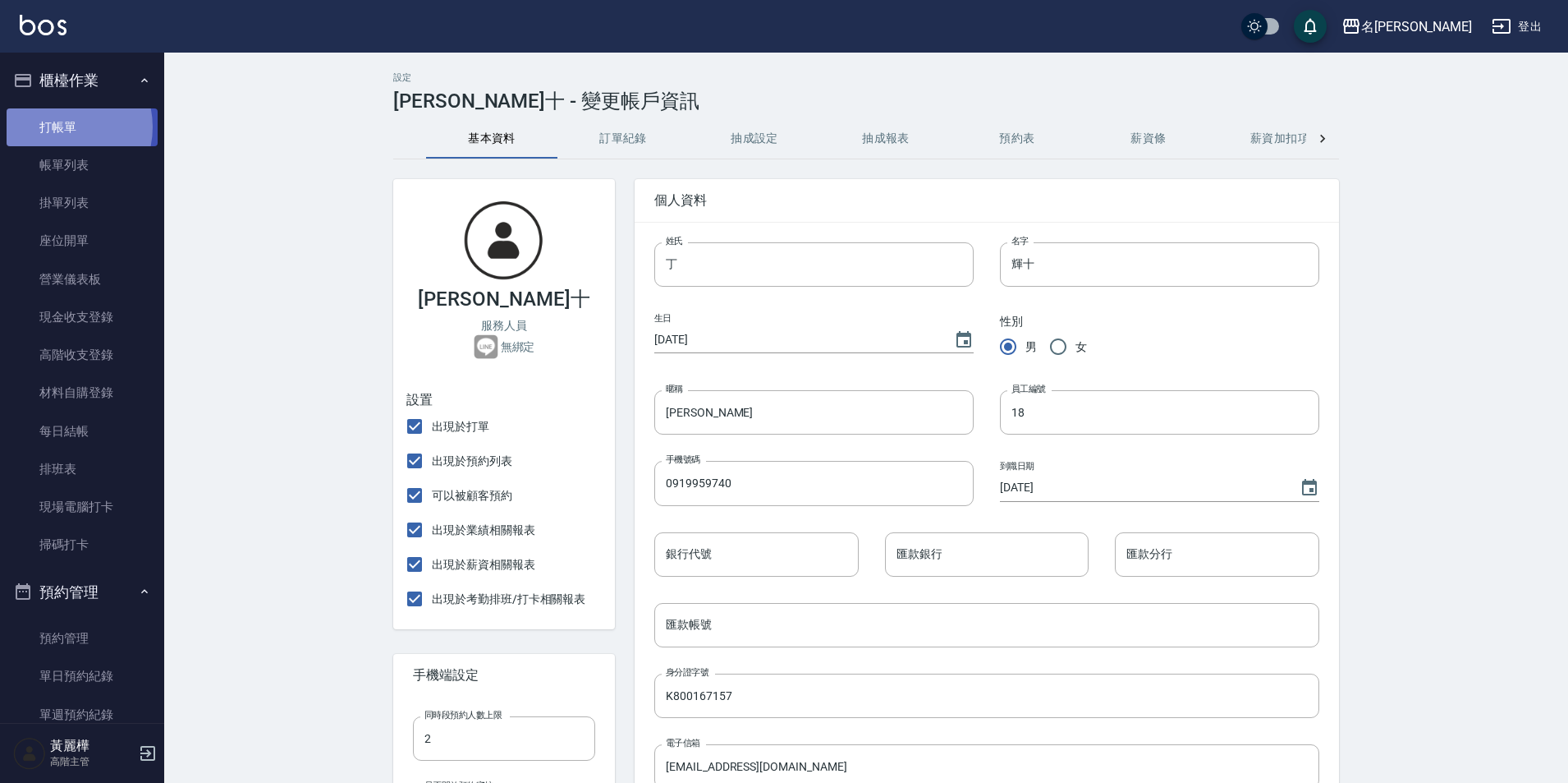
click at [59, 126] on link "打帳單" at bounding box center [81, 127] width 151 height 38
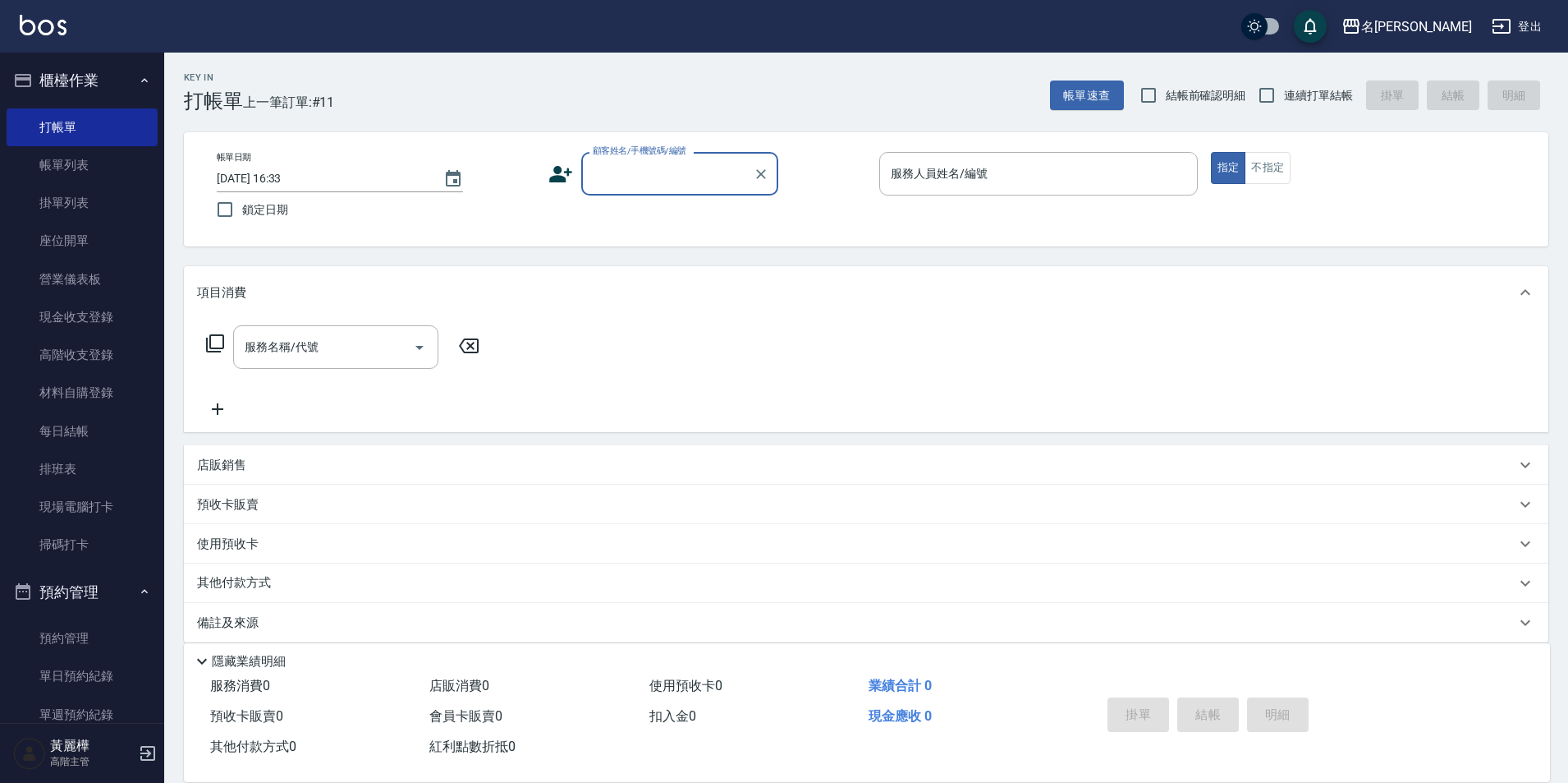
click at [637, 181] on input "顧客姓名/手機號碼/編號" at bounding box center [667, 173] width 157 height 28
click at [216, 344] on icon at bounding box center [215, 344] width 20 height 20
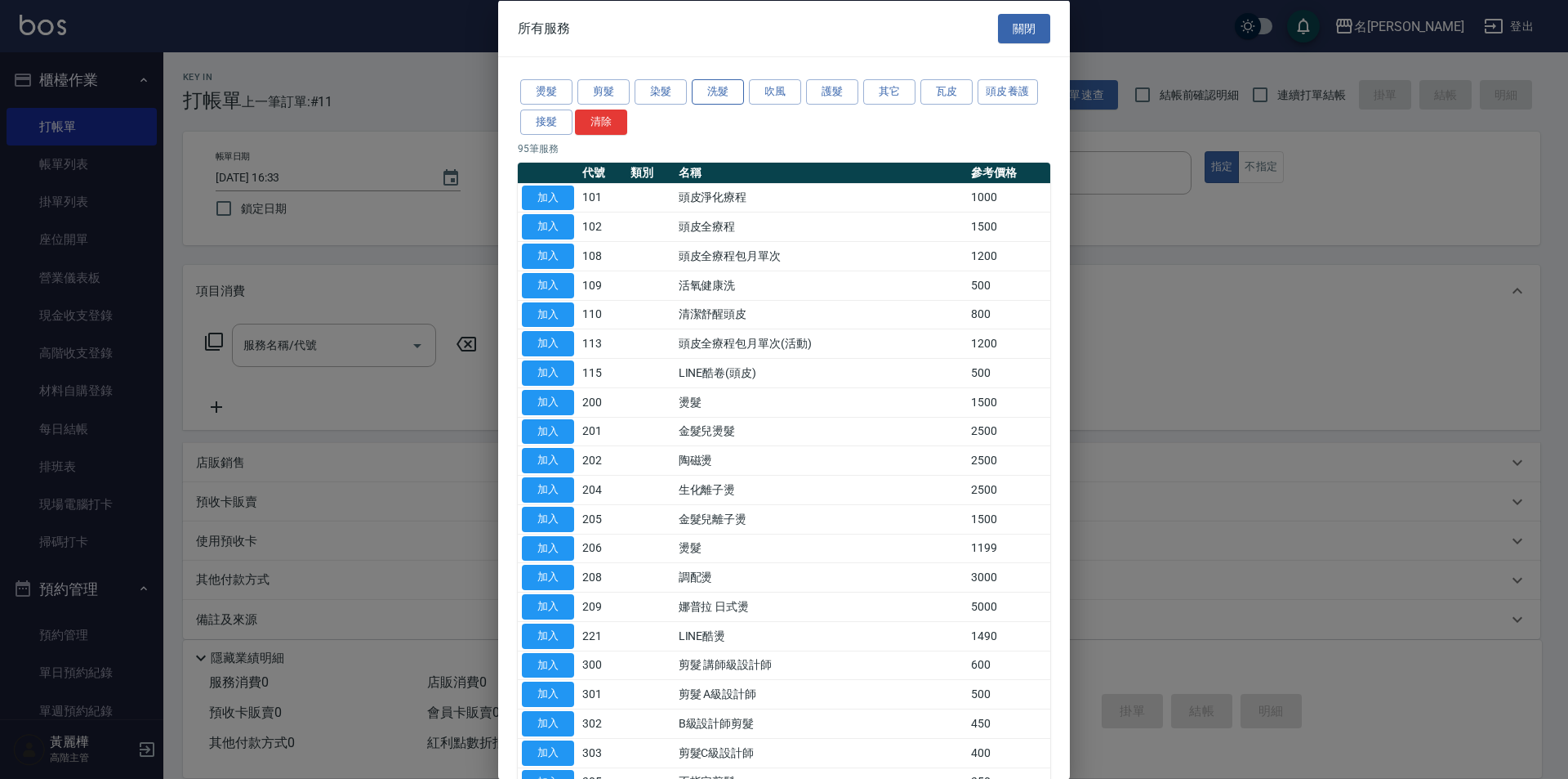
click at [704, 92] on button "洗髮" at bounding box center [718, 92] width 52 height 25
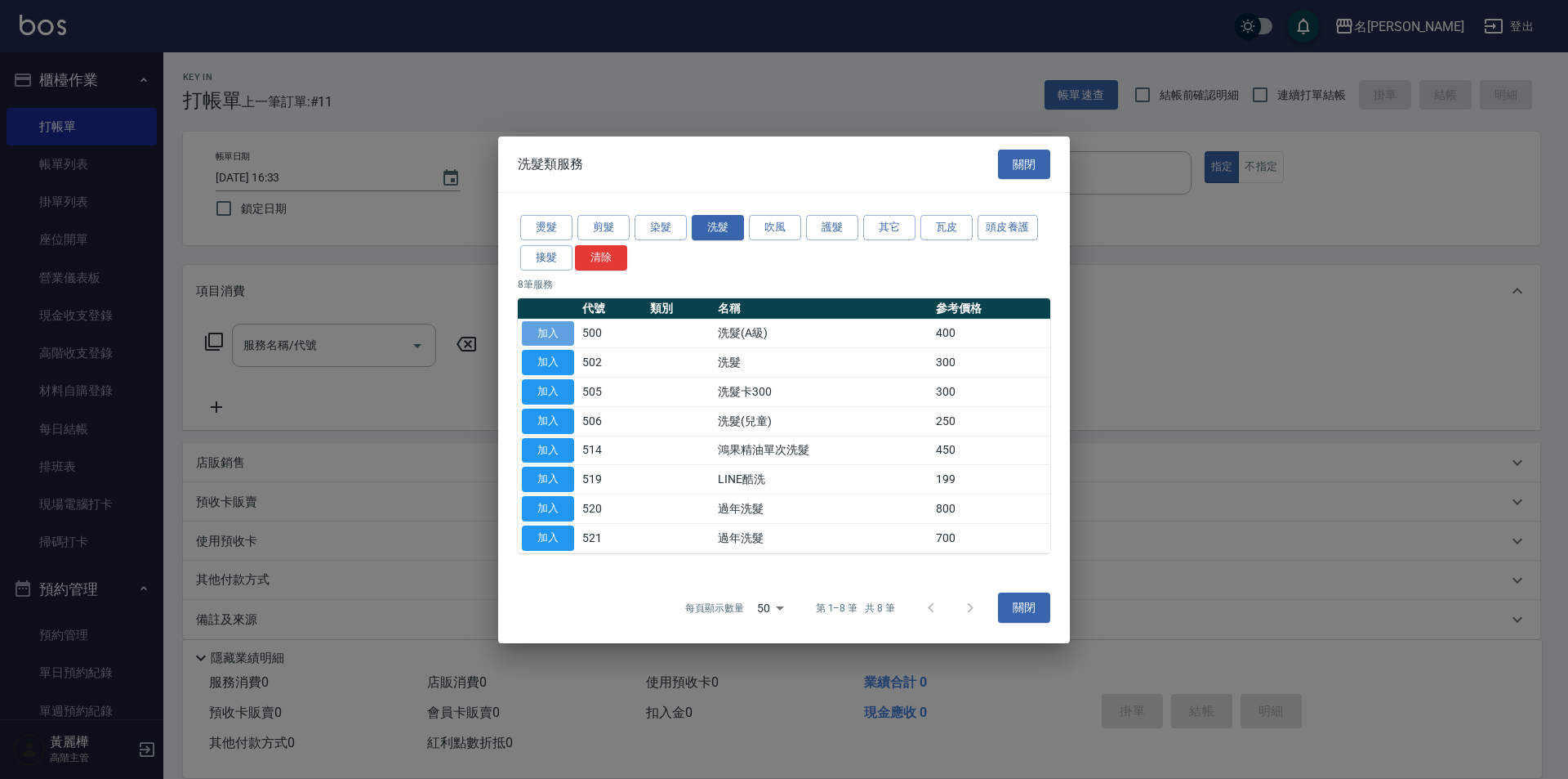
click at [561, 325] on button "加入" at bounding box center [548, 333] width 52 height 25
type input "洗髮(A級)(500)"
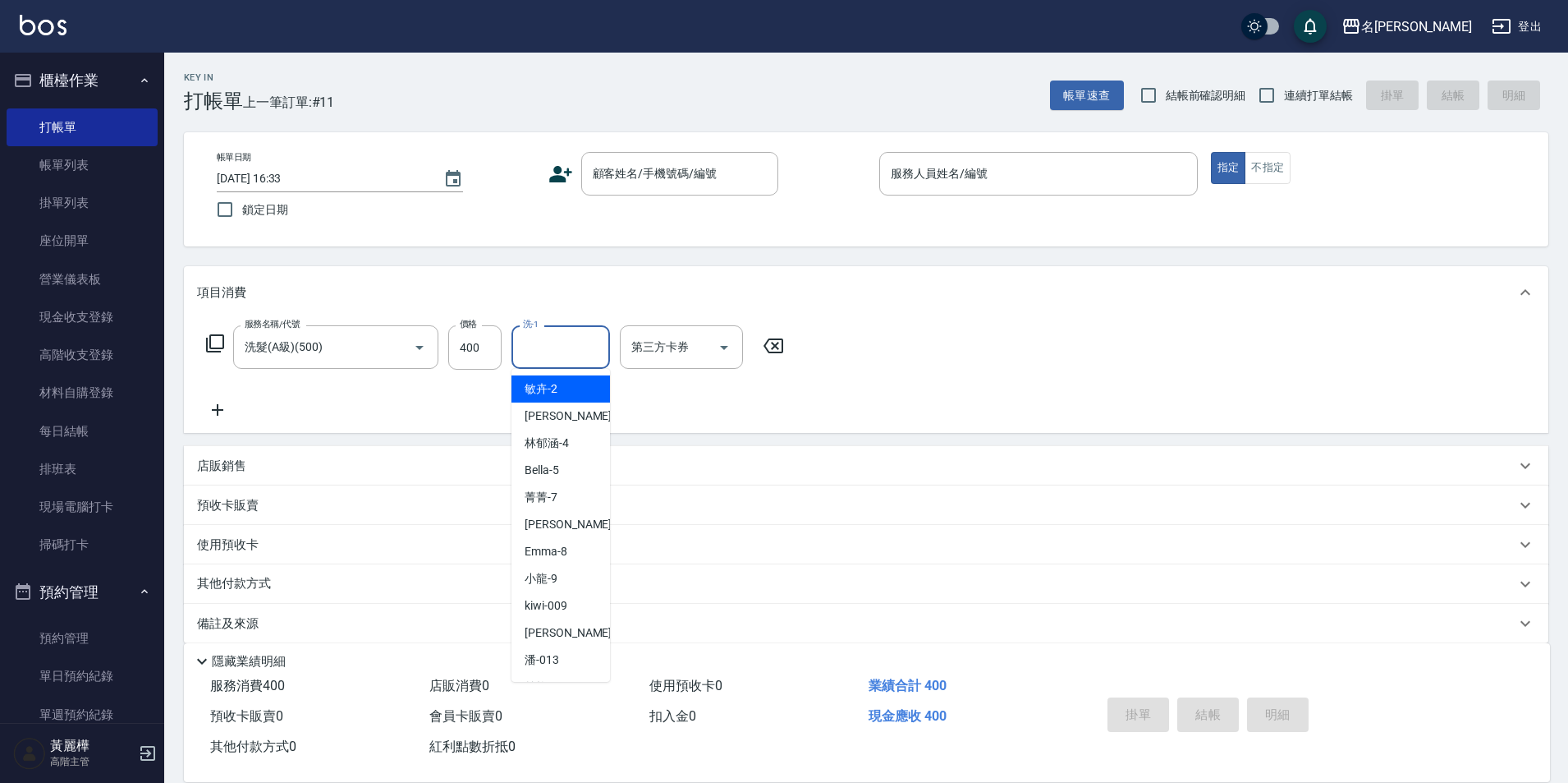
click at [558, 350] on input "洗-1" at bounding box center [560, 347] width 84 height 28
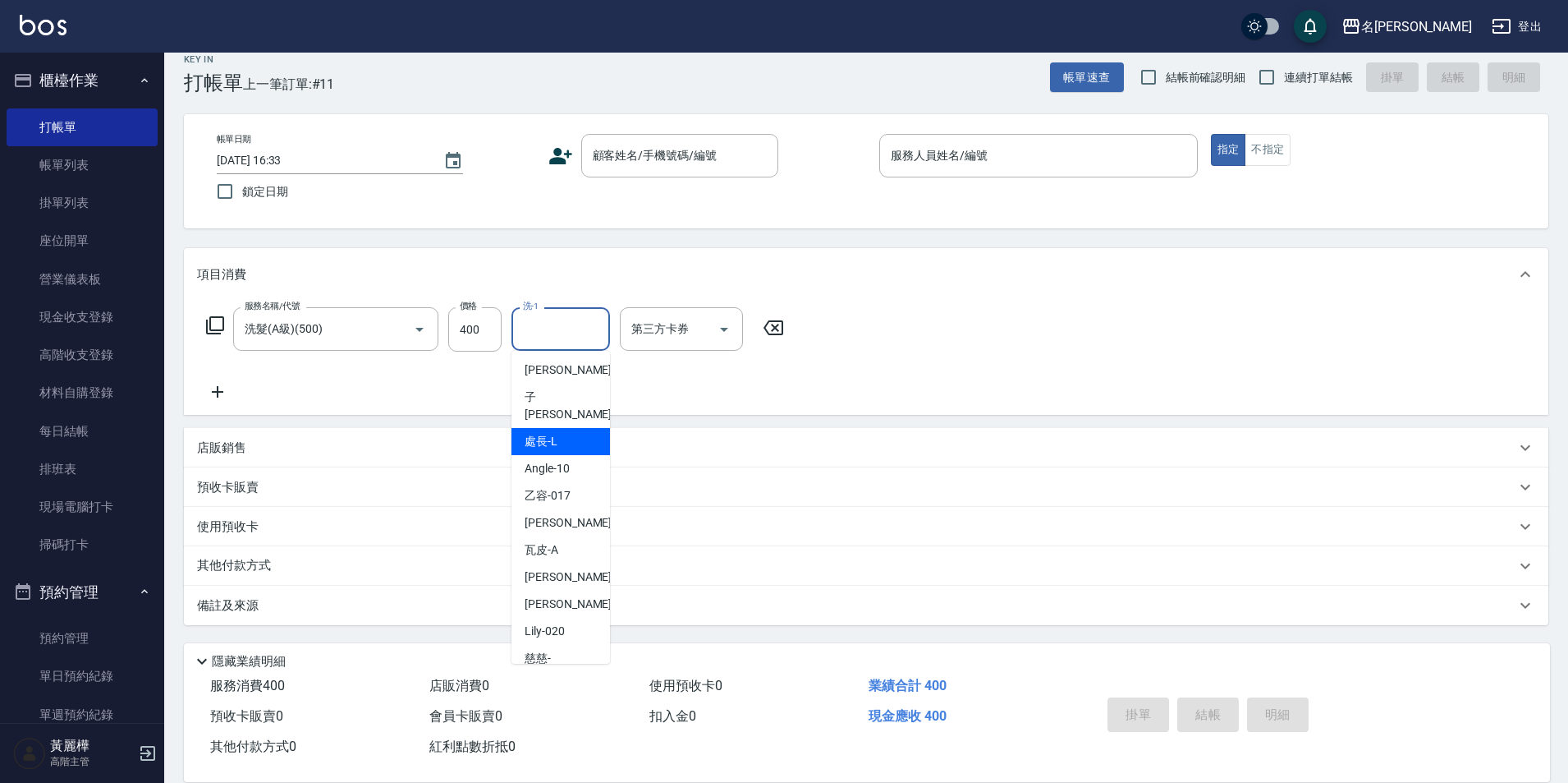
scroll to position [405, 0]
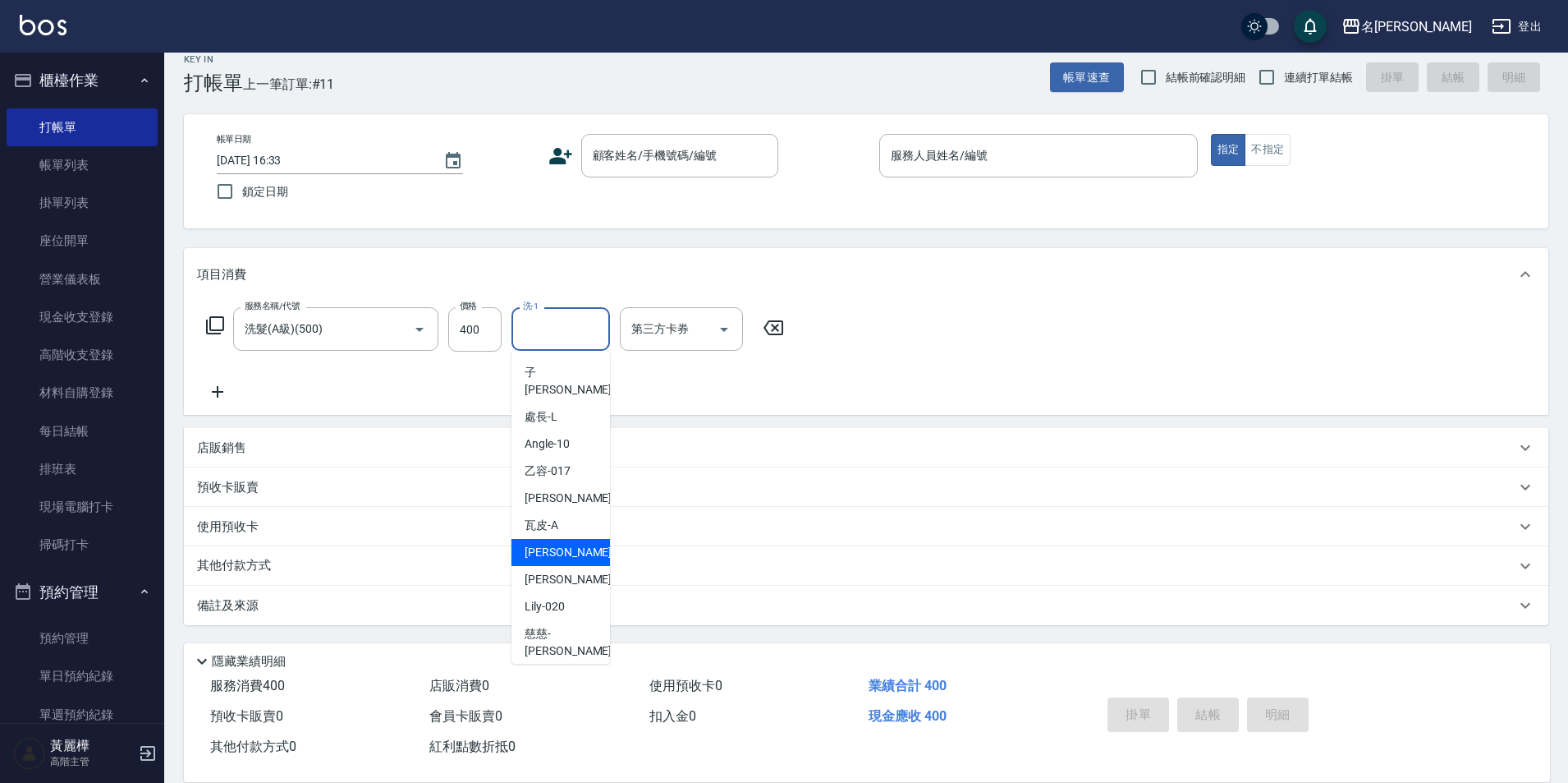
click at [559, 543] on span "[PERSON_NAME] -18" at bounding box center [576, 552] width 103 height 17
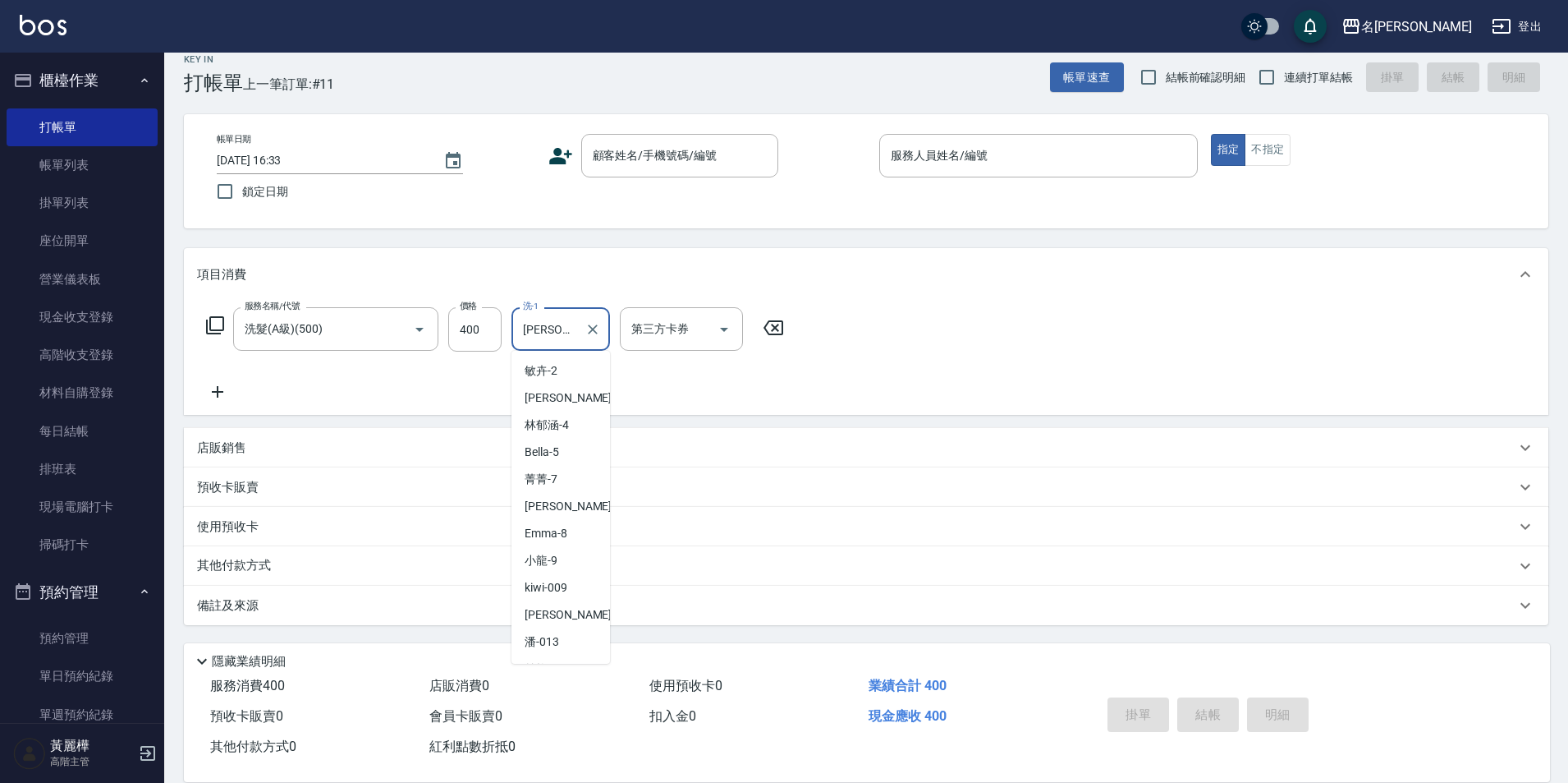
scroll to position [290, 0]
drag, startPoint x: 572, startPoint y: 319, endPoint x: 527, endPoint y: 324, distance: 45.3
click at [527, 324] on input "[PERSON_NAME]-18" at bounding box center [548, 328] width 59 height 28
type input "K"
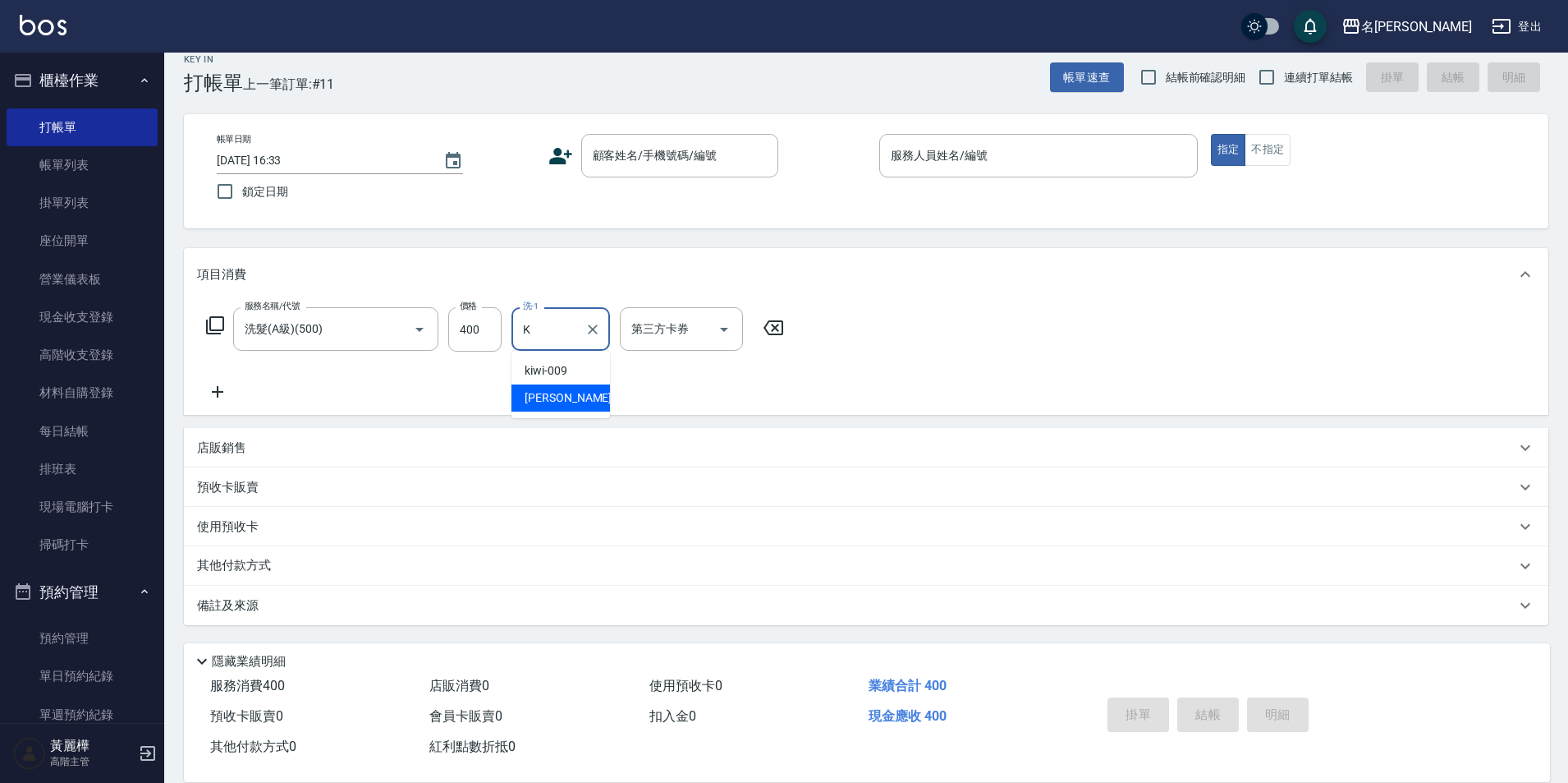
click at [522, 327] on input "K" at bounding box center [548, 328] width 59 height 28
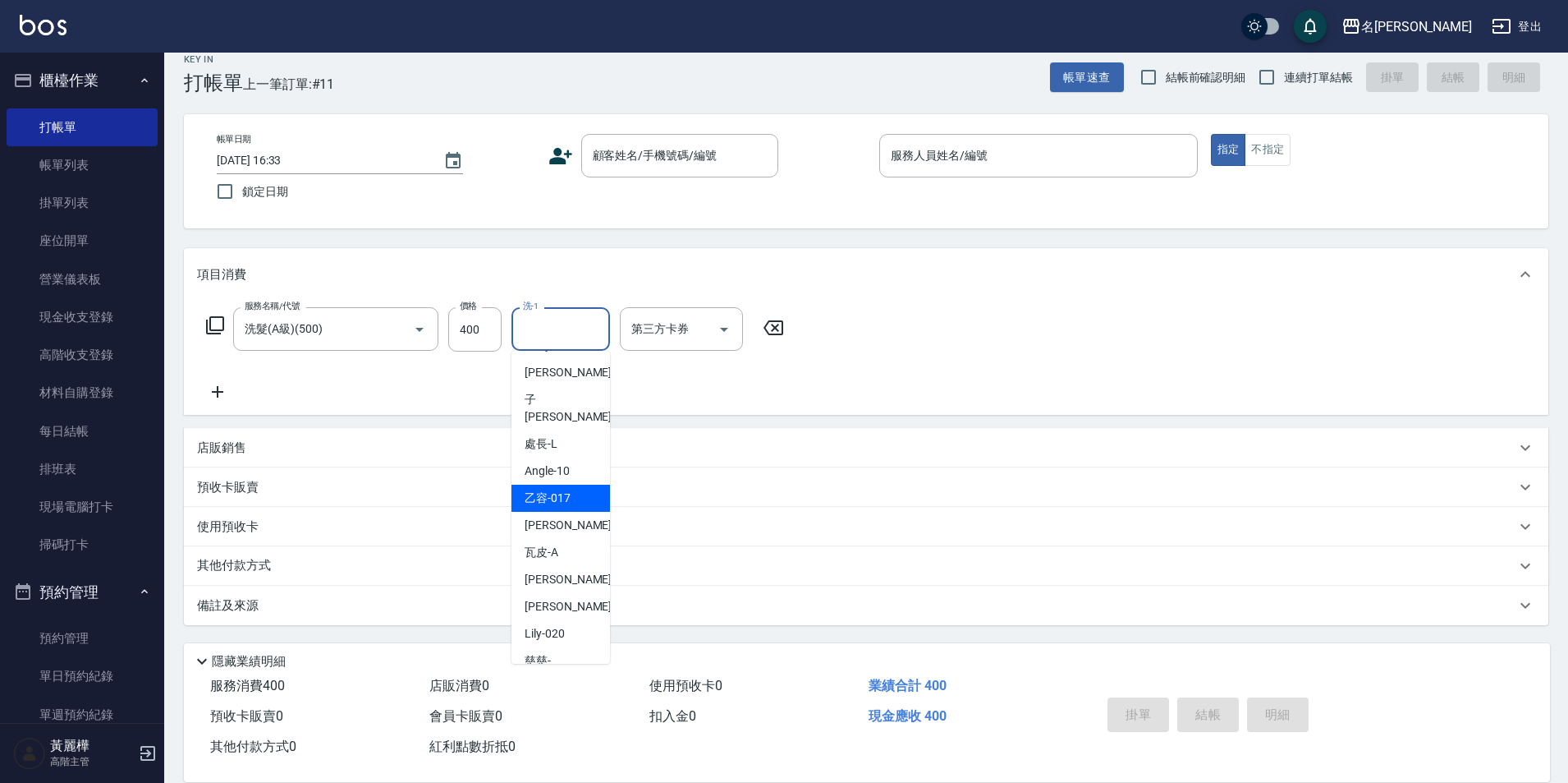
scroll to position [405, 0]
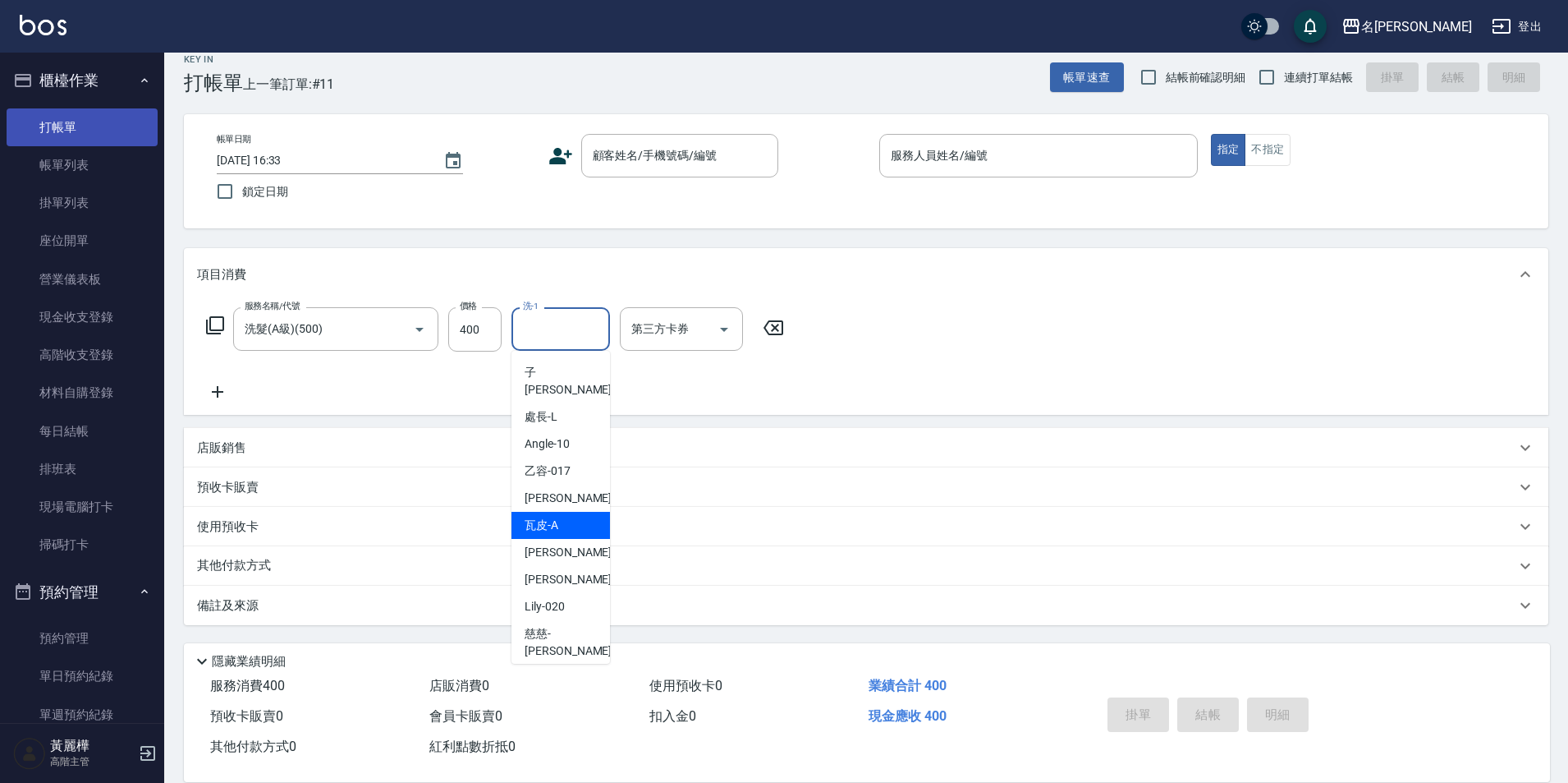
click at [72, 137] on link "打帳單" at bounding box center [81, 127] width 151 height 38
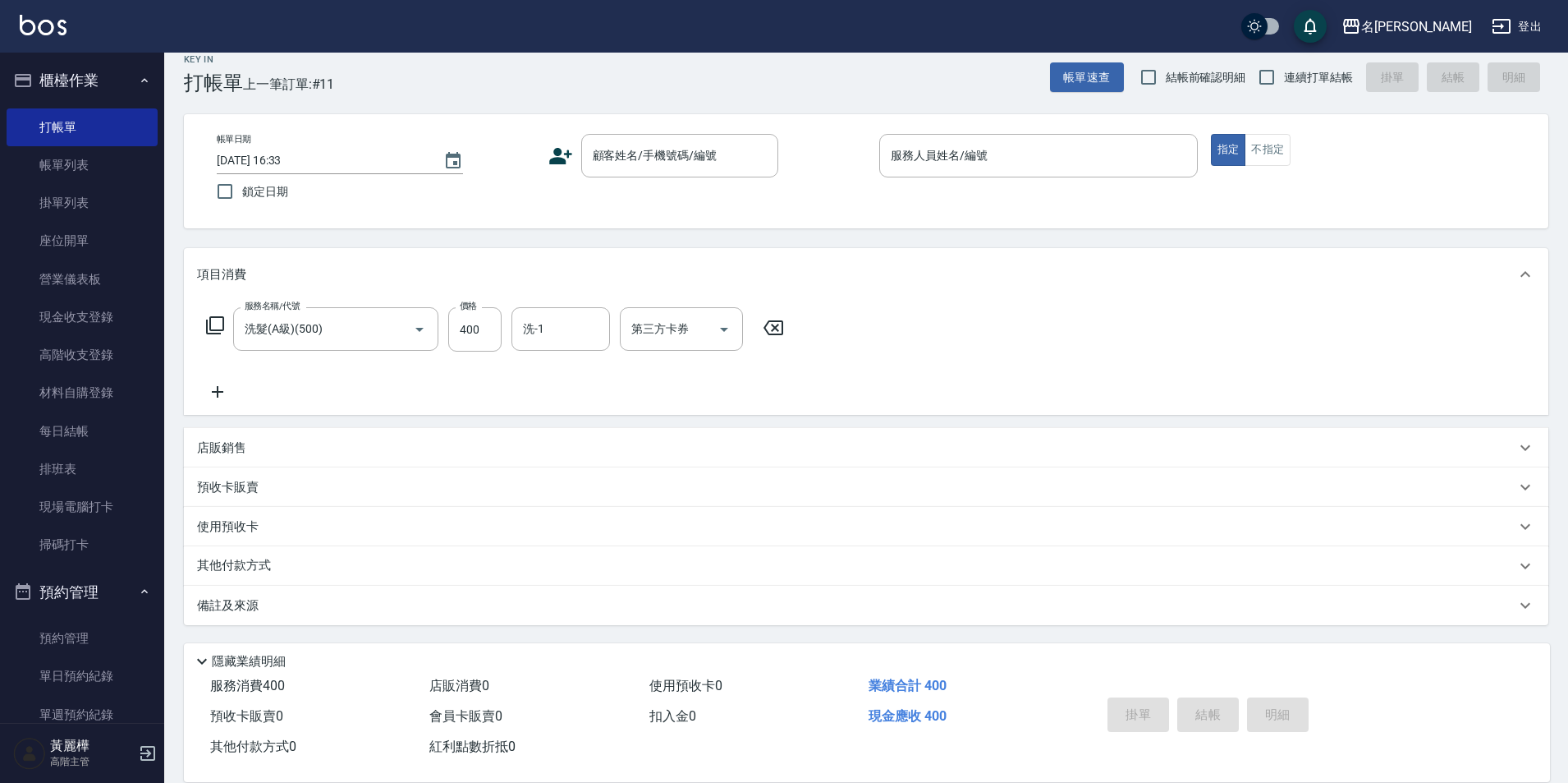
click at [65, 86] on button "櫃檯作業" at bounding box center [81, 80] width 151 height 43
